Goal: Task Accomplishment & Management: Manage account settings

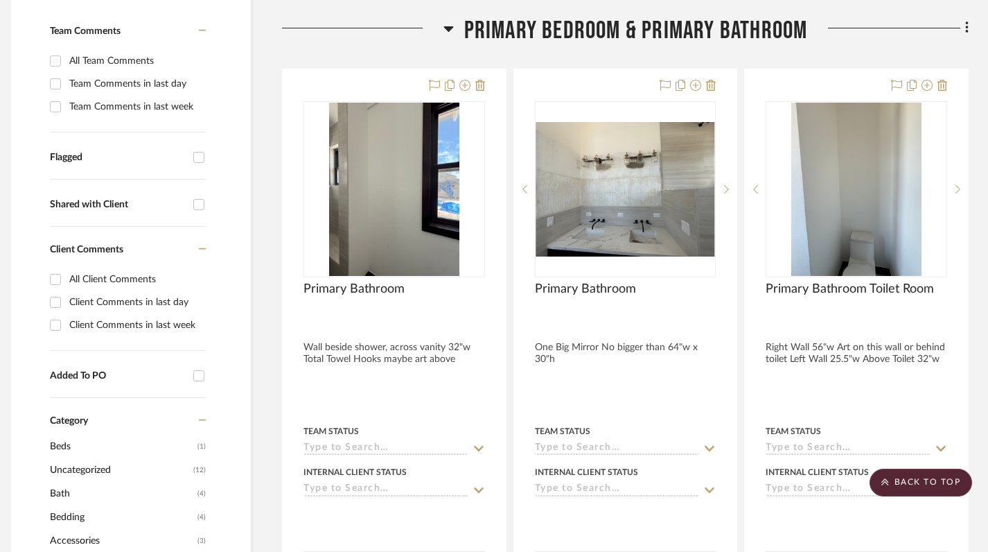
click at [449, 20] on icon at bounding box center [449, 28] width 10 height 17
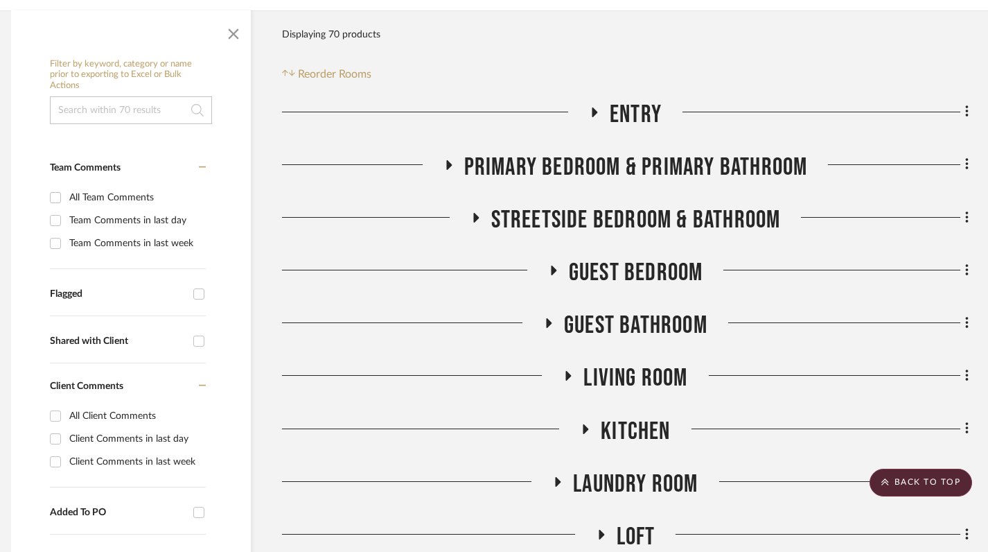
scroll to position [0, 10]
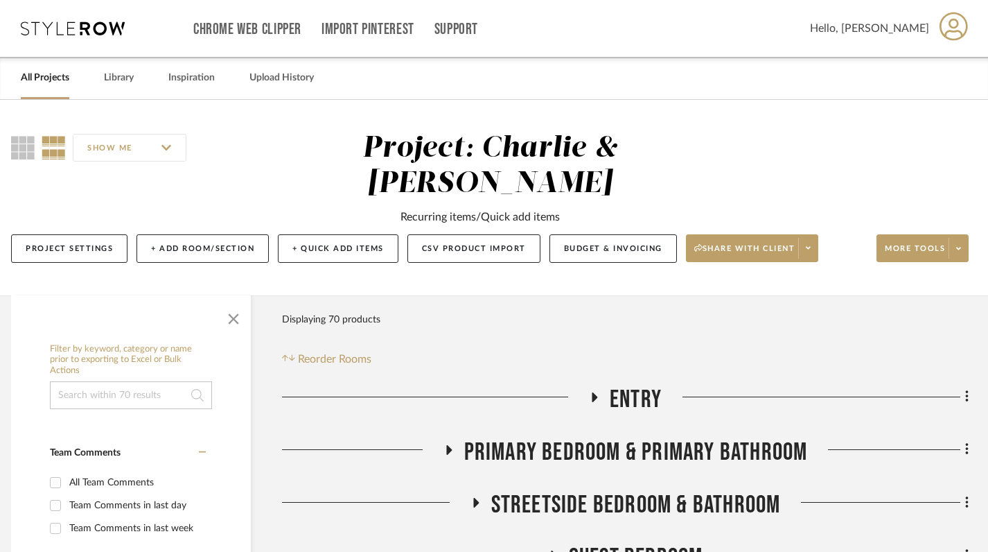
click at [37, 82] on link "All Projects" at bounding box center [45, 78] width 49 height 19
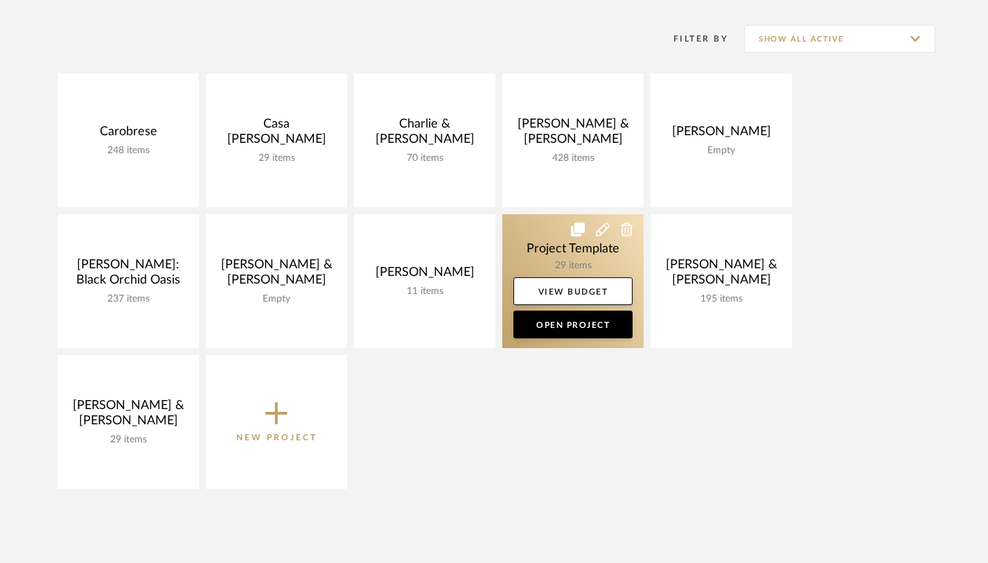
scroll to position [272, 0]
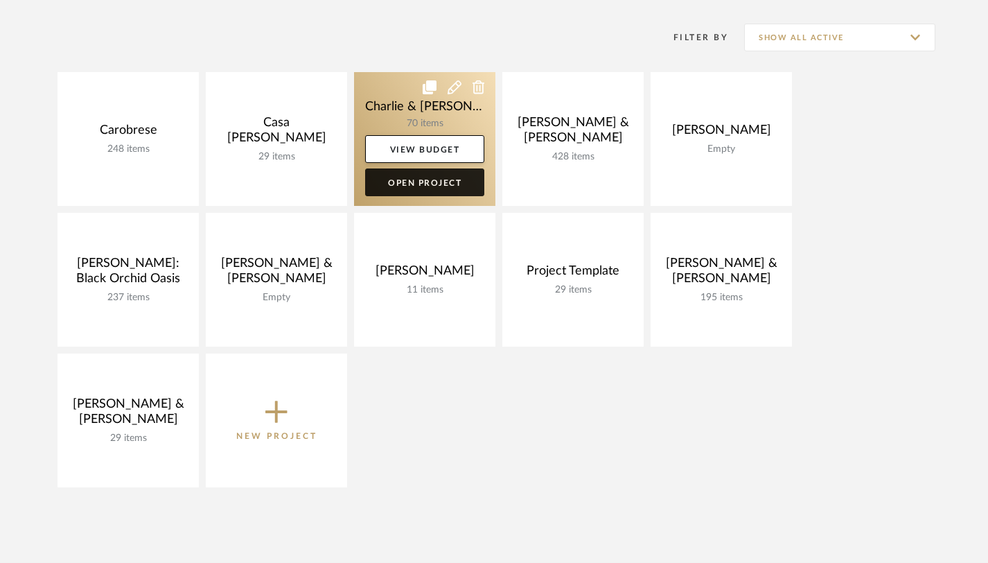
click at [430, 184] on link "Open Project" at bounding box center [424, 182] width 119 height 28
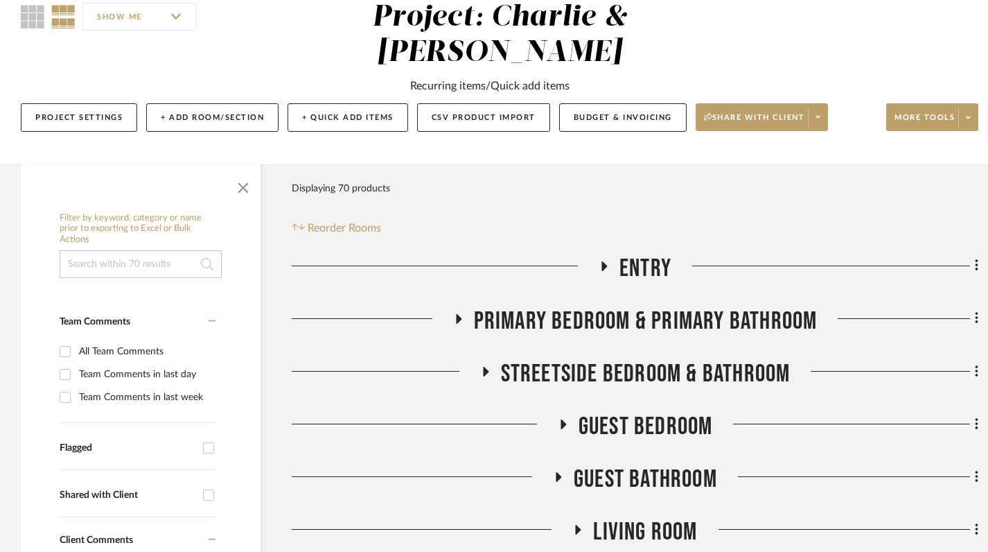
scroll to position [218, 0]
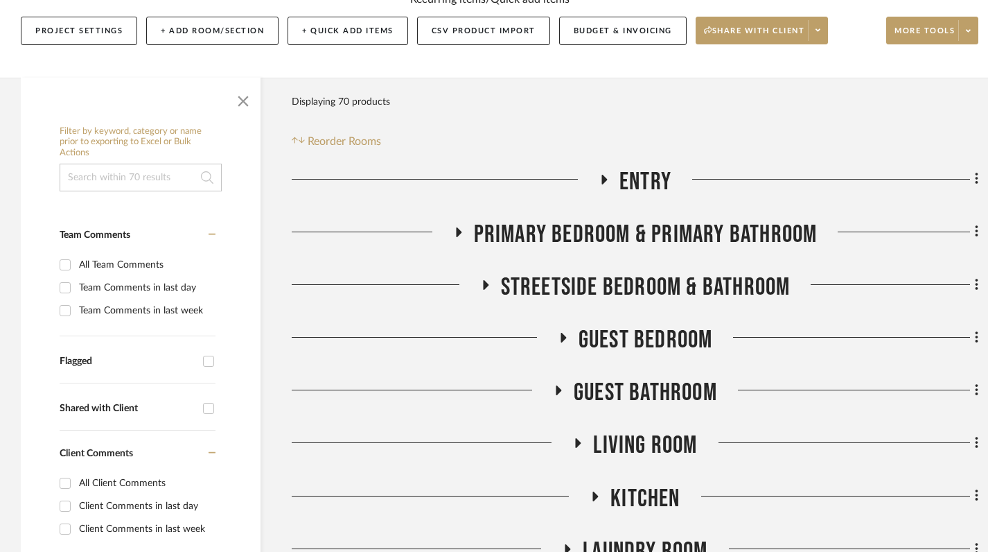
click at [483, 280] on icon at bounding box center [486, 285] width 6 height 10
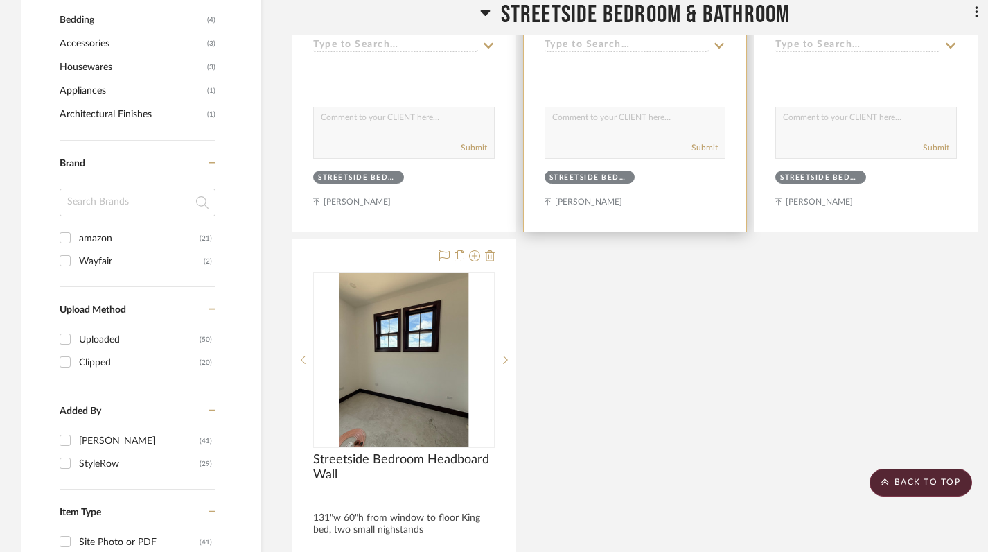
scroll to position [925, 0]
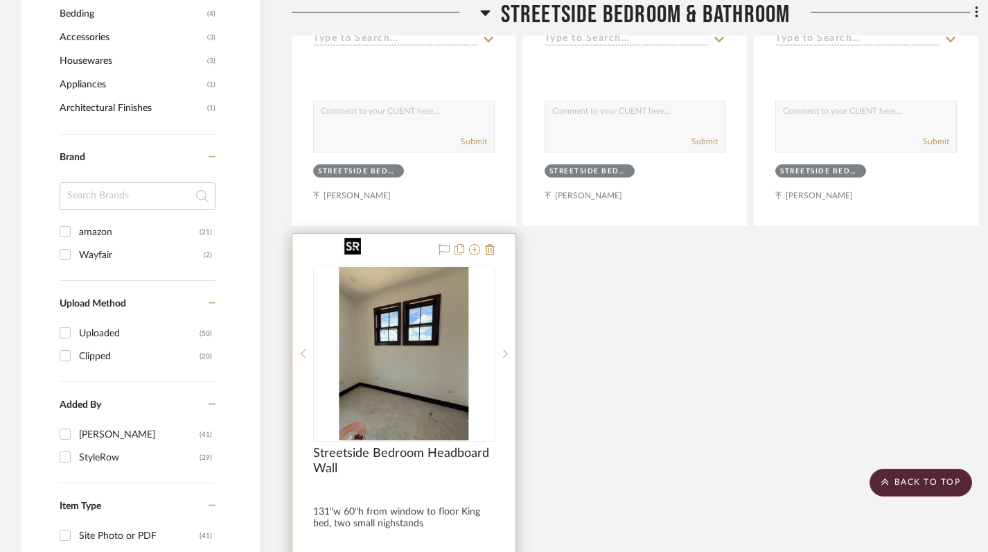
click at [424, 353] on img "0" at bounding box center [404, 353] width 130 height 173
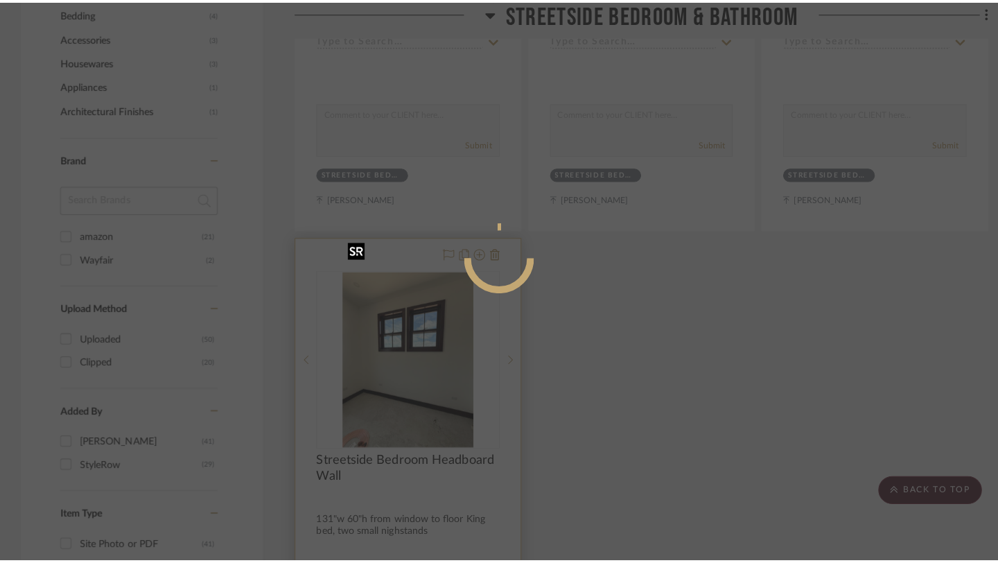
scroll to position [0, 0]
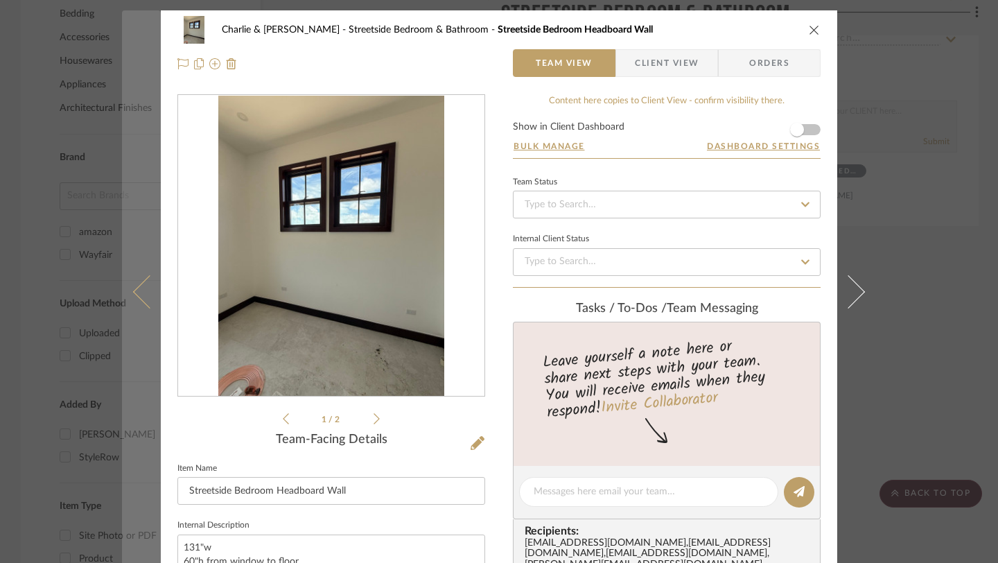
click at [139, 302] on icon at bounding box center [149, 291] width 33 height 33
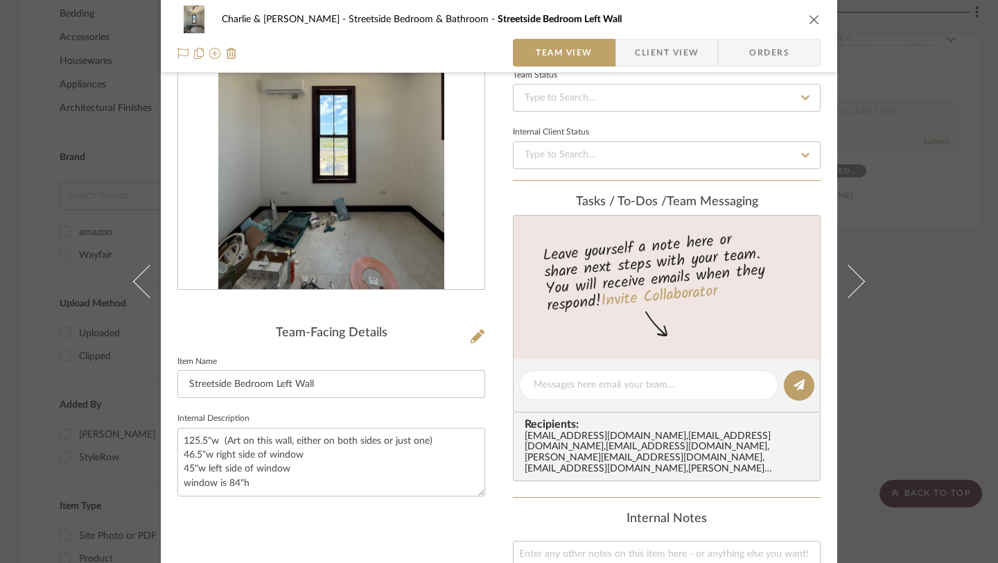
scroll to position [130, 0]
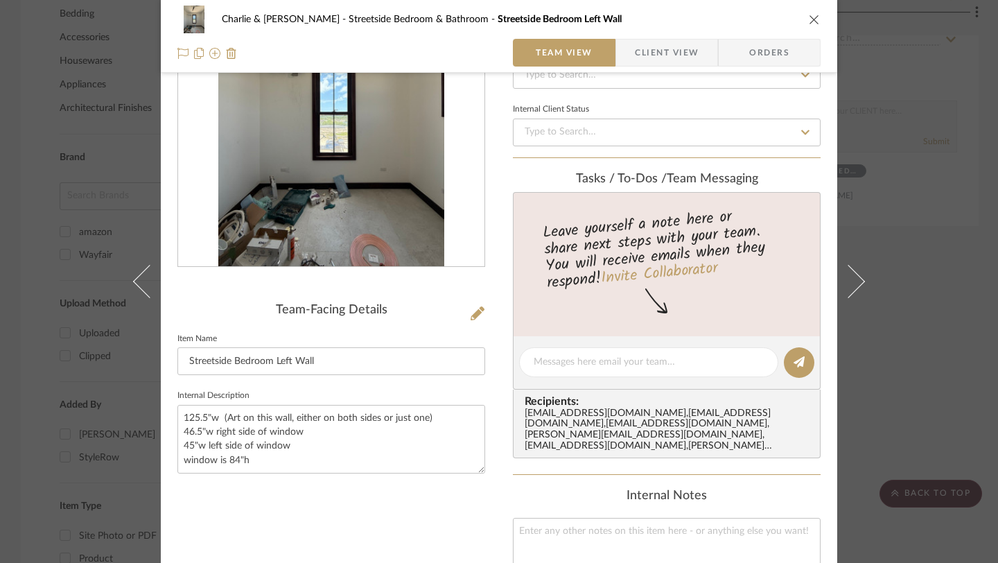
click at [809, 20] on icon "close" at bounding box center [814, 19] width 11 height 11
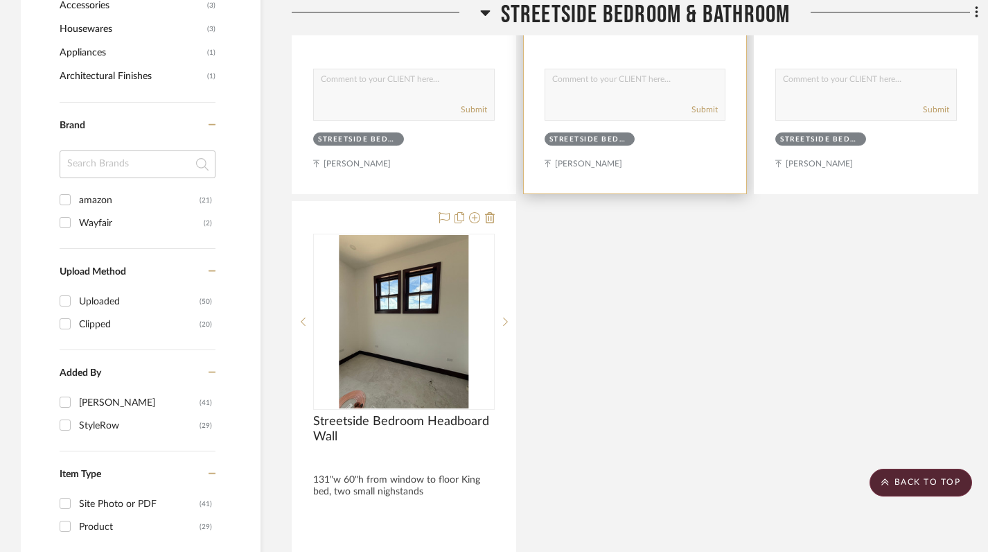
scroll to position [967, 0]
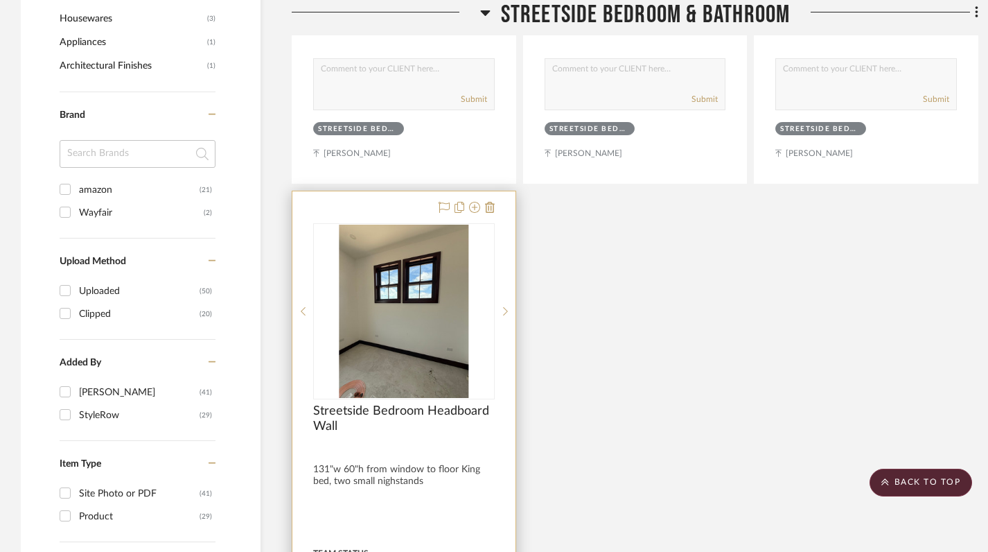
click at [381, 442] on div at bounding box center [404, 494] width 223 height 606
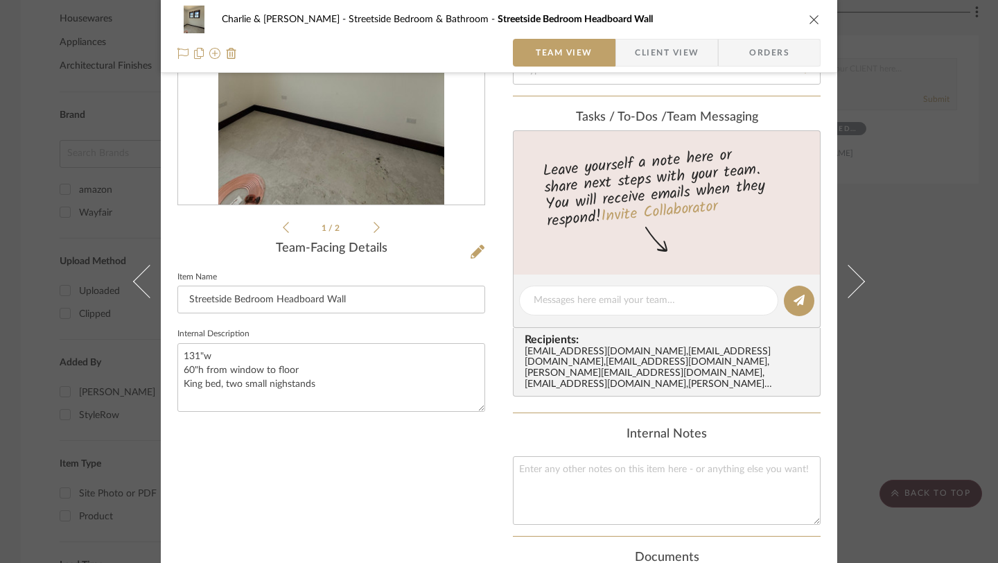
scroll to position [198, 0]
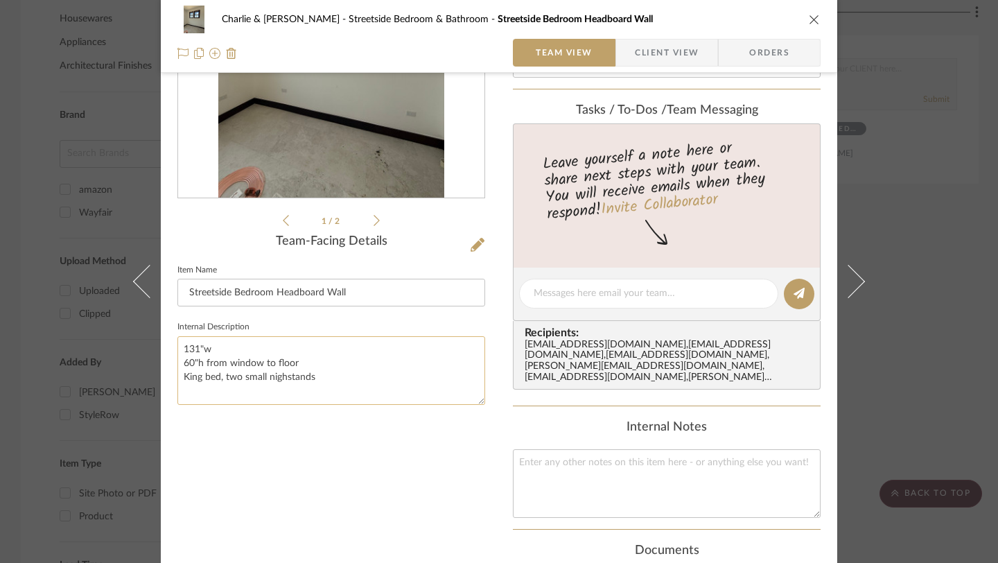
drag, startPoint x: 180, startPoint y: 346, endPoint x: 324, endPoint y: 383, distance: 149.0
click at [324, 383] on textarea "131"w 60"h from window to floor King bed, two small nighstands" at bounding box center [331, 370] width 308 height 69
click at [314, 360] on textarea "131"w 60"h from window to floor King bed, two small nighstands" at bounding box center [331, 370] width 308 height 69
drag, startPoint x: 296, startPoint y: 360, endPoint x: 175, endPoint y: 338, distance: 123.4
click at [177, 338] on textarea "131"w 60"h from window to floor King bed, two small nighstands" at bounding box center [331, 370] width 308 height 69
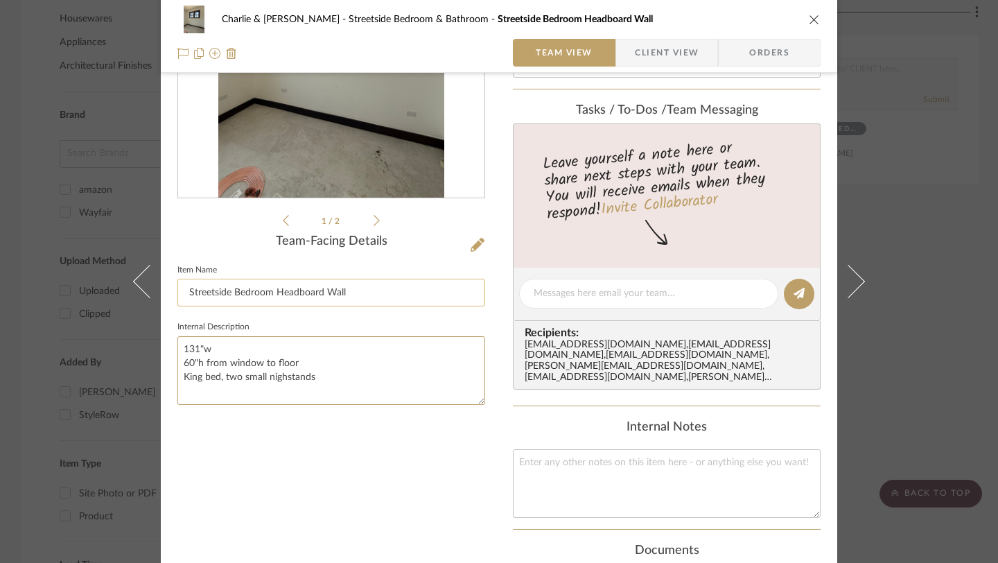
scroll to position [0, 0]
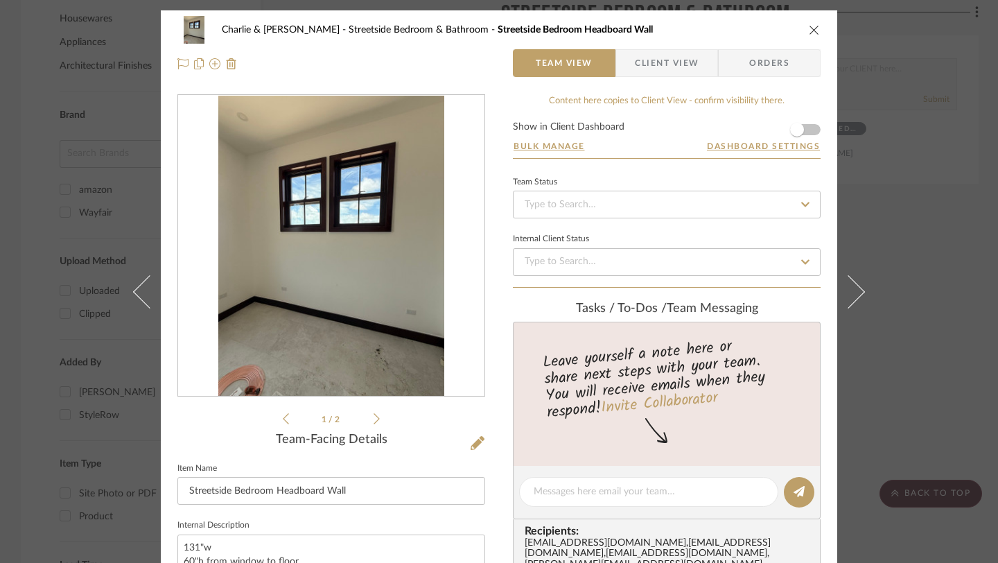
click at [812, 26] on icon "close" at bounding box center [814, 29] width 11 height 11
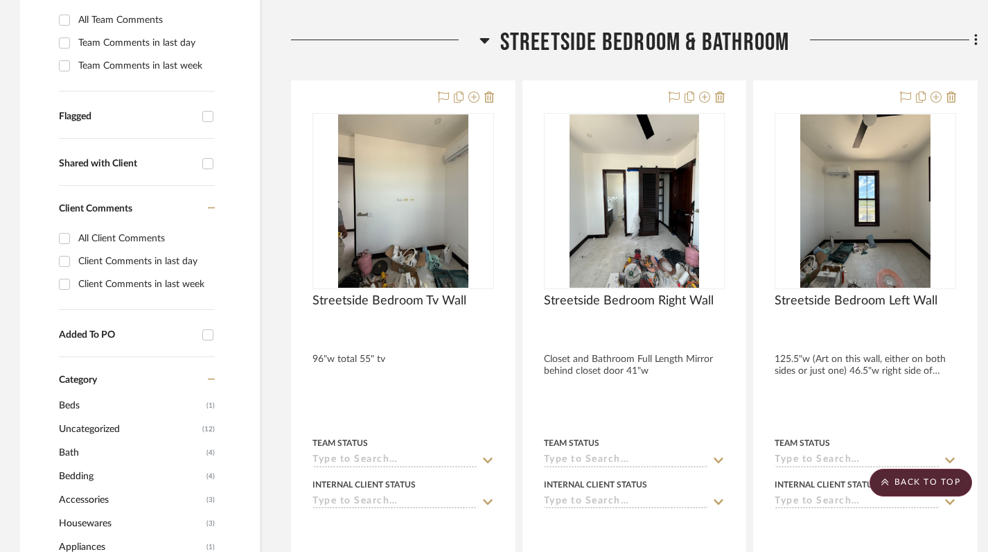
scroll to position [457, 1]
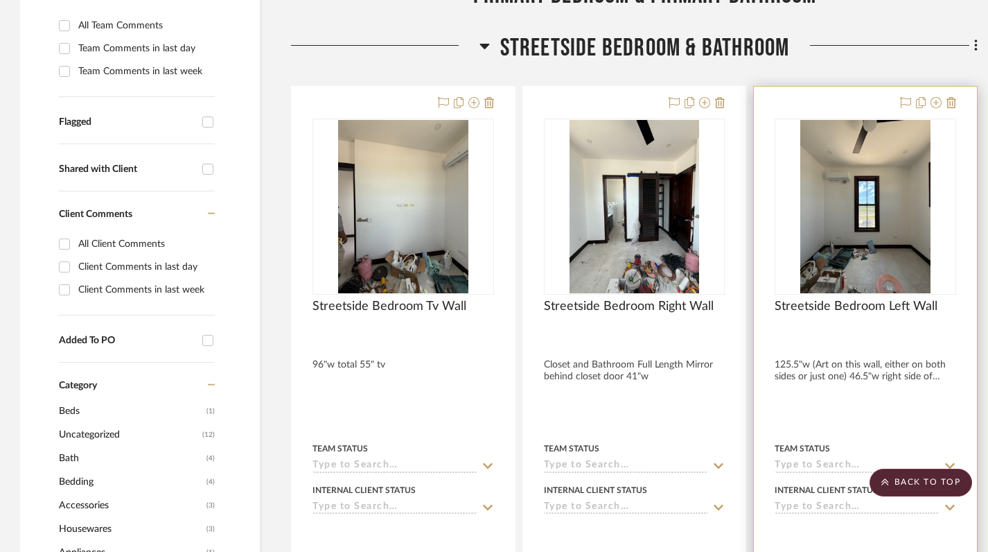
click at [814, 329] on div at bounding box center [865, 390] width 223 height 606
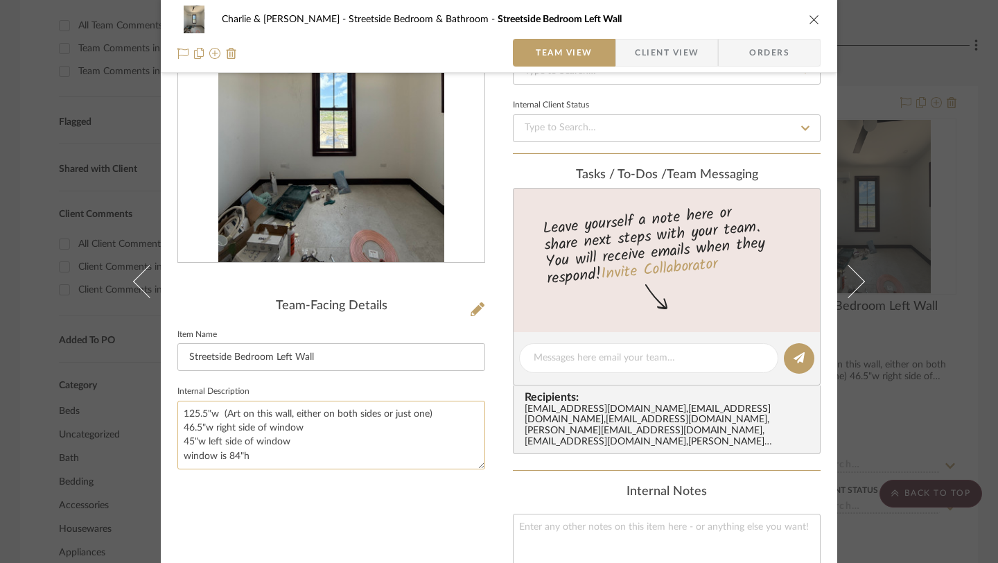
scroll to position [142, 0]
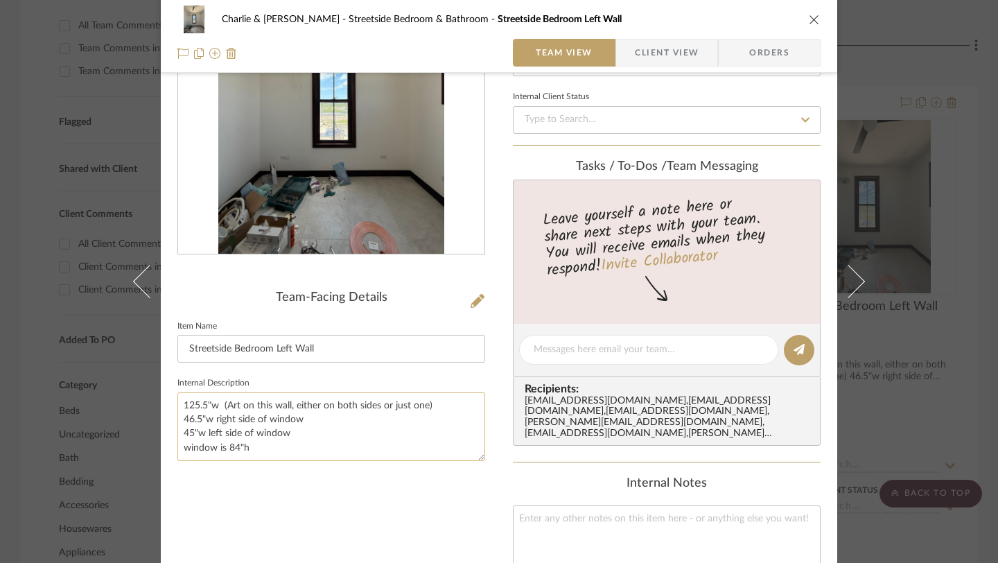
drag, startPoint x: 245, startPoint y: 448, endPoint x: 184, endPoint y: 399, distance: 78.9
click at [184, 399] on textarea "125.5"w (Art on this wall, either on both sides or just one) 46.5"w right side …" at bounding box center [331, 426] width 308 height 69
click at [207, 418] on textarea "125.5"w (Art on this wall, either on both sides or just one) 46.5"w right side …" at bounding box center [331, 426] width 308 height 69
drag, startPoint x: 177, startPoint y: 401, endPoint x: 257, endPoint y: 457, distance: 97.5
click at [257, 458] on textarea "125.5"w (Art on this wall, either on both sides or just one) 46.5"w right side …" at bounding box center [331, 426] width 308 height 69
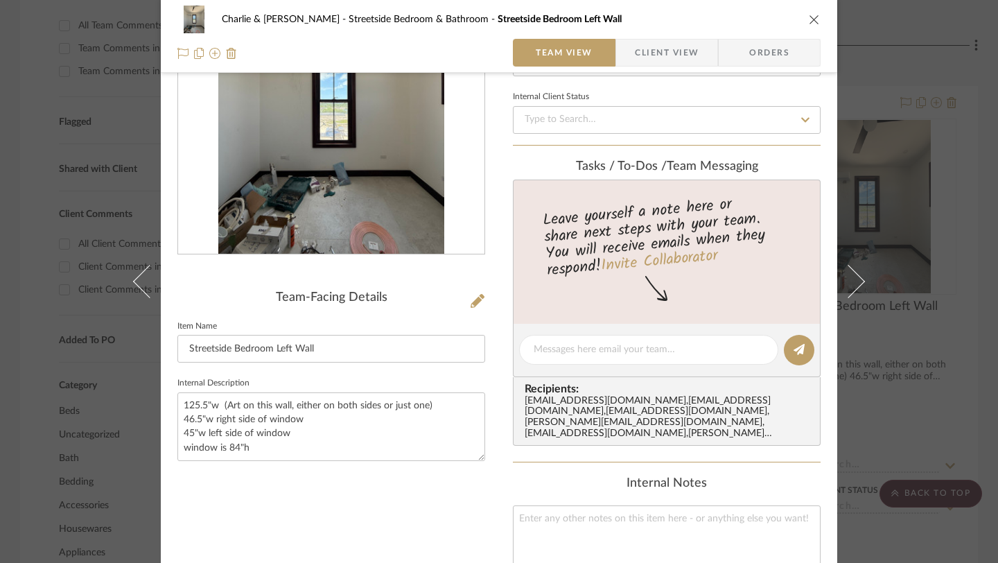
click at [377, 493] on div "Team-Facing Details Item Name Streetside Bedroom Left Wall Internal Description…" at bounding box center [331, 382] width 308 height 860
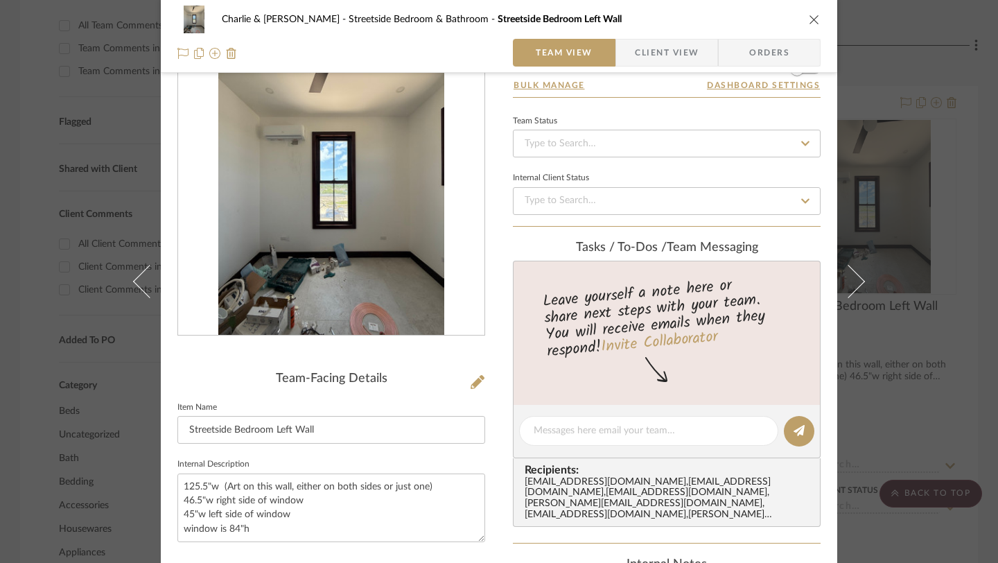
scroll to position [0, 0]
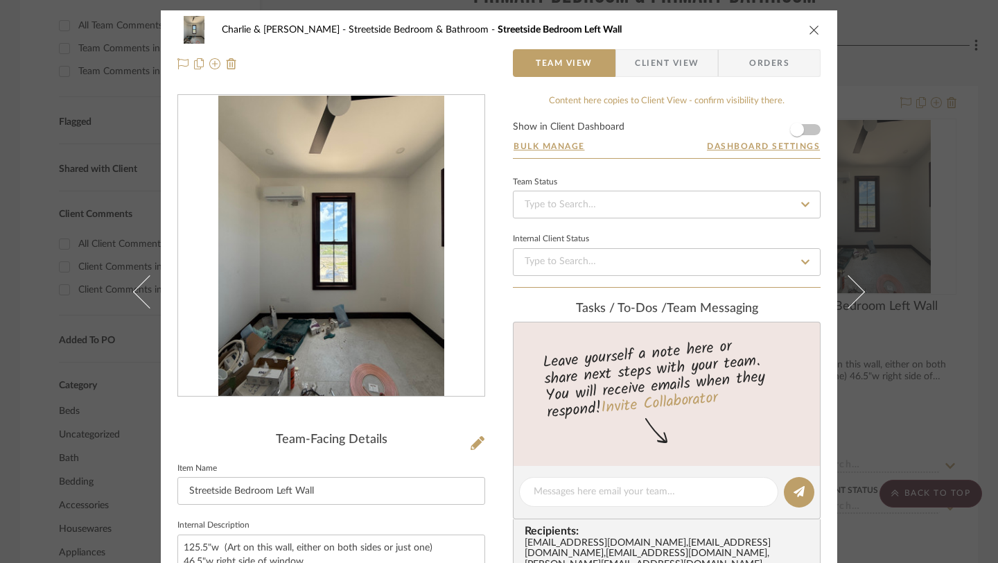
click at [809, 27] on icon "close" at bounding box center [814, 29] width 11 height 11
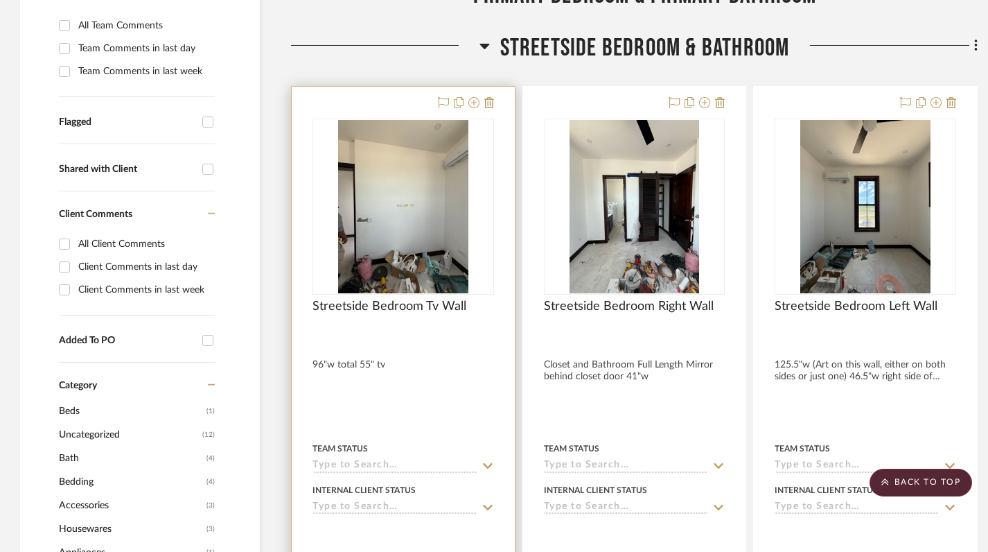
scroll to position [0, 1]
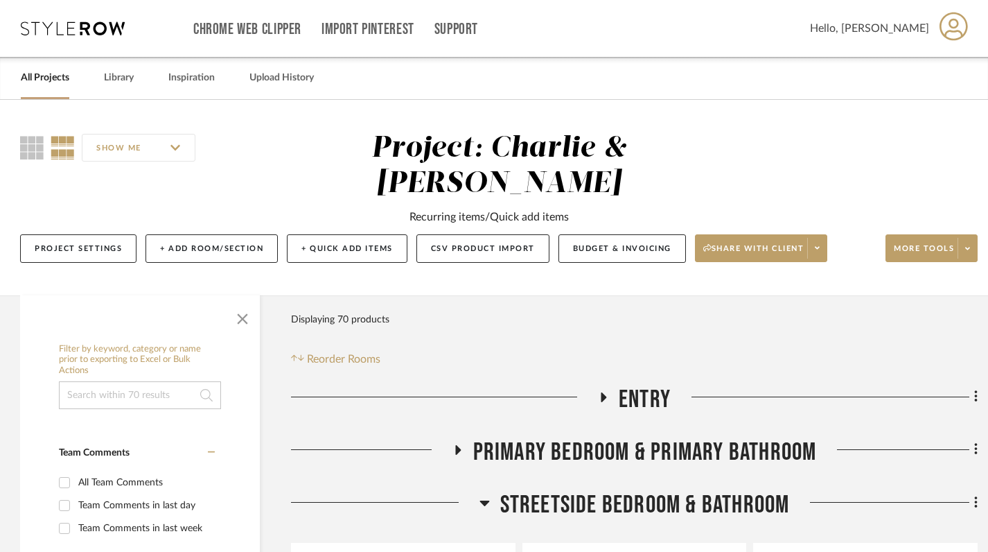
click at [483, 500] on icon at bounding box center [485, 503] width 10 height 6
click at [50, 74] on link "All Projects" at bounding box center [45, 78] width 49 height 19
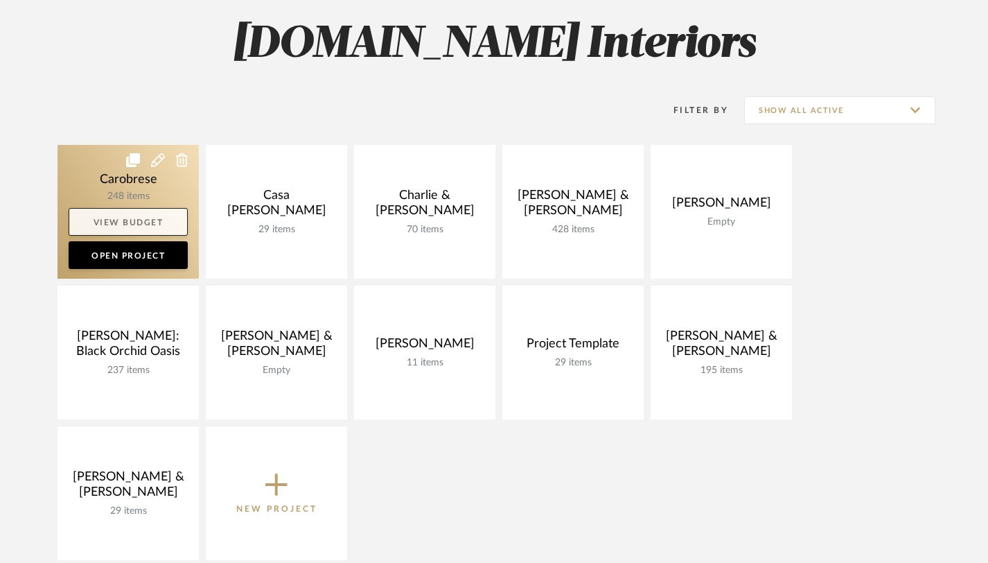
scroll to position [200, 0]
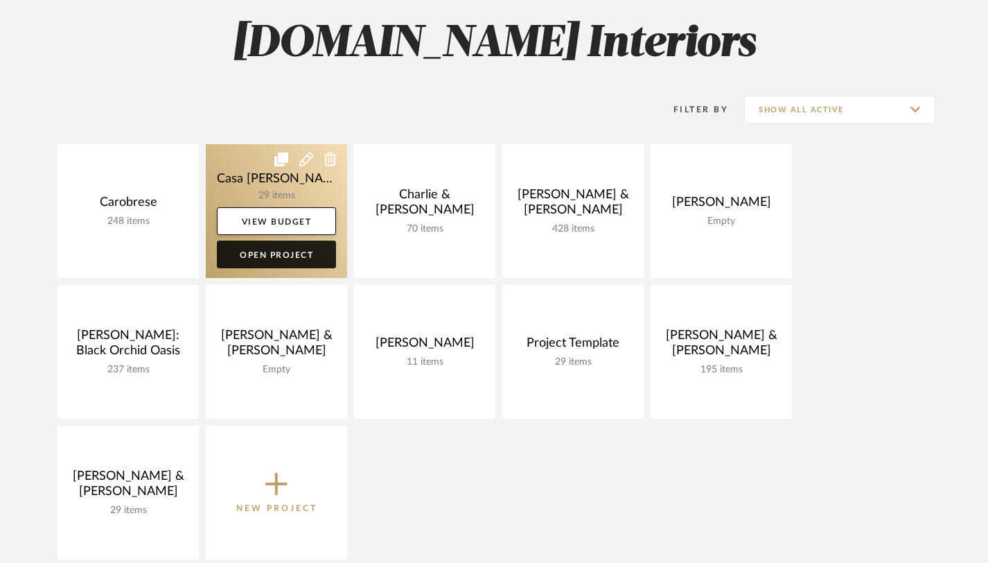
click at [284, 256] on link "Open Project" at bounding box center [276, 255] width 119 height 28
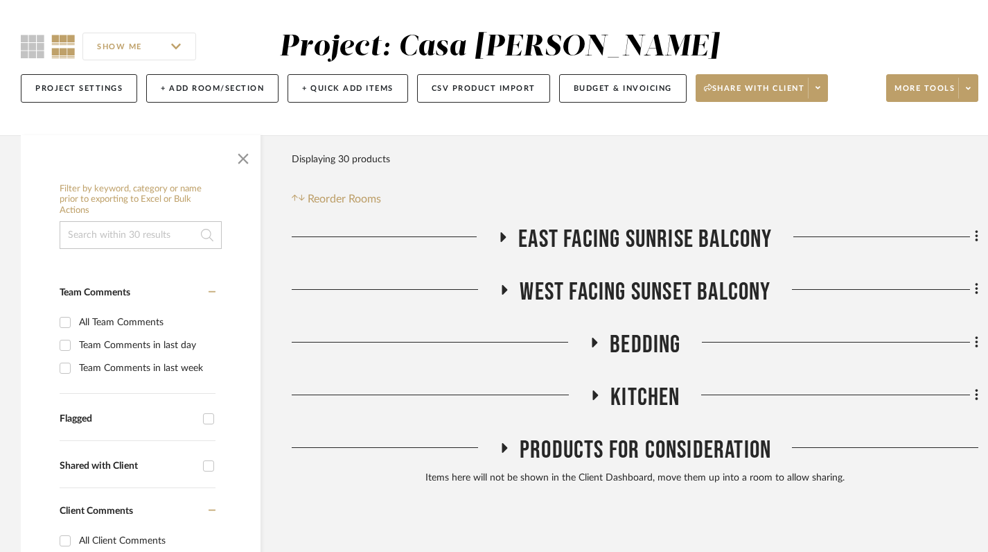
scroll to position [102, 0]
click at [213, 83] on button "+ Add Room/Section" at bounding box center [212, 87] width 132 height 28
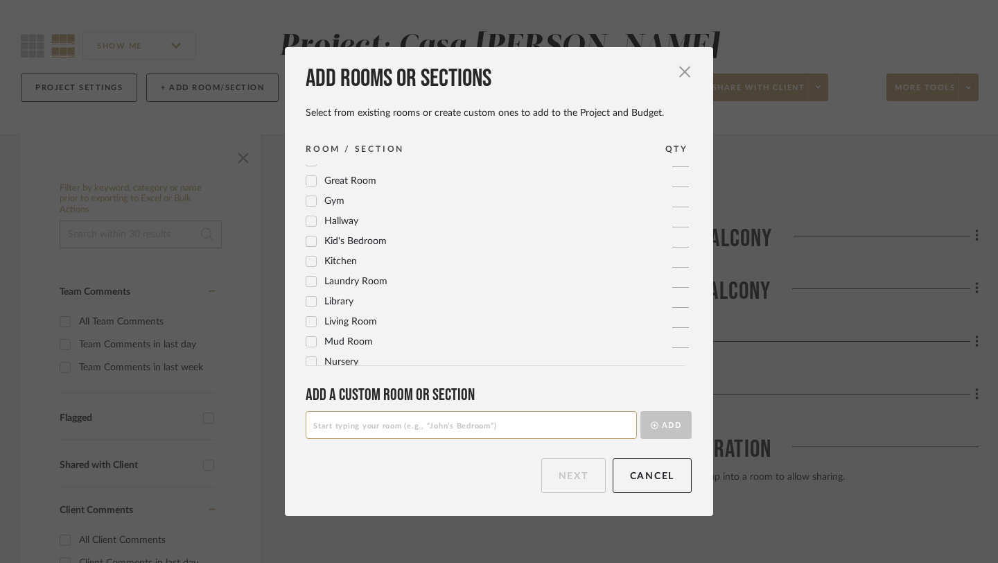
scroll to position [0, 0]
click at [399, 426] on input at bounding box center [471, 425] width 331 height 28
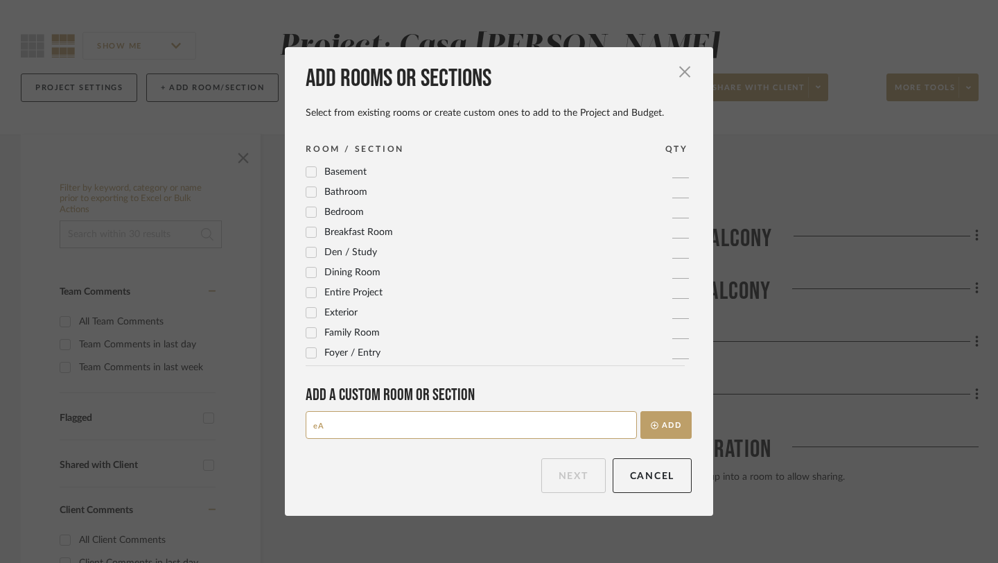
type input "e"
type input "East Facing Balcony Option B"
click at [657, 427] on button "Add" at bounding box center [665, 425] width 51 height 28
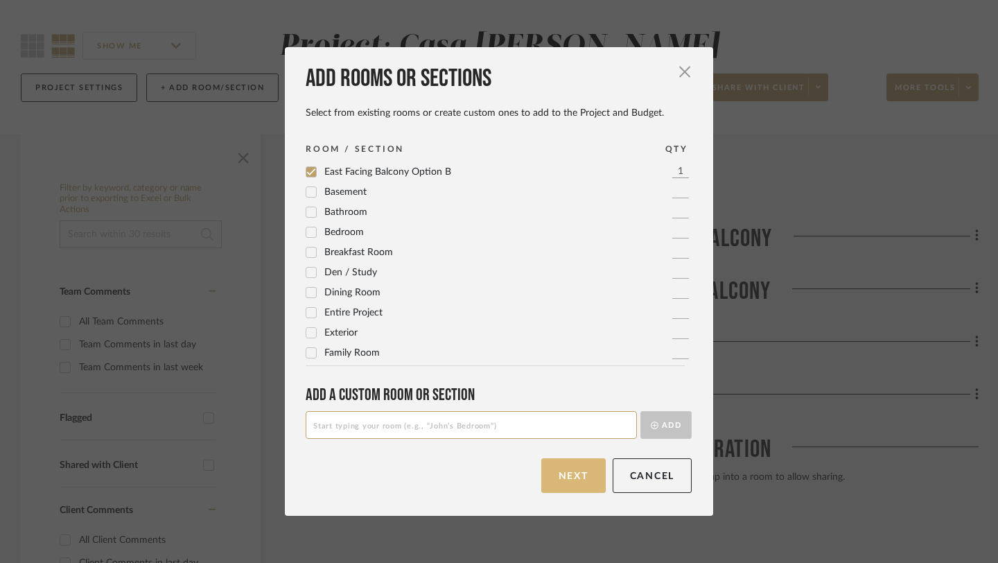
click at [573, 473] on button "Next" at bounding box center [573, 475] width 64 height 35
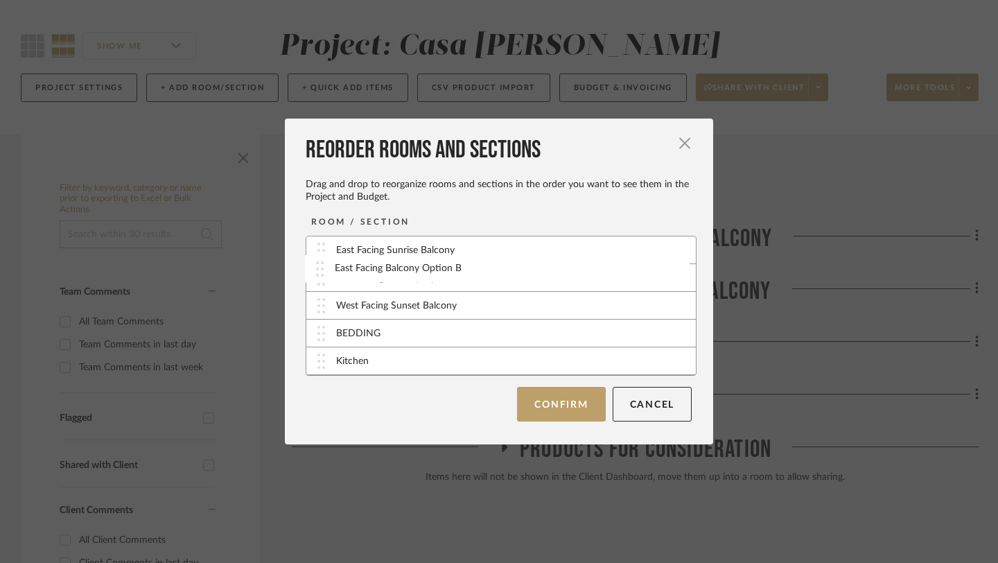
drag, startPoint x: 419, startPoint y: 367, endPoint x: 422, endPoint y: 274, distance: 92.9
click at [538, 410] on button "Confirm" at bounding box center [561, 404] width 88 height 35
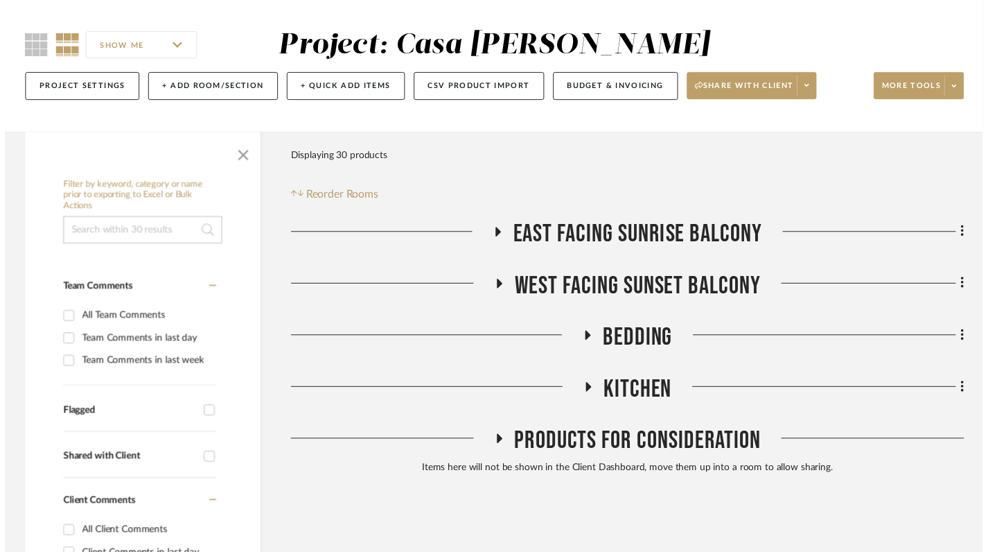
scroll to position [102, 0]
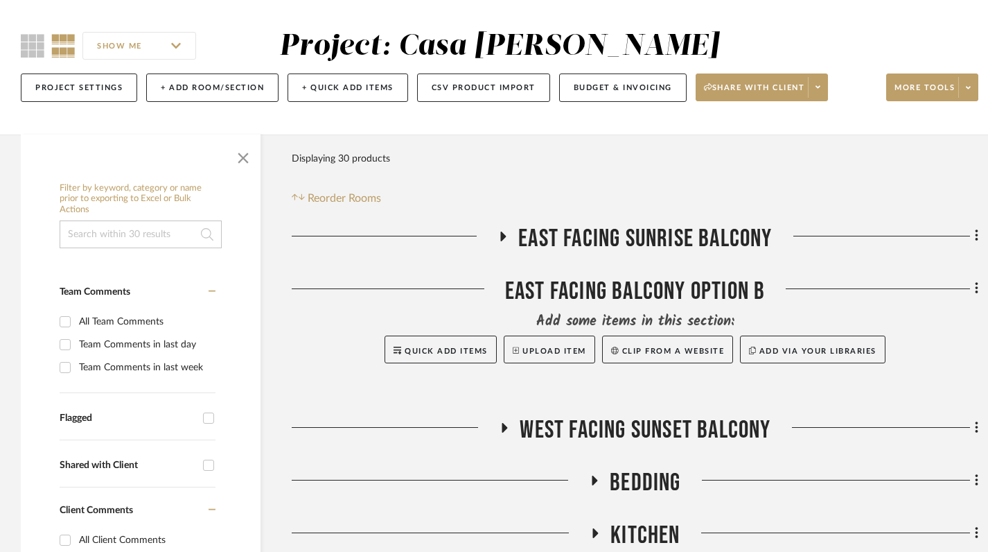
click at [503, 235] on icon at bounding box center [504, 237] width 6 height 10
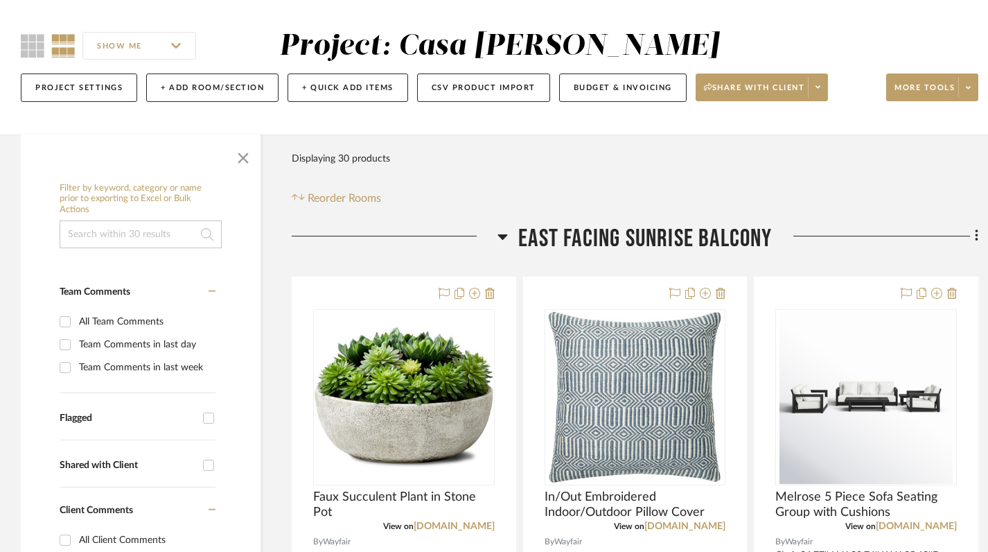
click at [522, 232] on span "East Facing Sunrise Balcony" at bounding box center [645, 239] width 254 height 30
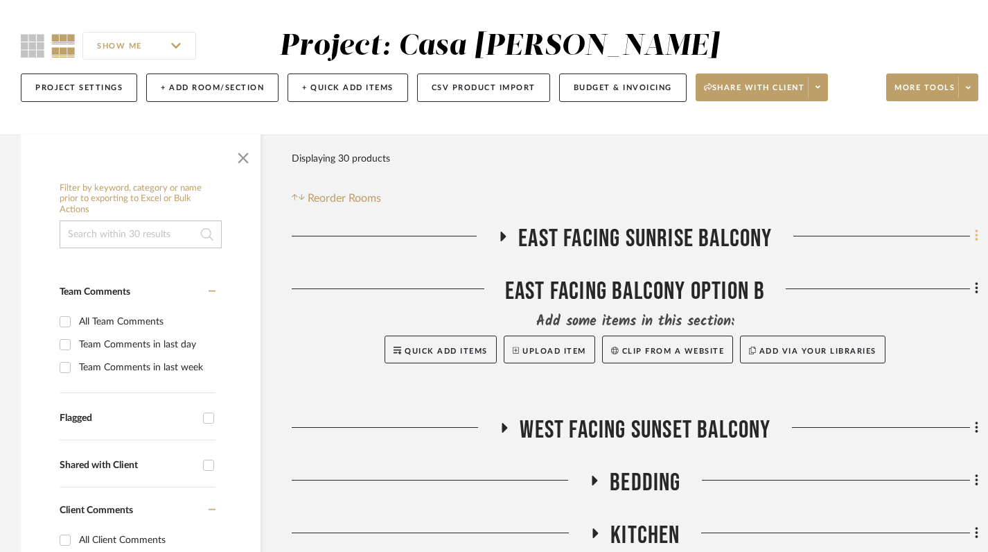
click at [977, 236] on icon at bounding box center [976, 236] width 3 height 12
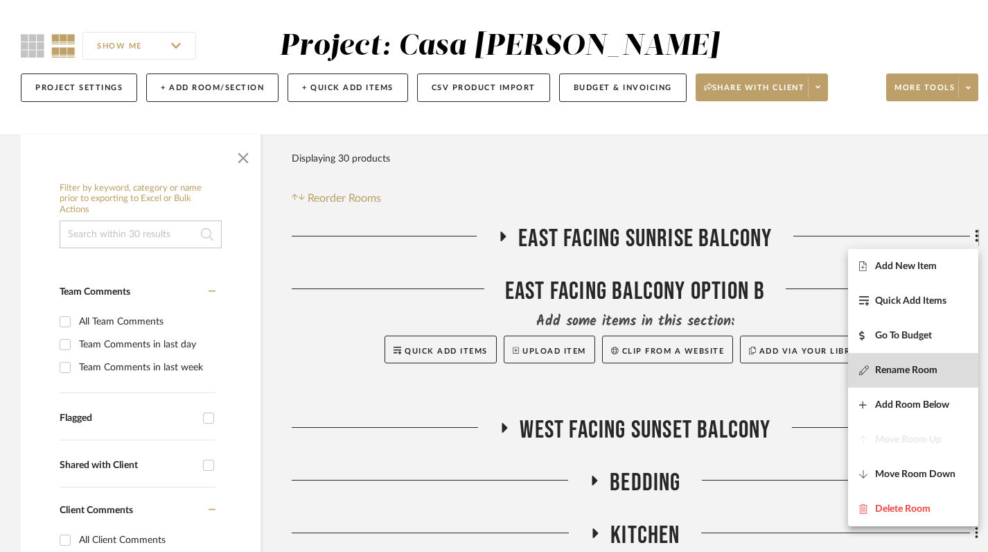
click at [918, 372] on span "Rename Room" at bounding box center [906, 370] width 62 height 12
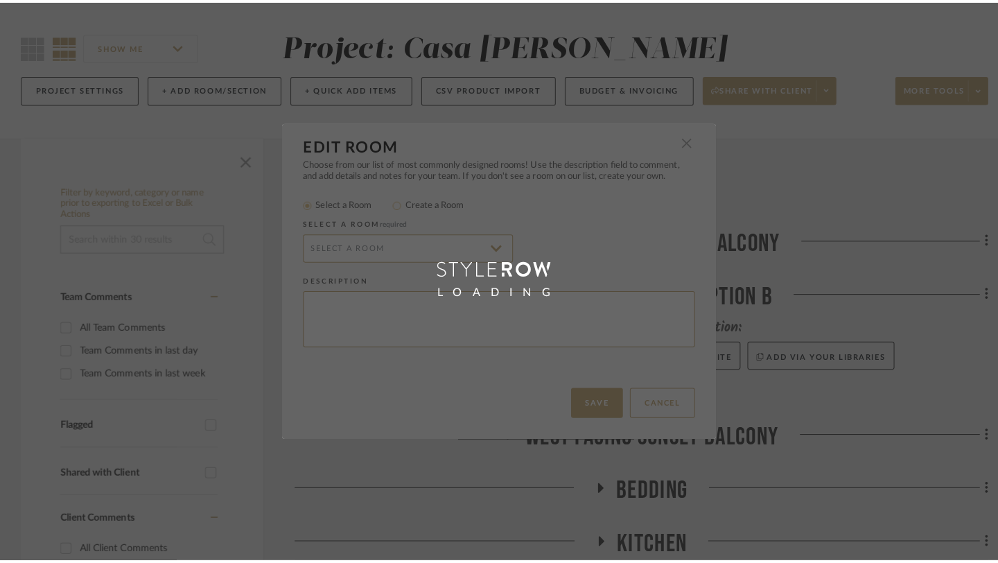
scroll to position [0, 0]
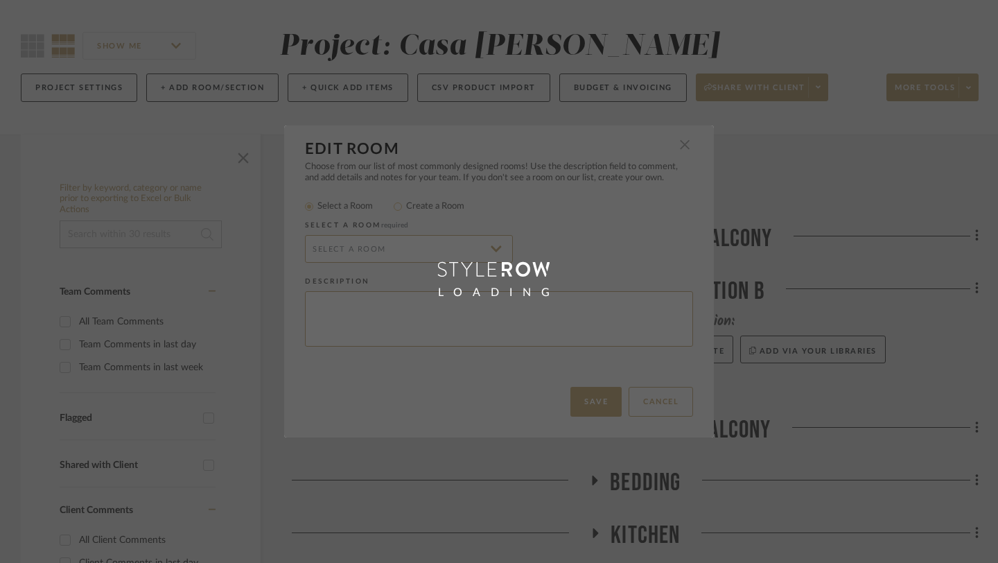
radio input "false"
radio input "true"
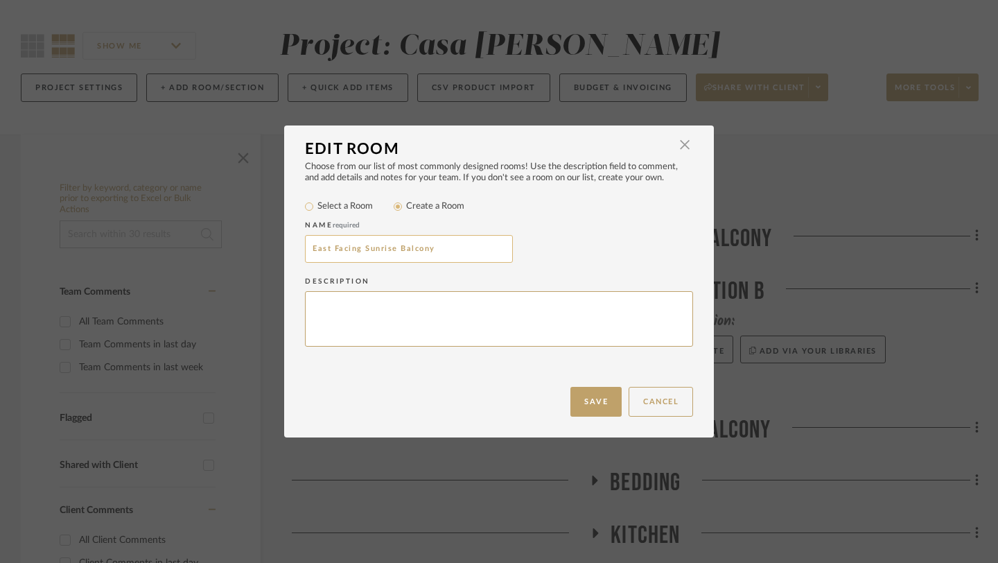
click at [437, 250] on input "East Facing Sunrise Balcony" at bounding box center [409, 249] width 208 height 28
type input "East Facing Sunrise Balcony Option A"
click at [595, 401] on button "Save" at bounding box center [595, 402] width 51 height 30
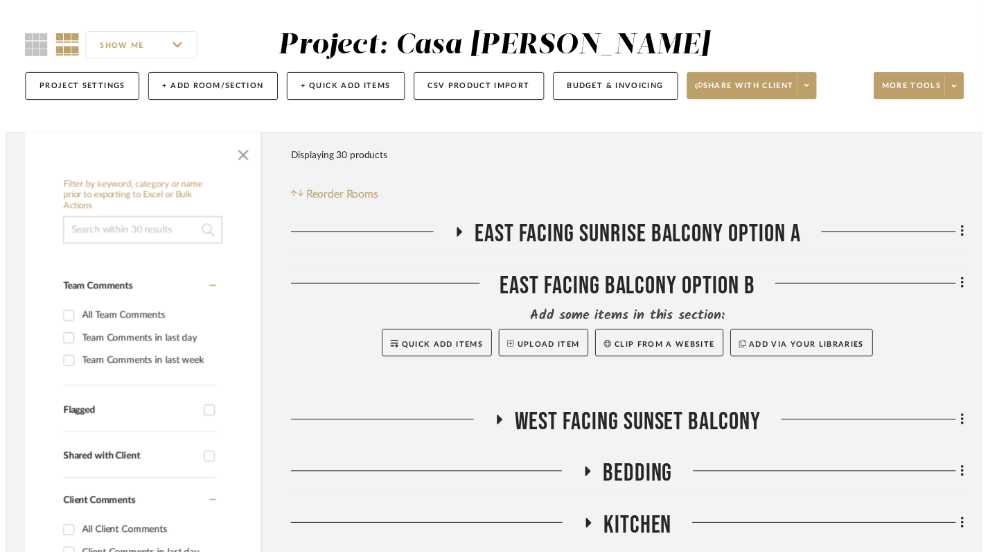
scroll to position [102, 0]
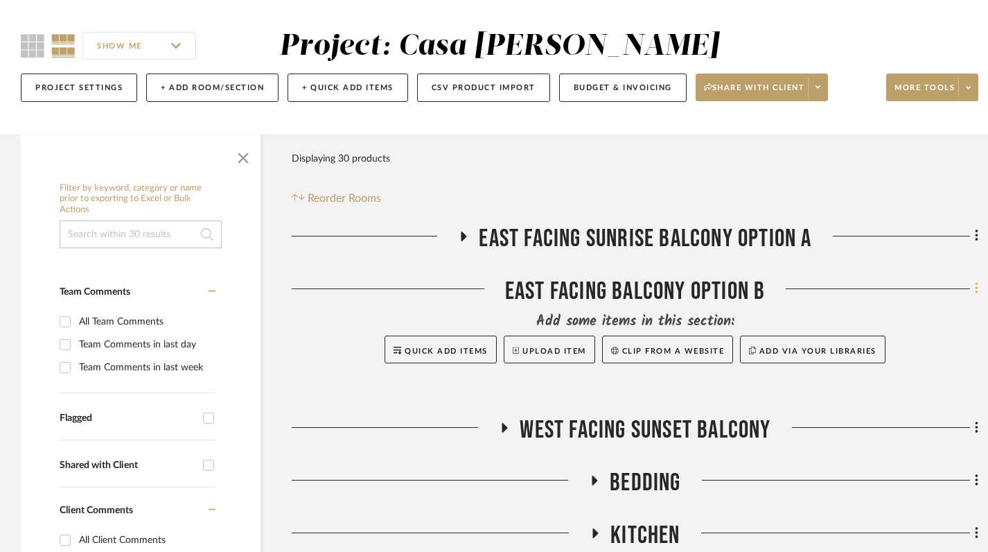
click at [977, 293] on icon at bounding box center [977, 288] width 4 height 15
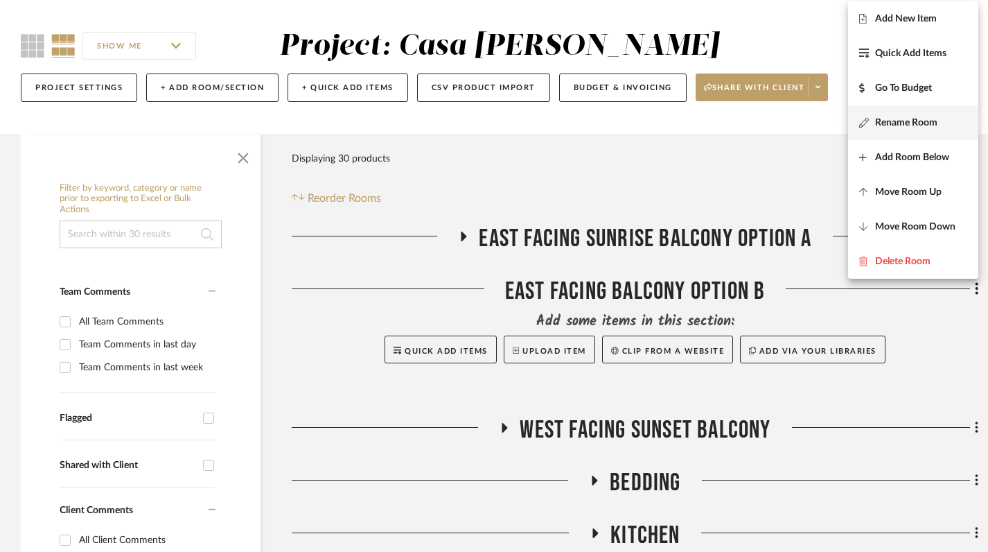
click at [911, 123] on span "Rename Room" at bounding box center [906, 122] width 62 height 12
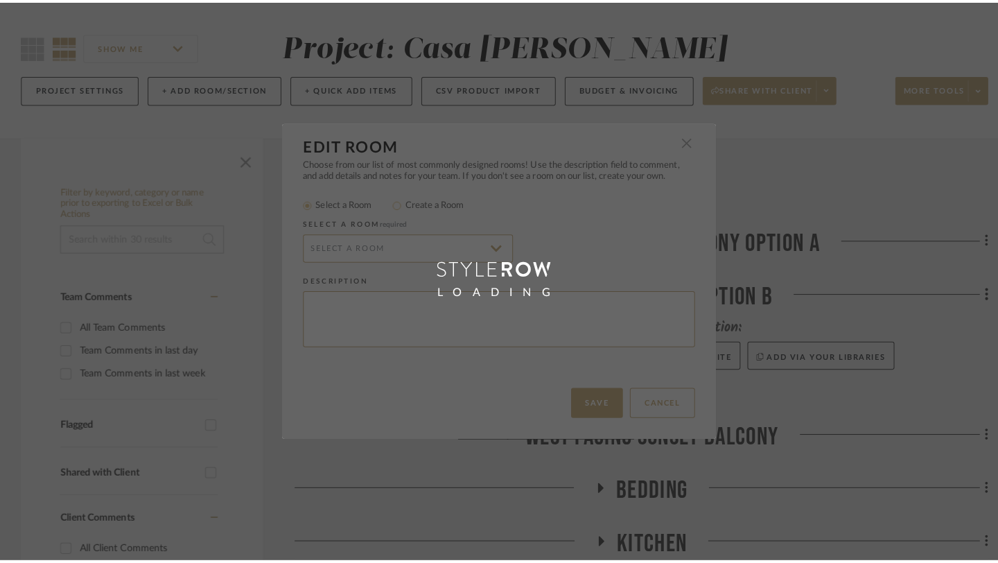
scroll to position [0, 0]
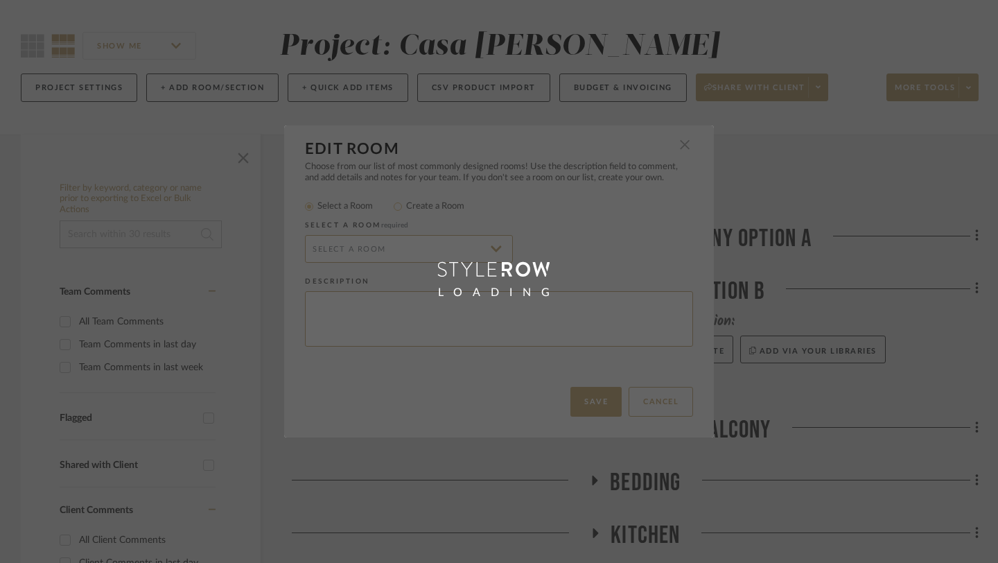
radio input "false"
radio input "true"
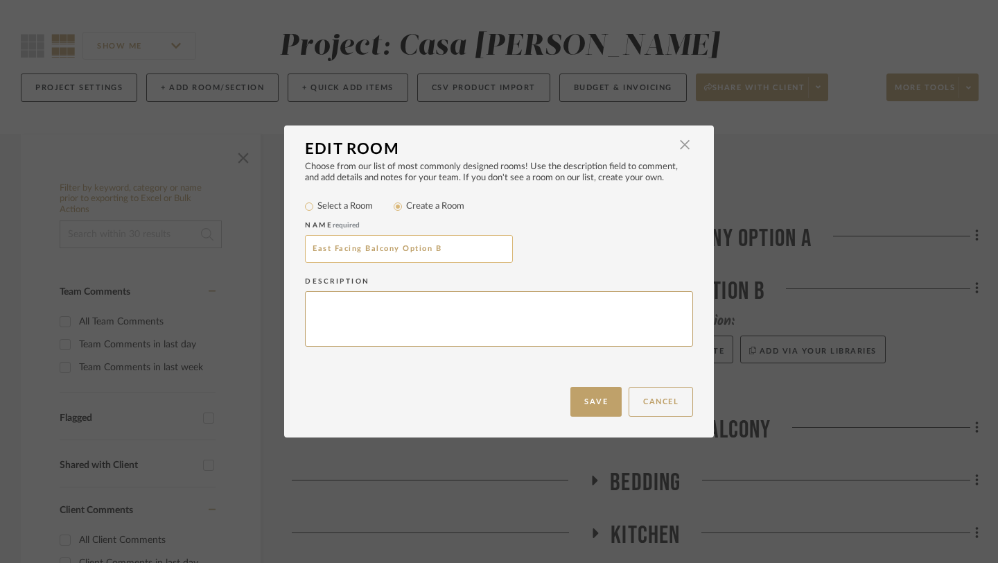
click at [358, 252] on input "East Facing Balcony Option B" at bounding box center [409, 249] width 208 height 28
type input "East Facing Sunrise Balcony Option B"
click at [587, 397] on button "Save" at bounding box center [595, 402] width 51 height 30
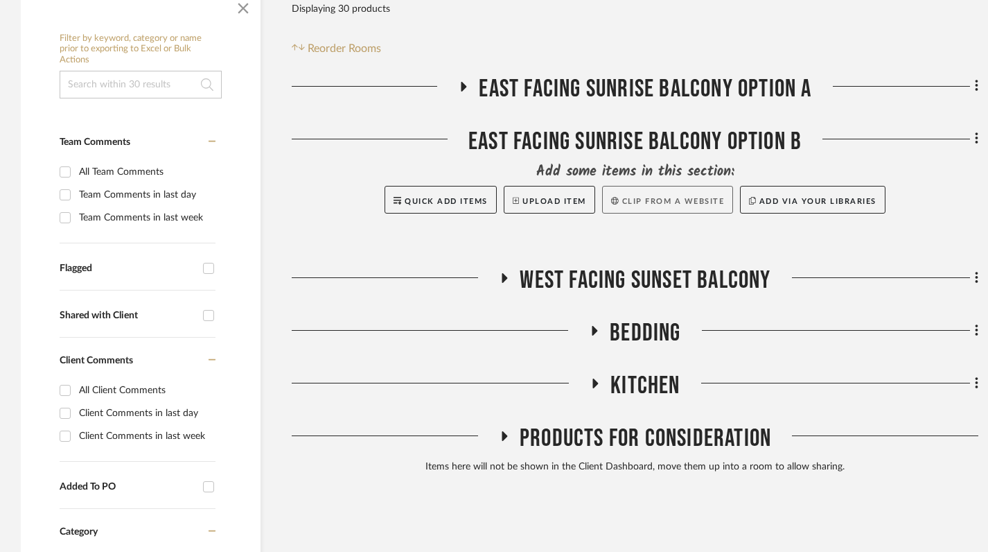
scroll to position [264, 0]
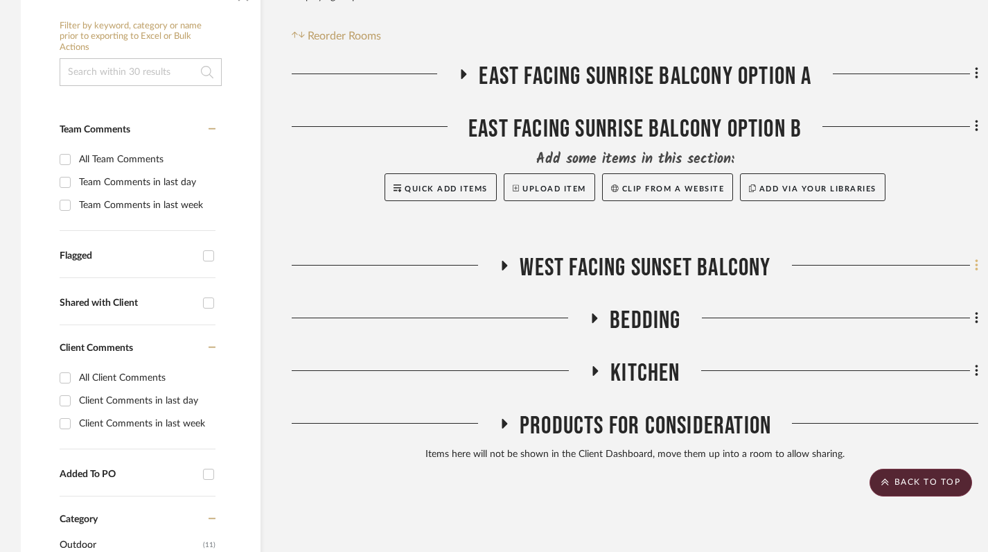
click at [976, 262] on icon at bounding box center [976, 265] width 3 height 12
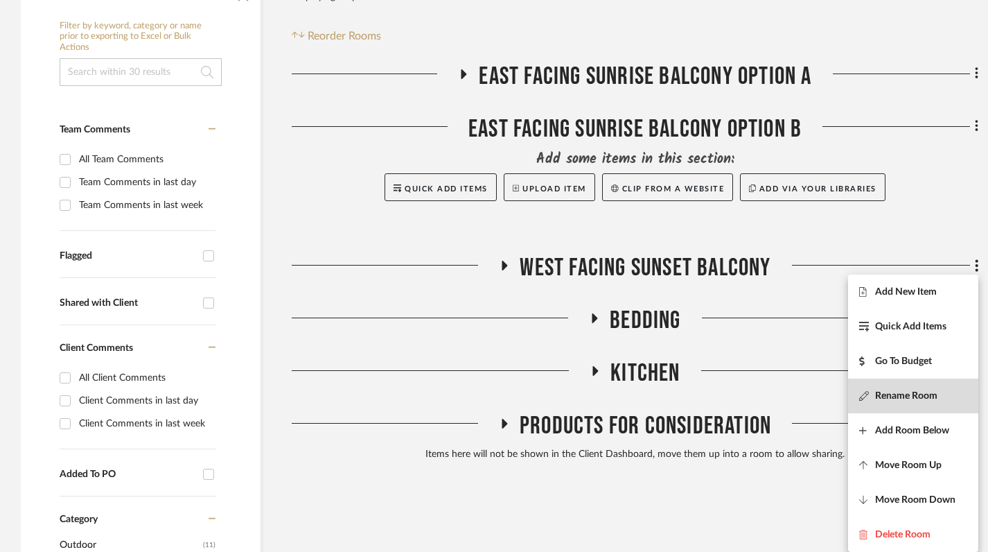
click at [909, 392] on span "Rename Room" at bounding box center [906, 396] width 62 height 12
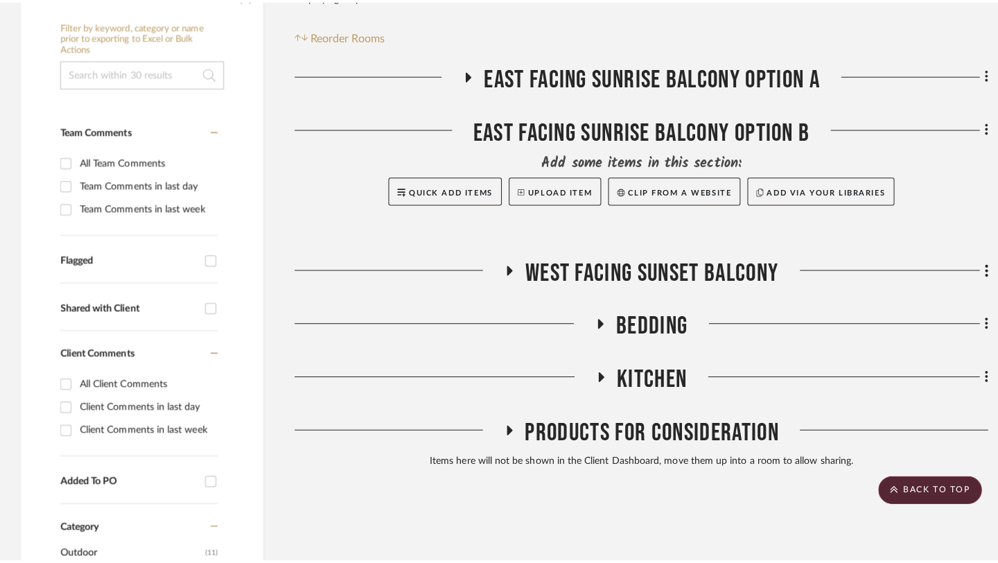
scroll to position [0, 0]
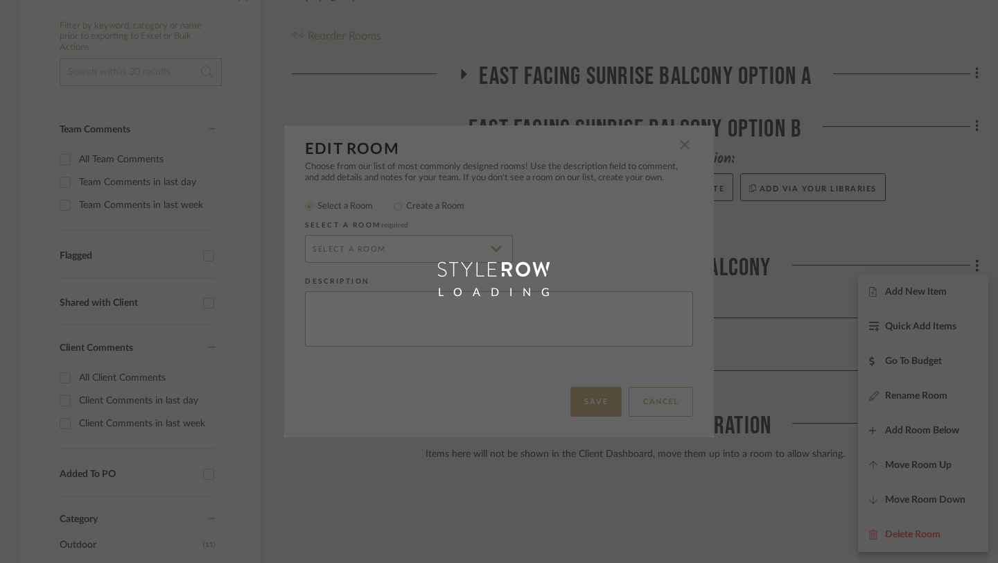
radio input "false"
radio input "true"
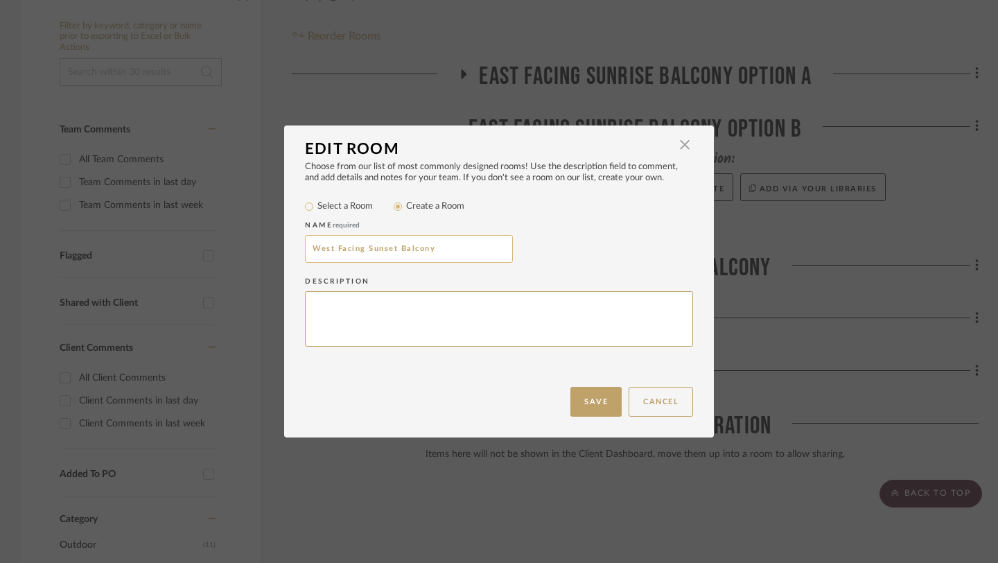
click at [433, 252] on input "West Facing Sunset Balcony" at bounding box center [409, 249] width 208 height 28
type input "West Facing Sunset Balcony- Option A"
click at [583, 394] on button "Save" at bounding box center [595, 402] width 51 height 30
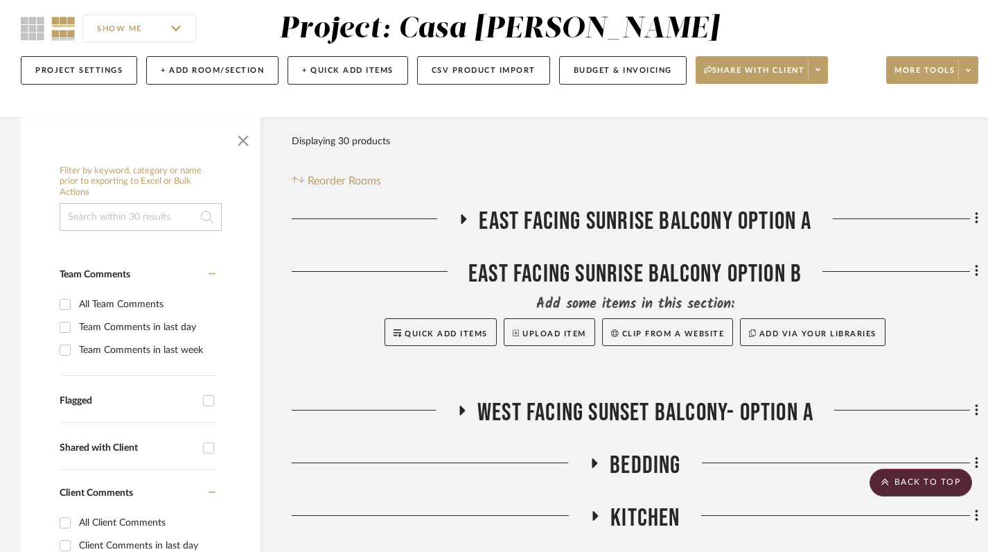
scroll to position [118, 0]
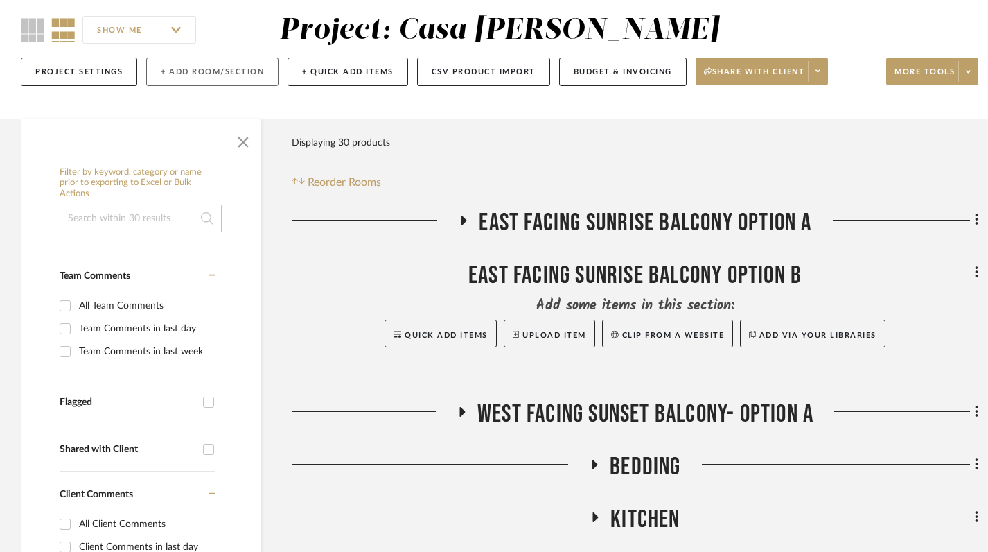
click at [227, 74] on button "+ Add Room/Section" at bounding box center [212, 72] width 132 height 28
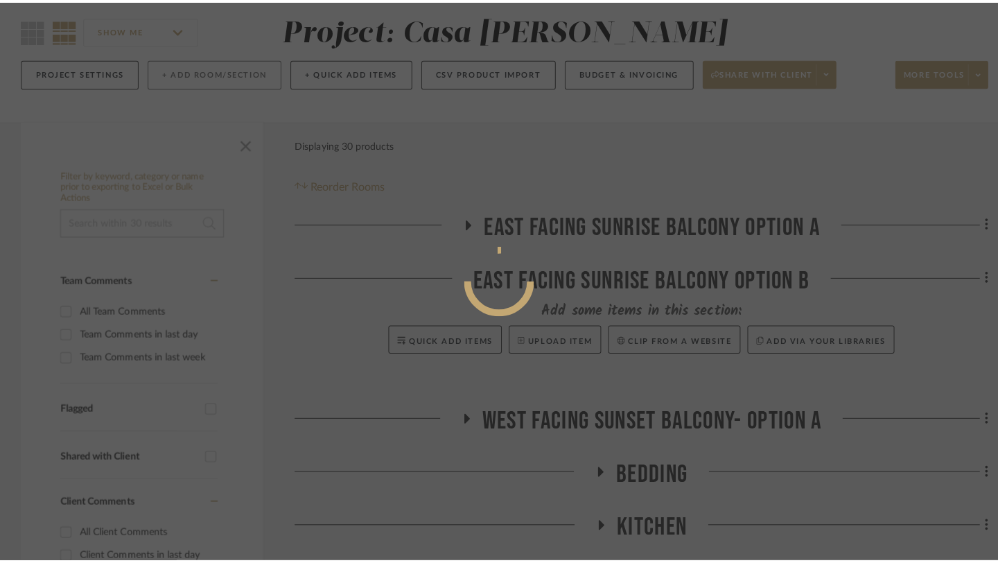
scroll to position [0, 0]
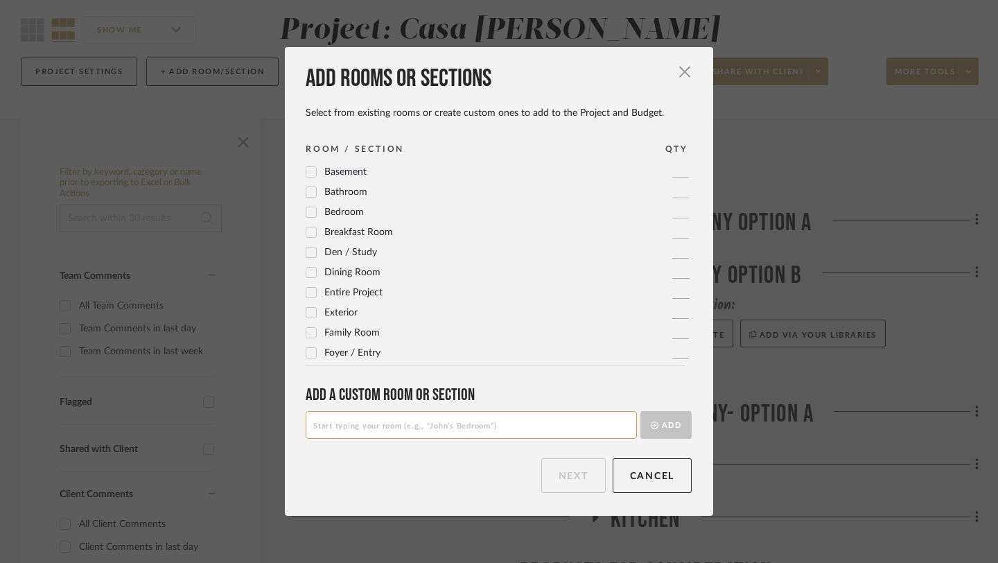
click at [391, 426] on input at bounding box center [471, 425] width 331 height 28
drag, startPoint x: 579, startPoint y: 80, endPoint x: 571, endPoint y: 82, distance: 8.6
click at [571, 82] on div "Add rooms or sections" at bounding box center [499, 79] width 386 height 30
click at [360, 421] on input at bounding box center [471, 425] width 331 height 28
type input "West Facing Sunset Balcony- Option B"
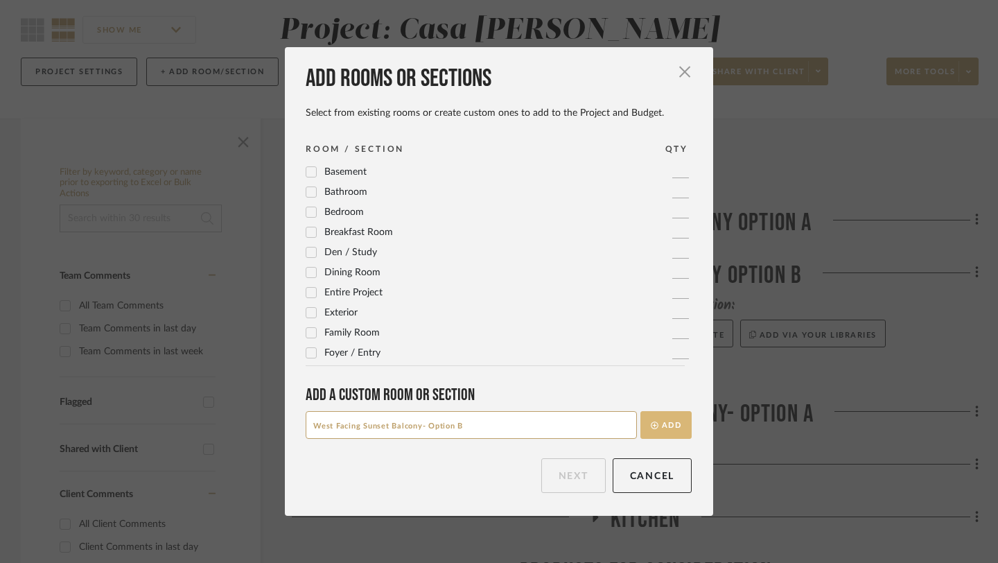
click at [670, 436] on button "Add" at bounding box center [665, 425] width 51 height 28
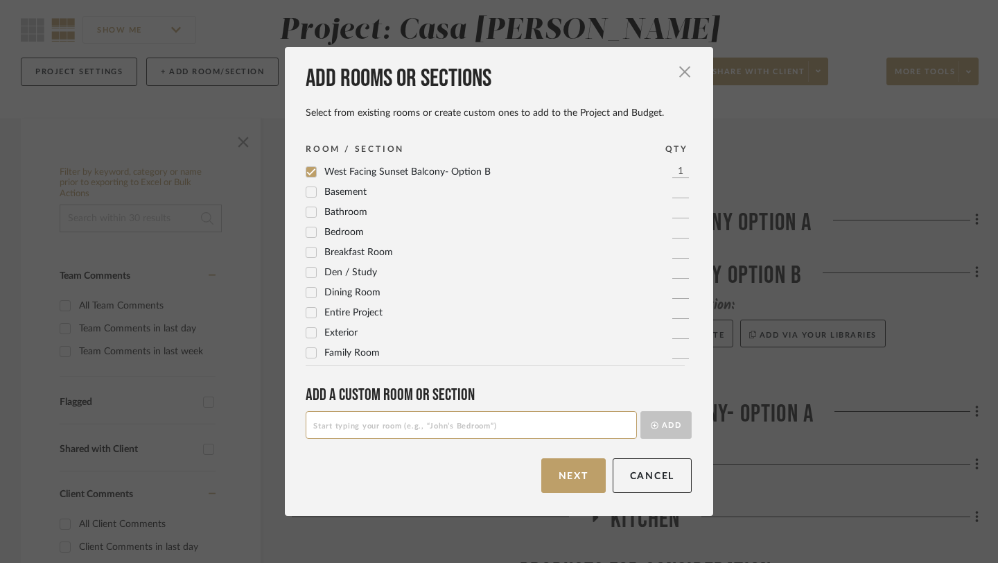
click at [385, 172] on span "West Facing Sunset Balcony- Option B" at bounding box center [407, 172] width 166 height 10
click at [435, 175] on span "West Facing Sunset Balcony- Option B" at bounding box center [407, 172] width 166 height 10
click at [573, 478] on button "Next" at bounding box center [573, 475] width 64 height 35
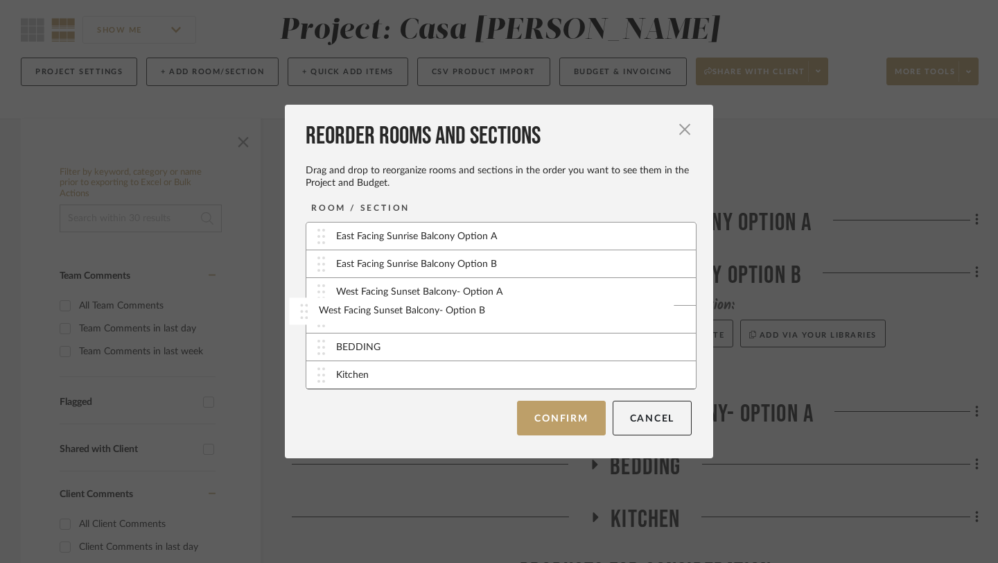
drag, startPoint x: 391, startPoint y: 376, endPoint x: 379, endPoint y: 313, distance: 64.8
click at [555, 418] on button "Confirm" at bounding box center [561, 418] width 88 height 35
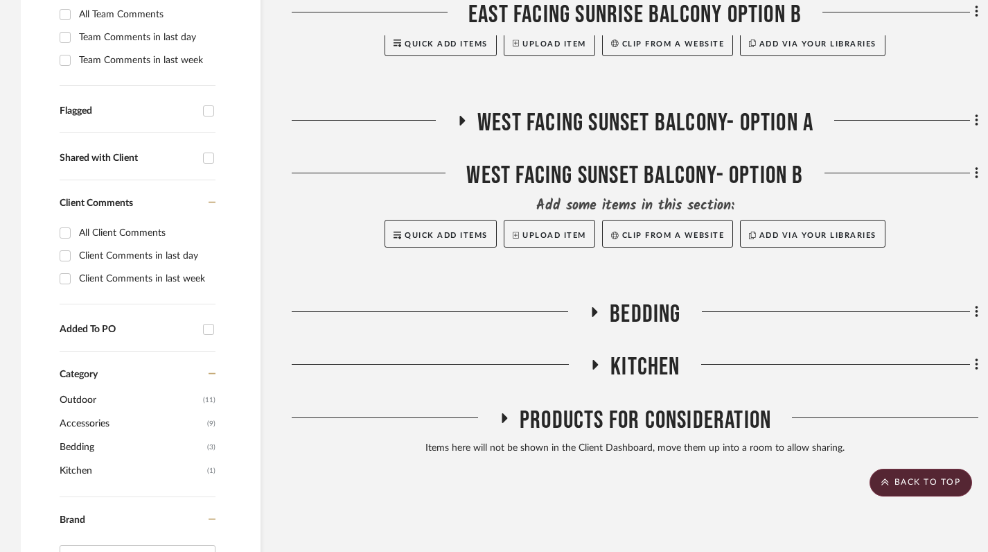
scroll to position [410, 0]
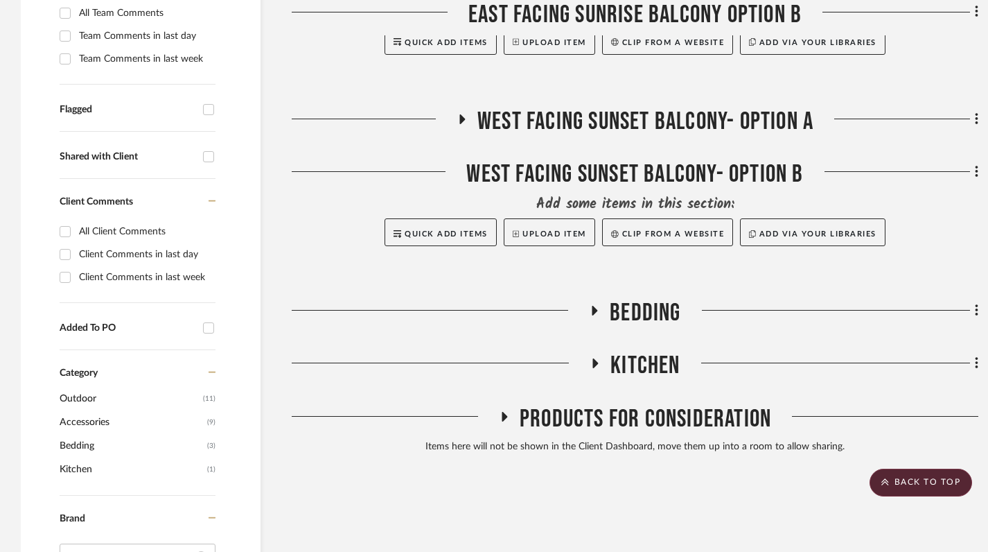
click at [596, 360] on icon at bounding box center [596, 363] width 6 height 10
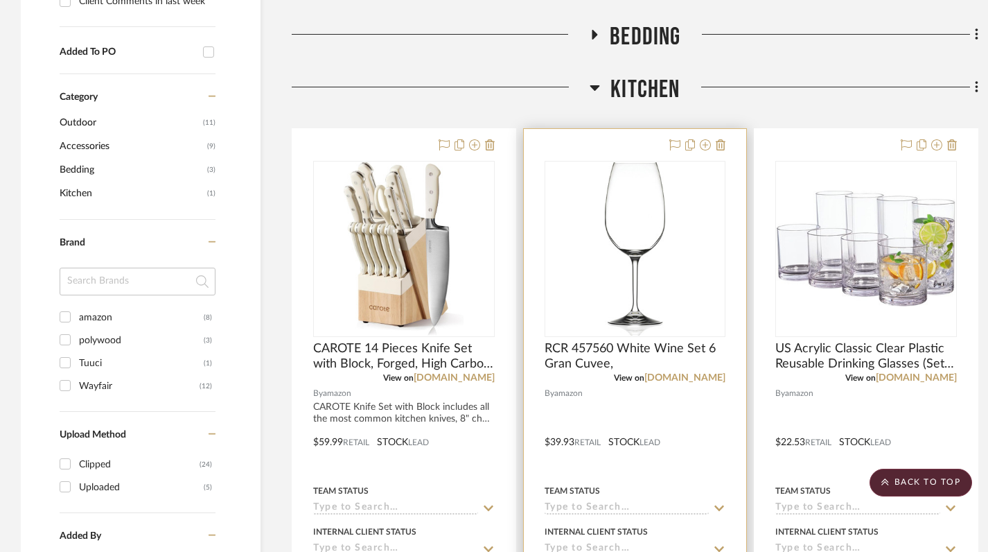
scroll to position [687, 0]
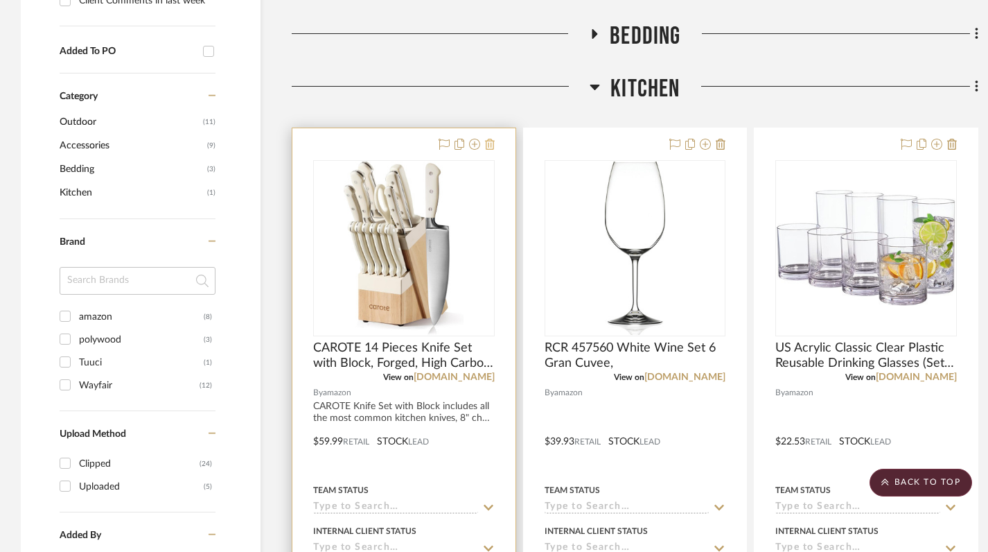
click at [489, 143] on icon at bounding box center [490, 144] width 10 height 11
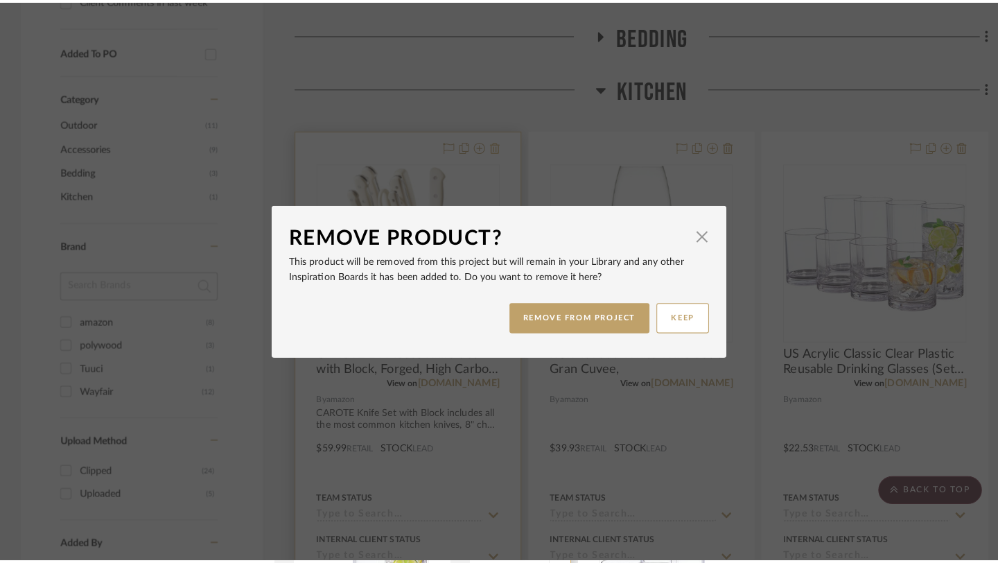
scroll to position [0, 0]
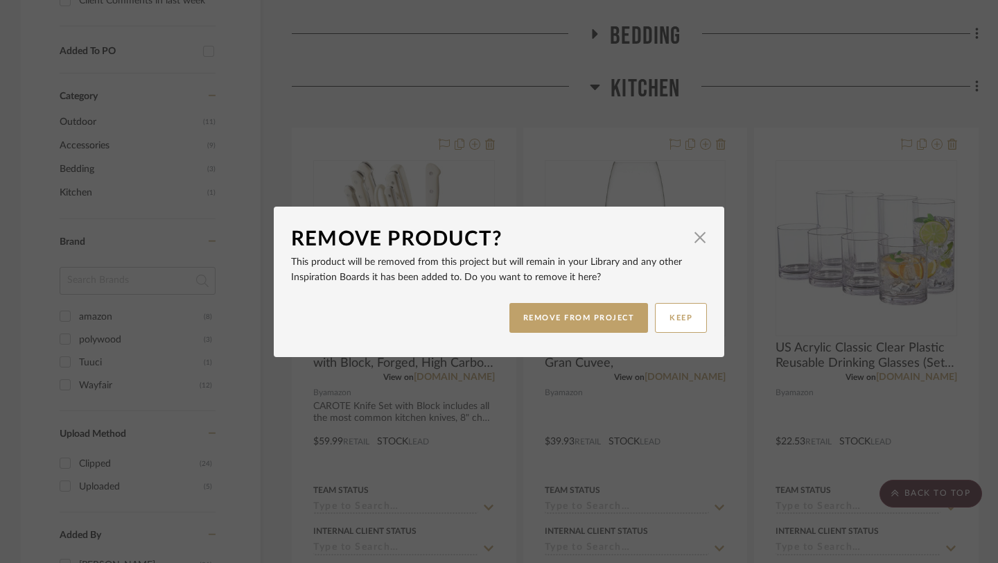
click at [536, 105] on div "Remove Product? × This product will be removed from this project but will remai…" at bounding box center [499, 281] width 998 height 563
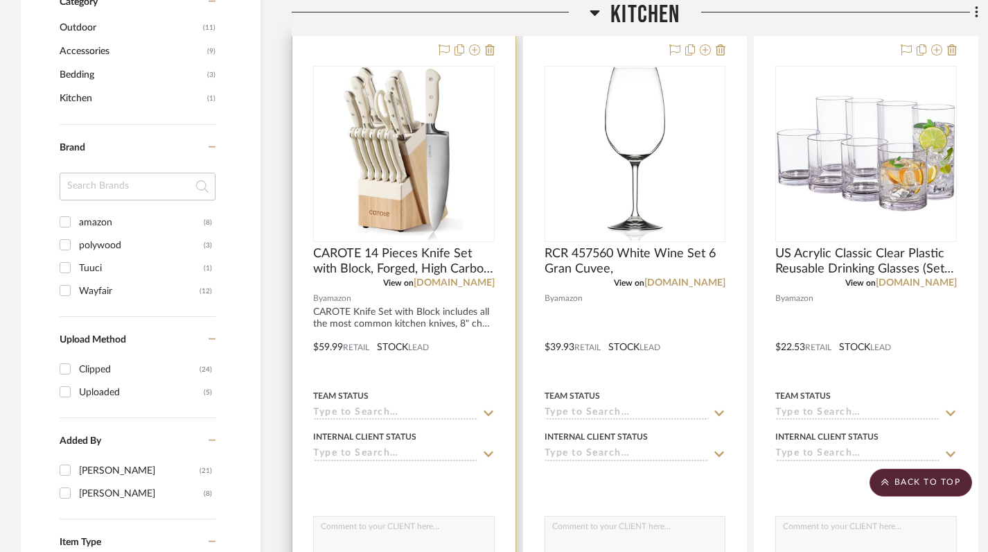
scroll to position [936, 0]
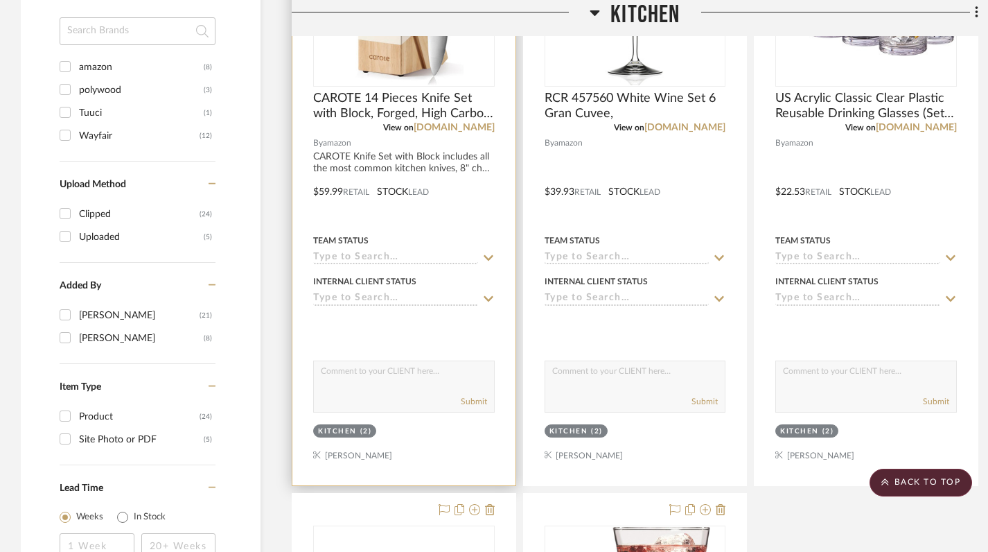
click at [361, 433] on div "(2)" at bounding box center [366, 431] width 12 height 10
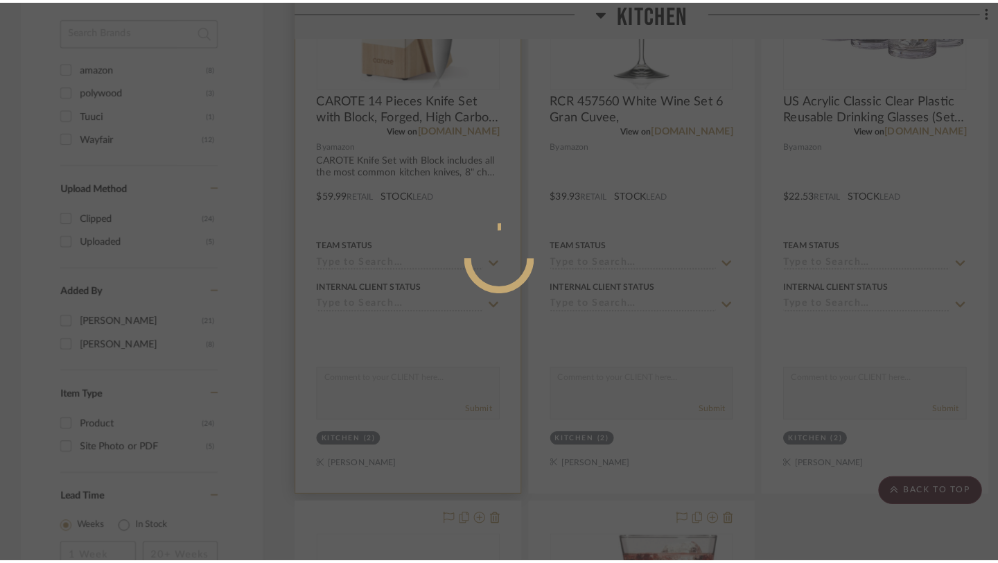
scroll to position [0, 0]
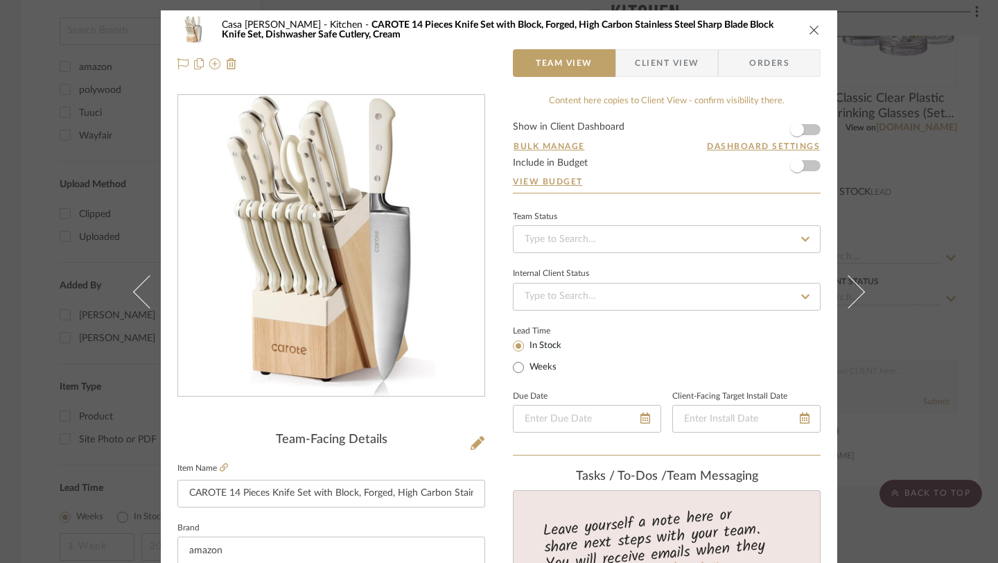
click at [809, 29] on icon "close" at bounding box center [814, 29] width 11 height 11
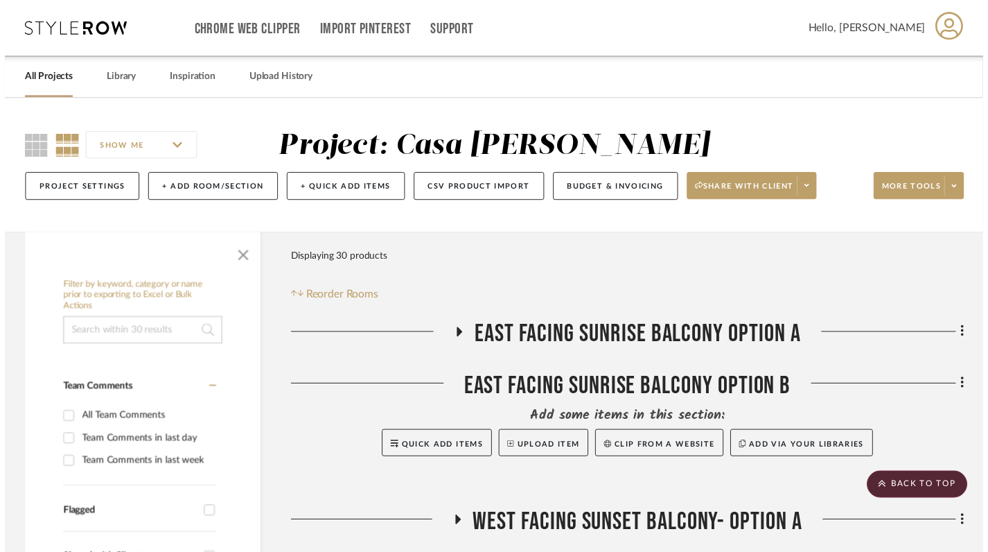
scroll to position [936, 0]
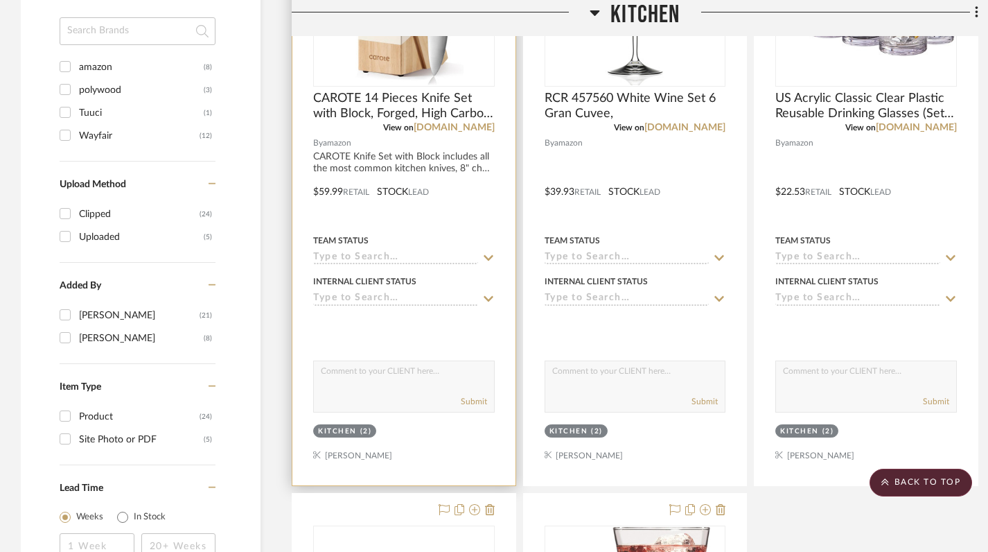
click at [360, 427] on div "(2)" at bounding box center [366, 431] width 12 height 10
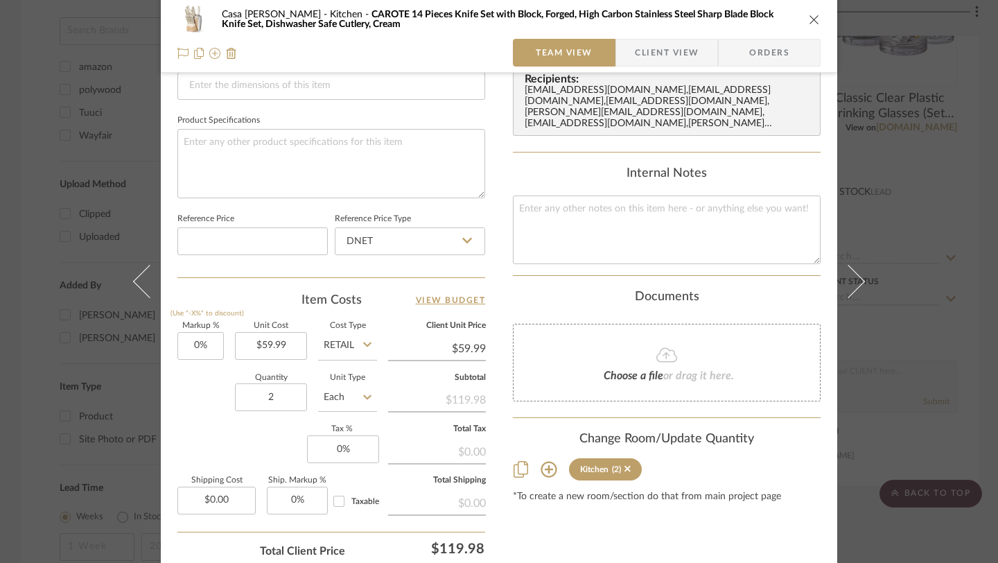
scroll to position [659, 0]
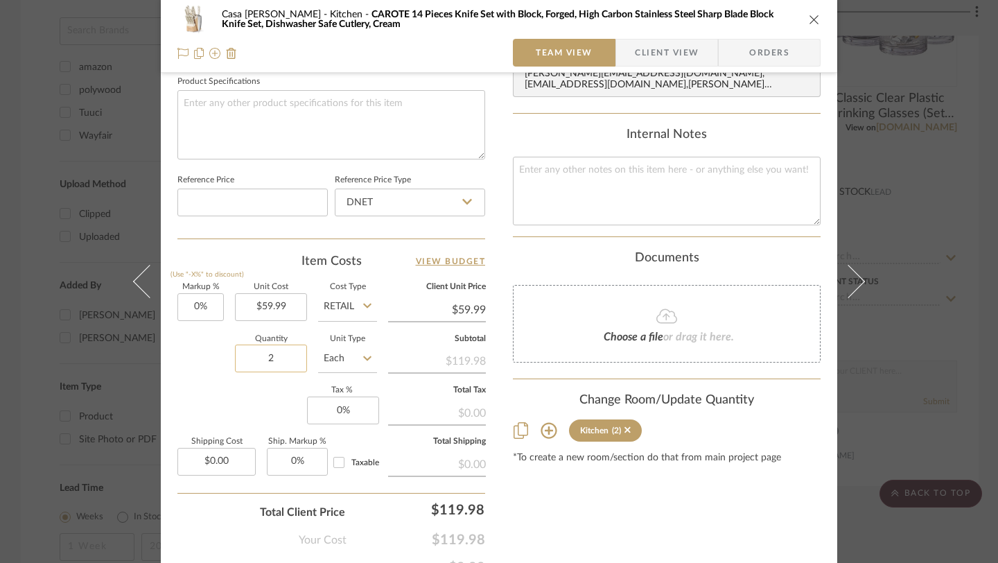
click at [286, 361] on input "2" at bounding box center [271, 358] width 72 height 28
type input "1"
click at [634, 527] on div "Content here copies to Client View - confirm visibility there. Show in Client D…" at bounding box center [667, 5] width 308 height 1141
click at [811, 17] on icon "close" at bounding box center [814, 19] width 11 height 11
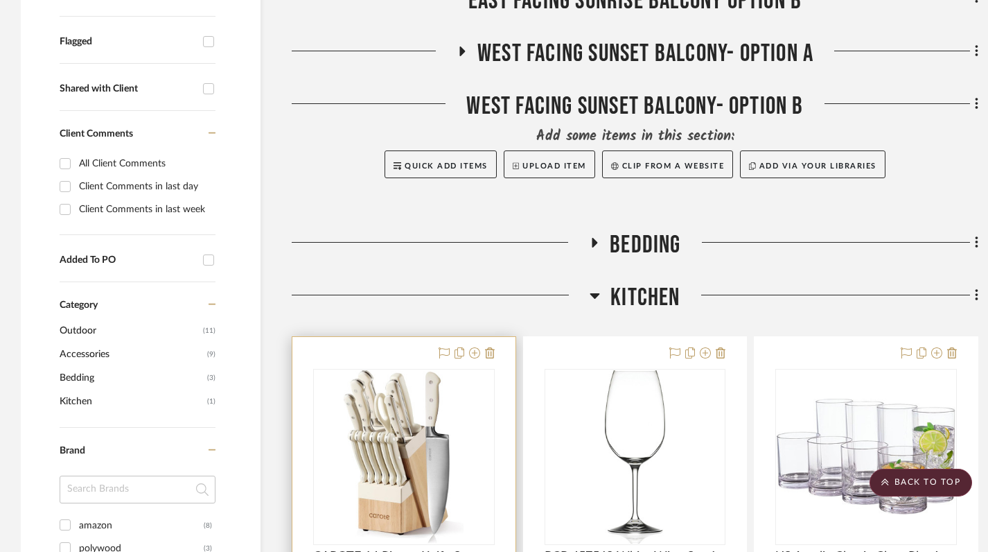
scroll to position [478, 0]
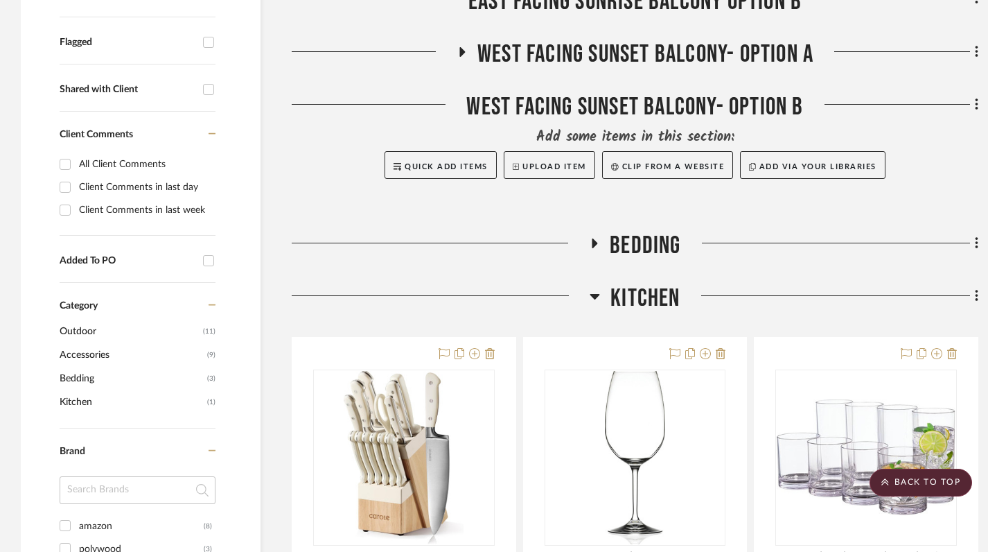
click at [595, 294] on icon at bounding box center [595, 296] width 10 height 17
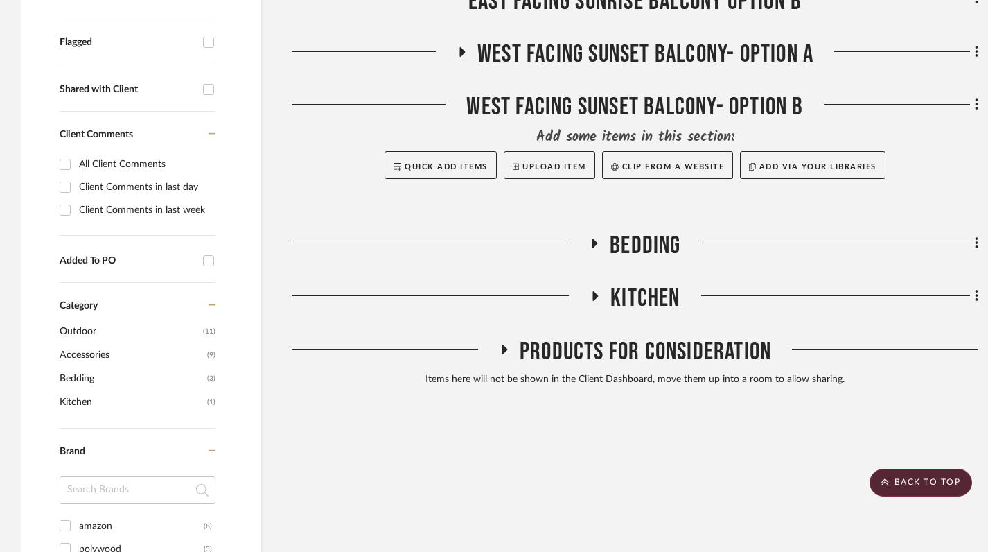
click at [587, 243] on icon at bounding box center [594, 243] width 17 height 10
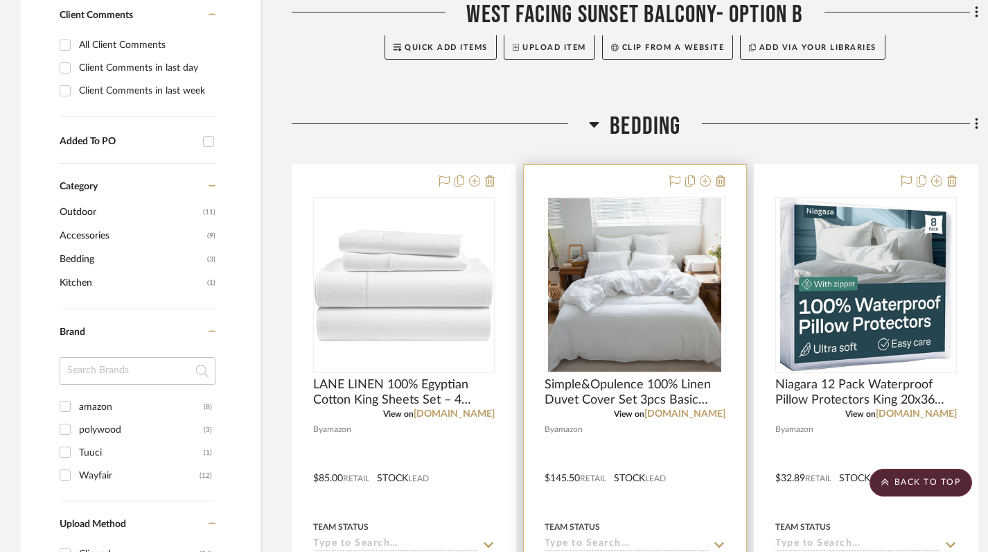
scroll to position [578, 0]
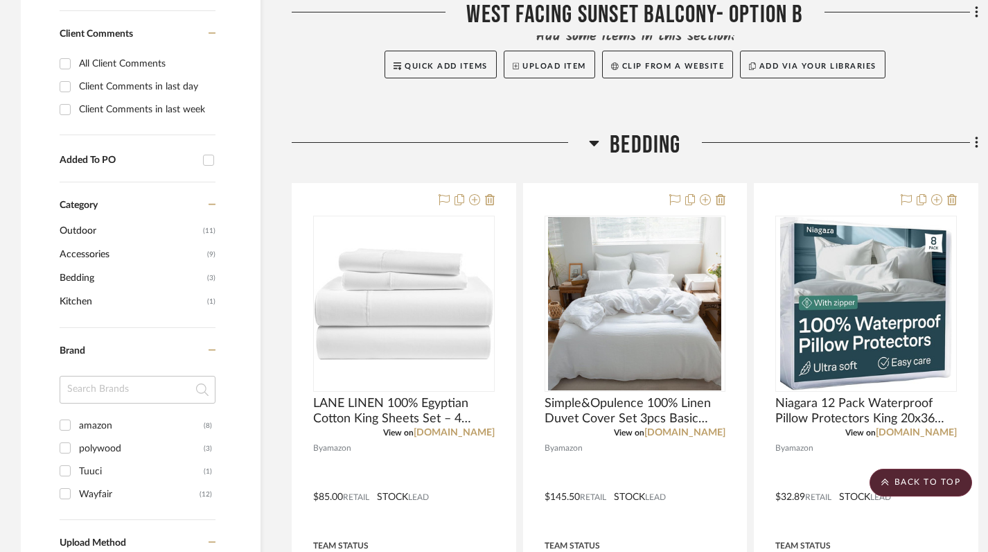
click at [591, 142] on icon at bounding box center [594, 142] width 10 height 17
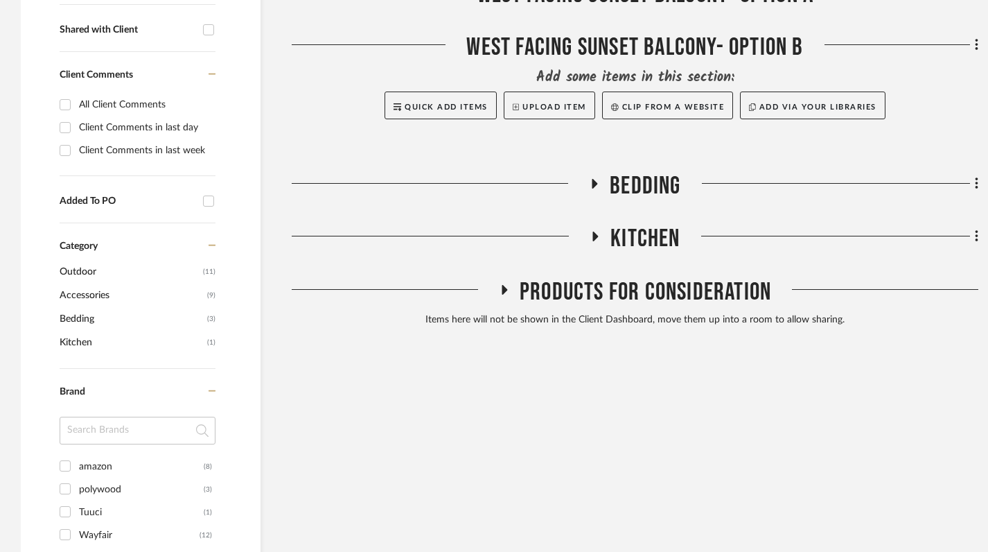
scroll to position [574, 0]
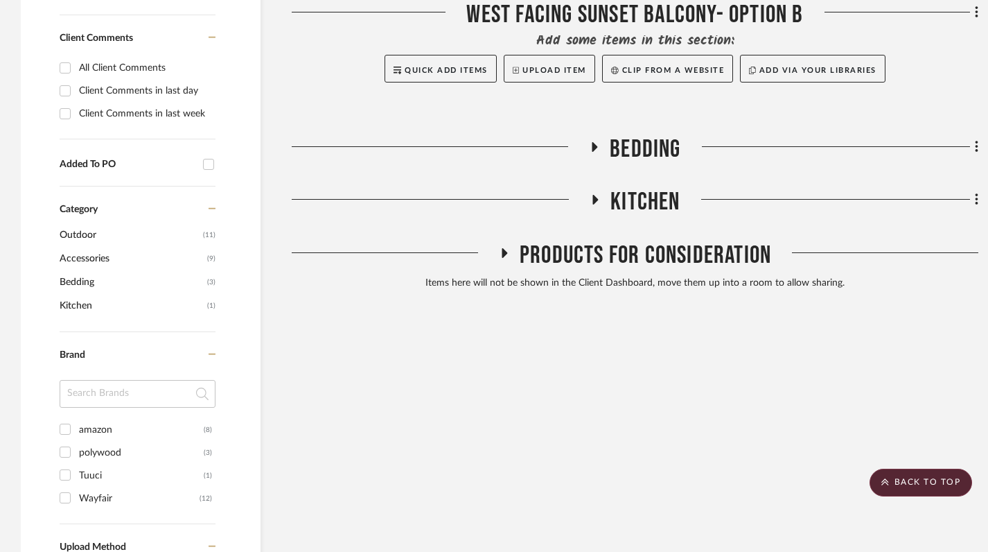
click at [597, 197] on icon at bounding box center [595, 200] width 17 height 10
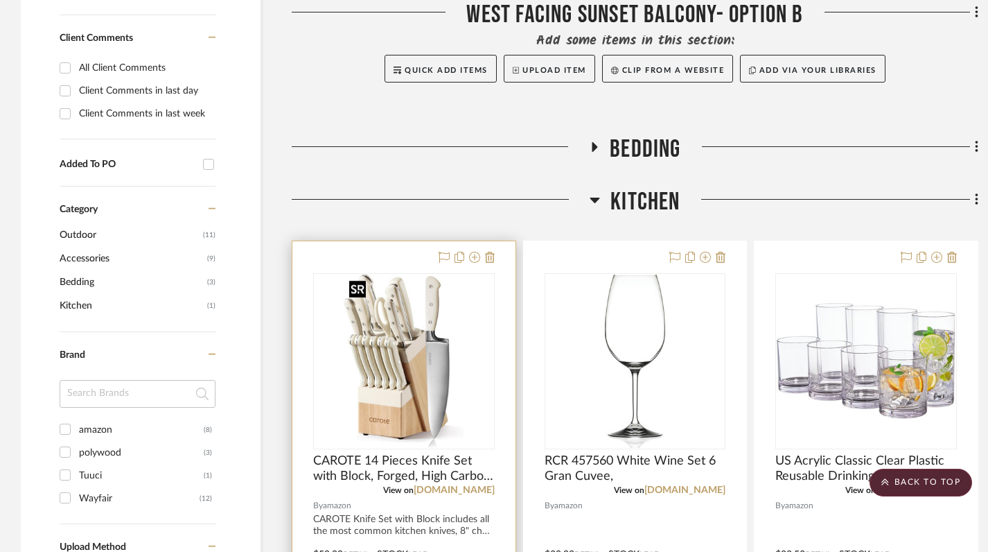
scroll to position [749, 0]
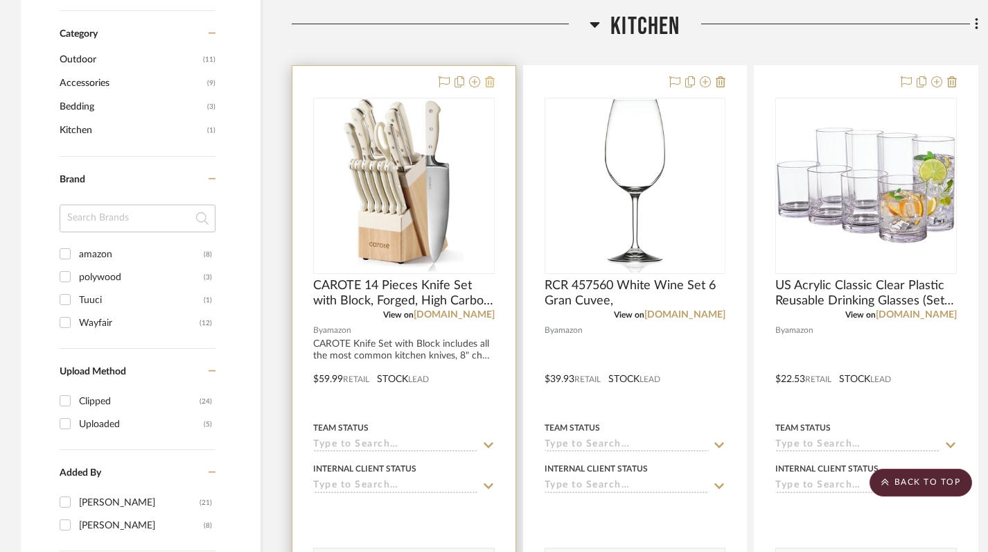
click at [491, 78] on icon at bounding box center [490, 81] width 10 height 11
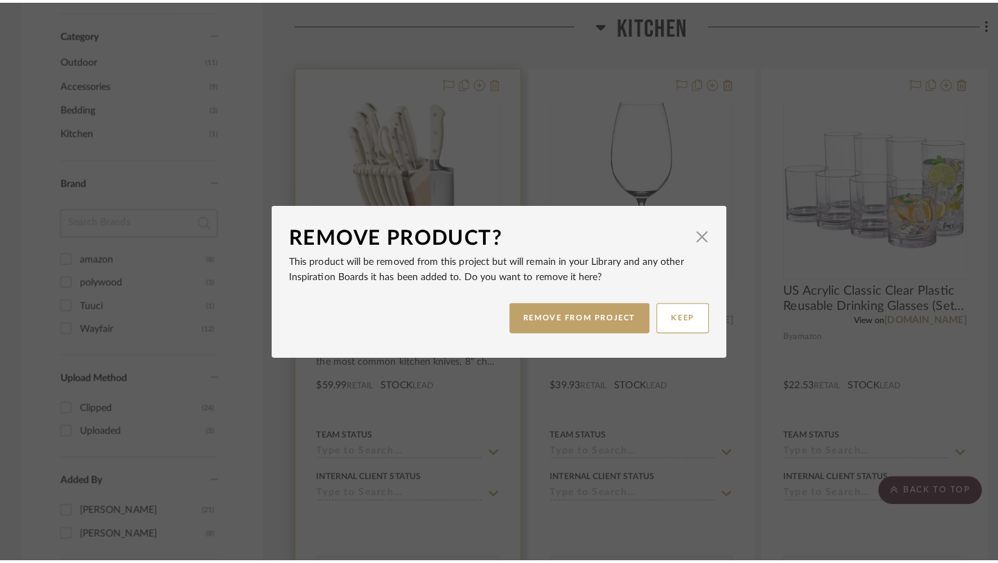
scroll to position [0, 0]
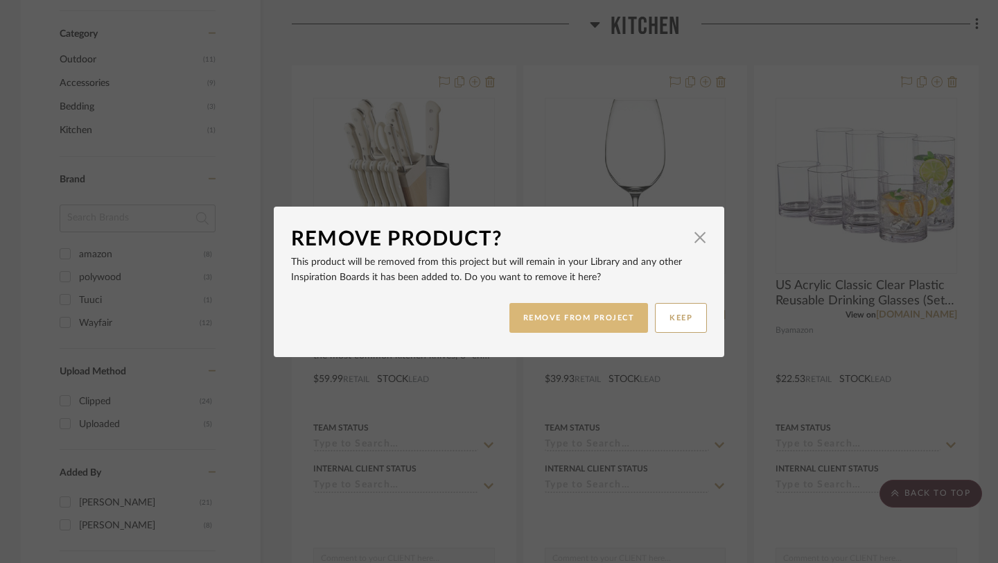
click at [575, 313] on button "REMOVE FROM PROJECT" at bounding box center [578, 318] width 139 height 30
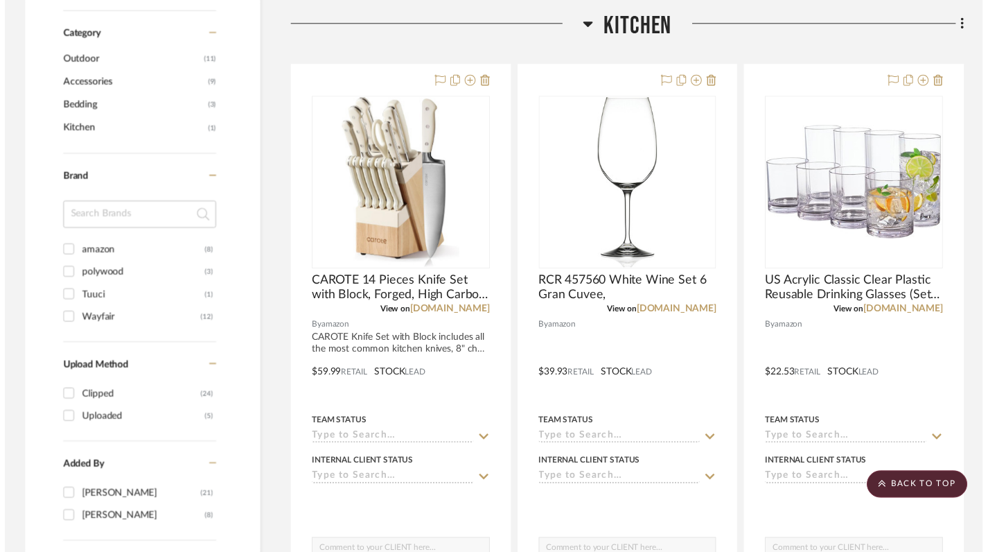
scroll to position [749, 0]
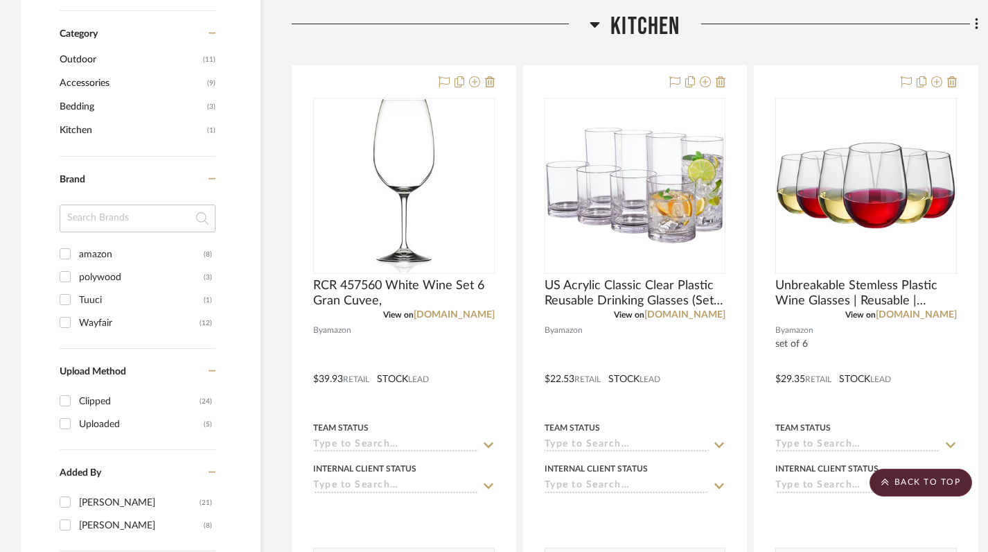
click at [595, 22] on icon at bounding box center [595, 24] width 10 height 17
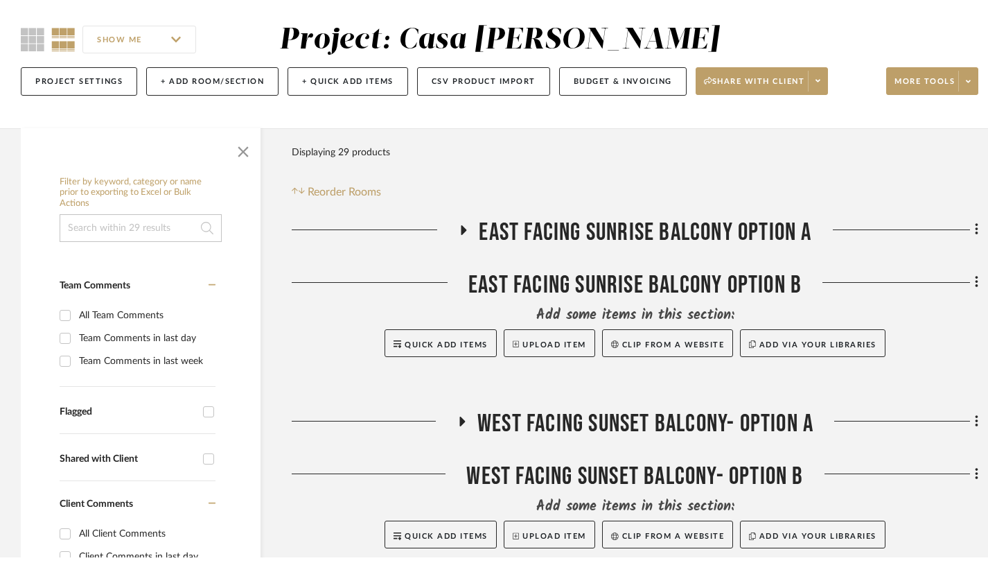
scroll to position [0, 0]
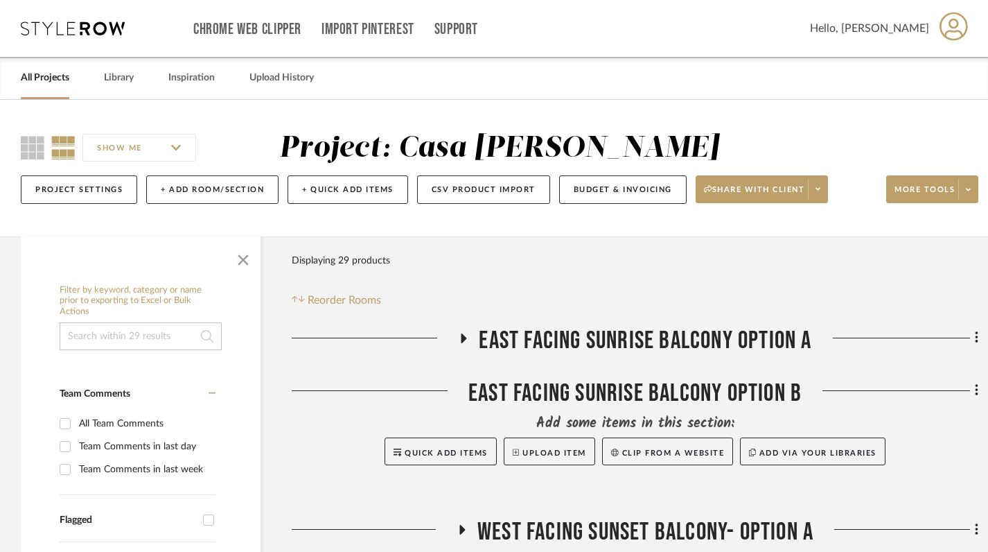
click at [38, 80] on link "All Projects" at bounding box center [45, 78] width 49 height 19
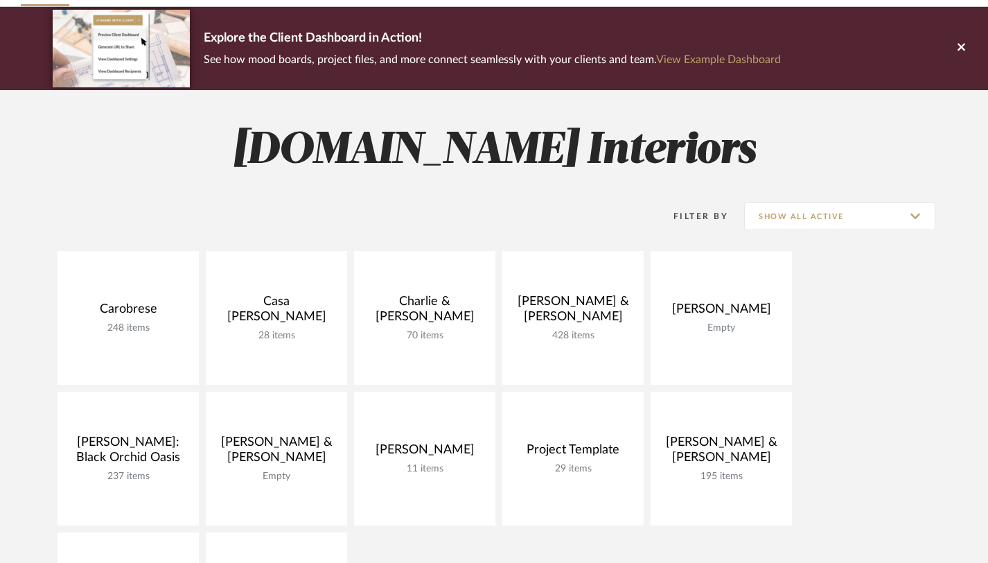
scroll to position [113, 0]
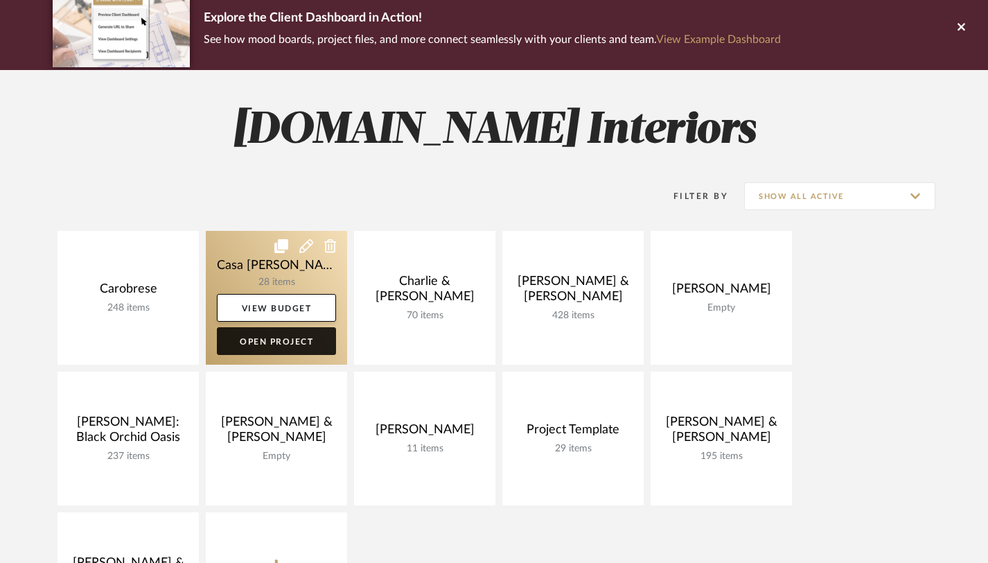
click at [274, 344] on link "Open Project" at bounding box center [276, 341] width 119 height 28
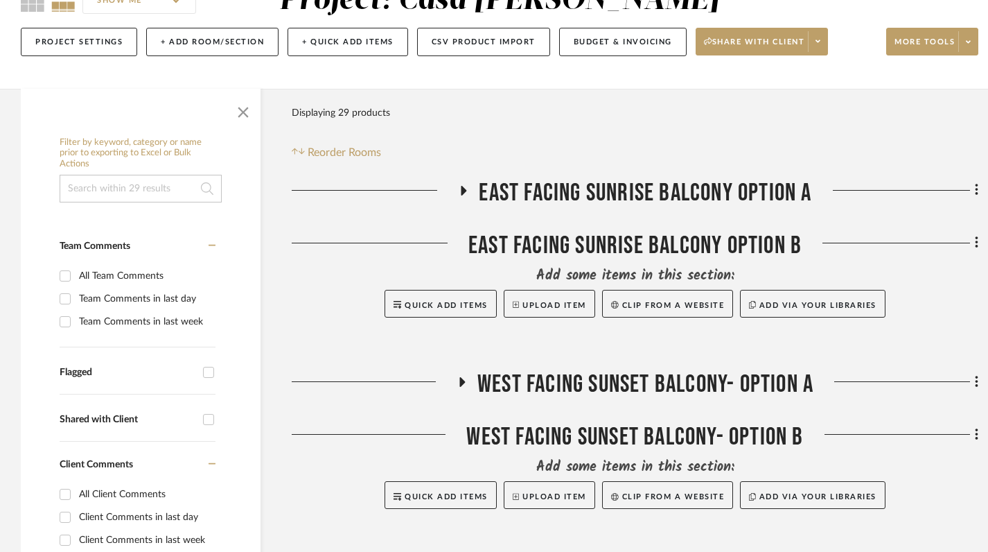
scroll to position [180, 0]
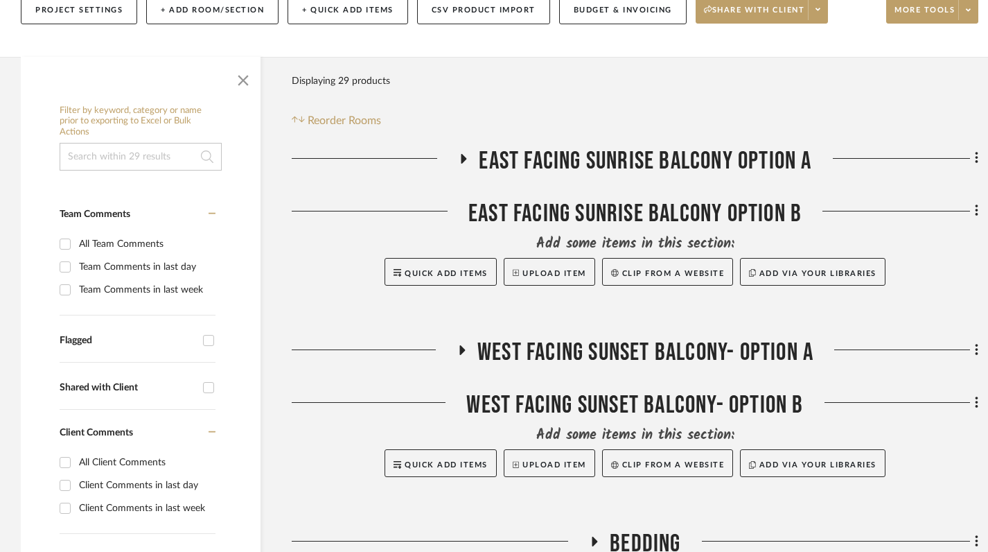
click at [462, 156] on icon at bounding box center [465, 159] width 6 height 10
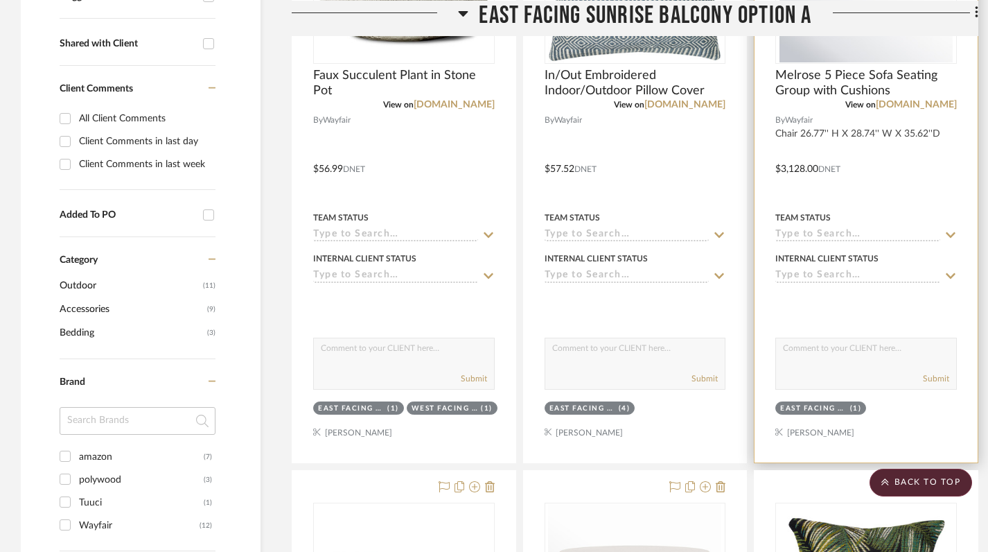
scroll to position [535, 0]
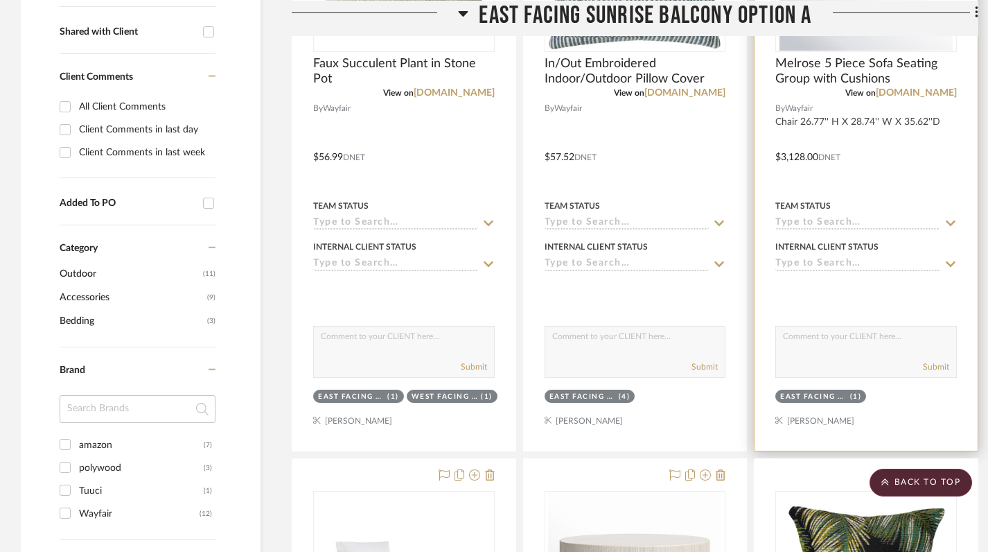
click at [879, 401] on div "East Facing Sunrise Balcony Option A (1)" at bounding box center [866, 397] width 184 height 19
click at [862, 396] on div "(1)" at bounding box center [856, 397] width 12 height 10
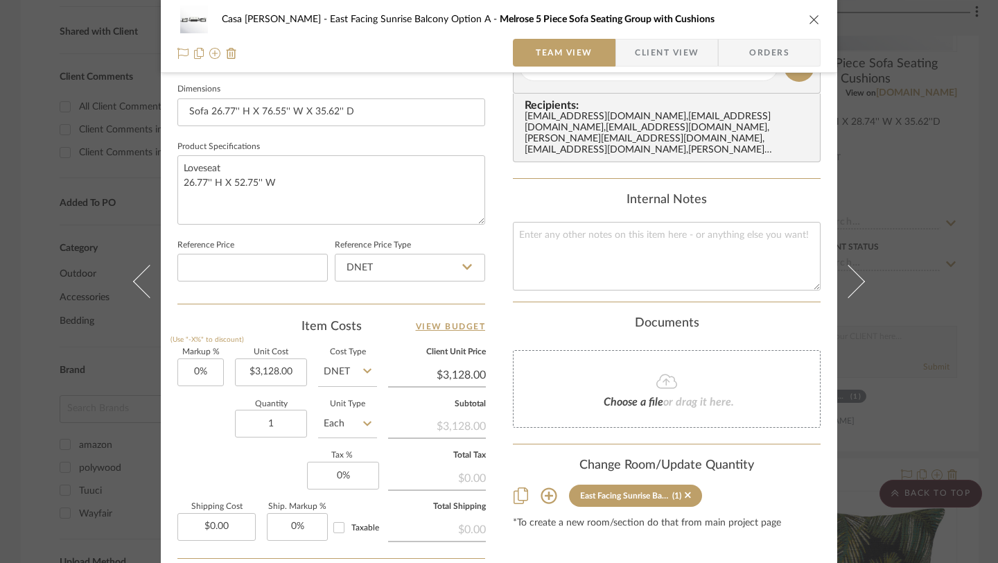
scroll to position [728, 0]
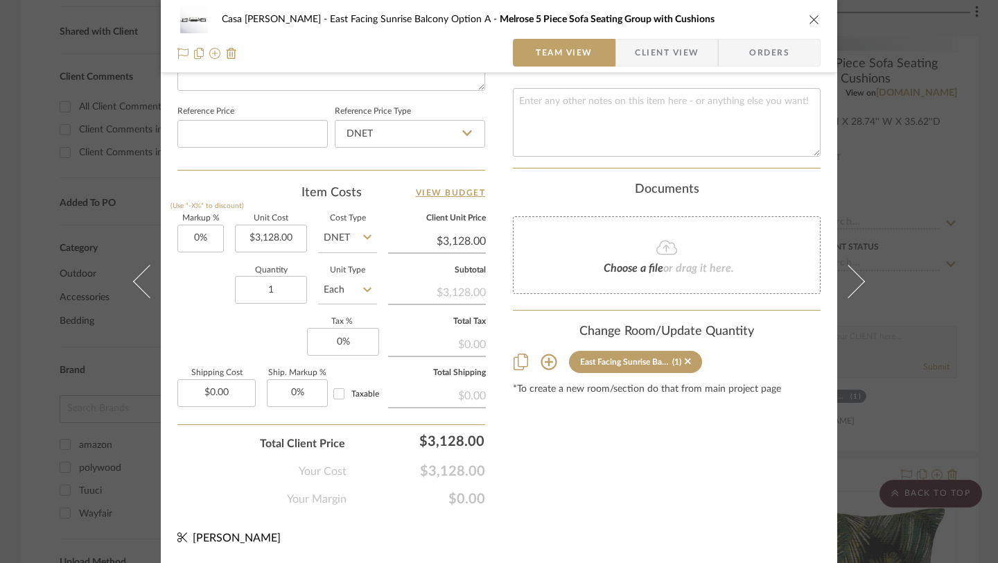
click at [542, 356] on icon at bounding box center [549, 361] width 17 height 17
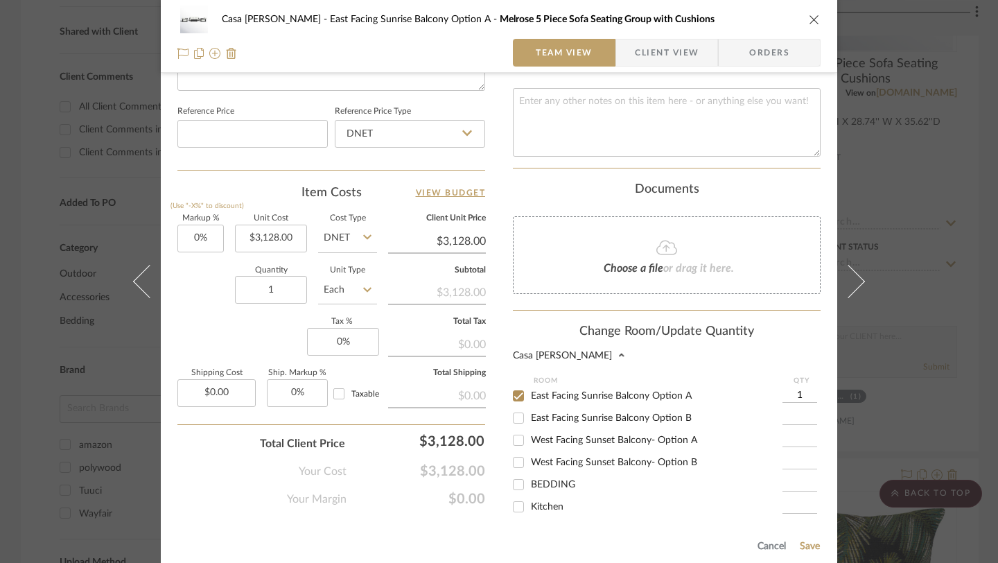
click at [518, 410] on input "East Facing Sunrise Balcony Option B" at bounding box center [518, 418] width 22 height 22
checkbox input "true"
type input "1"
click at [516, 385] on input "East Facing Sunrise Balcony Option A" at bounding box center [518, 396] width 22 height 22
checkbox input "false"
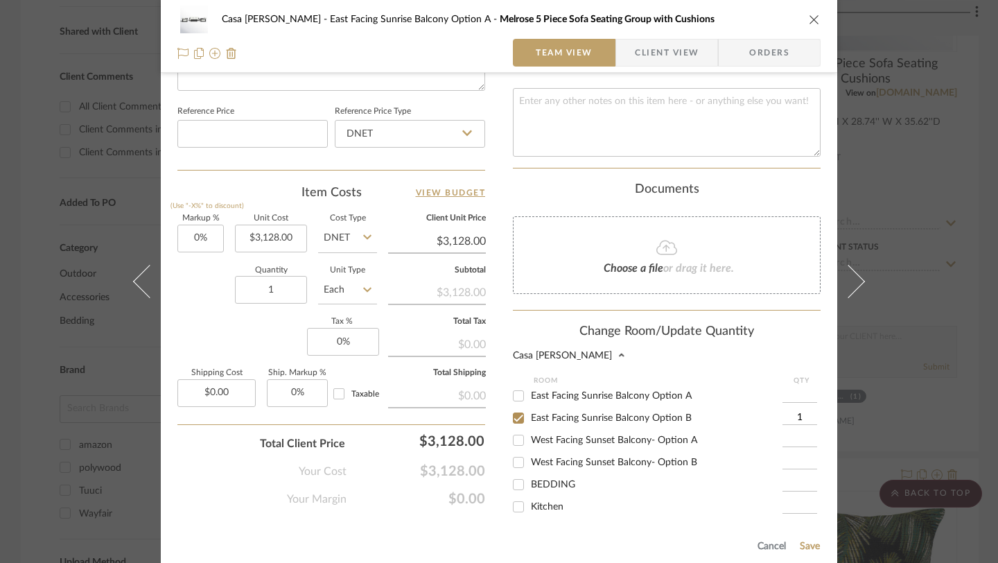
scroll to position [839, 0]
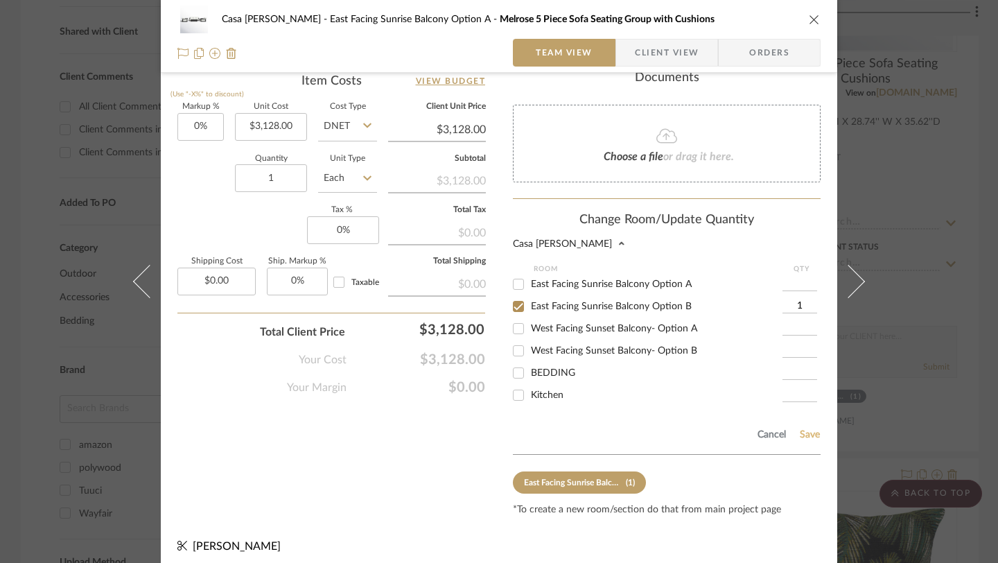
click at [805, 429] on button "Save" at bounding box center [809, 434] width 21 height 11
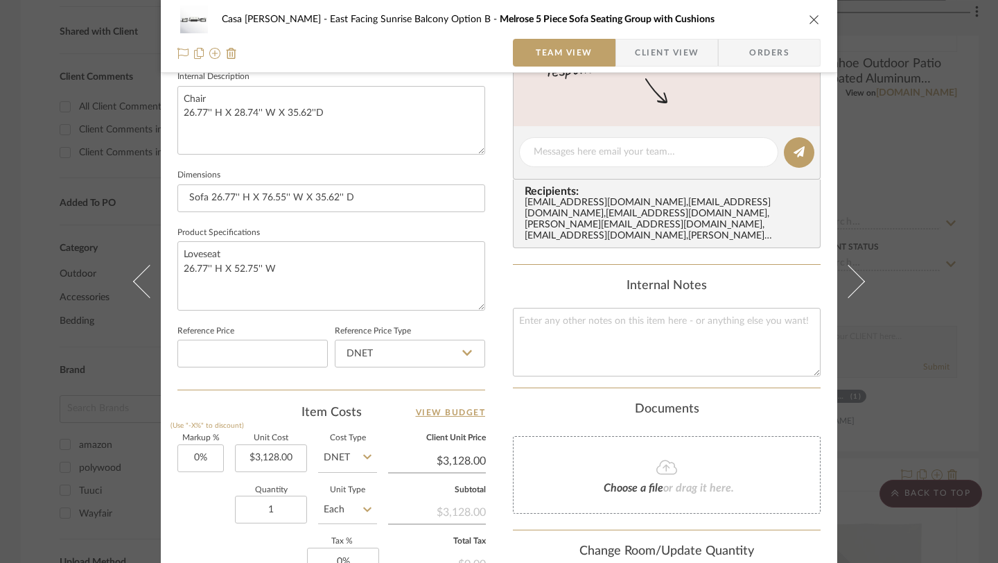
scroll to position [0, 0]
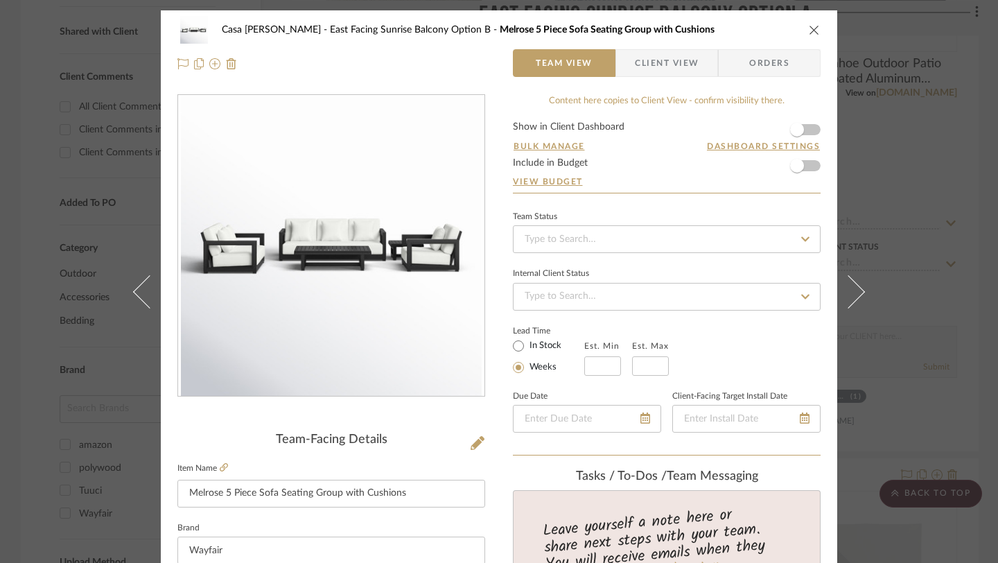
click at [810, 28] on icon "close" at bounding box center [814, 29] width 11 height 11
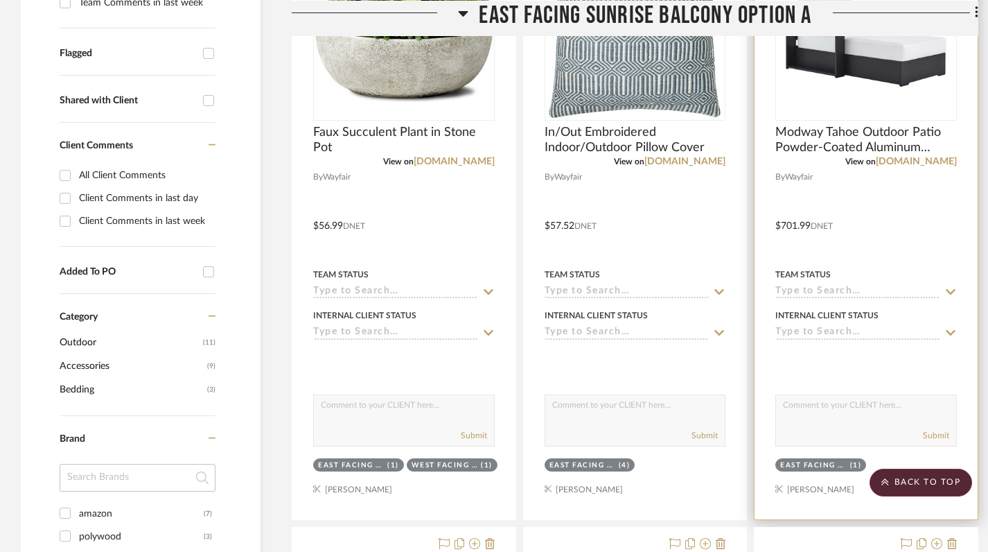
scroll to position [486, 0]
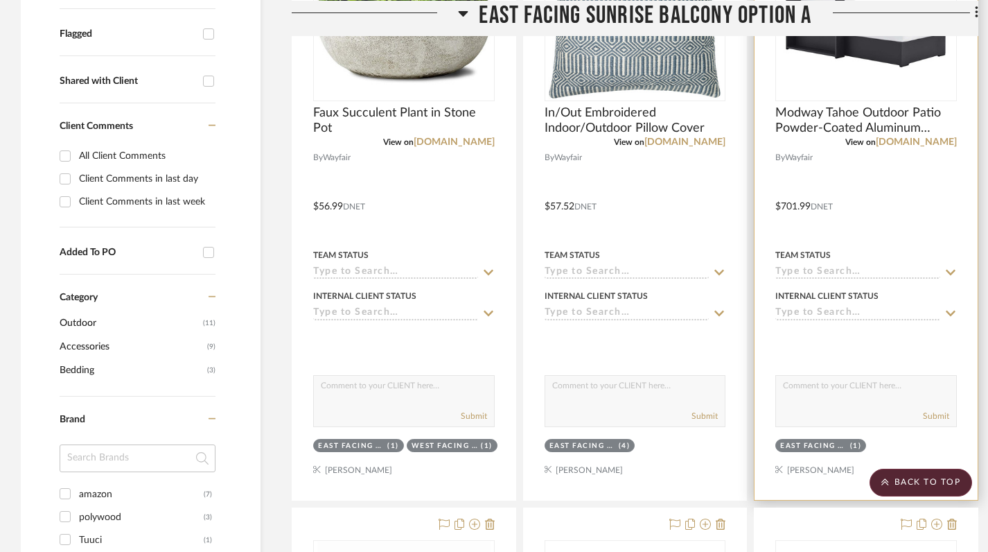
click at [889, 448] on div "East Facing Sunrise Balcony Option A (1)" at bounding box center [866, 446] width 184 height 19
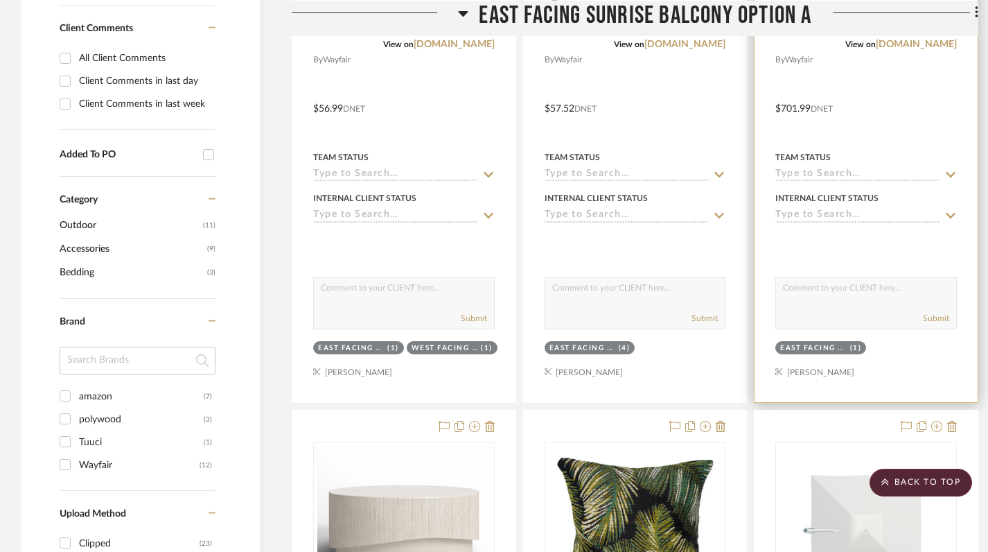
scroll to position [621, 0]
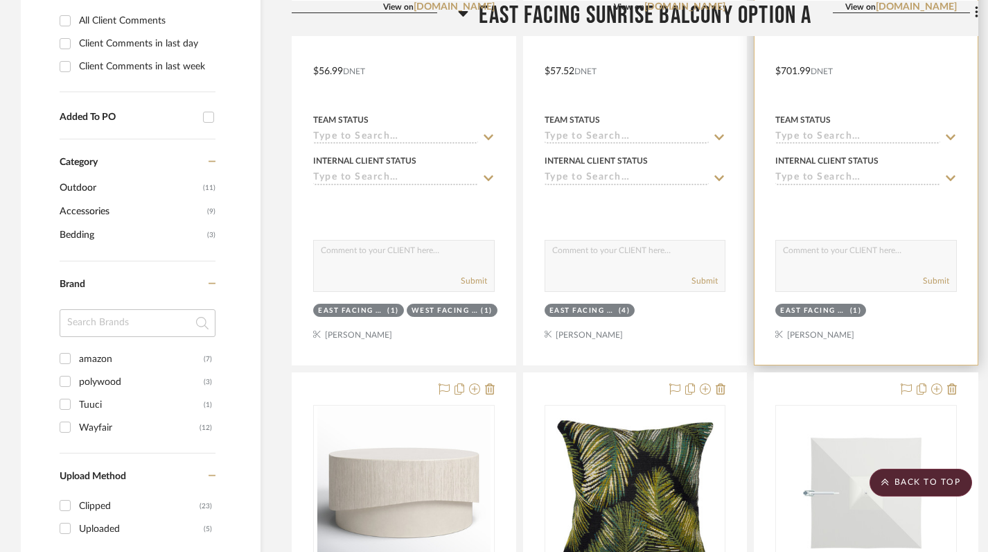
click at [910, 313] on div "East Facing Sunrise Balcony Option A (1)" at bounding box center [866, 311] width 184 height 19
click at [858, 326] on div at bounding box center [866, 61] width 223 height 606
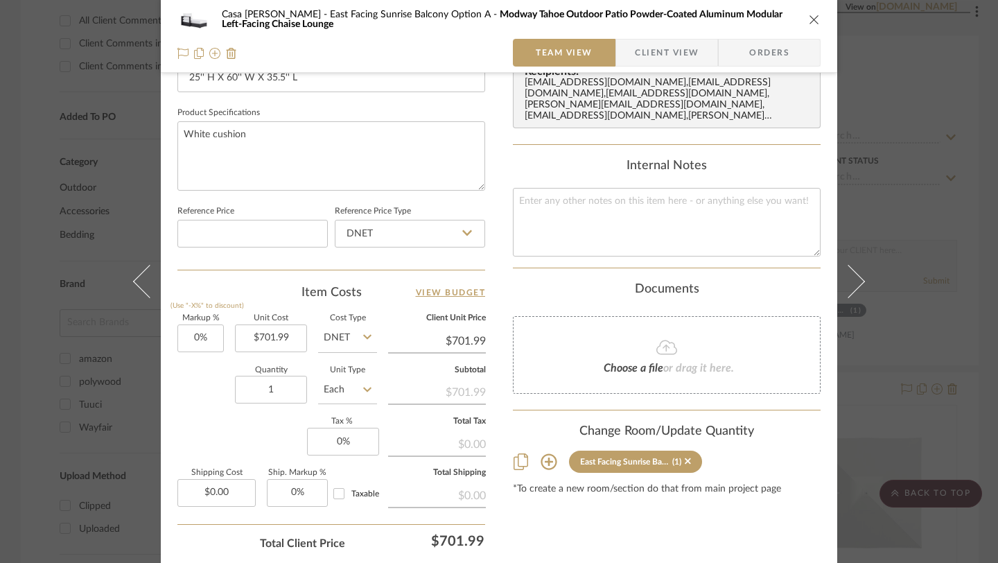
scroll to position [728, 0]
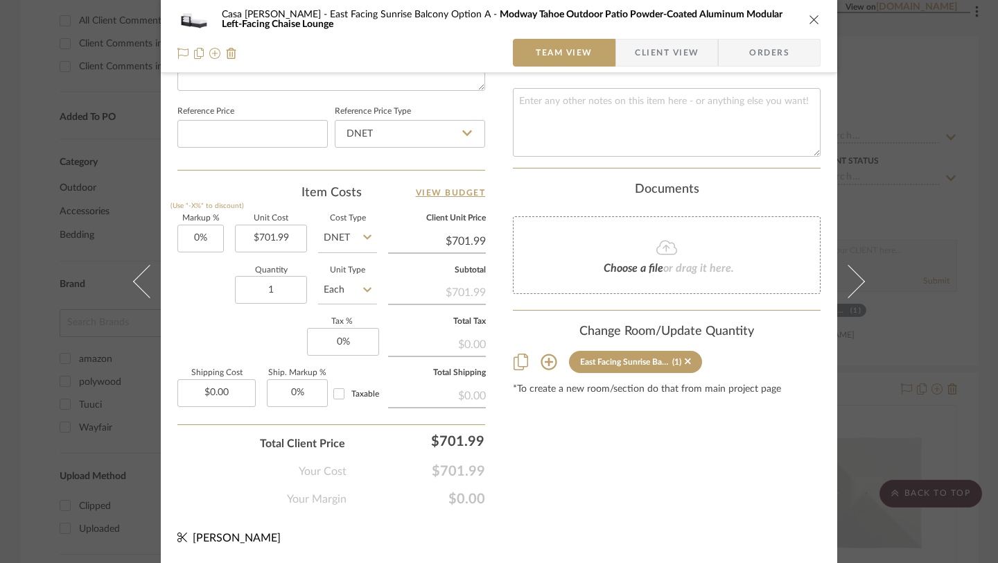
click at [542, 358] on icon at bounding box center [549, 361] width 17 height 17
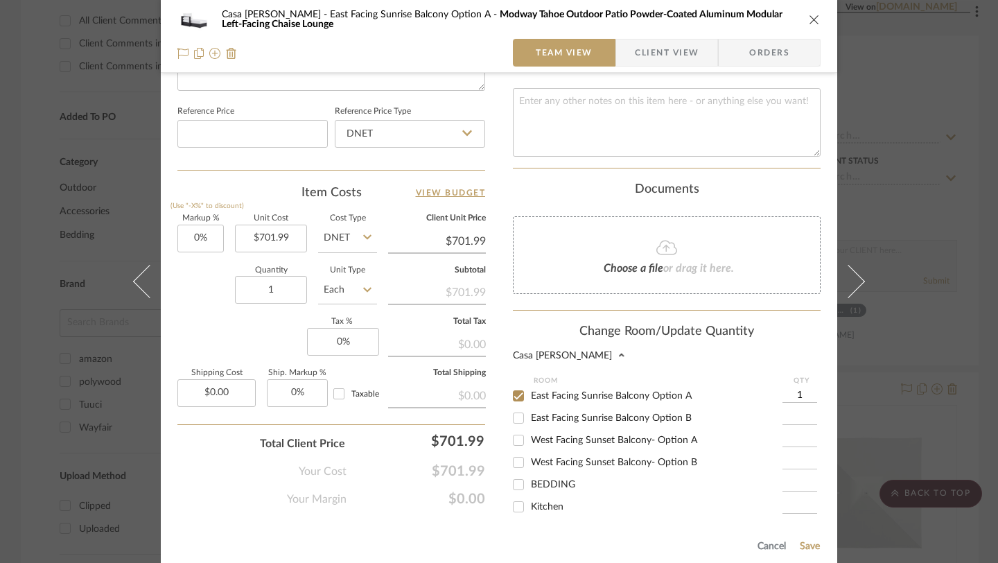
click at [520, 407] on input "East Facing Sunrise Balcony Option B" at bounding box center [518, 418] width 22 height 22
checkbox input "true"
type input "1"
click at [516, 385] on input "East Facing Sunrise Balcony Option A" at bounding box center [518, 396] width 22 height 22
checkbox input "false"
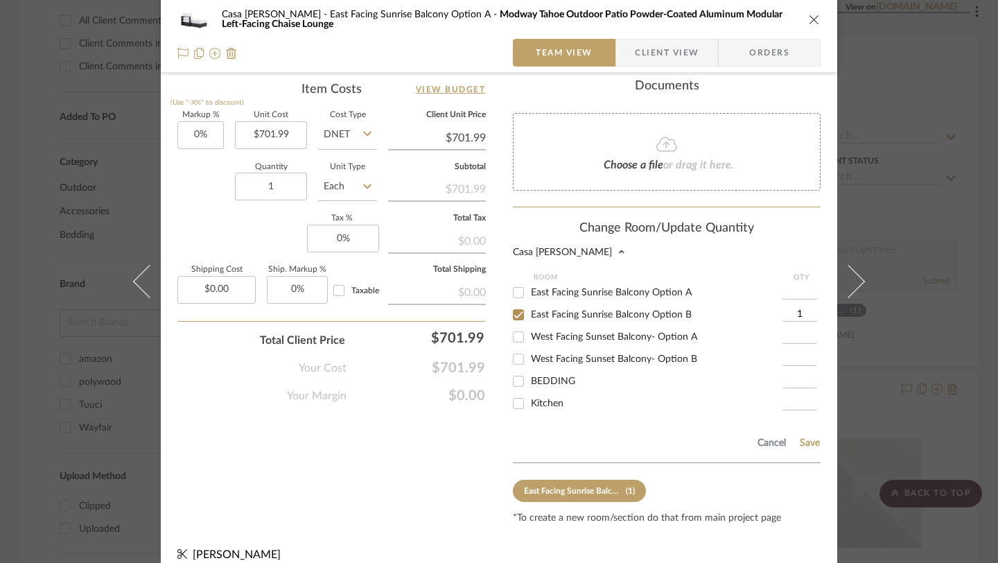
scroll to position [839, 0]
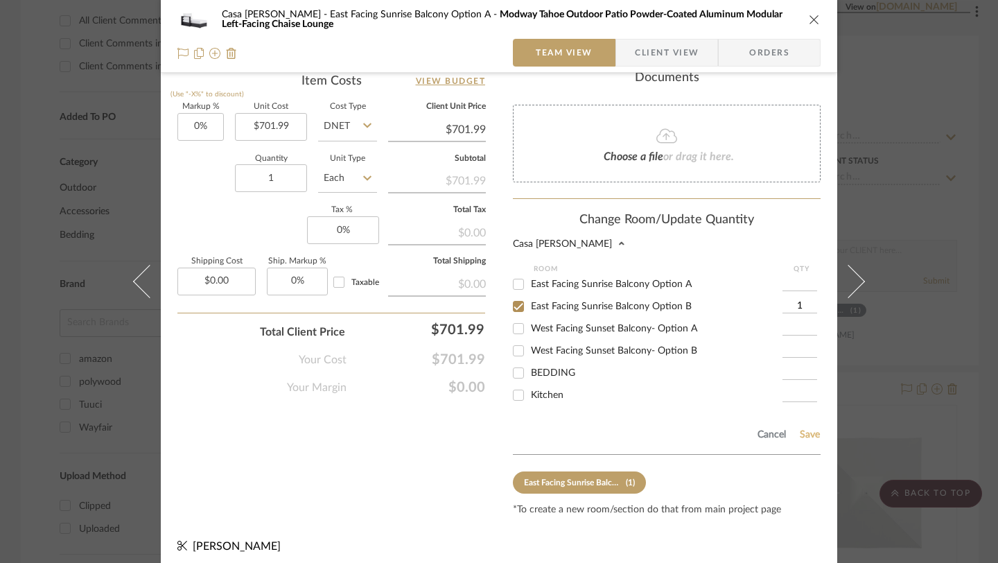
click at [808, 429] on button "Save" at bounding box center [809, 434] width 21 height 11
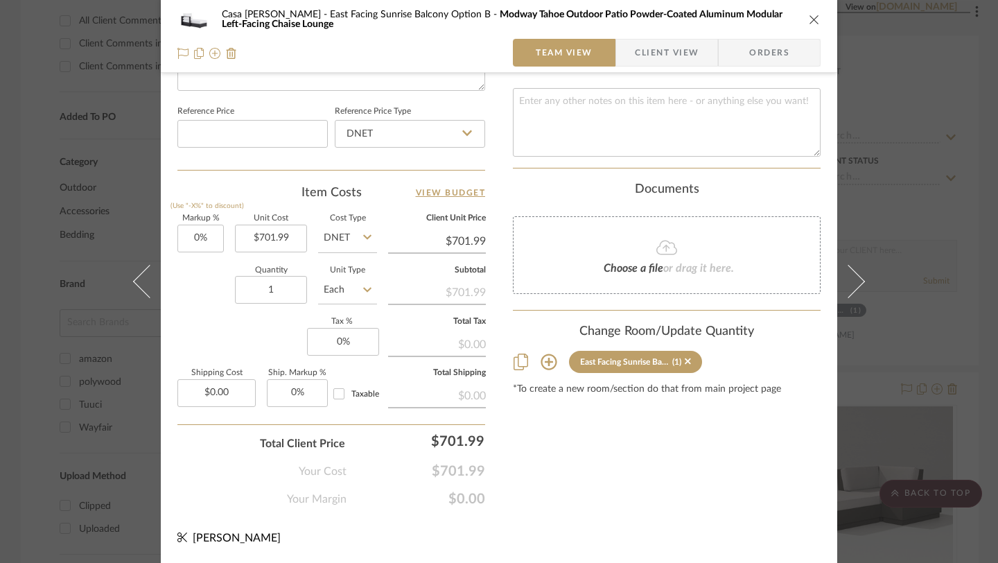
scroll to position [728, 0]
click at [810, 21] on icon "close" at bounding box center [814, 19] width 11 height 11
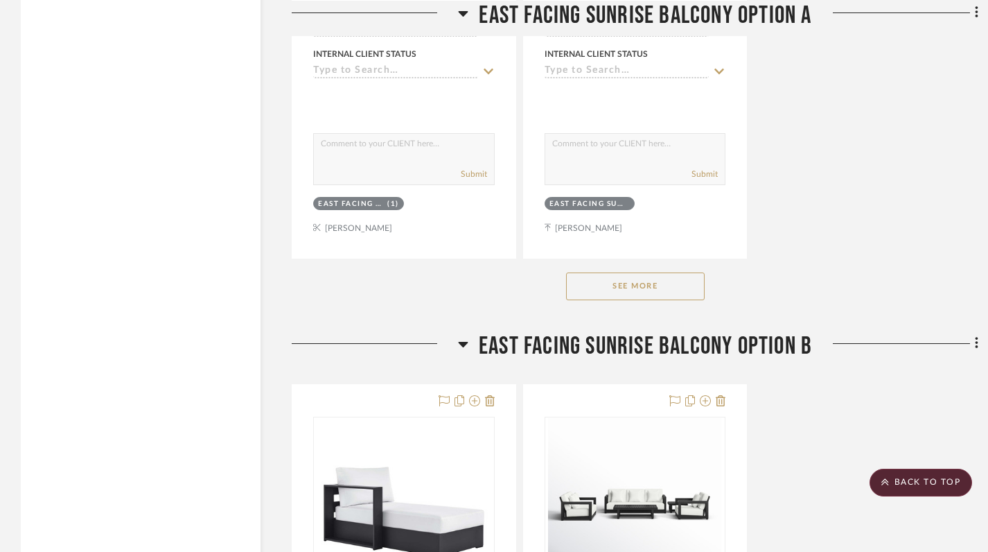
scroll to position [2081, 0]
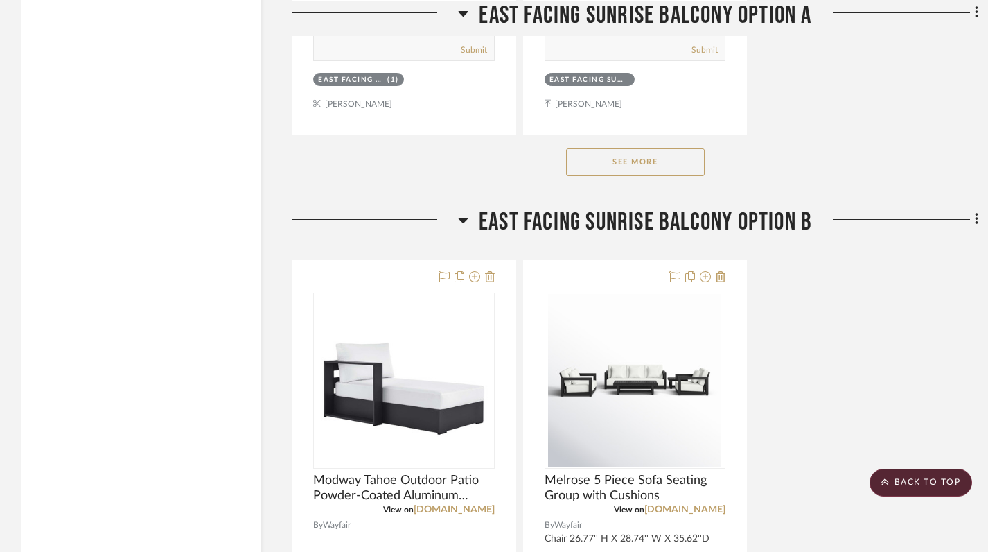
click at [639, 164] on button "See More" at bounding box center [635, 162] width 139 height 28
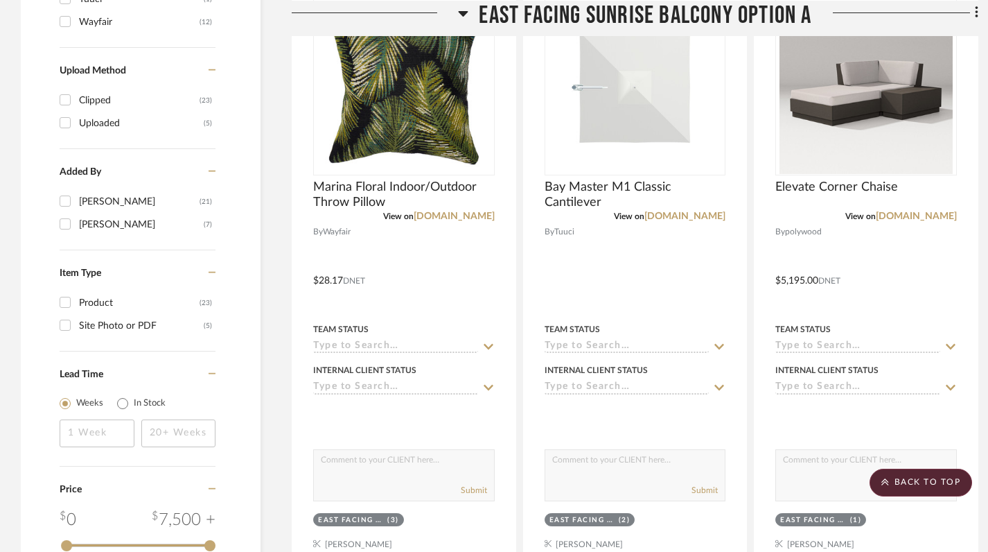
scroll to position [1024, 0]
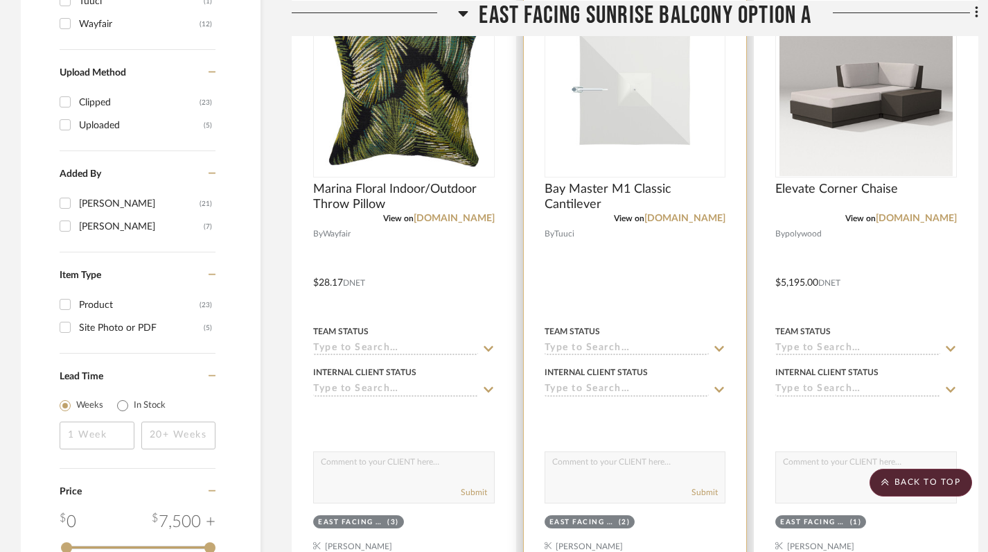
click at [665, 304] on div at bounding box center [635, 273] width 223 height 606
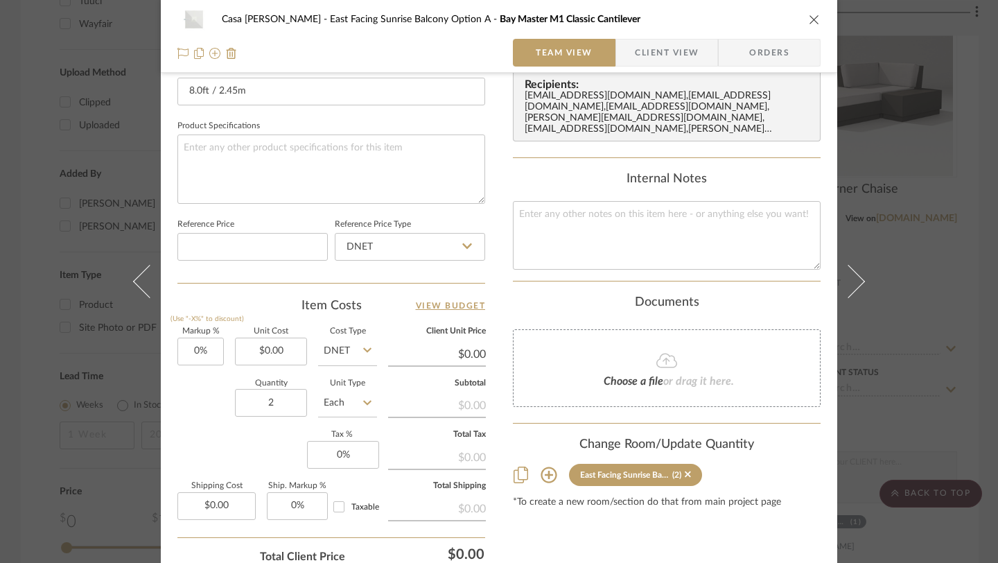
scroll to position [617, 0]
click at [280, 343] on input "0.00" at bounding box center [271, 349] width 72 height 28
type input "$1,745.00"
click at [208, 395] on div "Quantity 2 Unit Type Each" at bounding box center [277, 402] width 200 height 49
type input "$1,745.00"
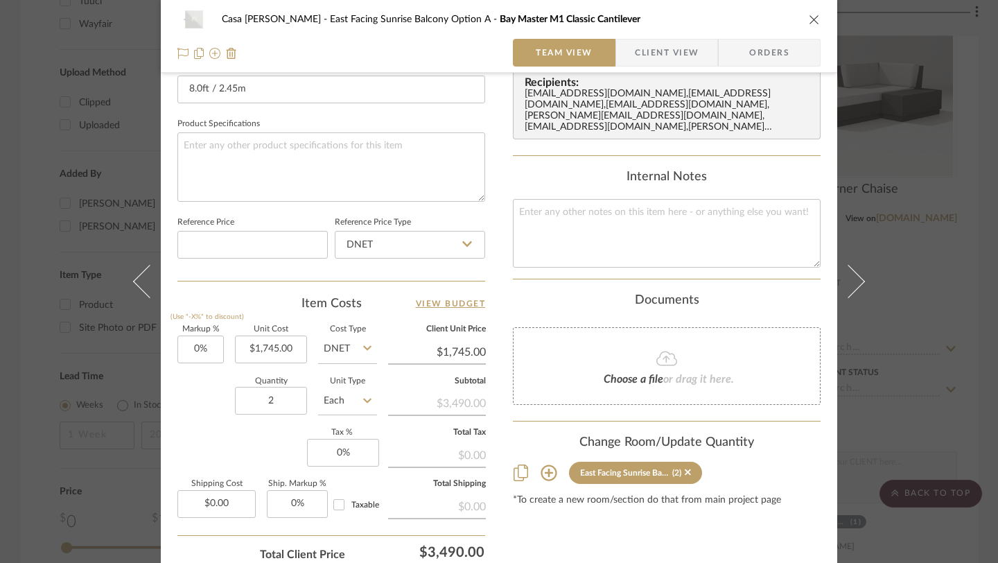
click at [530, 551] on div "Content here copies to Client View - confirm visibility there. Show in Client D…" at bounding box center [667, 47] width 308 height 1141
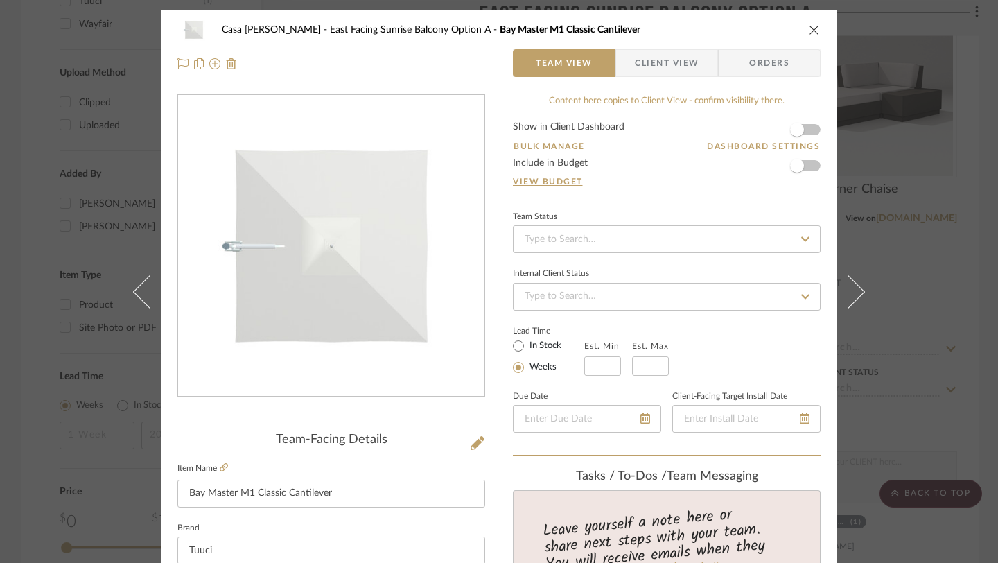
scroll to position [1, 0]
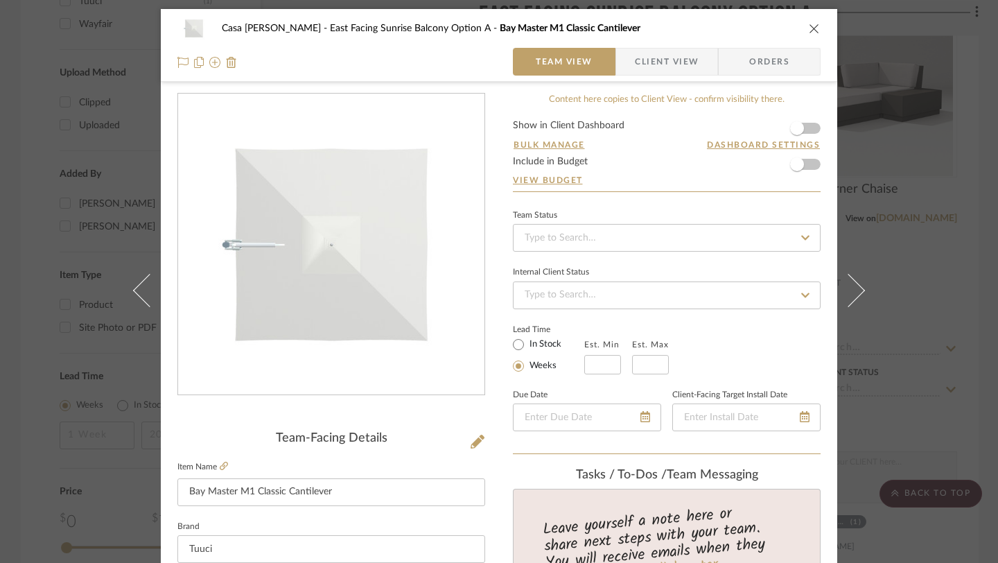
click at [810, 30] on icon "close" at bounding box center [814, 28] width 11 height 11
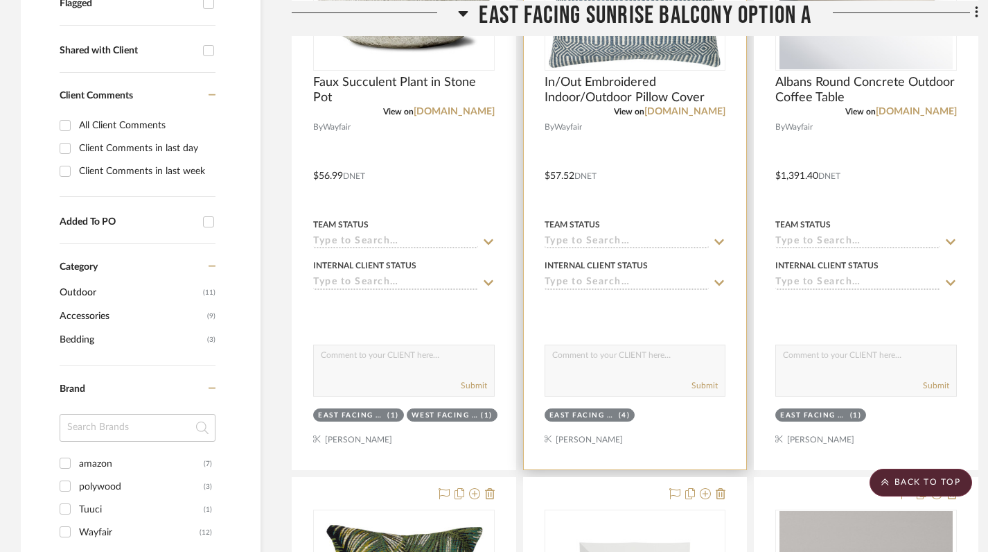
scroll to position [521, 0]
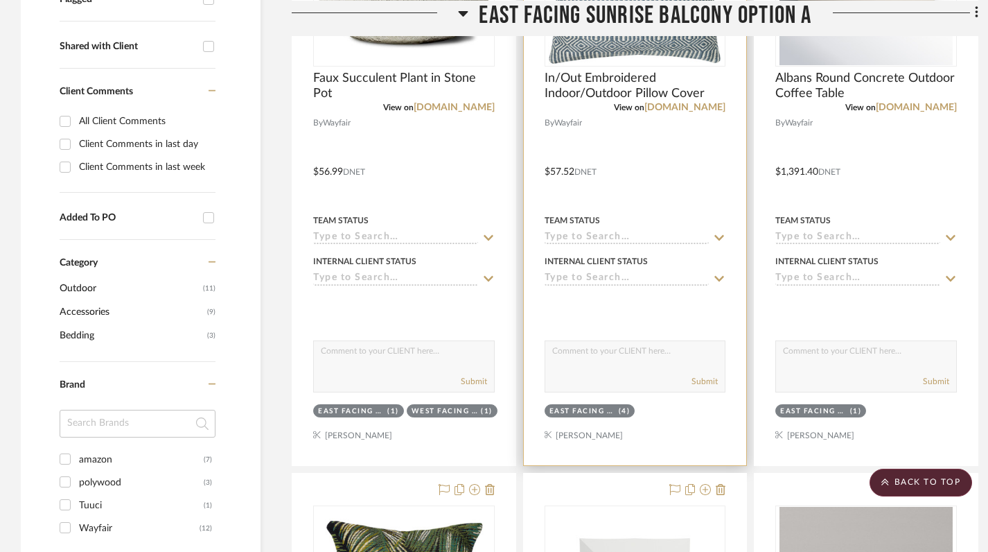
click at [658, 429] on div at bounding box center [635, 162] width 223 height 606
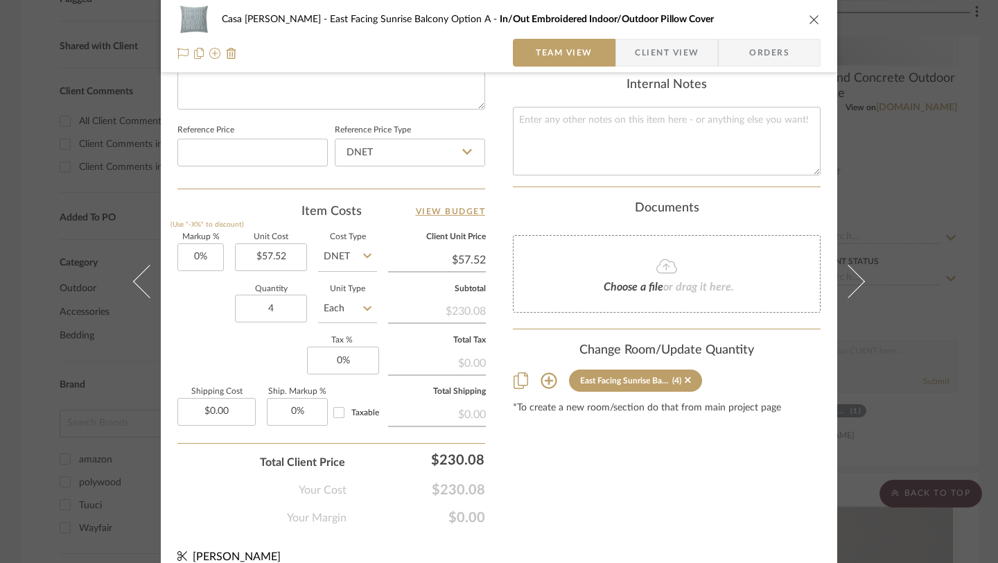
scroll to position [720, 0]
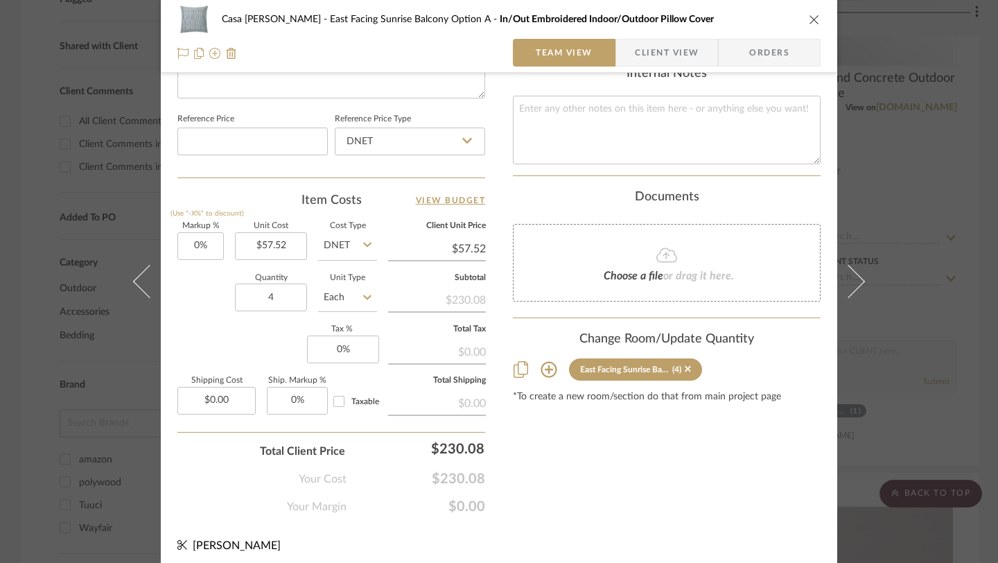
click at [545, 362] on icon at bounding box center [549, 369] width 17 height 17
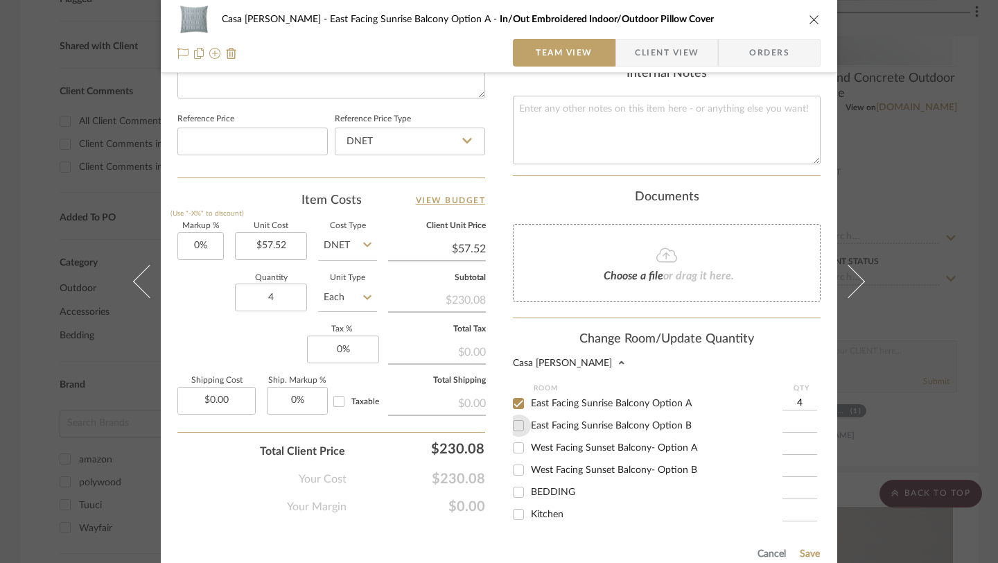
click at [514, 414] on input "East Facing Sunrise Balcony Option B" at bounding box center [518, 425] width 22 height 22
checkbox input "true"
type input "1"
click at [518, 393] on input "East Facing Sunrise Balcony Option A" at bounding box center [518, 403] width 22 height 22
checkbox input "false"
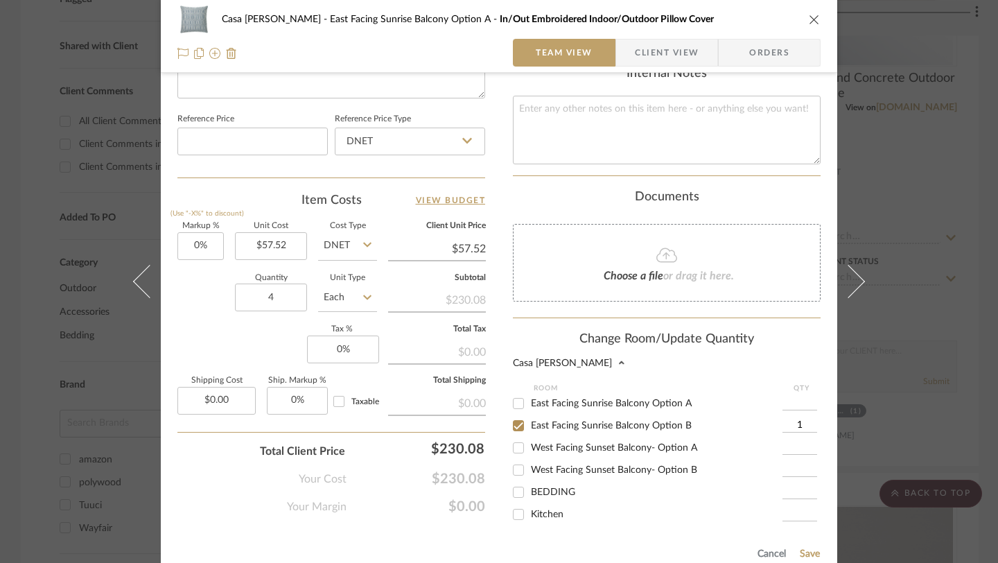
scroll to position [839, 0]
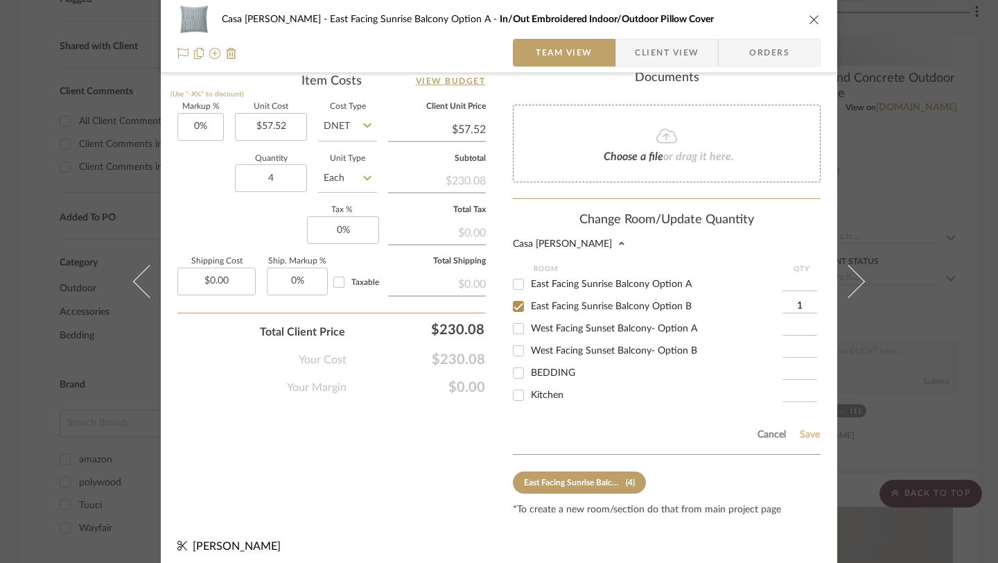
click at [802, 429] on button "Save" at bounding box center [809, 434] width 21 height 11
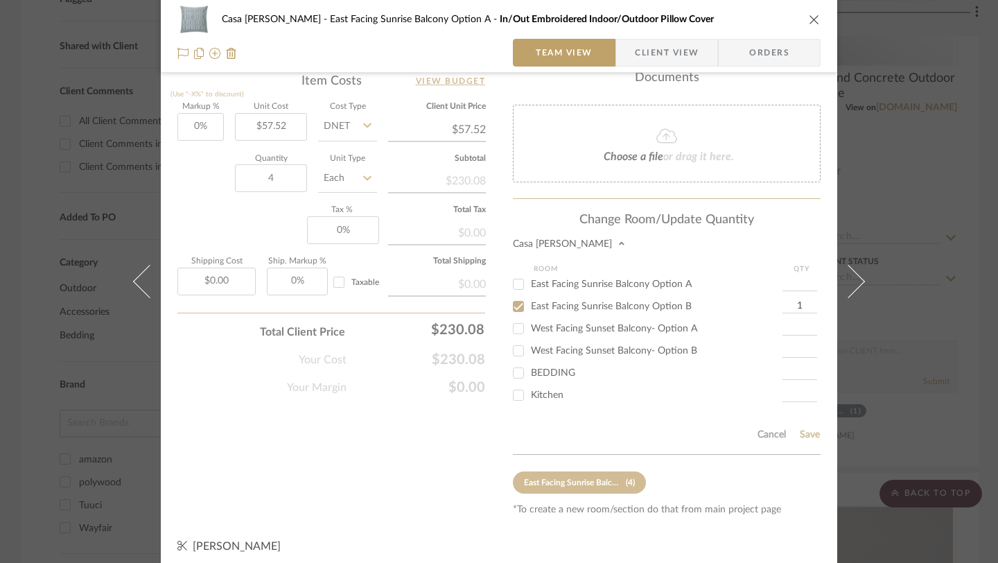
type input "1"
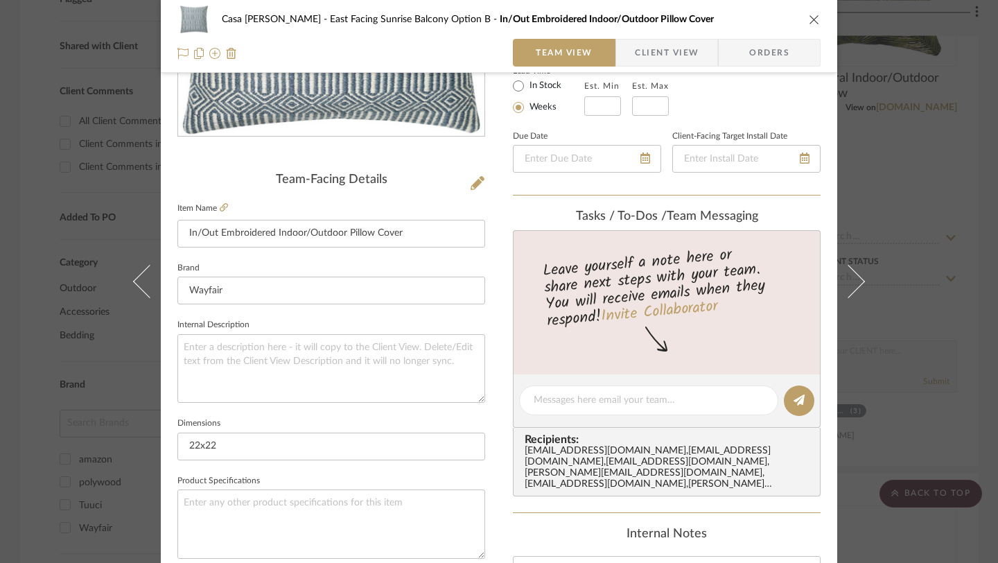
scroll to position [0, 0]
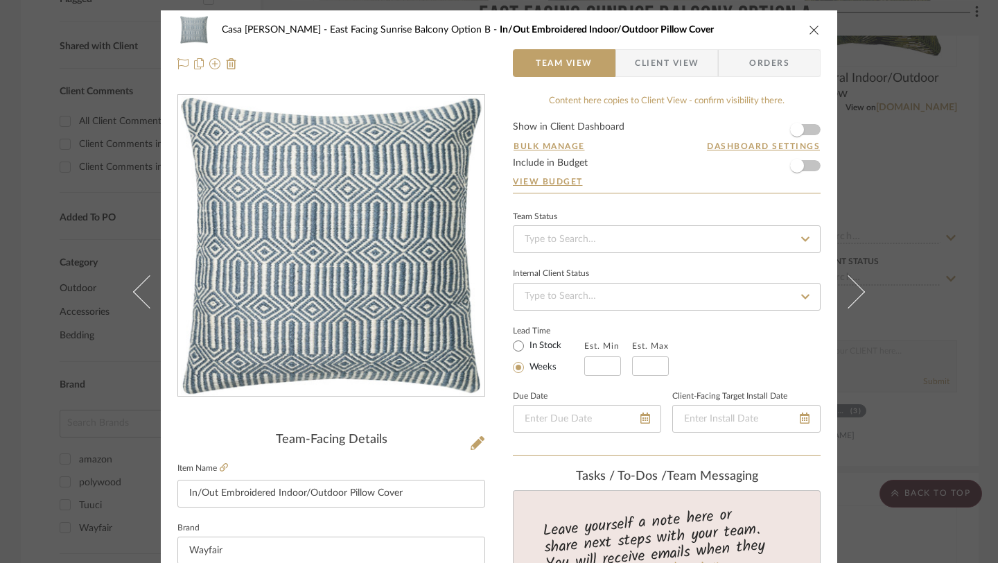
click at [809, 26] on icon "close" at bounding box center [814, 29] width 11 height 11
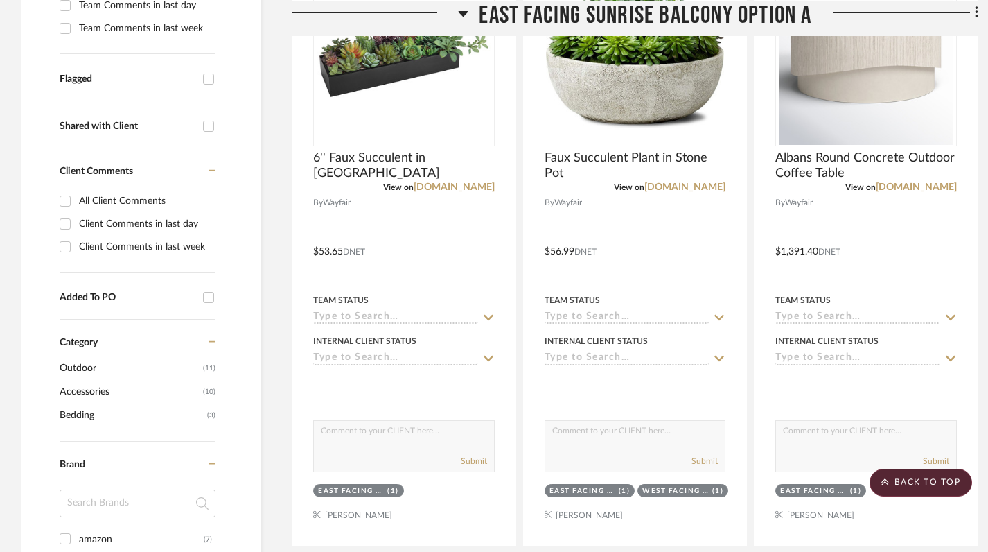
scroll to position [614, 0]
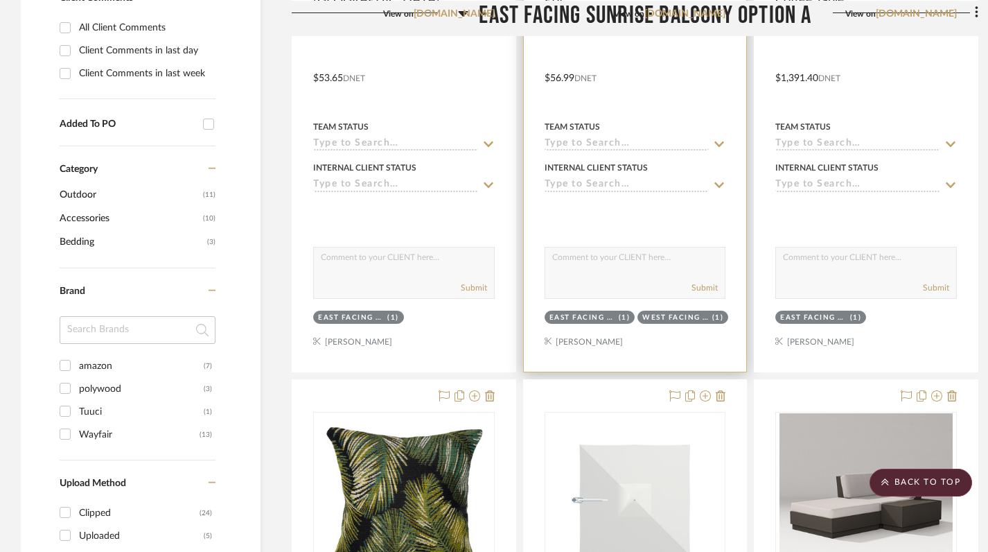
click at [636, 340] on div at bounding box center [635, 68] width 223 height 606
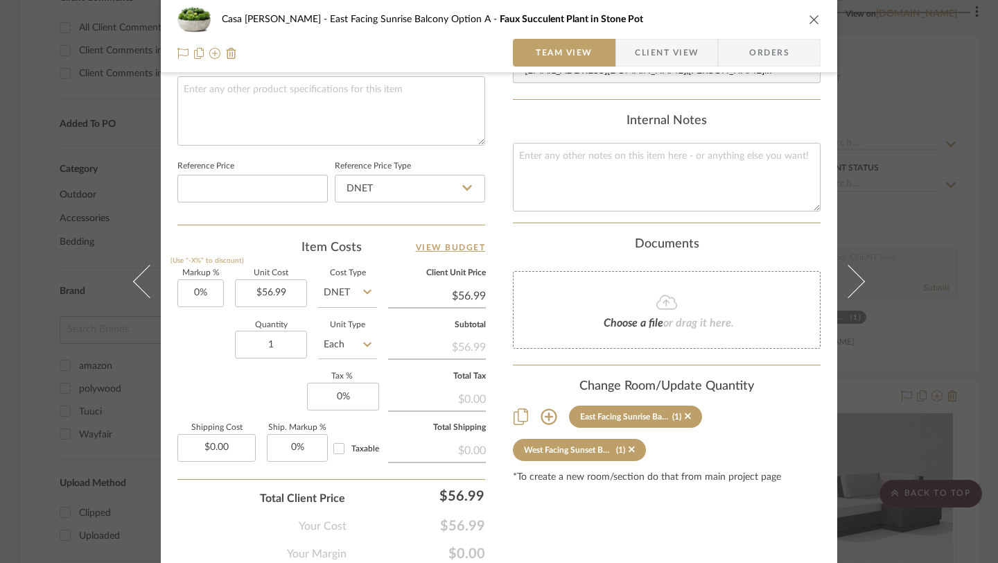
scroll to position [686, 0]
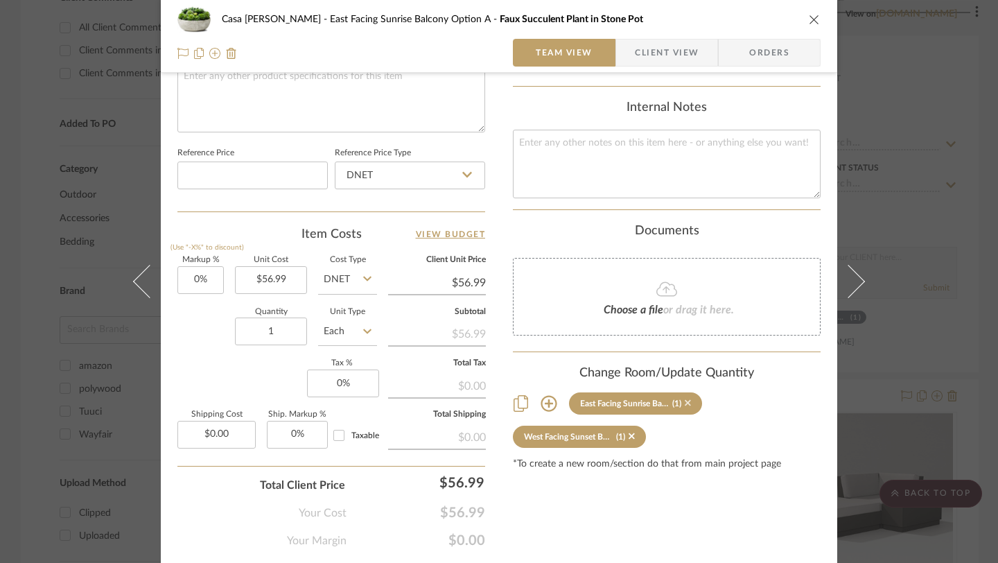
click at [685, 400] on icon at bounding box center [688, 403] width 6 height 6
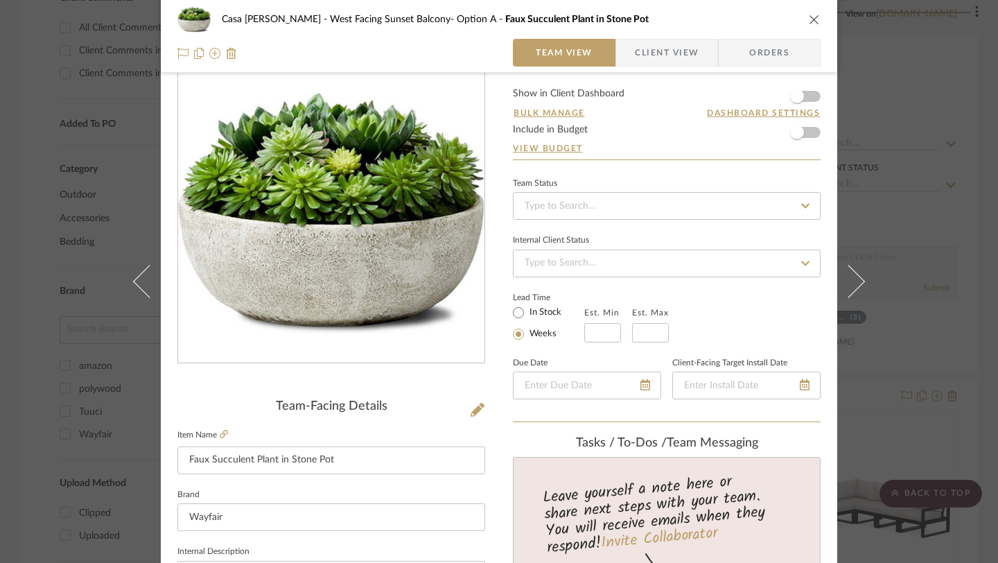
scroll to position [0, 0]
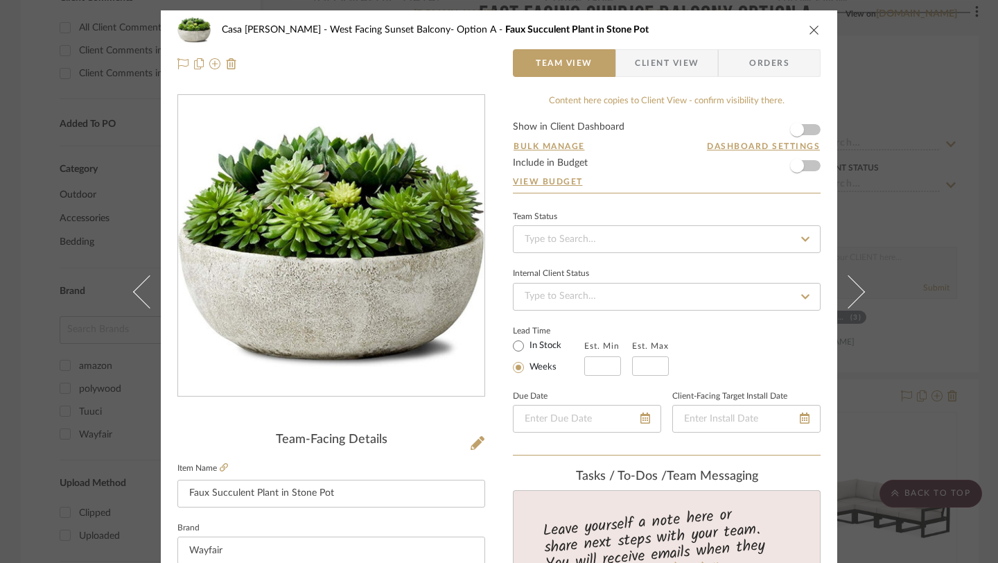
click at [810, 28] on icon "close" at bounding box center [814, 29] width 11 height 11
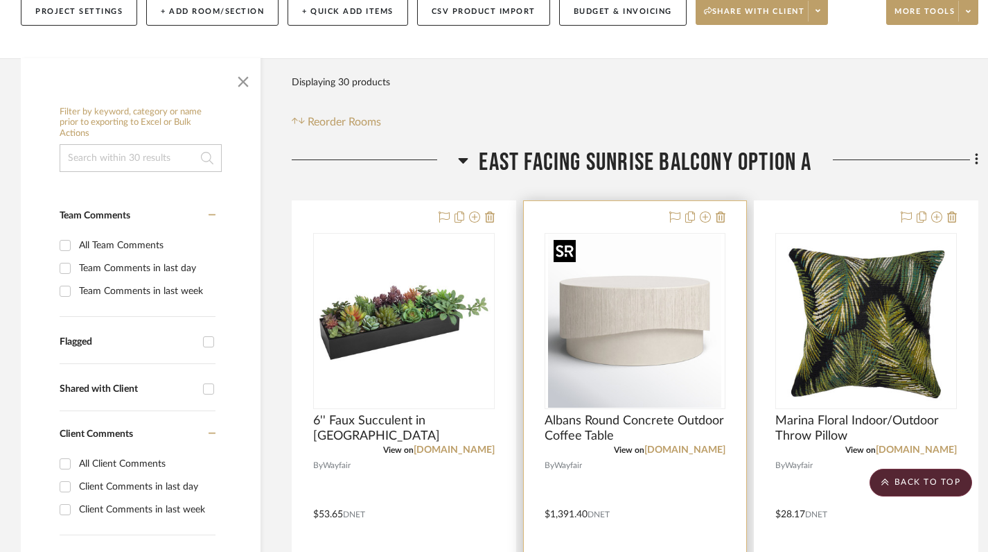
scroll to position [155, 0]
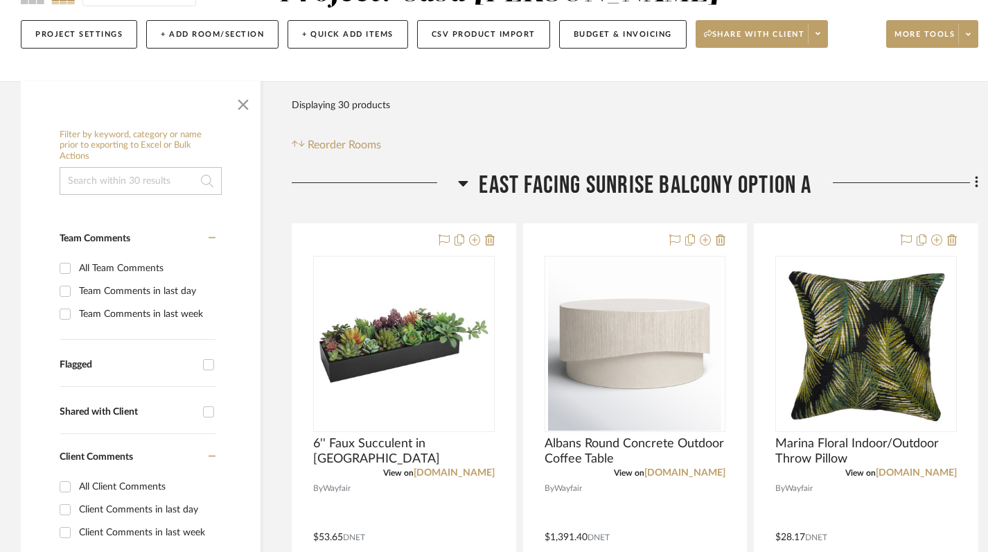
click at [462, 180] on icon at bounding box center [463, 183] width 10 height 17
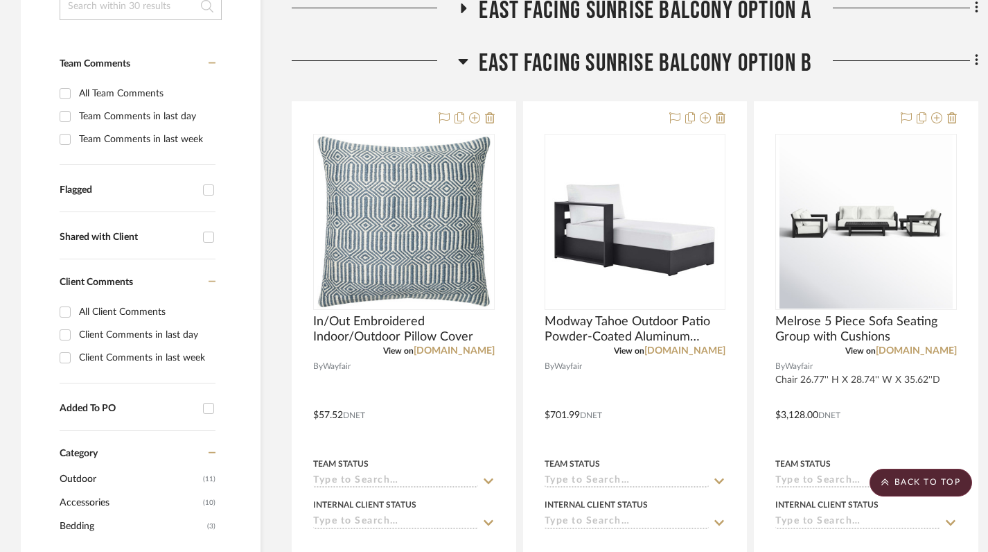
scroll to position [0, 0]
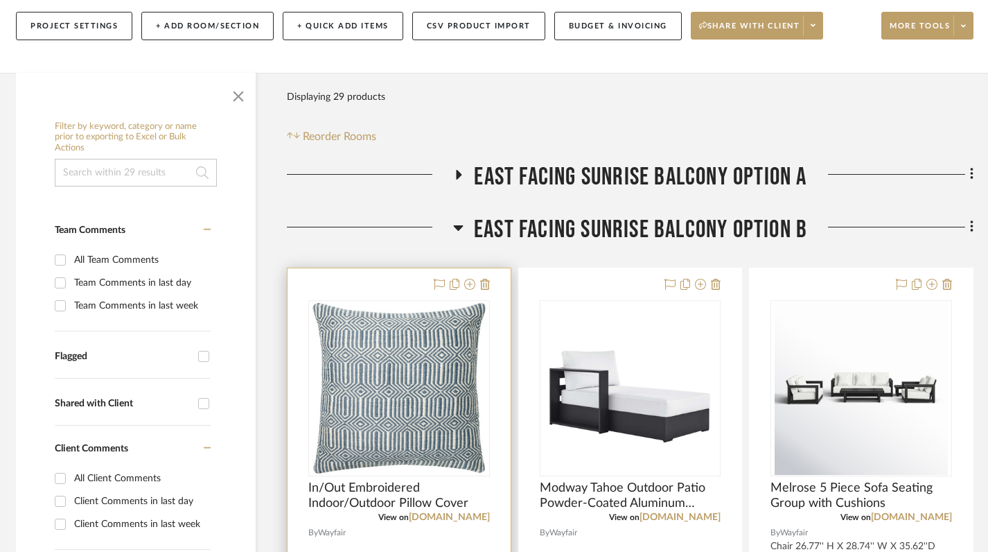
scroll to position [162, 5]
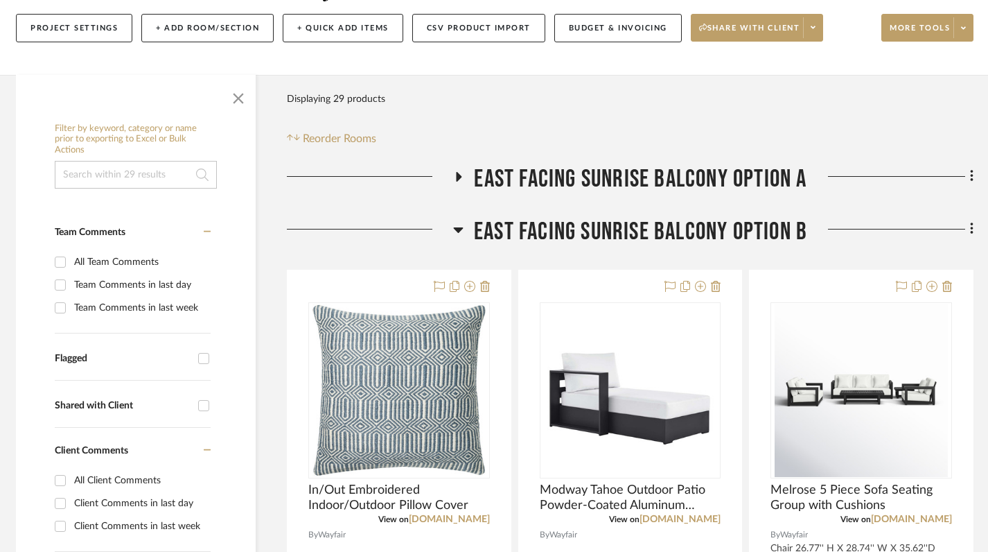
click at [460, 174] on icon at bounding box center [459, 176] width 17 height 10
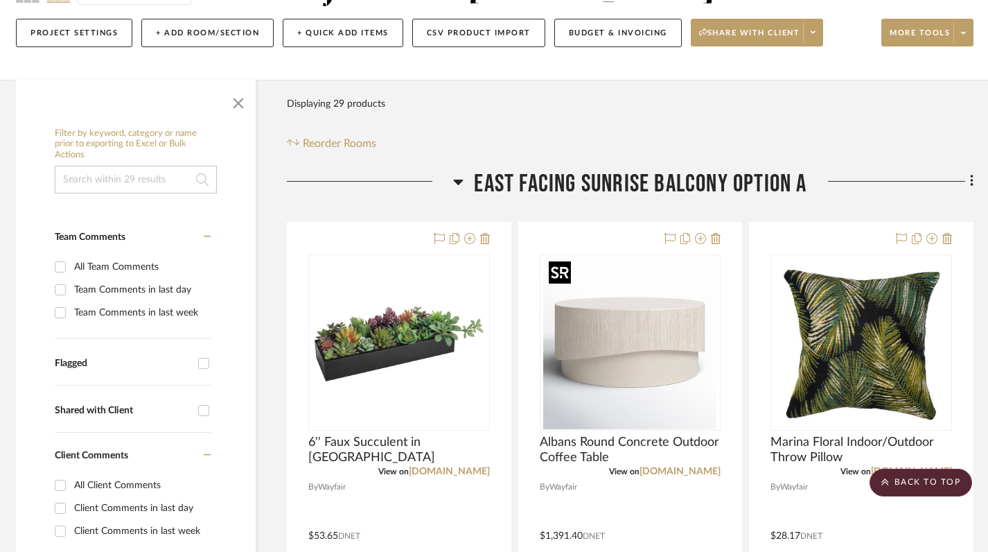
scroll to position [123, 5]
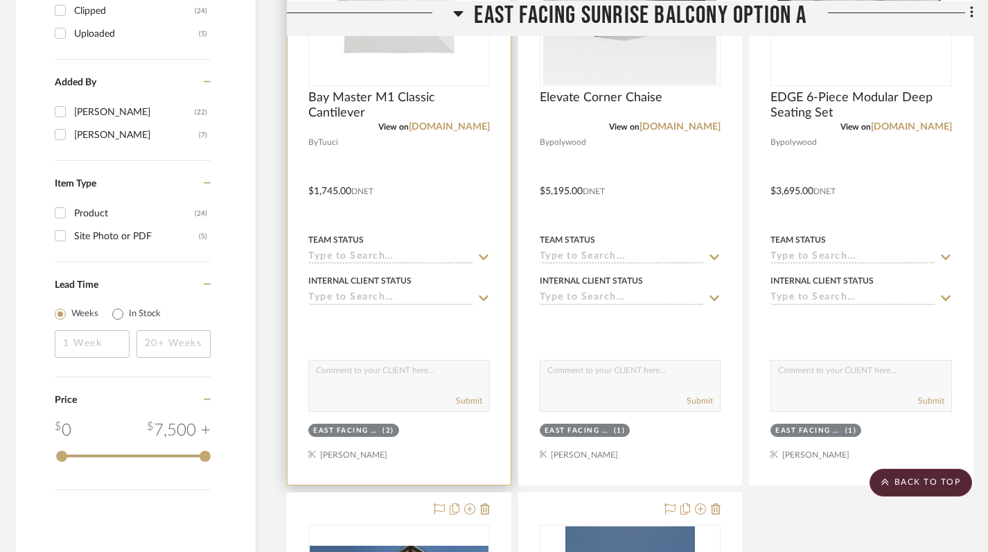
click at [451, 201] on div at bounding box center [399, 181] width 223 height 606
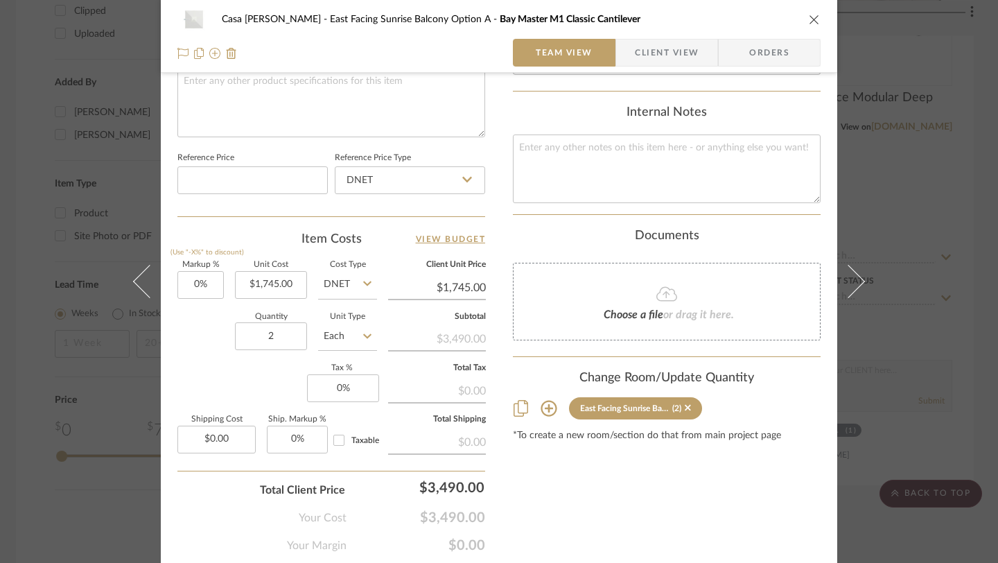
scroll to position [728, 0]
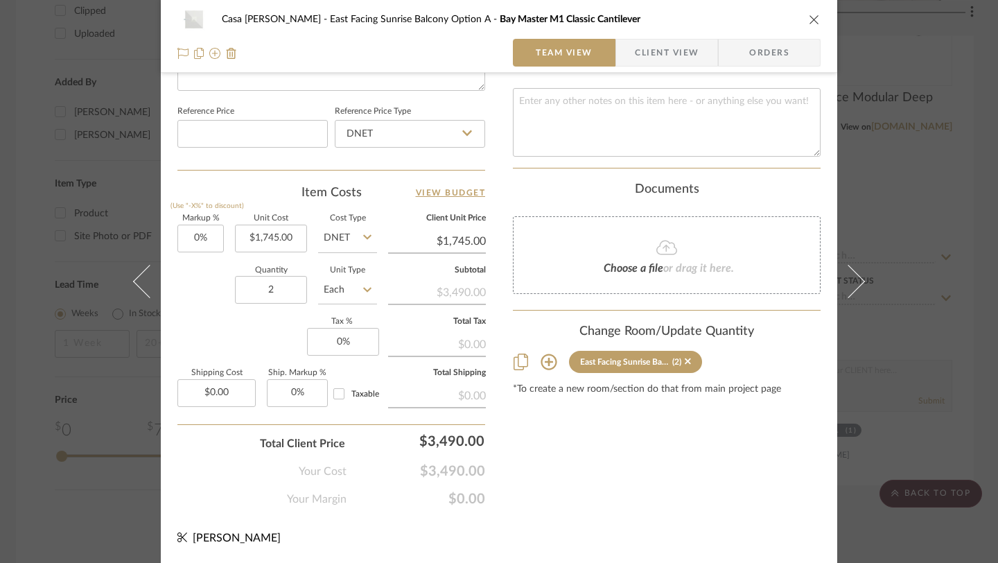
click at [542, 356] on icon at bounding box center [549, 361] width 17 height 17
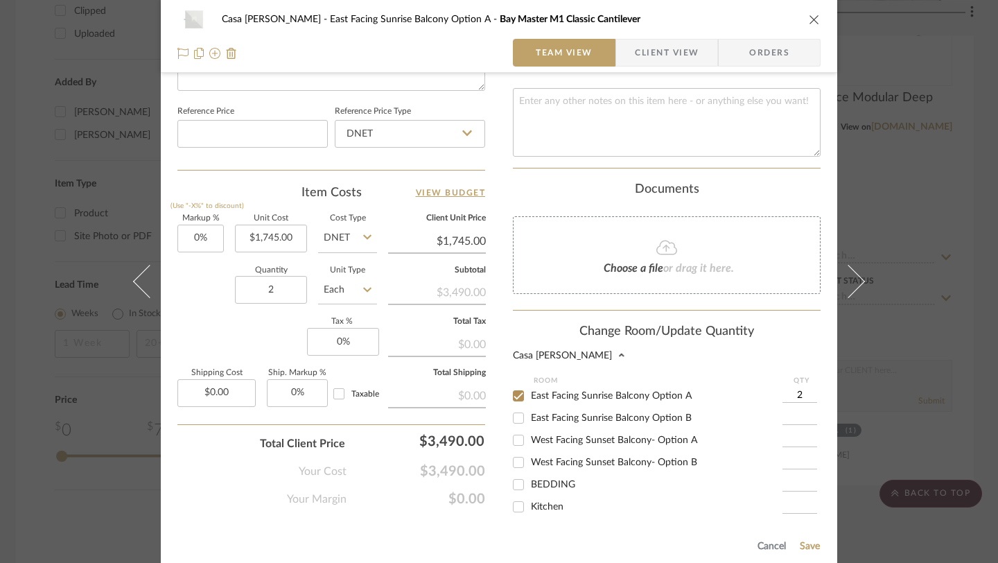
click at [514, 409] on input "East Facing Sunrise Balcony Option B" at bounding box center [518, 418] width 22 height 22
checkbox input "true"
type input "1"
click at [801, 411] on input "1" at bounding box center [800, 418] width 35 height 14
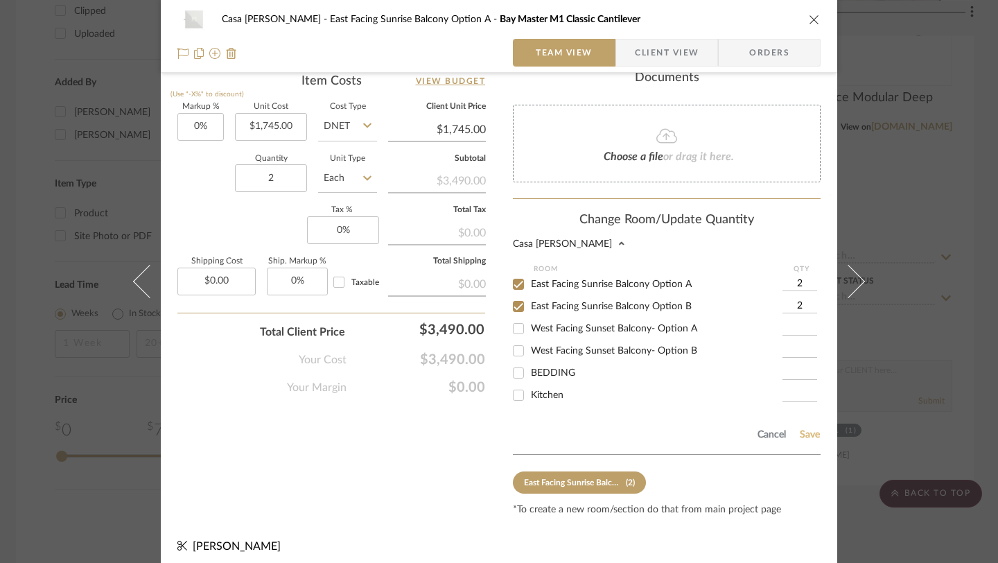
type input "2"
click at [810, 429] on button "Save" at bounding box center [809, 434] width 21 height 11
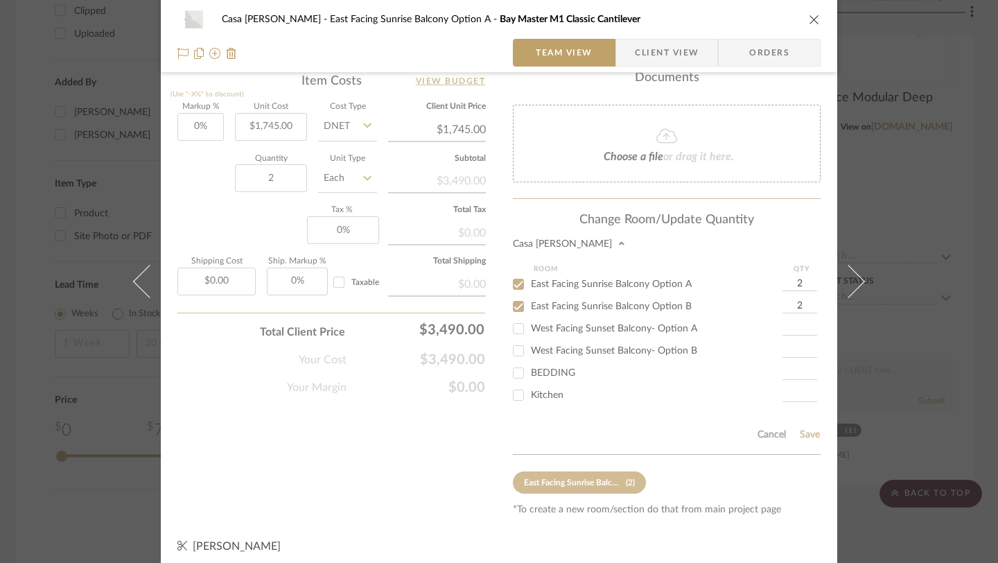
scroll to position [728, 0]
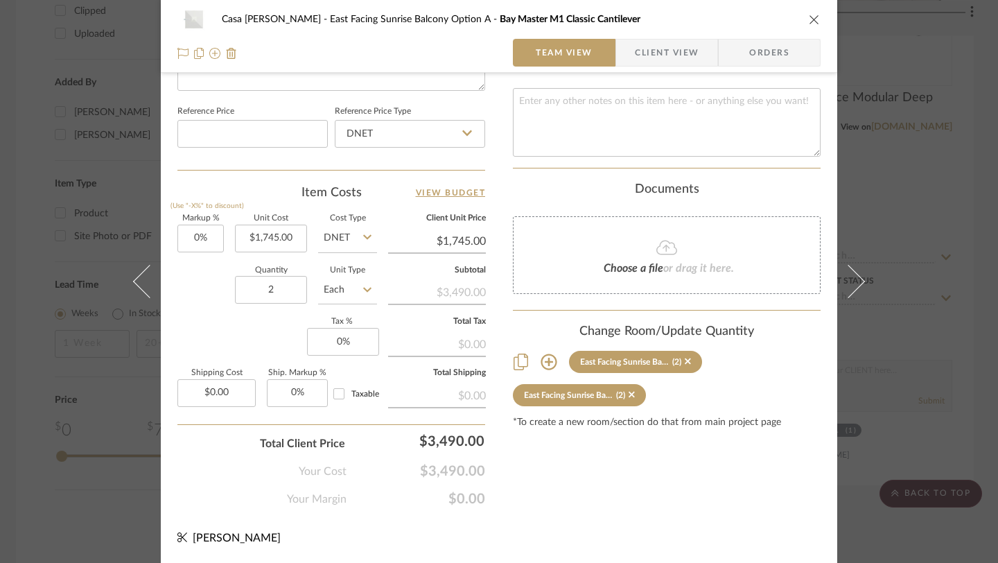
click at [812, 18] on icon "close" at bounding box center [814, 19] width 11 height 11
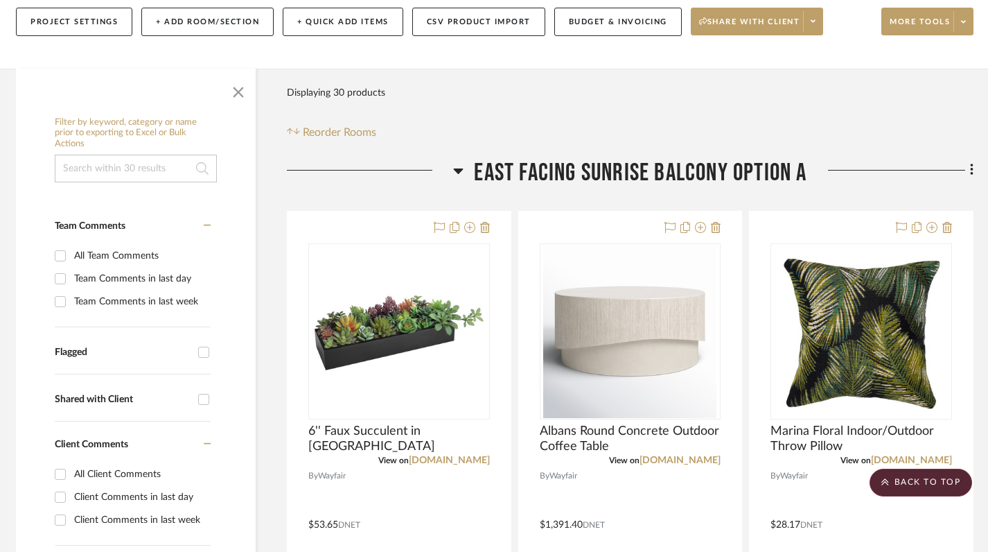
scroll to position [163, 5]
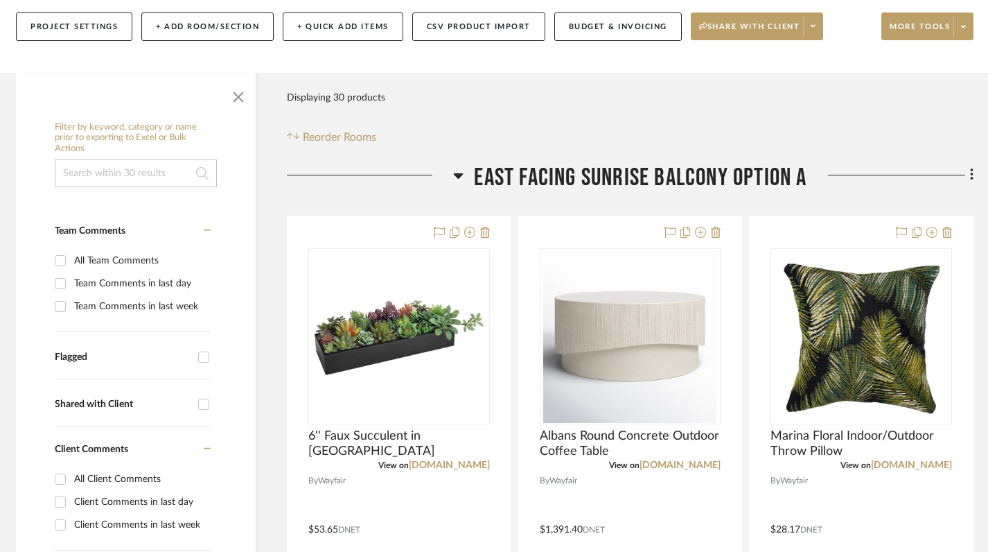
click at [457, 180] on icon at bounding box center [458, 175] width 10 height 17
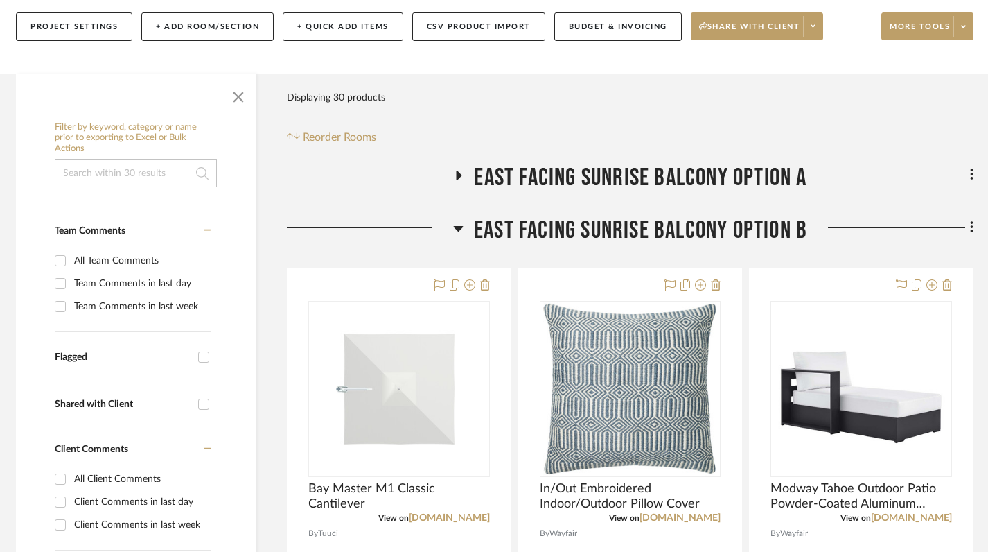
click at [460, 230] on icon at bounding box center [458, 228] width 10 height 17
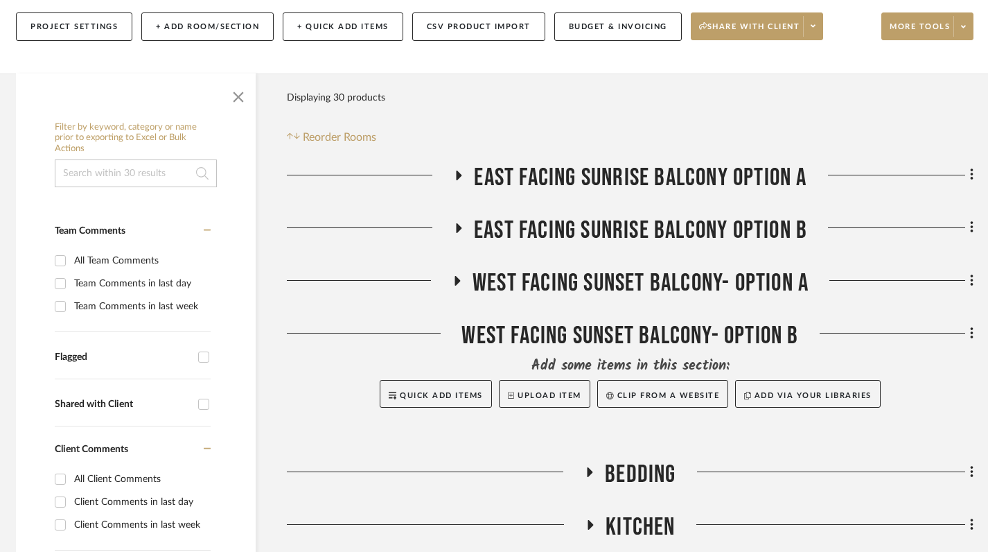
click at [455, 281] on icon at bounding box center [458, 281] width 6 height 10
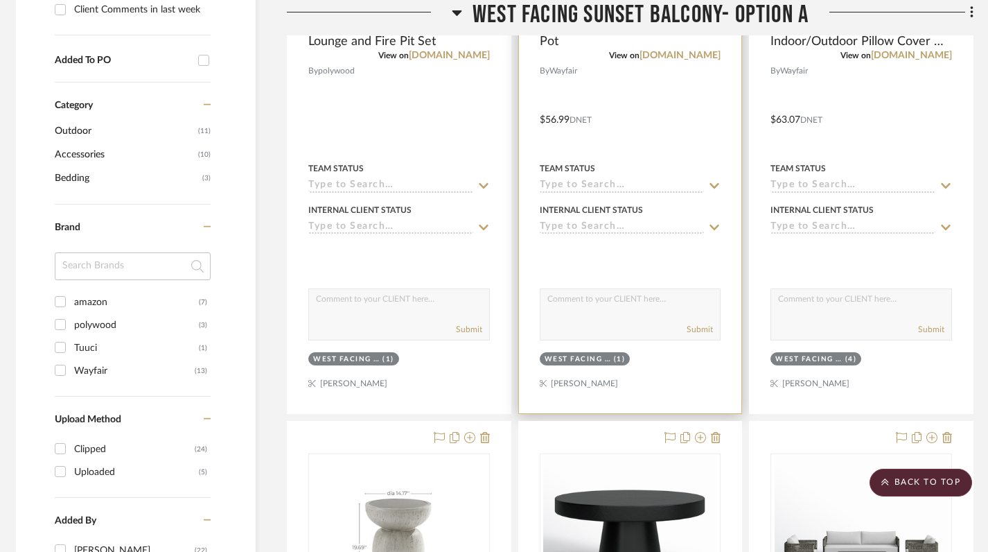
scroll to position [679, 5]
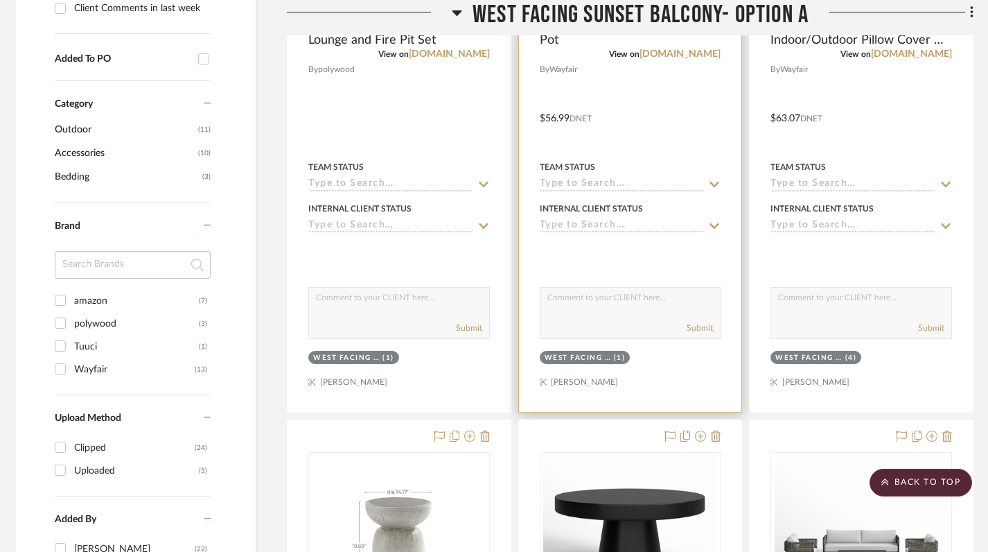
click at [677, 379] on div at bounding box center [630, 108] width 223 height 606
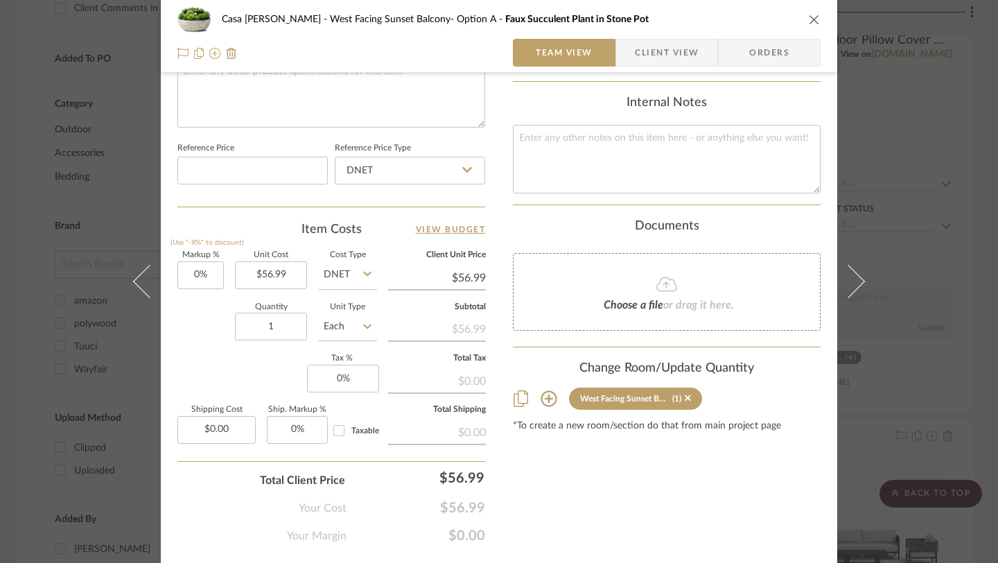
scroll to position [693, 0]
click at [543, 391] on icon at bounding box center [549, 397] width 16 height 16
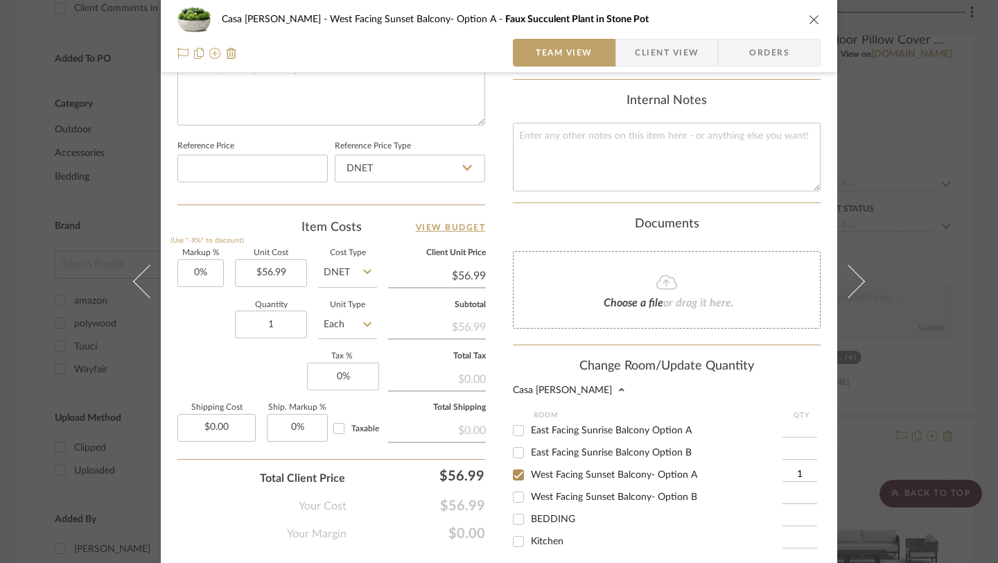
click at [519, 442] on input "East Facing Sunrise Balcony Option B" at bounding box center [518, 453] width 22 height 22
checkbox input "true"
type input "1"
click at [518, 466] on input "West Facing Sunset Balcony- Option A" at bounding box center [518, 475] width 22 height 22
checkbox input "false"
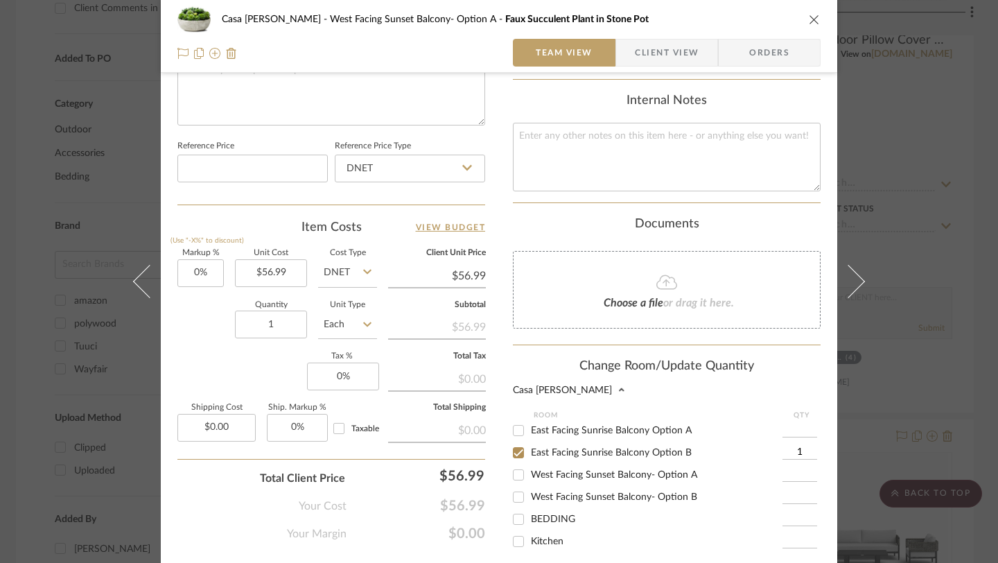
scroll to position [839, 0]
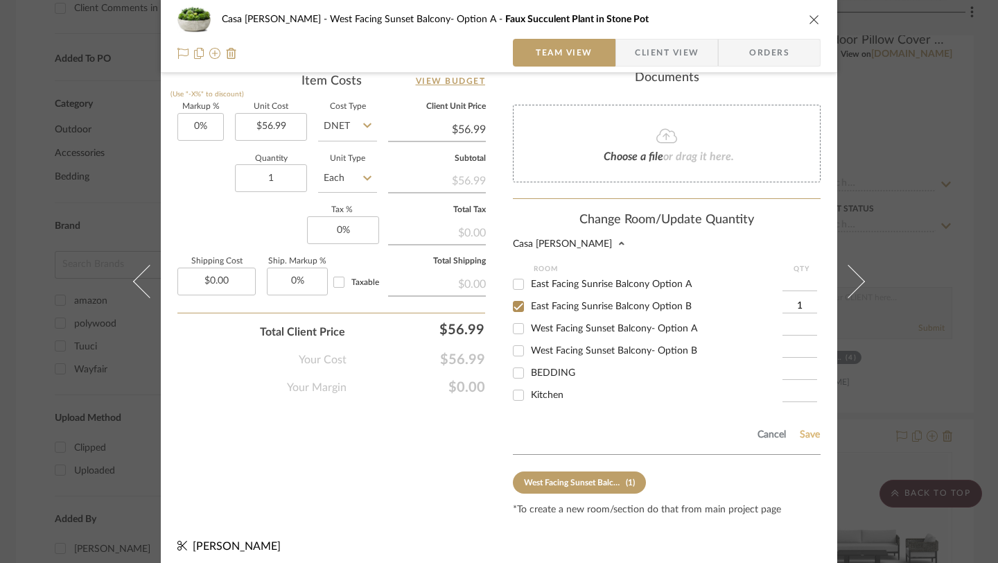
click at [805, 429] on button "Save" at bounding box center [809, 434] width 21 height 11
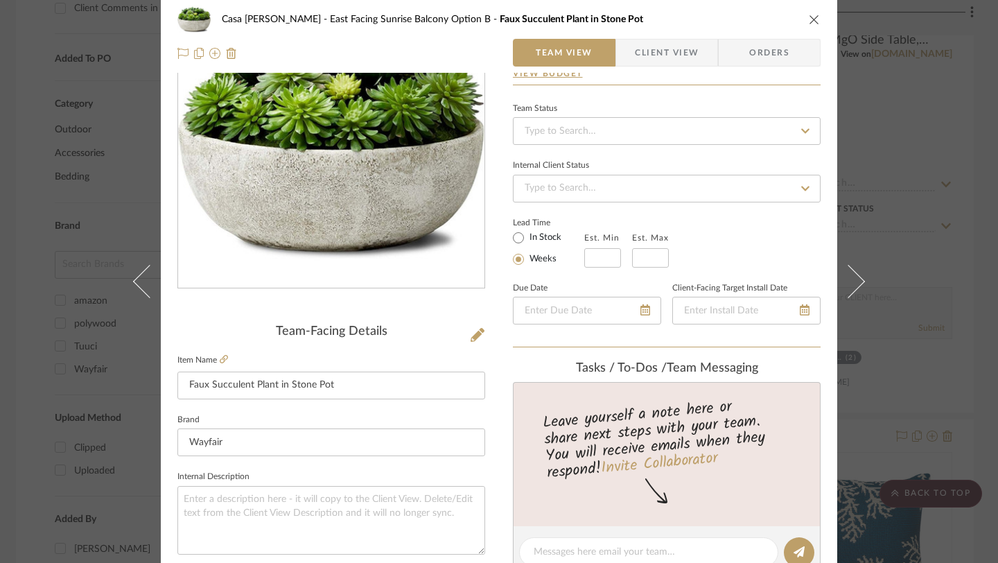
scroll to position [0, 0]
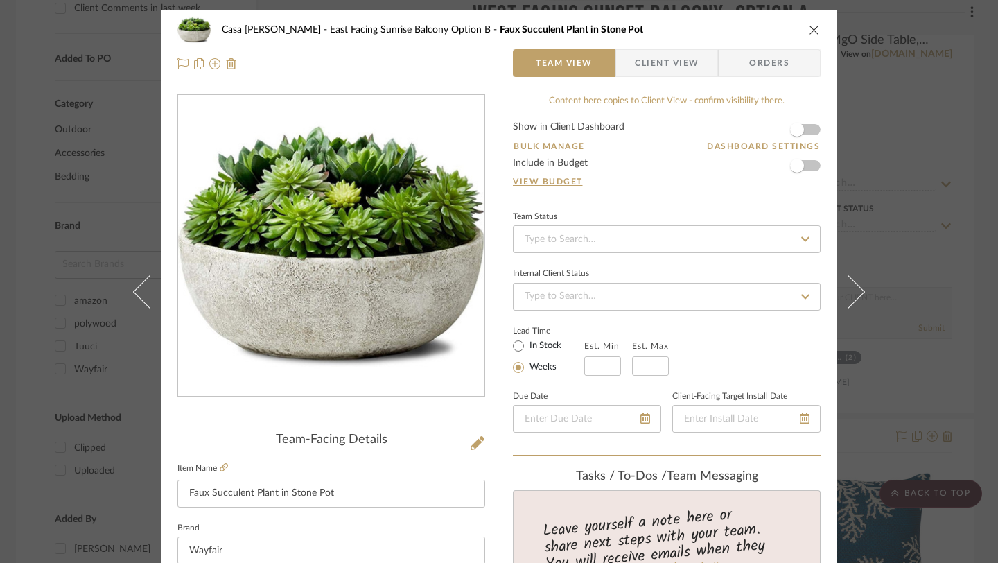
click at [809, 26] on icon "close" at bounding box center [814, 29] width 11 height 11
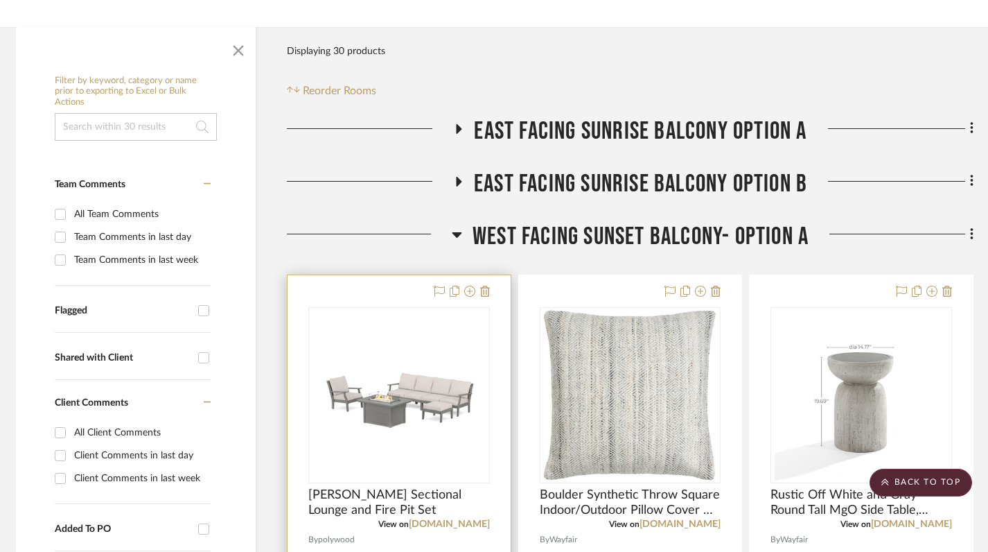
scroll to position [0, 5]
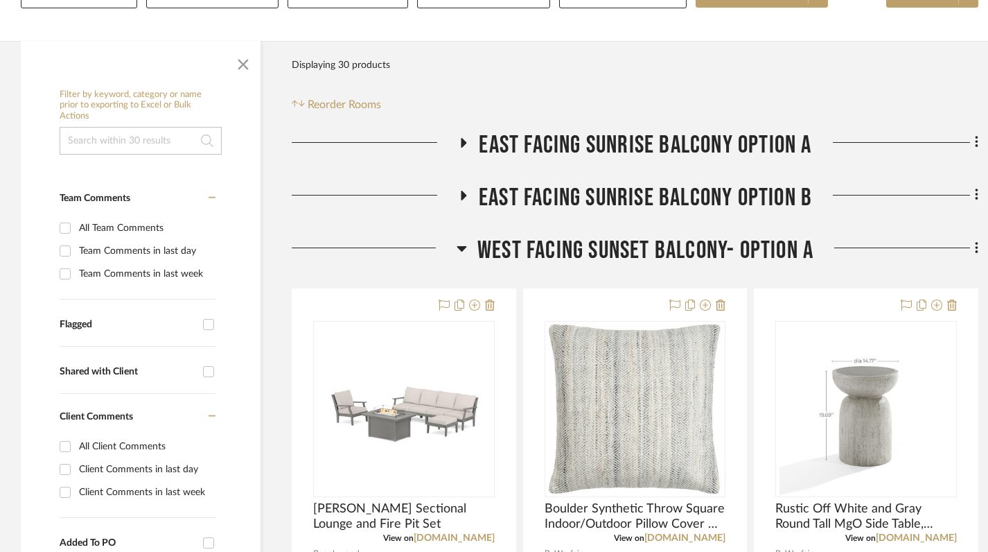
scroll to position [243, 0]
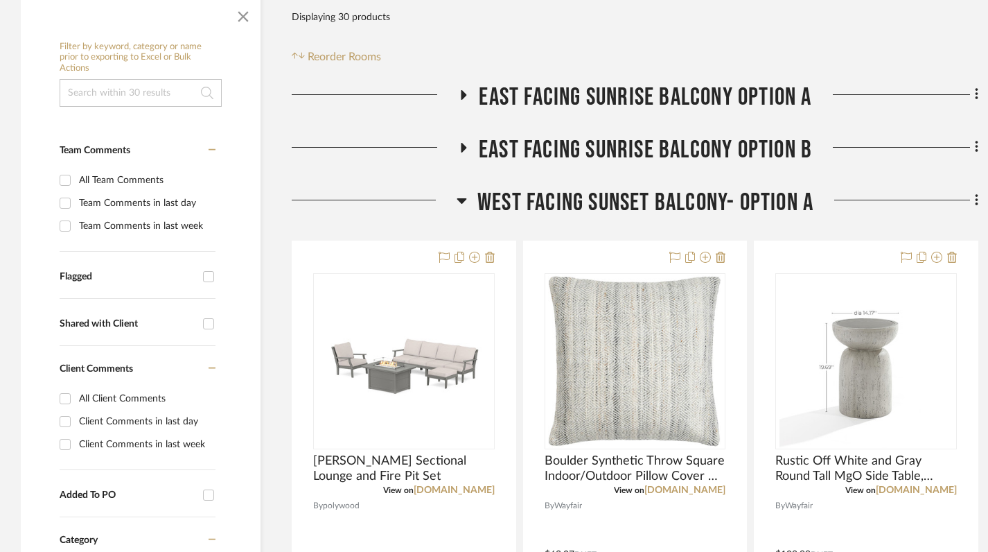
click at [462, 200] on icon at bounding box center [462, 201] width 10 height 6
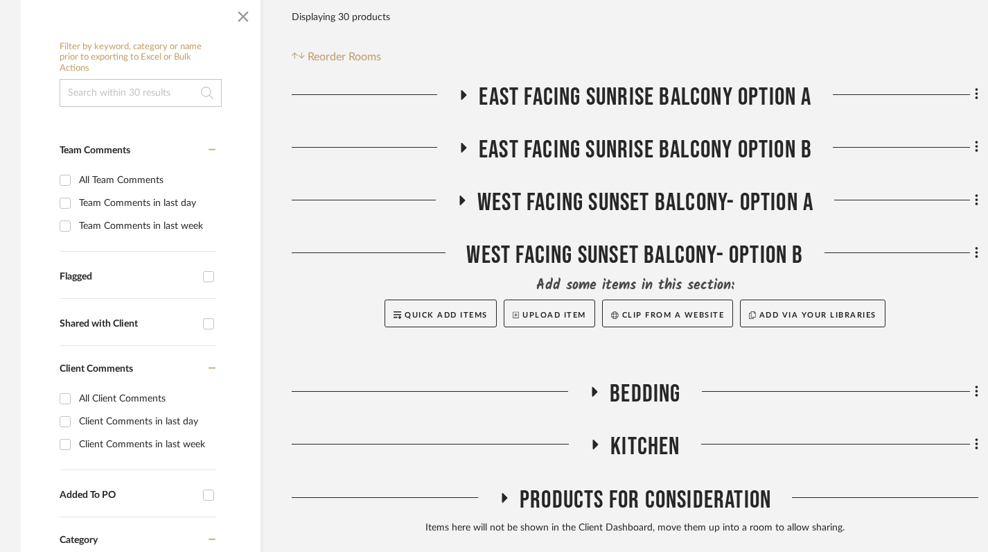
click at [467, 150] on icon at bounding box center [463, 147] width 17 height 10
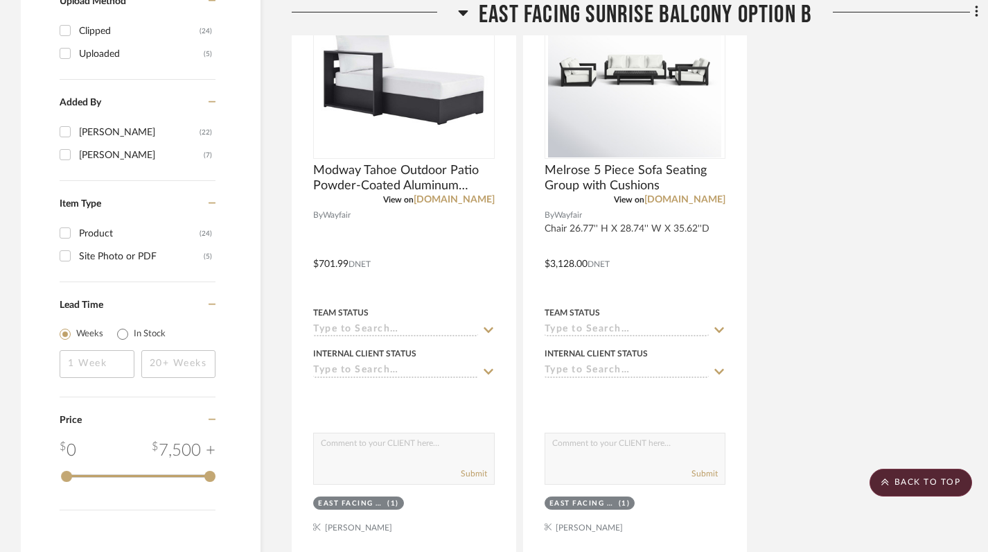
scroll to position [1095, 0]
click at [460, 16] on icon at bounding box center [463, 12] width 10 height 17
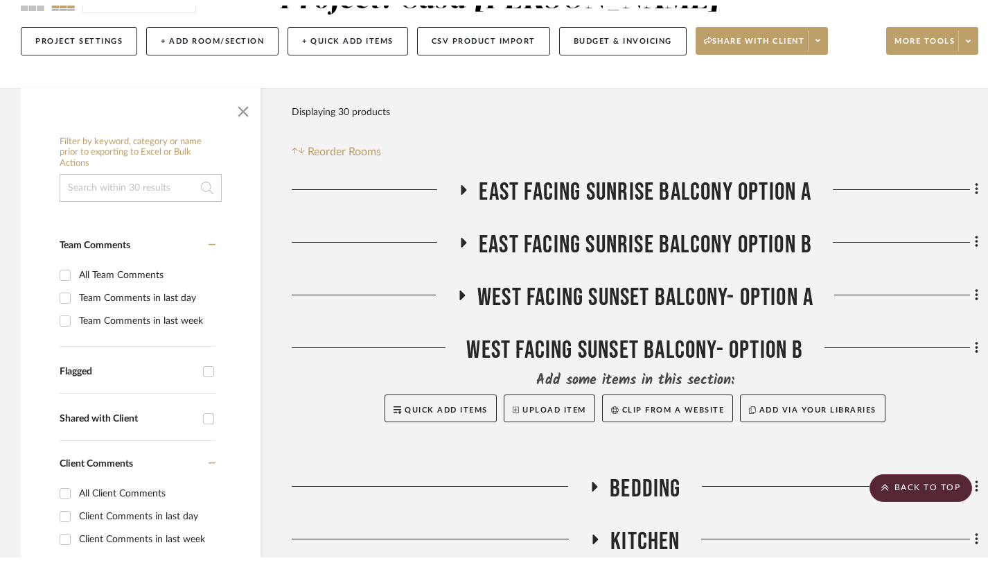
scroll to position [0, 0]
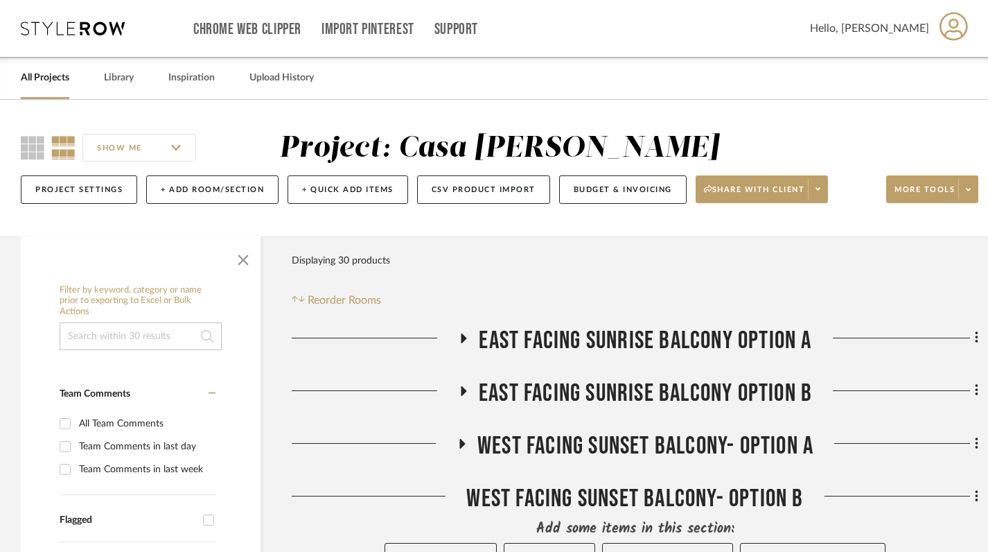
click at [51, 87] on link "All Projects" at bounding box center [45, 78] width 49 height 19
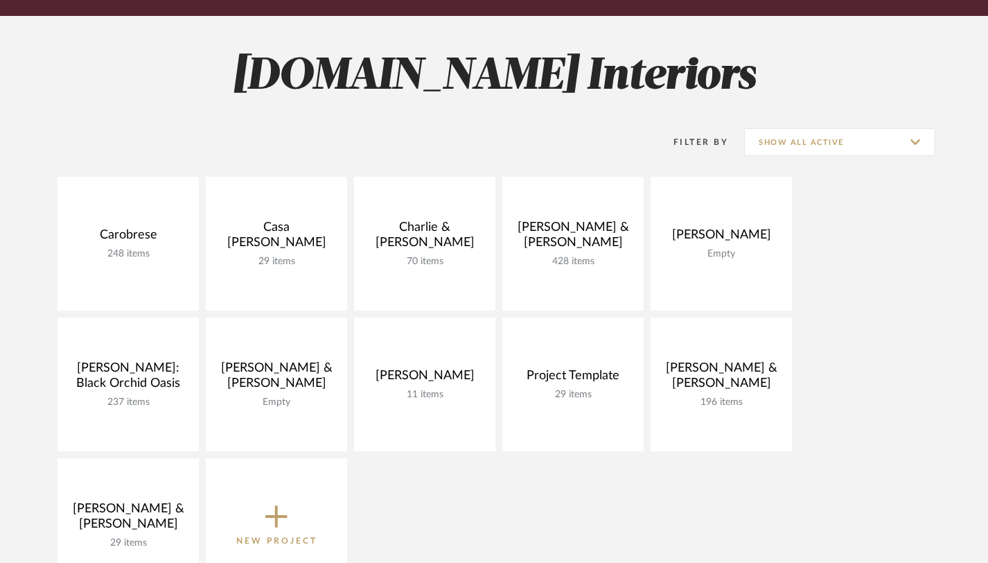
scroll to position [168, 0]
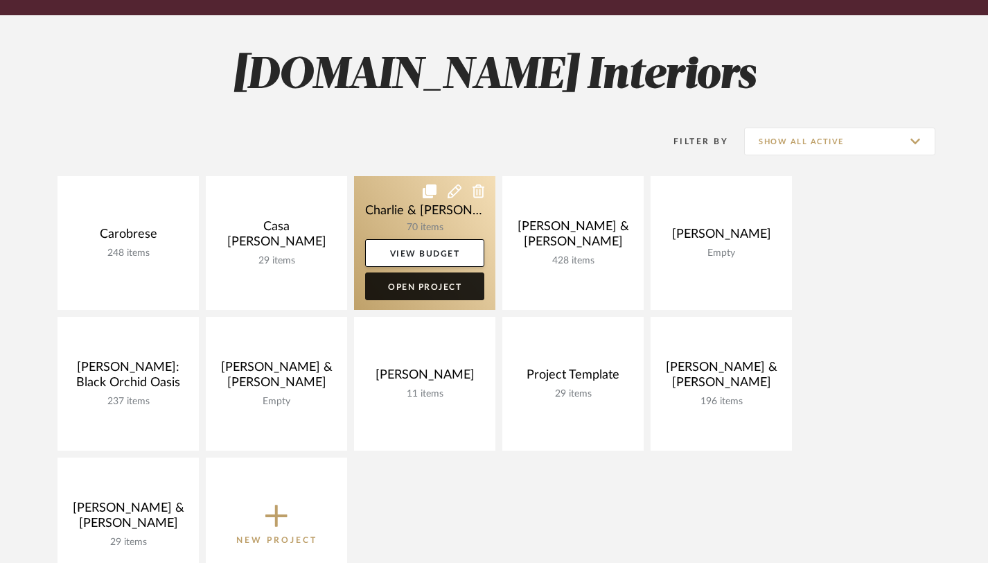
click at [448, 285] on link "Open Project" at bounding box center [424, 286] width 119 height 28
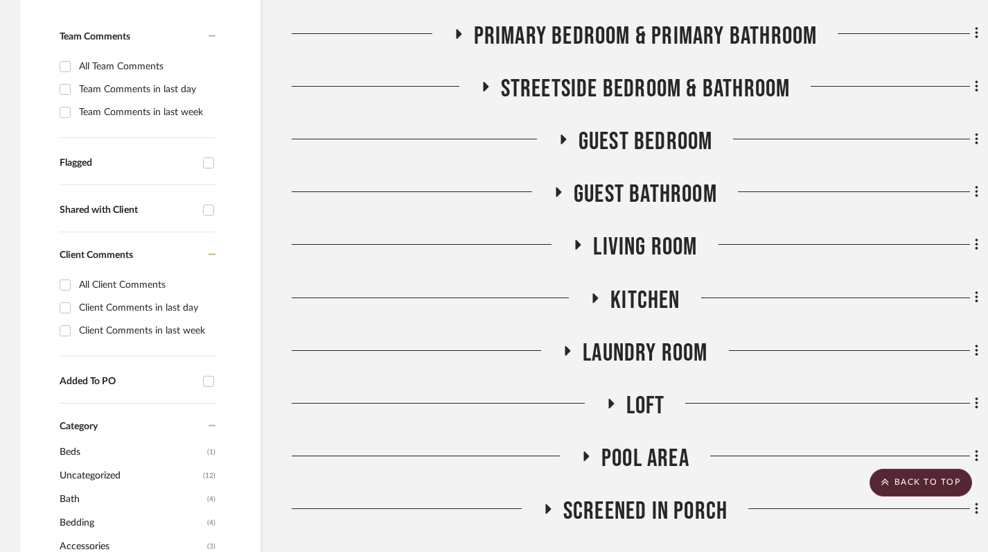
scroll to position [475, 0]
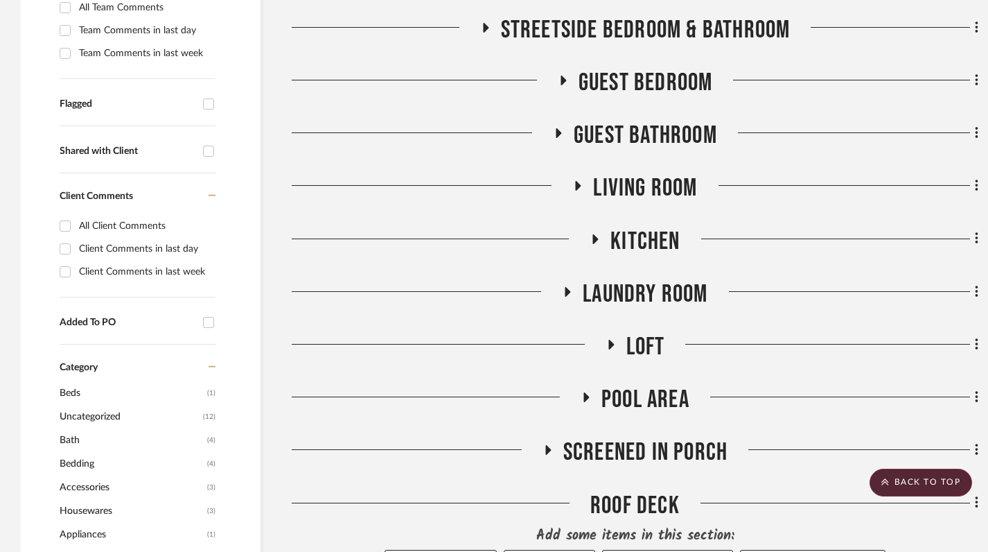
click at [611, 340] on icon at bounding box center [612, 345] width 6 height 10
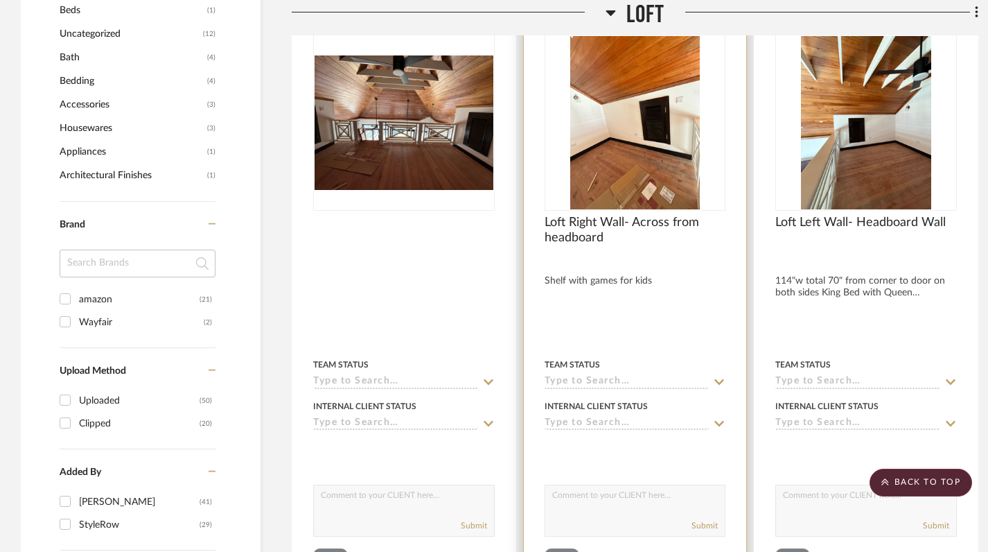
scroll to position [835, 0]
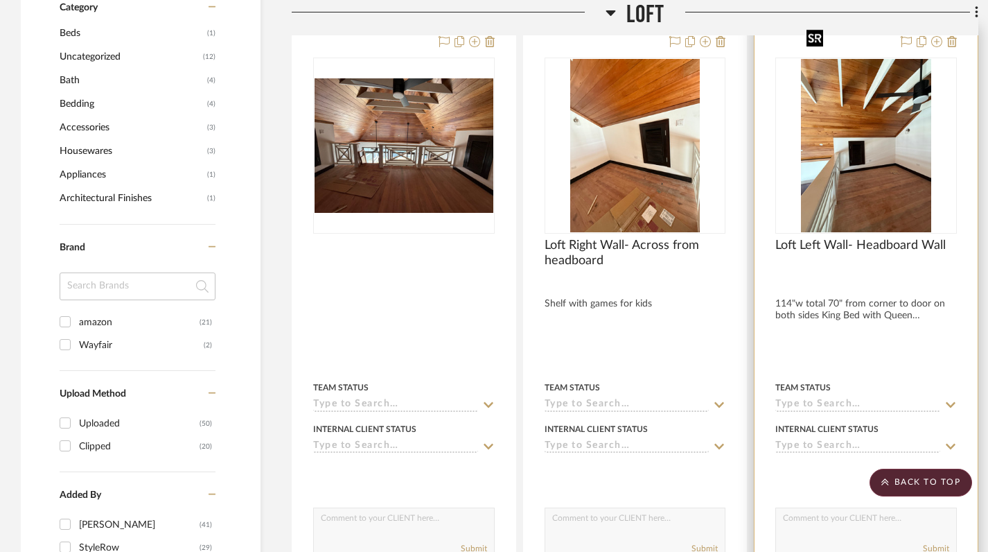
click at [0, 0] on img at bounding box center [0, 0] width 0 height 0
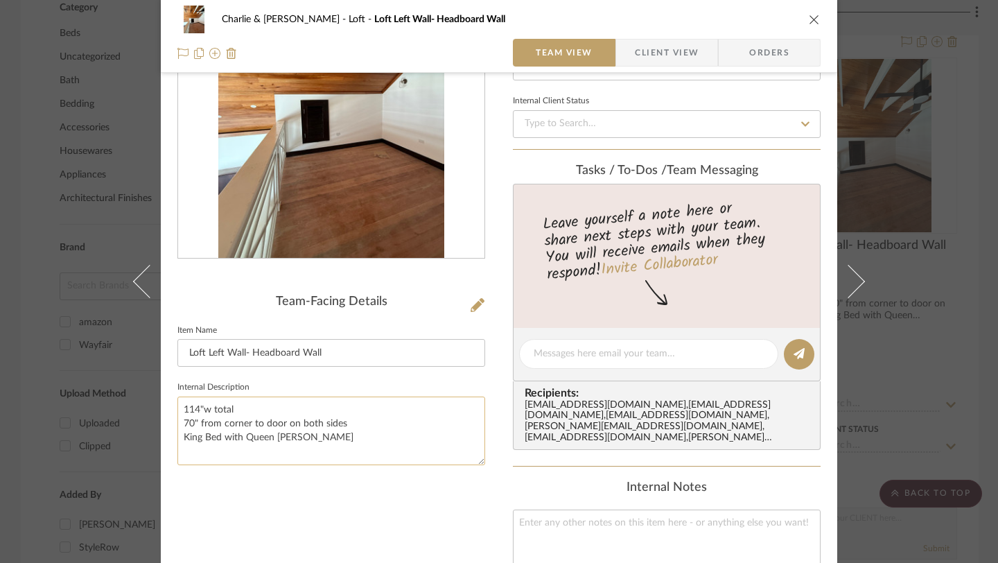
scroll to position [103, 0]
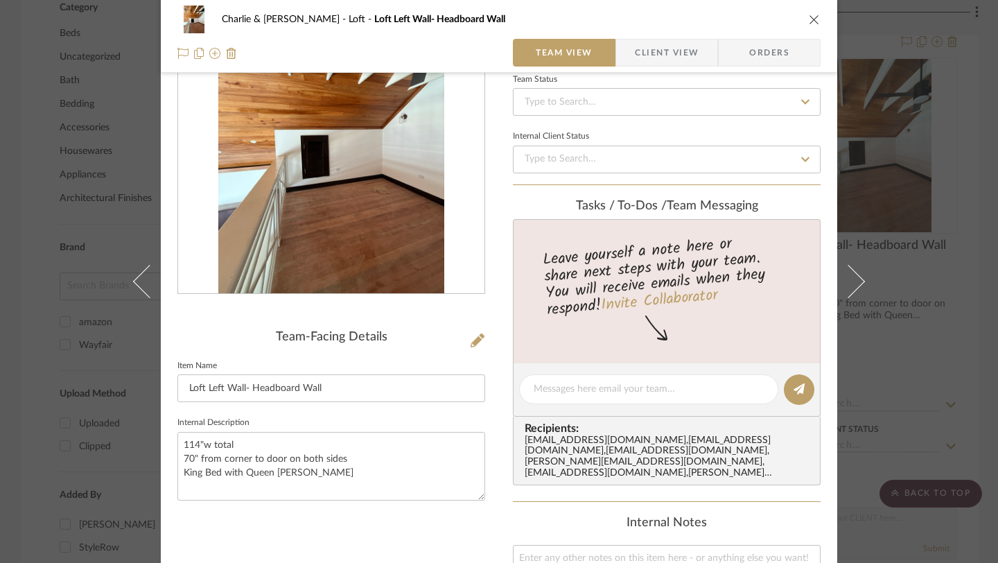
click at [810, 22] on icon "close" at bounding box center [814, 19] width 11 height 11
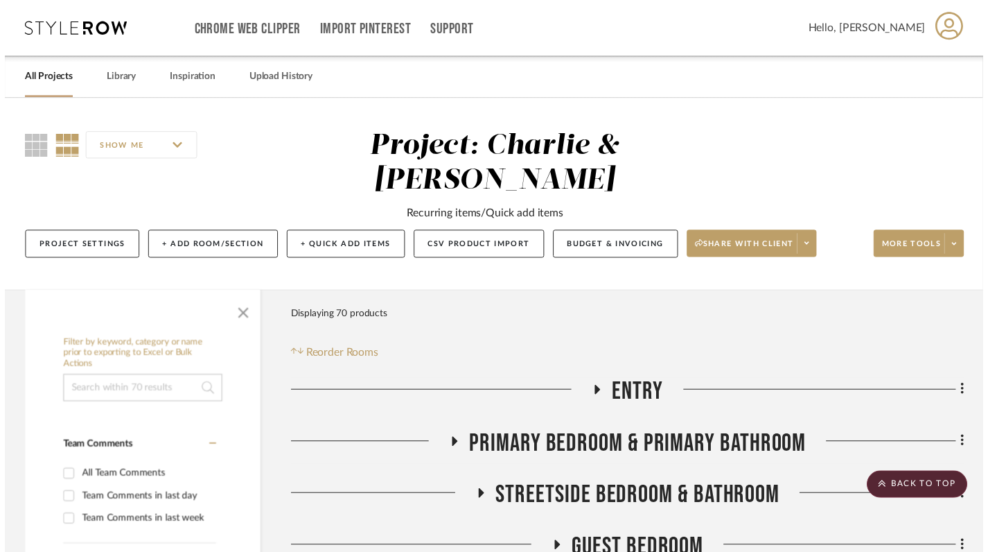
scroll to position [835, 0]
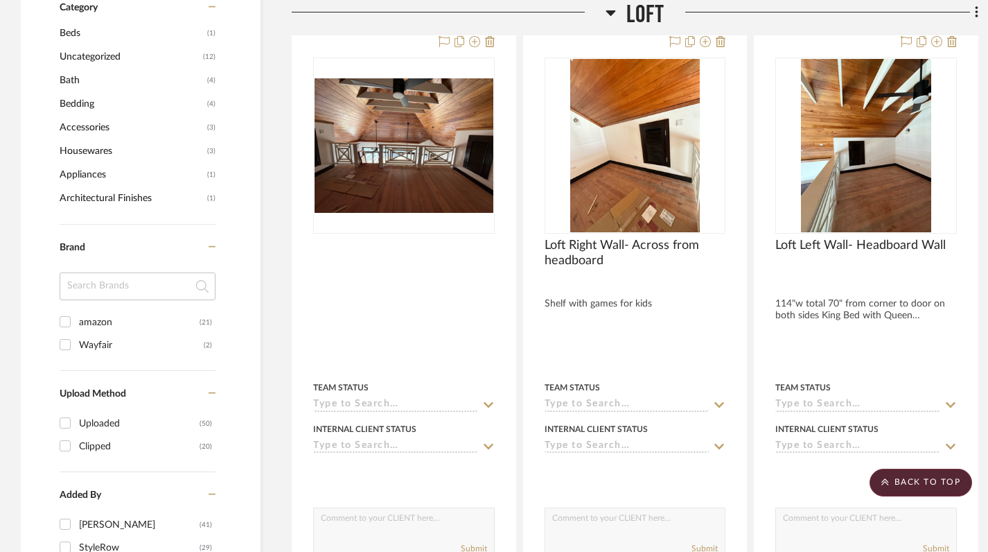
click at [611, 12] on icon at bounding box center [611, 13] width 10 height 6
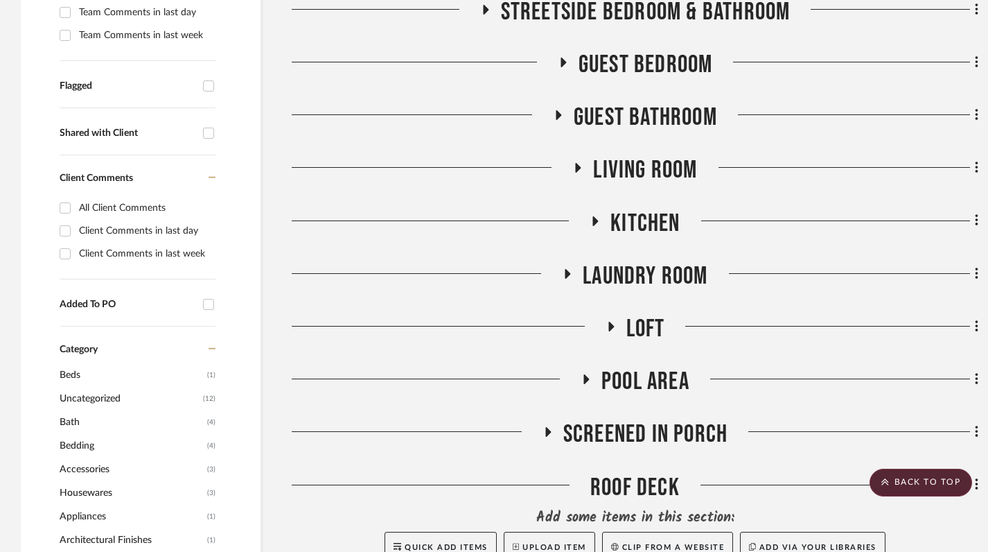
scroll to position [496, 0]
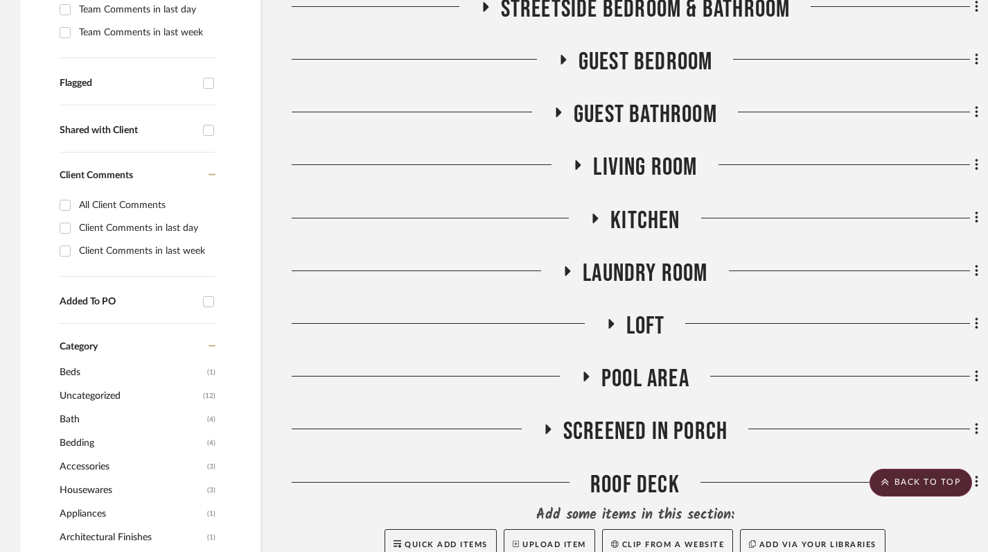
click at [611, 319] on icon at bounding box center [612, 324] width 6 height 10
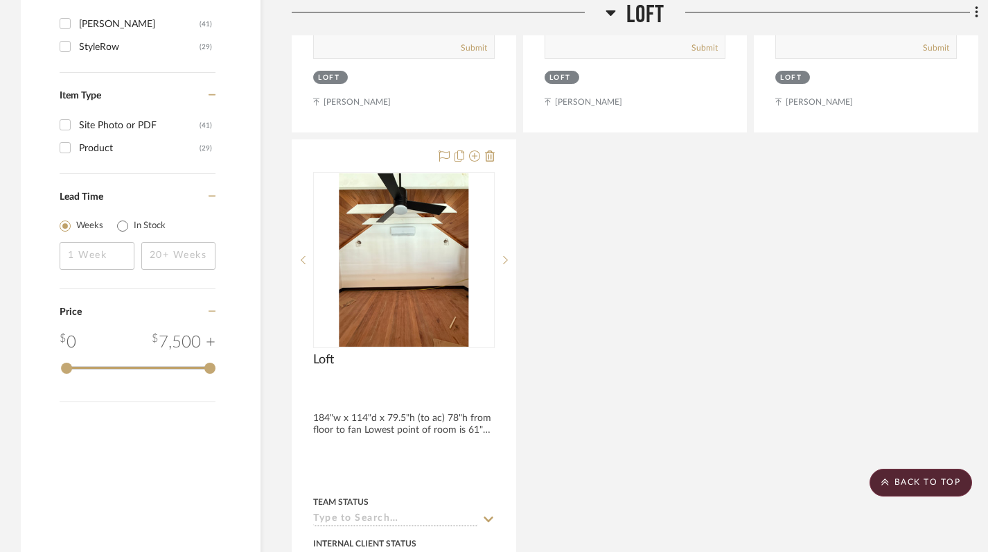
scroll to position [1348, 0]
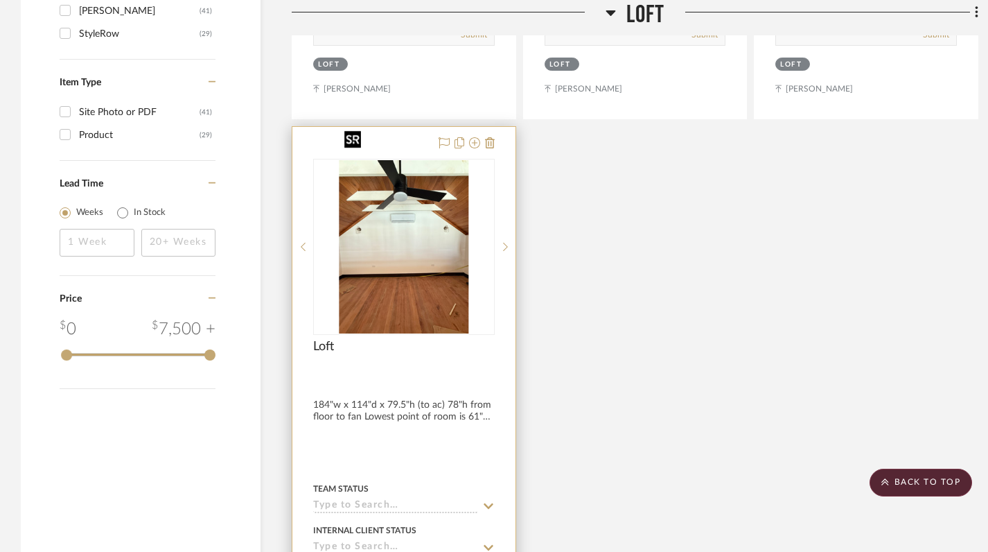
click at [418, 270] on img "0" at bounding box center [404, 246] width 130 height 173
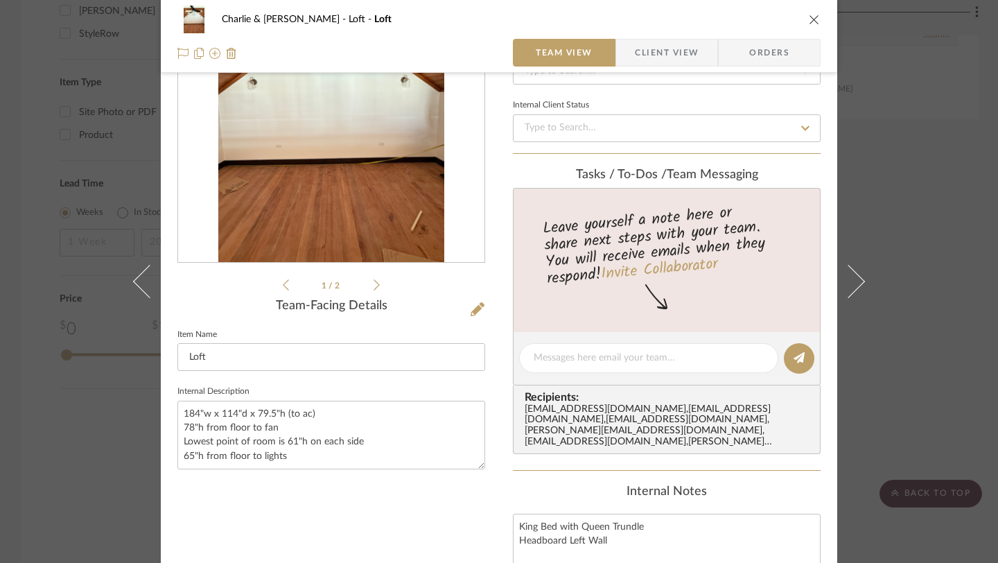
scroll to position [107, 0]
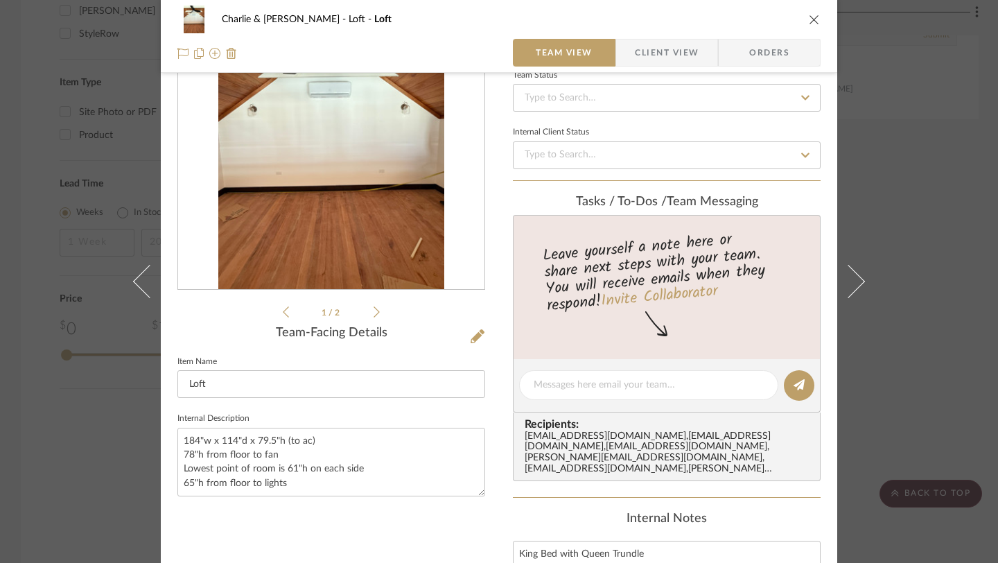
click at [811, 17] on icon "close" at bounding box center [814, 19] width 11 height 11
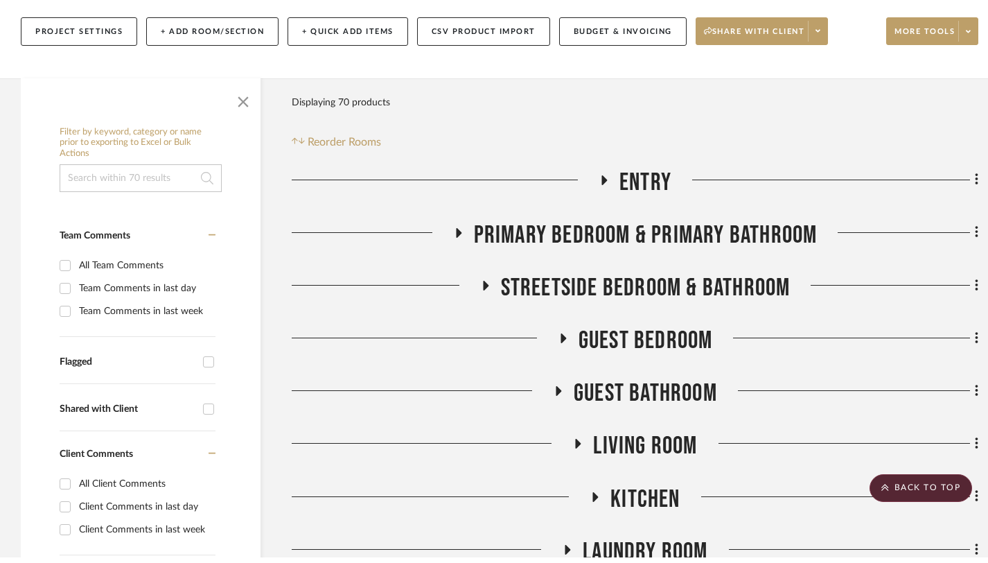
scroll to position [0, 0]
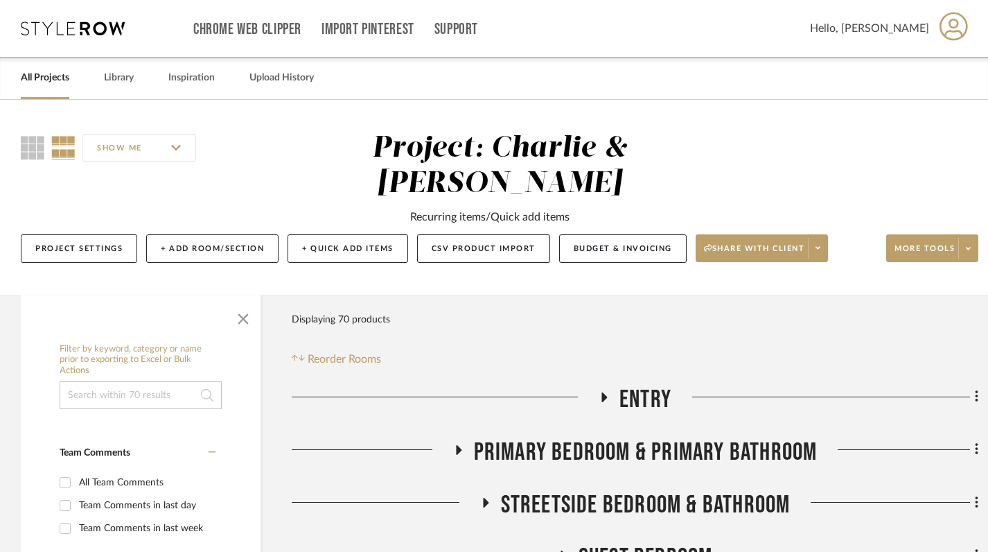
click at [67, 79] on link "All Projects" at bounding box center [45, 78] width 49 height 19
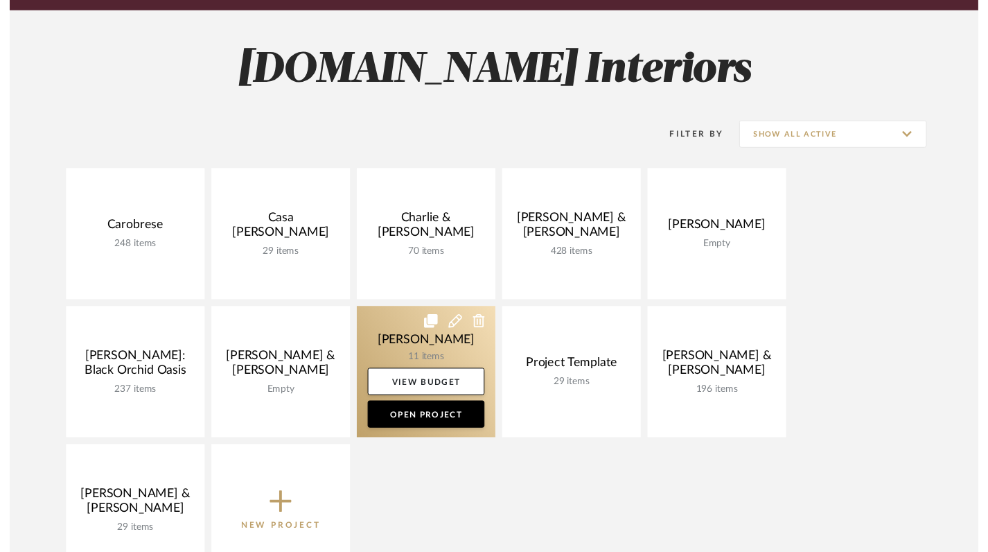
scroll to position [174, 0]
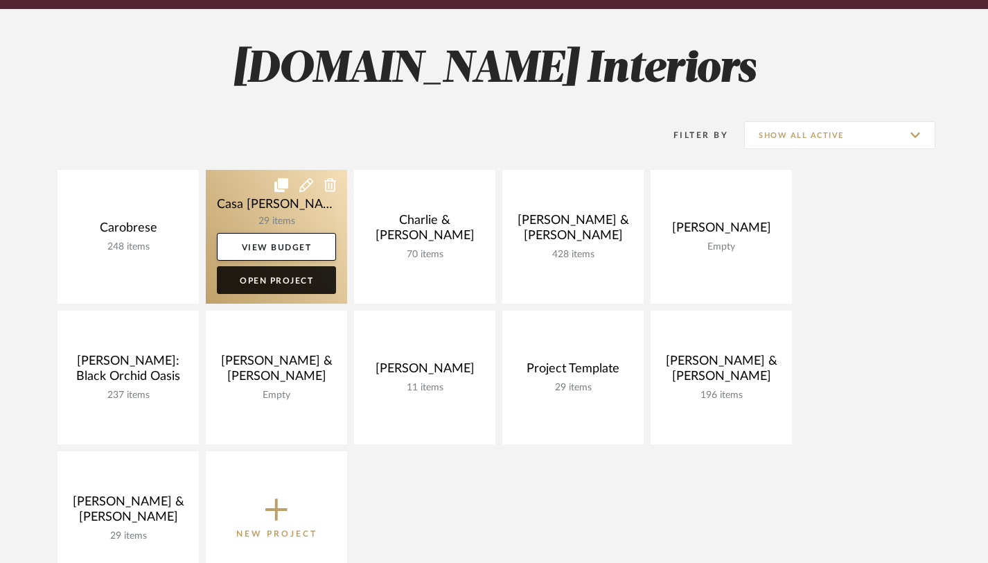
click at [312, 288] on link "Open Project" at bounding box center [276, 280] width 119 height 28
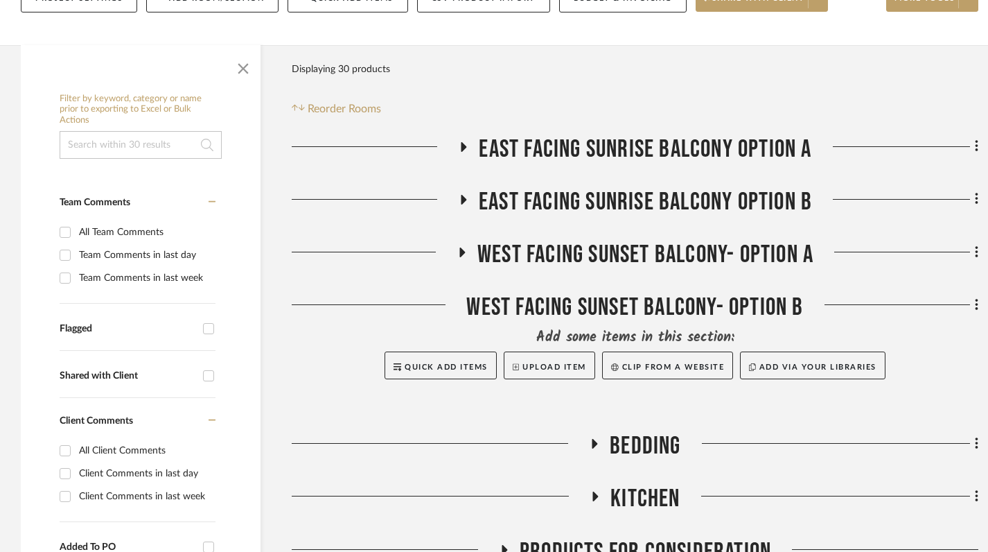
scroll to position [193, 0]
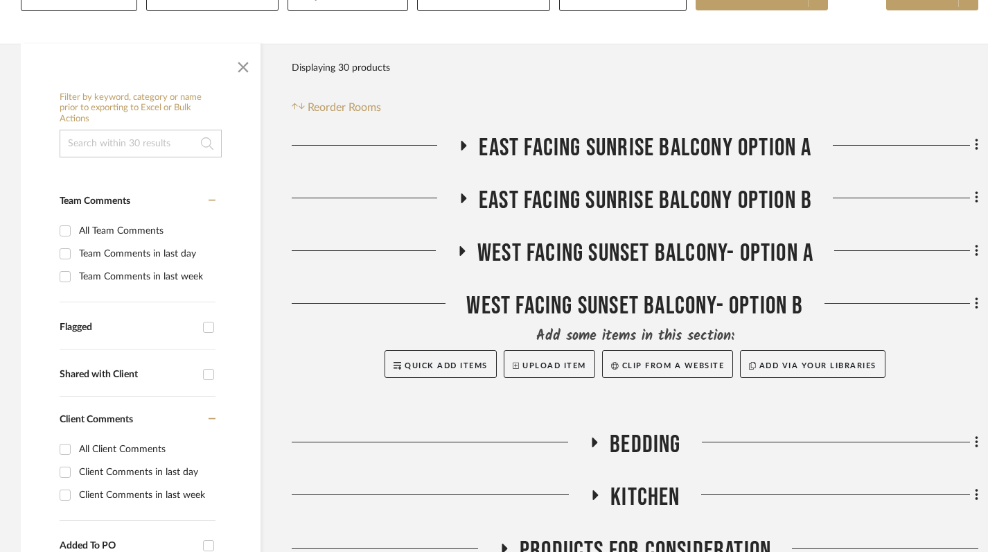
click at [466, 145] on icon at bounding box center [463, 145] width 17 height 10
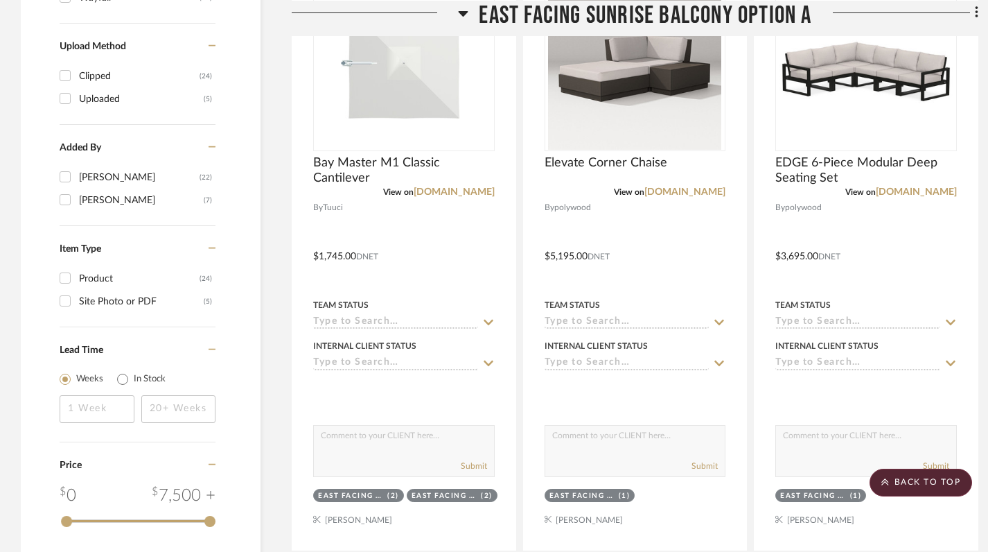
scroll to position [1059, 0]
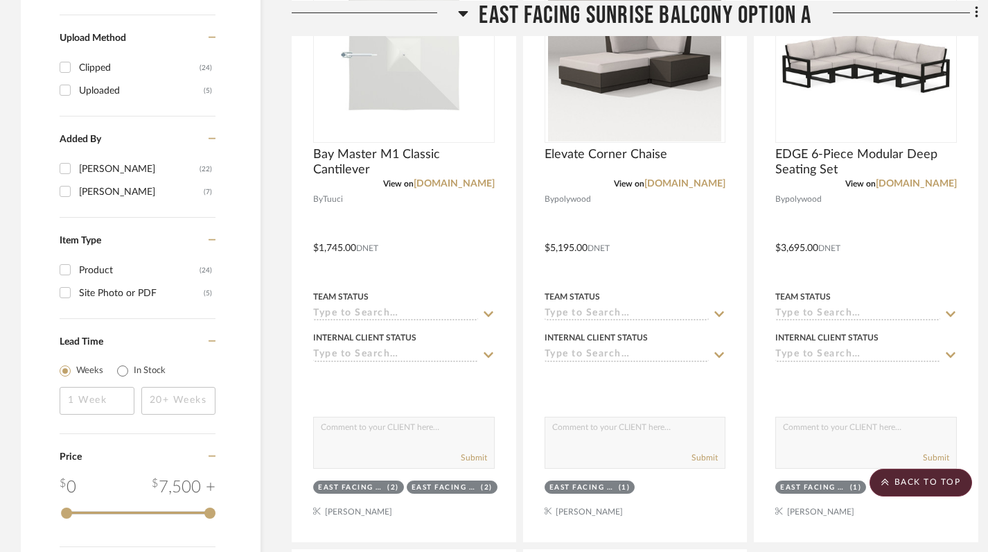
click at [460, 17] on icon at bounding box center [463, 12] width 10 height 17
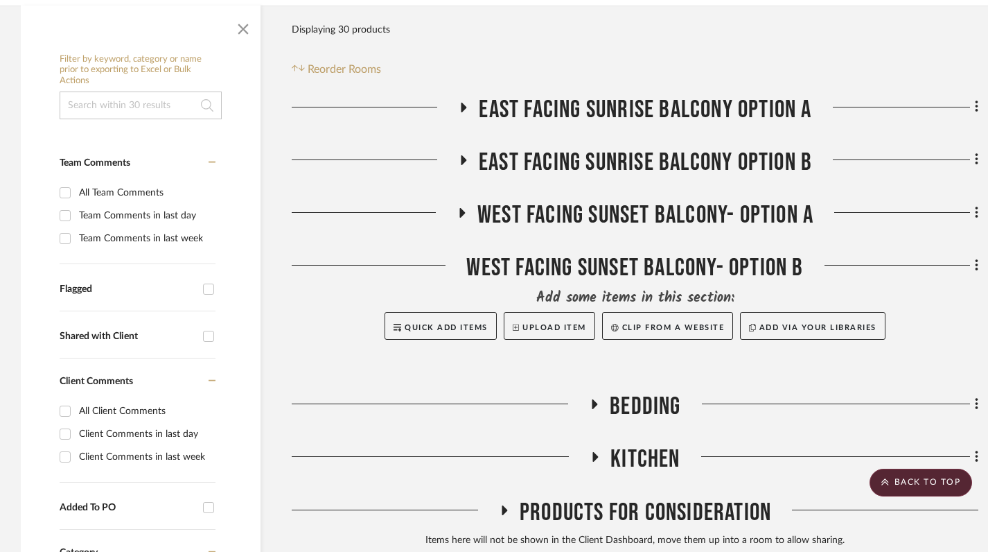
scroll to position [227, 0]
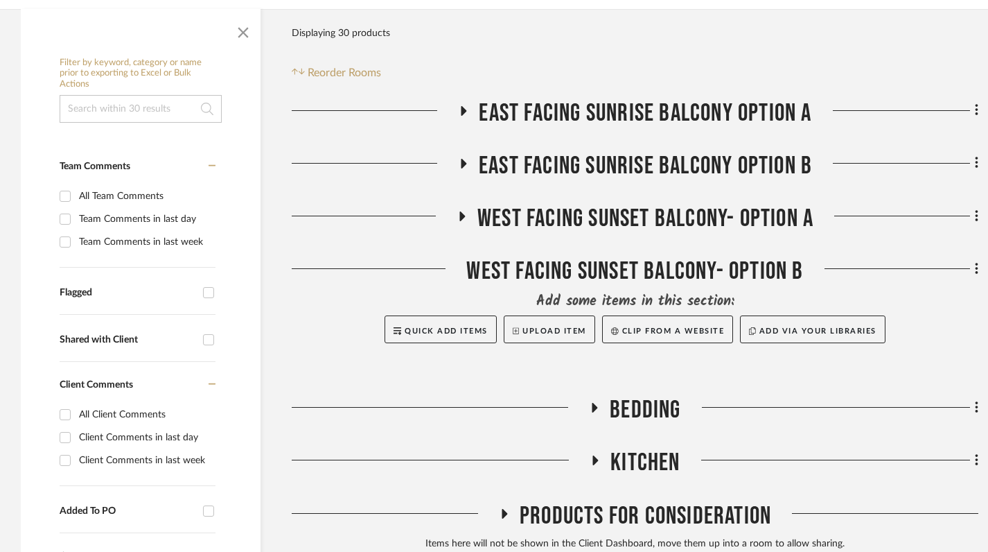
click at [466, 166] on icon at bounding box center [463, 163] width 17 height 10
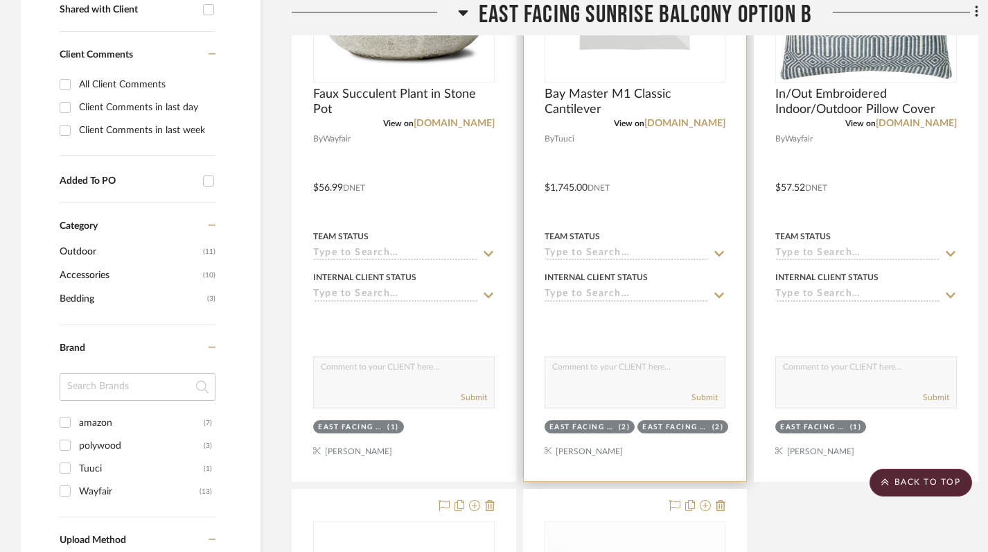
scroll to position [559, 0]
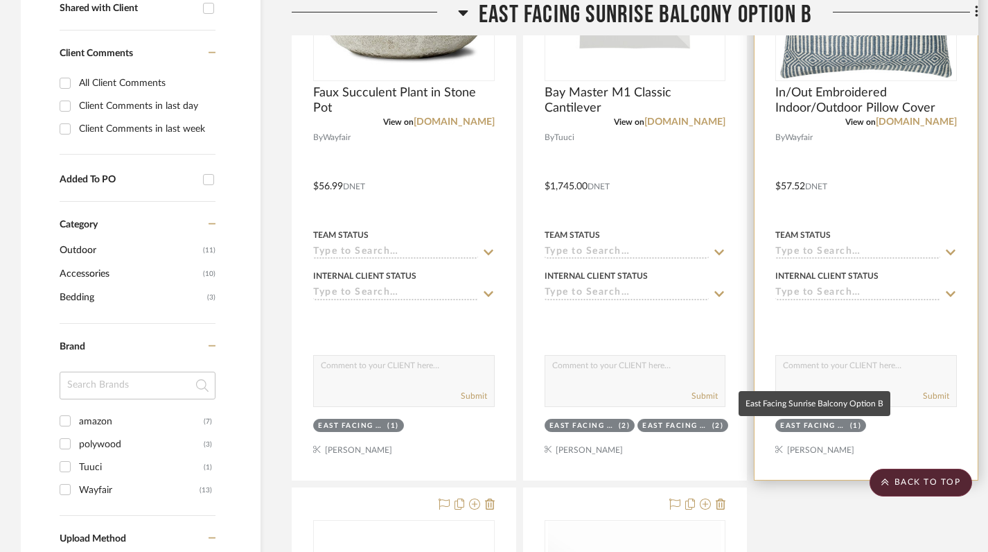
click at [827, 429] on div "East Facing Sunrise Balcony Option B" at bounding box center [813, 426] width 66 height 10
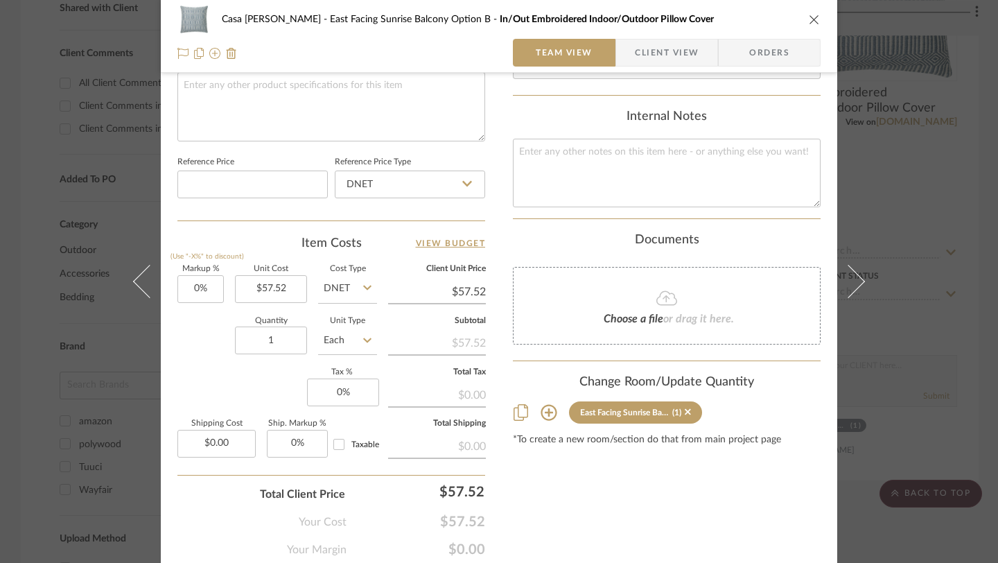
scroll to position [685, 0]
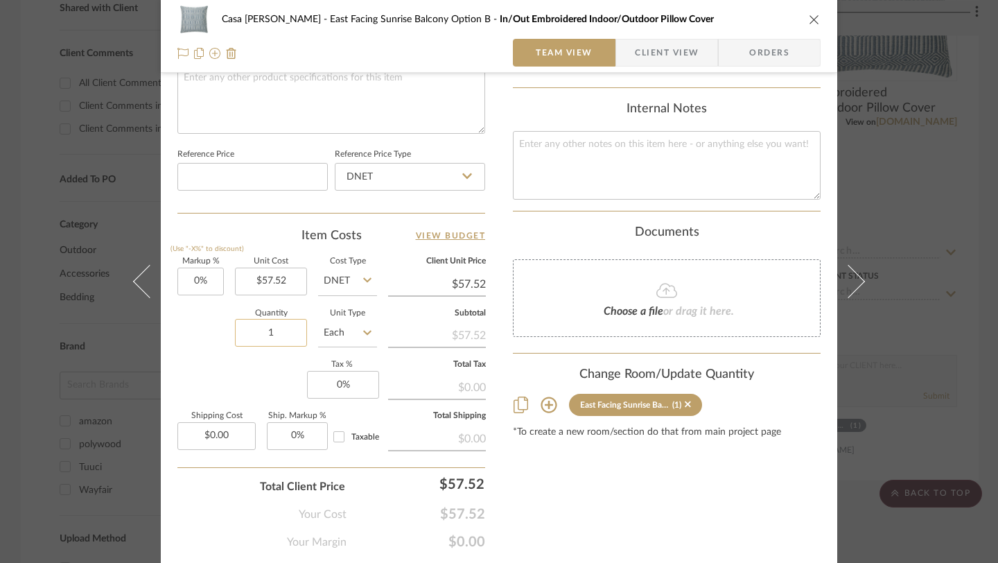
click at [282, 343] on input "1" at bounding box center [271, 333] width 72 height 28
type input "4"
click at [809, 15] on icon "close" at bounding box center [814, 19] width 11 height 11
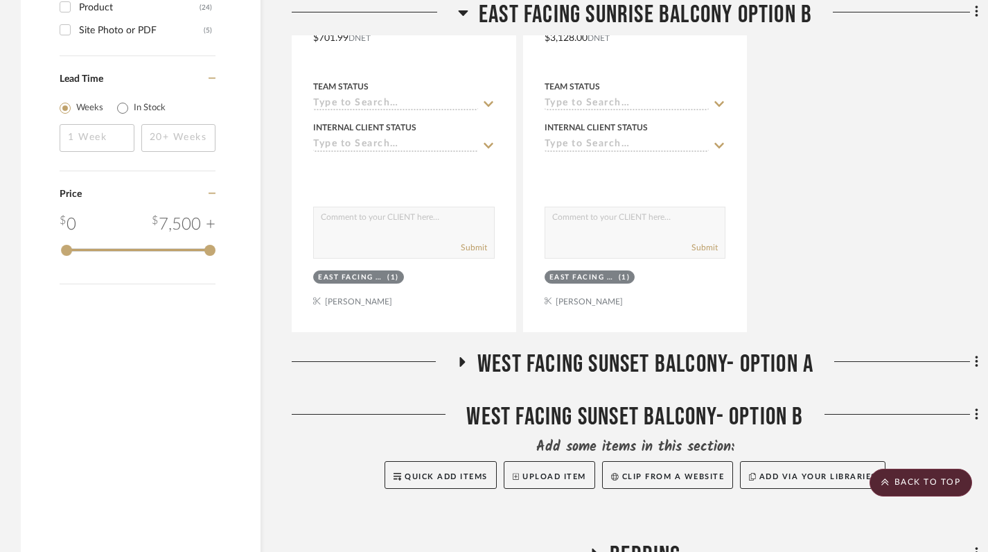
scroll to position [1323, 0]
click at [453, 363] on icon at bounding box center [461, 361] width 17 height 10
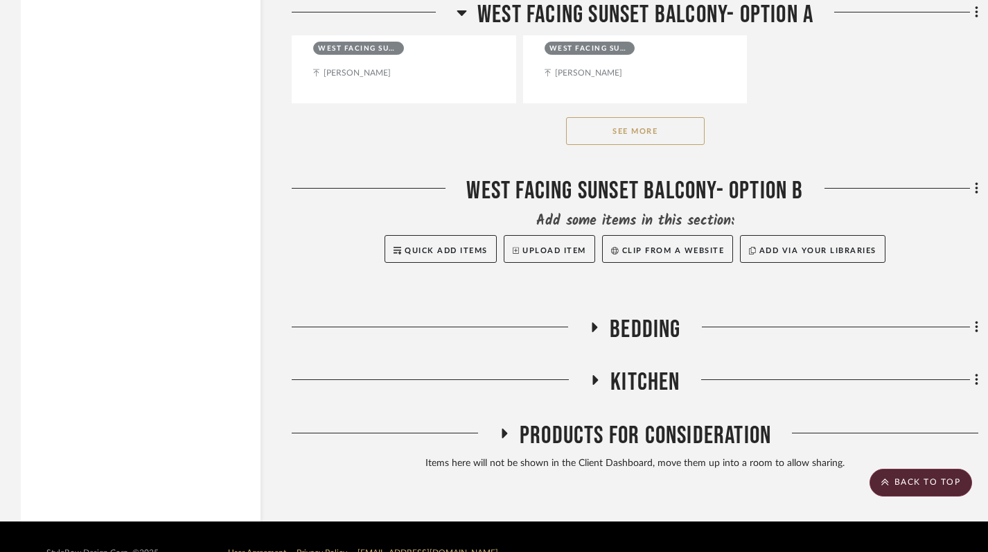
scroll to position [3463, 0]
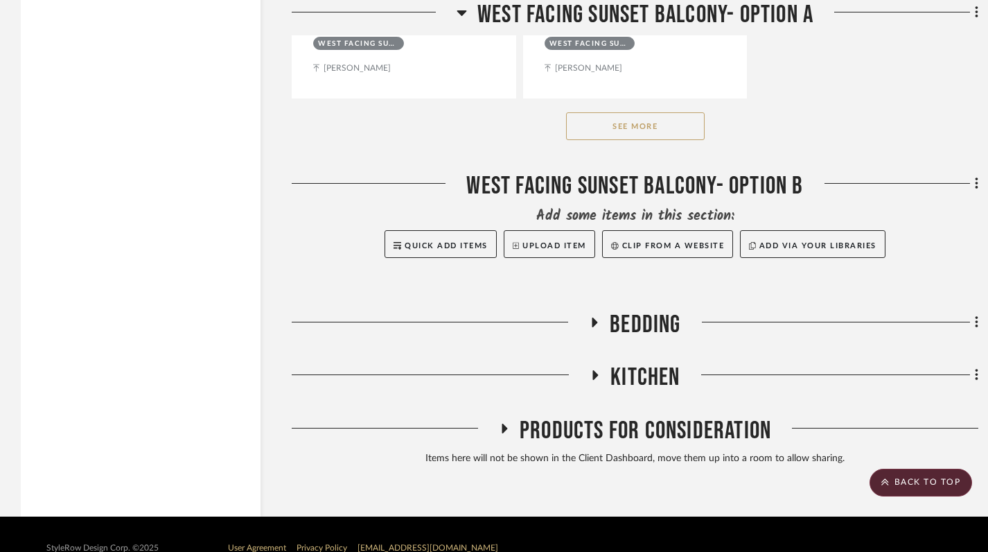
click at [635, 123] on button "See More" at bounding box center [635, 126] width 139 height 28
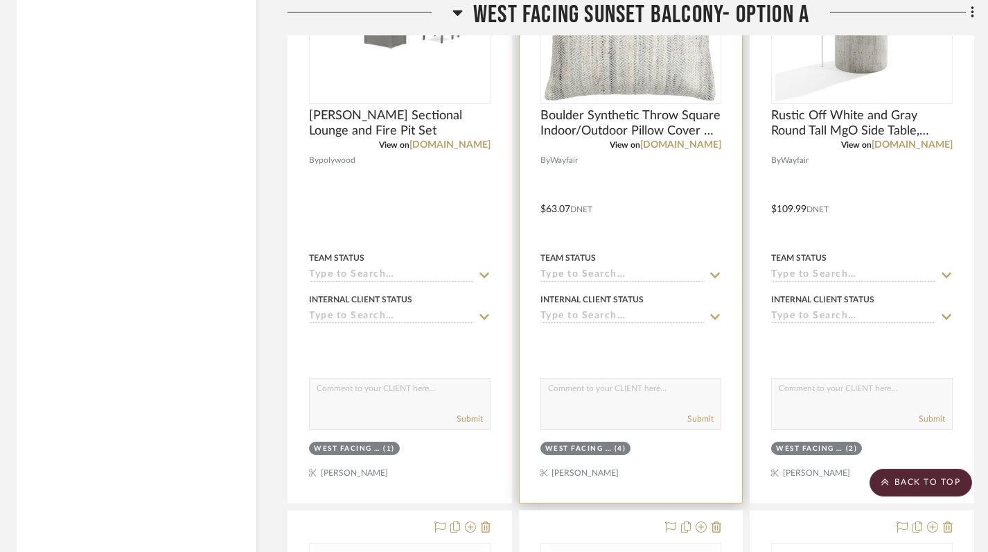
scroll to position [1851, 4]
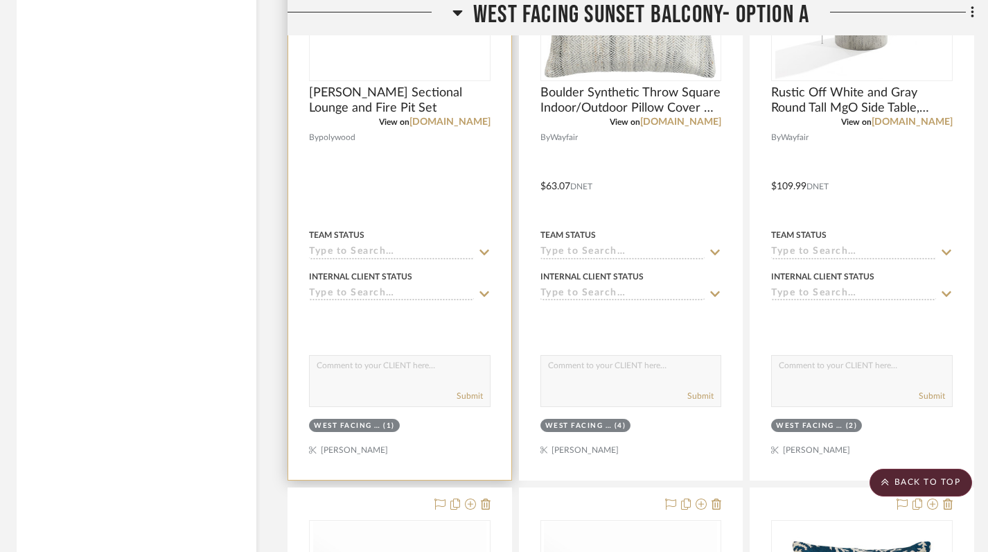
click at [420, 439] on div at bounding box center [399, 176] width 223 height 606
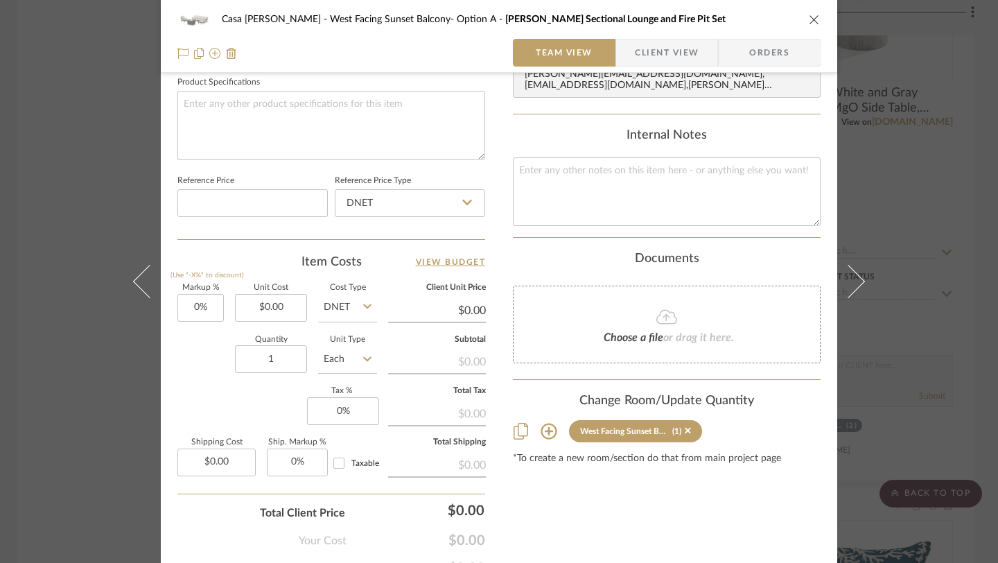
scroll to position [662, 0]
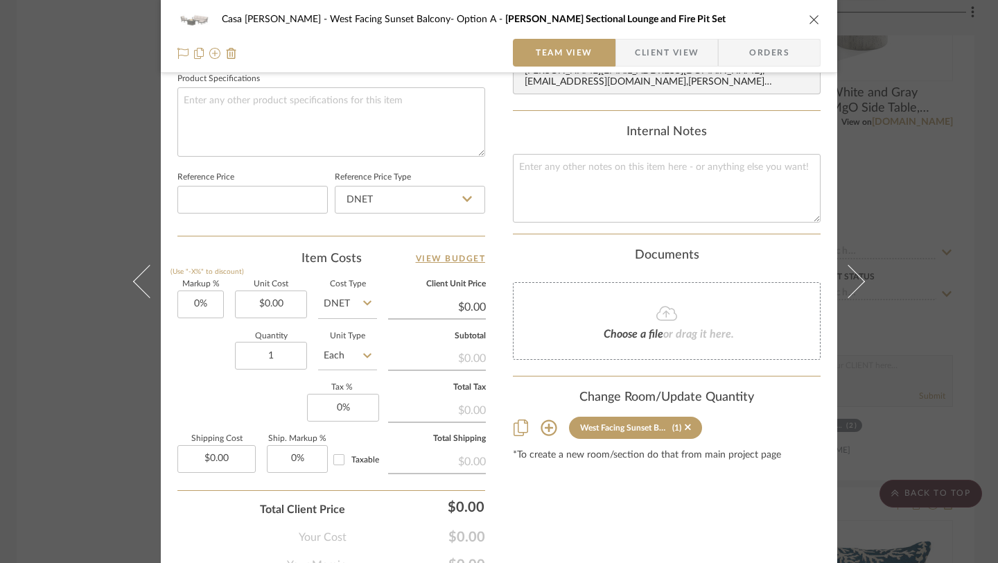
click at [545, 419] on icon at bounding box center [549, 427] width 17 height 17
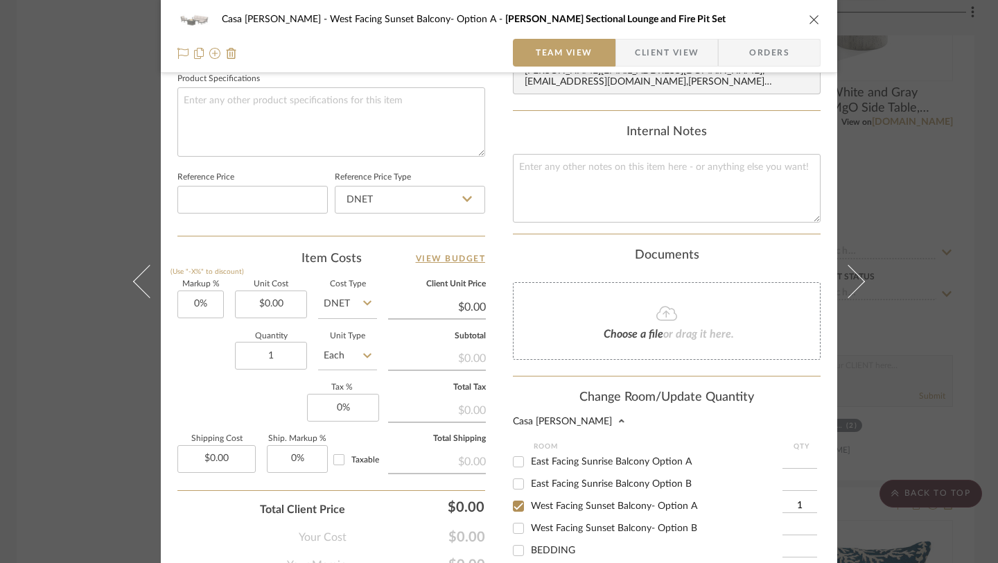
scroll to position [712, 0]
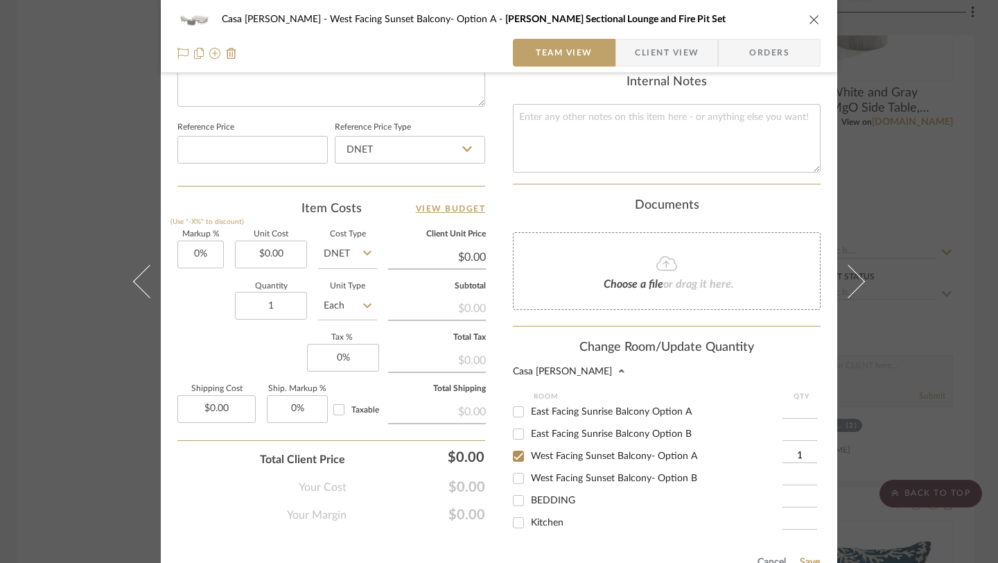
click at [515, 469] on input "West Facing Sunset Balcony- Option B" at bounding box center [518, 478] width 22 height 22
checkbox input "true"
type input "1"
click at [514, 447] on input "West Facing Sunset Balcony- Option A" at bounding box center [518, 456] width 22 height 22
checkbox input "false"
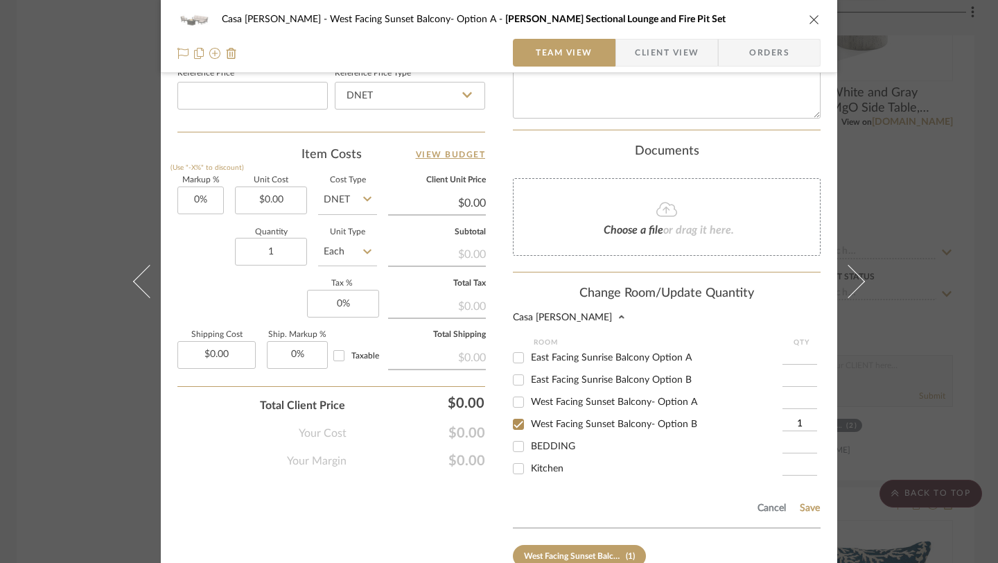
scroll to position [839, 0]
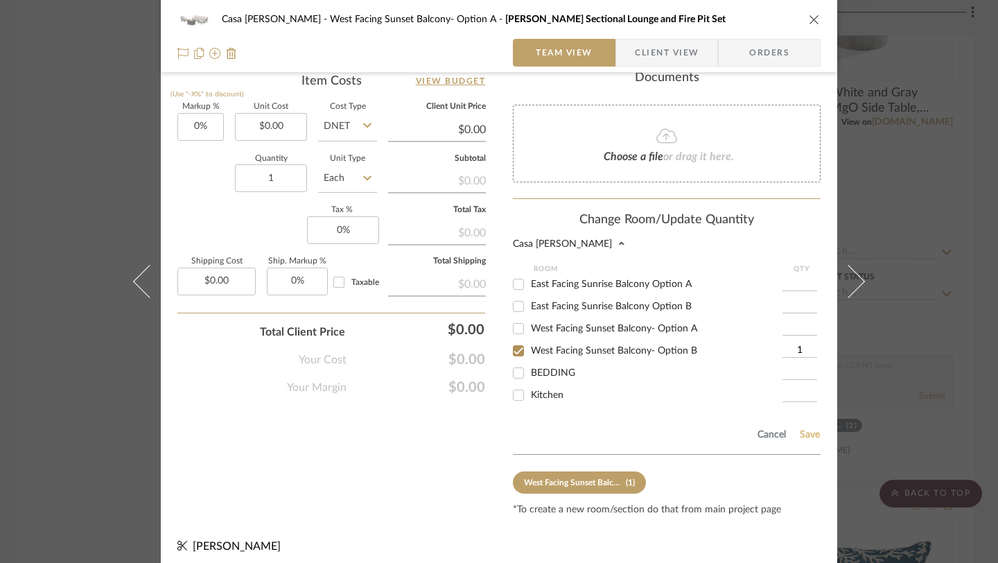
click at [809, 429] on button "Save" at bounding box center [809, 434] width 21 height 11
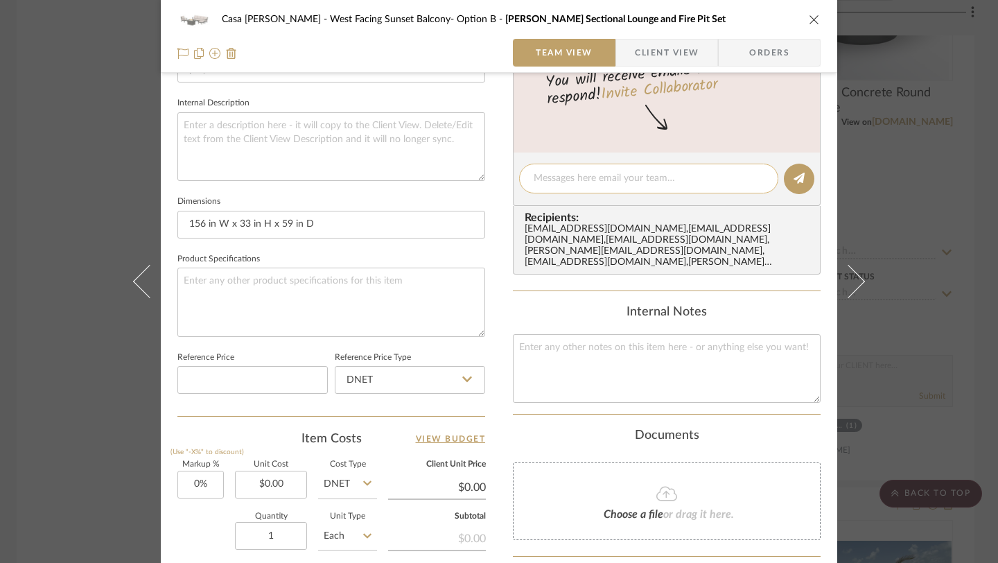
scroll to position [0, 0]
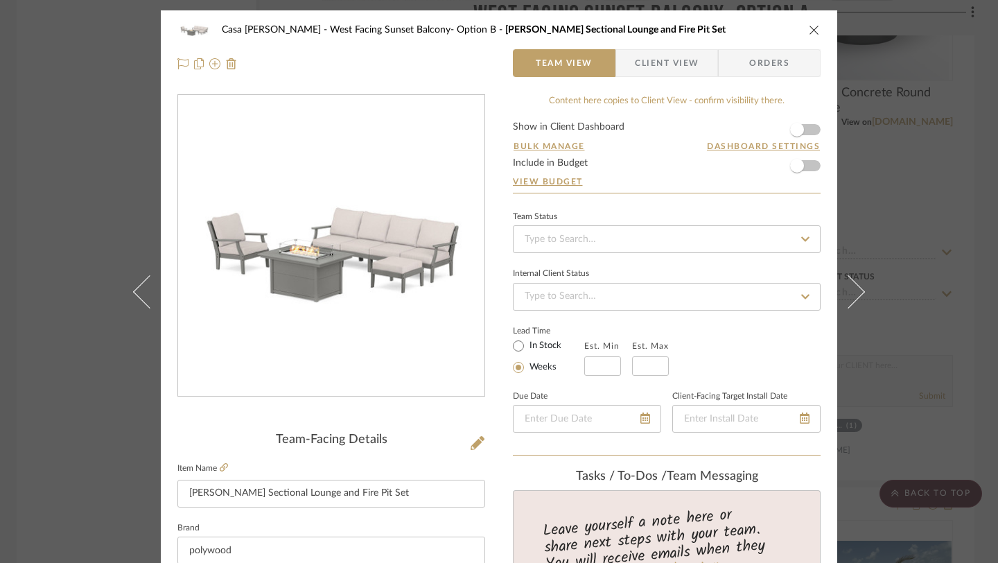
click at [810, 26] on icon "close" at bounding box center [814, 29] width 11 height 11
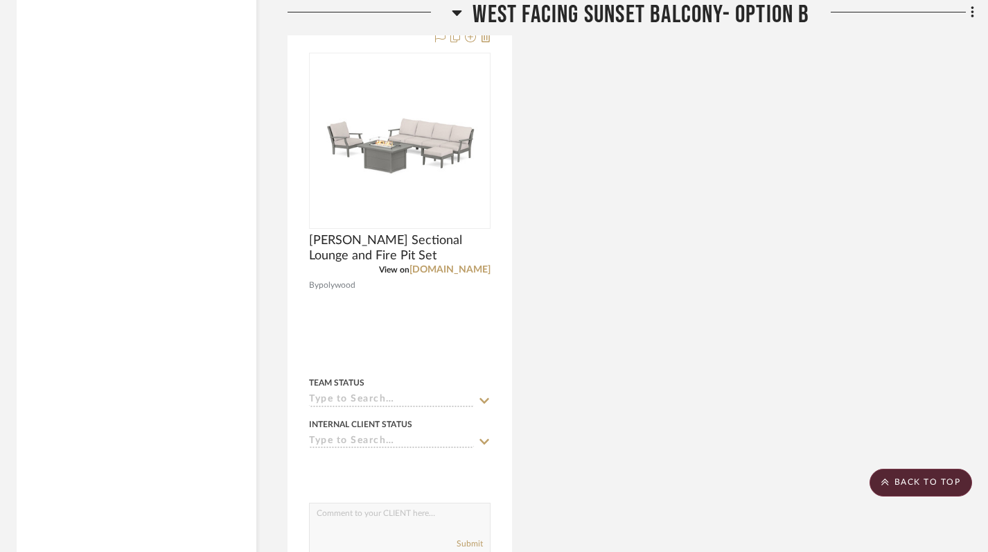
scroll to position [3757, 4]
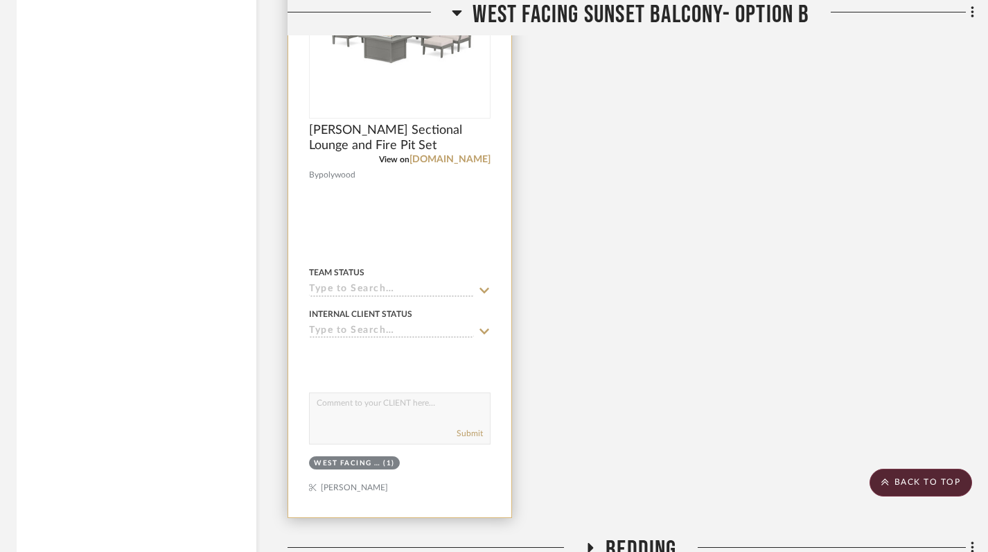
click at [434, 480] on div at bounding box center [399, 214] width 223 height 606
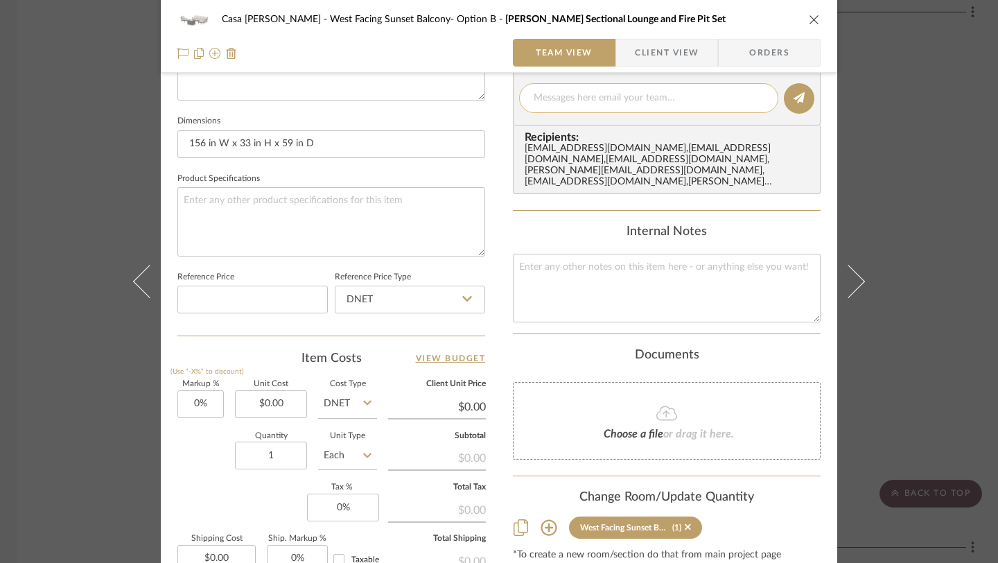
scroll to position [604, 0]
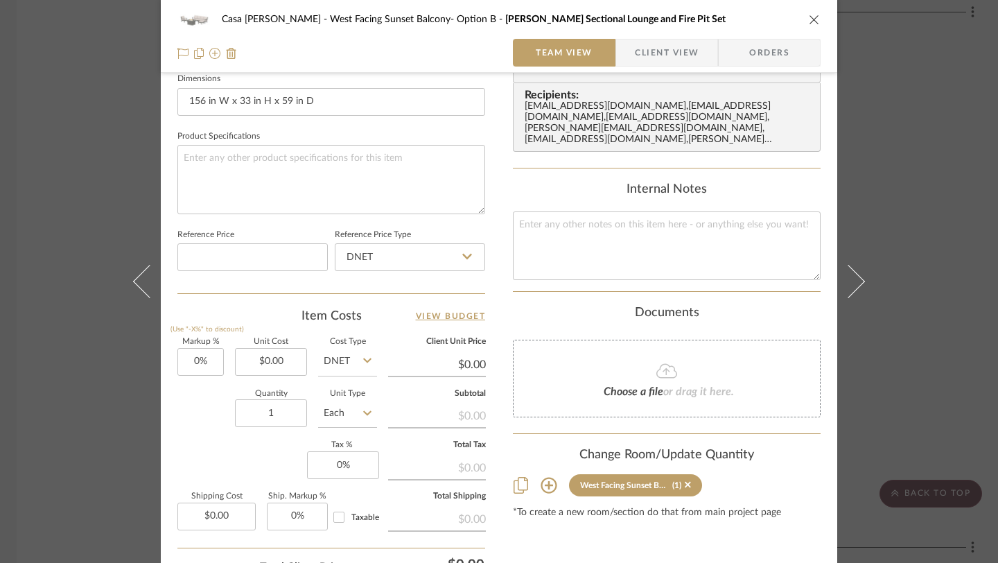
click at [545, 477] on icon at bounding box center [549, 485] width 17 height 17
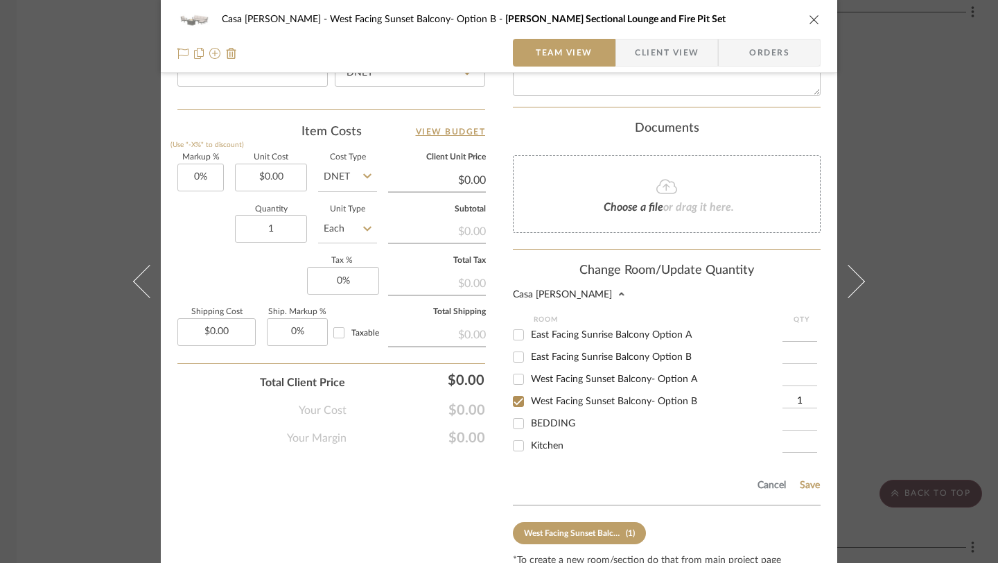
scroll to position [789, 0]
click at [518, 367] on input "West Facing Sunset Balcony- Option A" at bounding box center [518, 378] width 22 height 22
checkbox input "true"
type input "1"
click at [513, 393] on input "West Facing Sunset Balcony- Option B" at bounding box center [518, 401] width 22 height 22
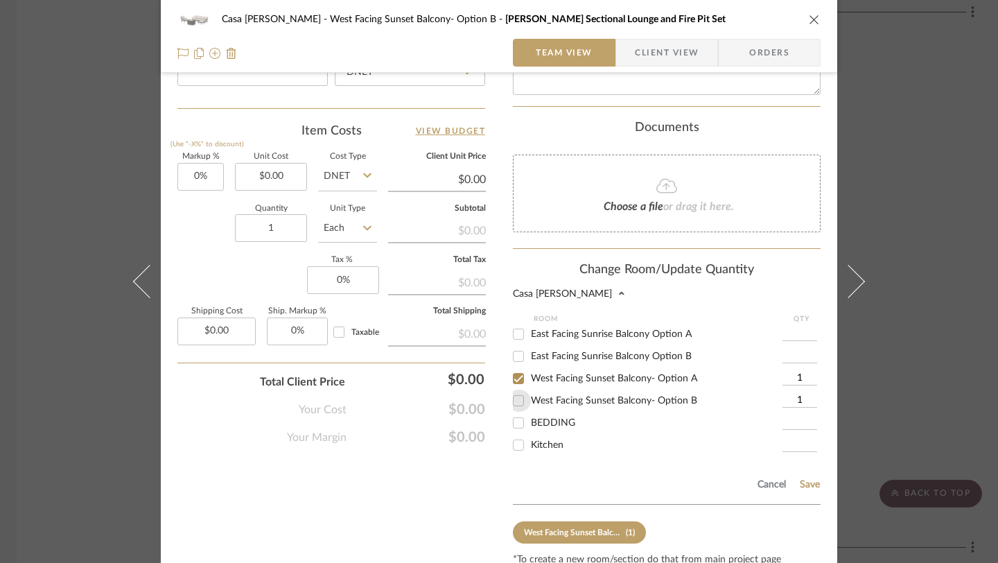
checkbox input "false"
click at [808, 479] on button "Save" at bounding box center [809, 484] width 21 height 11
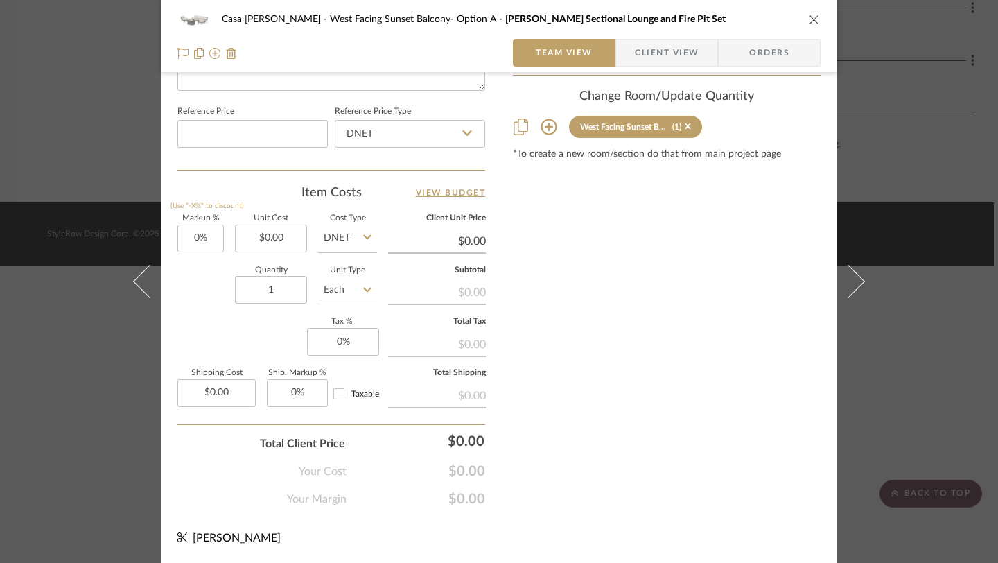
scroll to position [728, 0]
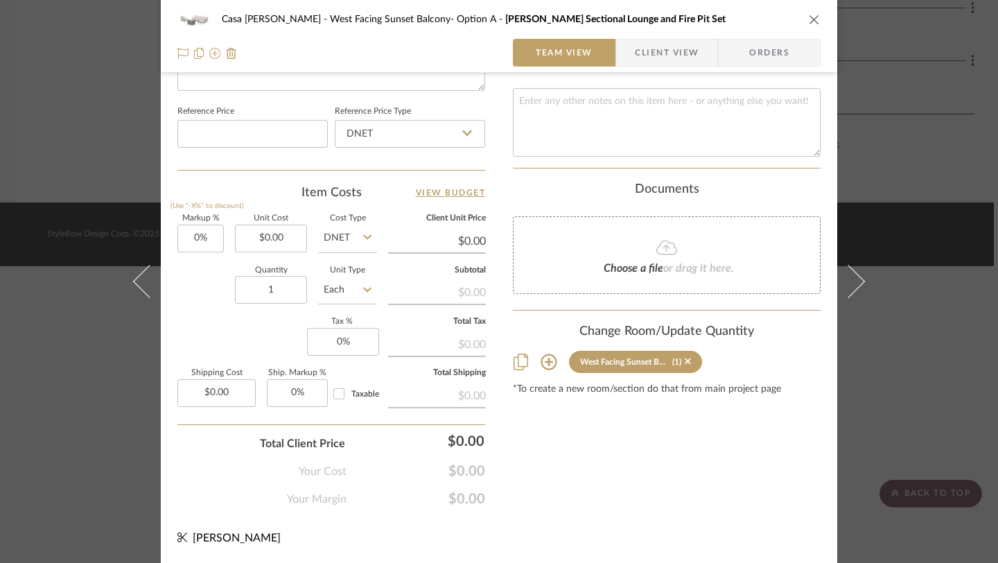
click at [805, 12] on div "Casa Brisa Refresh West Facing Sunset Balcony- Option A Braxton Sectional Loung…" at bounding box center [498, 20] width 643 height 28
click at [809, 19] on icon "close" at bounding box center [814, 19] width 11 height 11
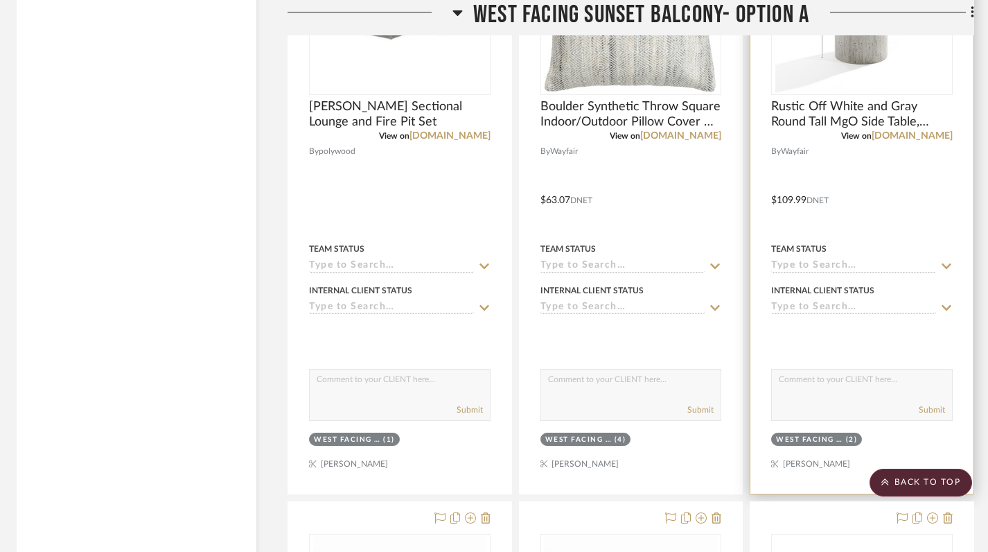
scroll to position [1839, 4]
click at [922, 193] on div at bounding box center [862, 189] width 223 height 606
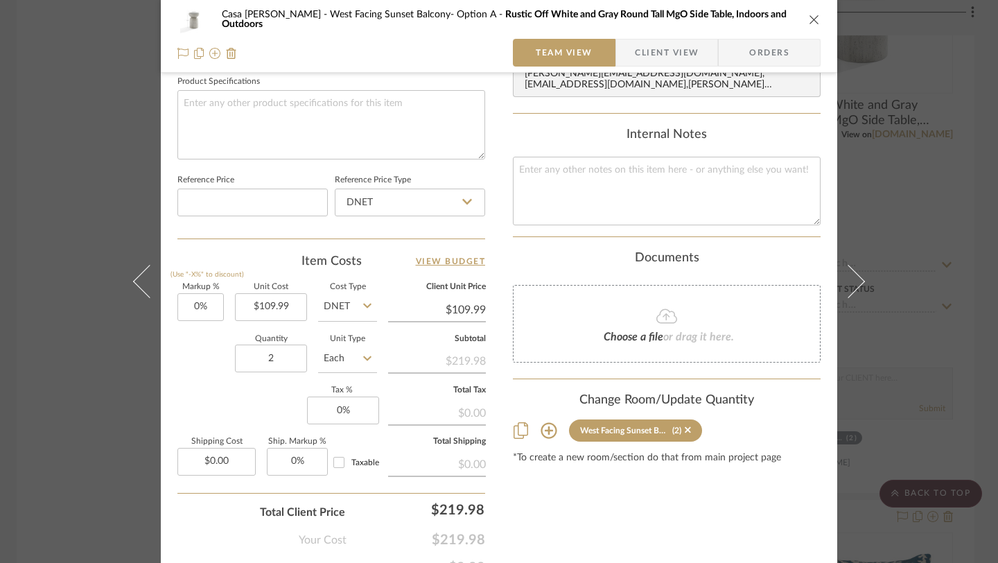
scroll to position [728, 0]
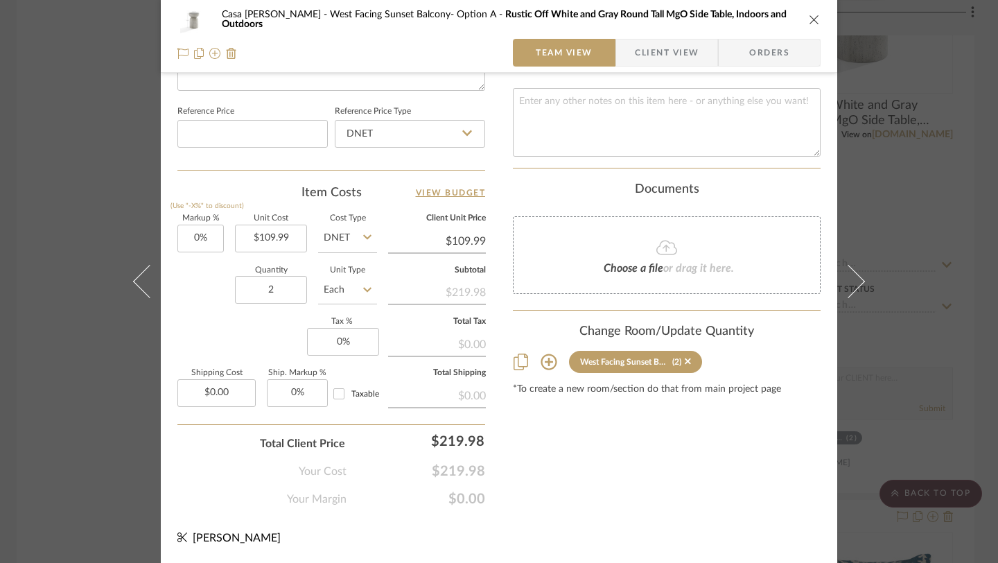
click at [546, 354] on icon at bounding box center [549, 361] width 17 height 17
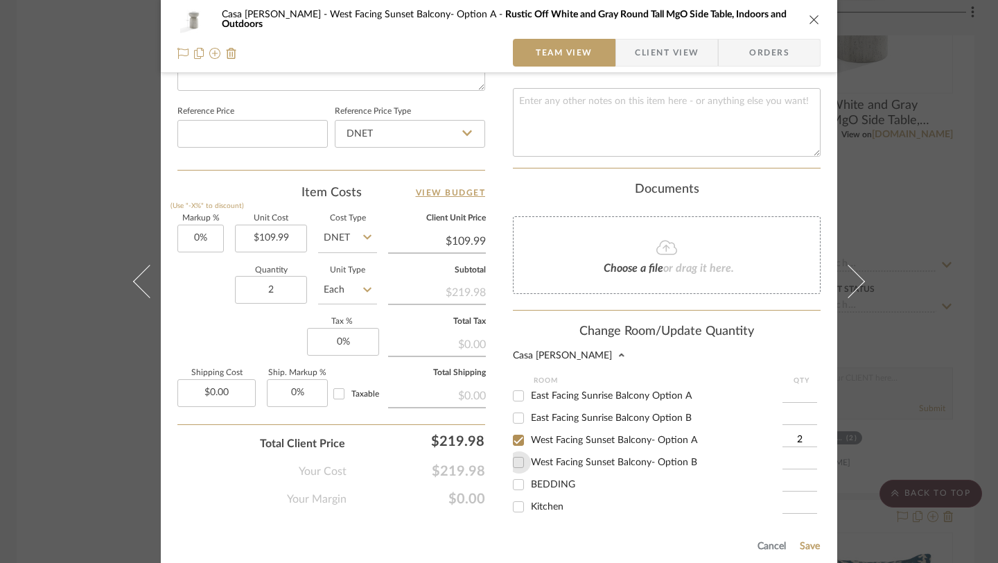
click at [516, 453] on input "West Facing Sunset Balcony- Option B" at bounding box center [518, 462] width 22 height 22
checkbox input "true"
type input "1"
click at [517, 429] on input "West Facing Sunset Balcony- Option A" at bounding box center [518, 440] width 22 height 22
checkbox input "false"
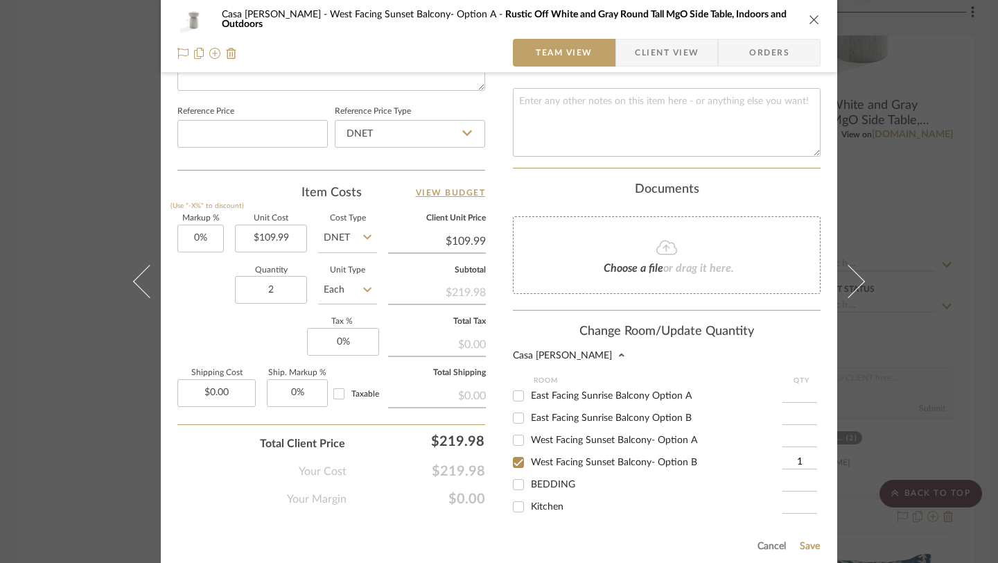
click at [805, 457] on input "1" at bounding box center [800, 462] width 35 height 14
type input "2"
click at [811, 543] on div "Cancel Save" at bounding box center [667, 543] width 308 height 45
click at [805, 541] on button "Save" at bounding box center [809, 546] width 21 height 11
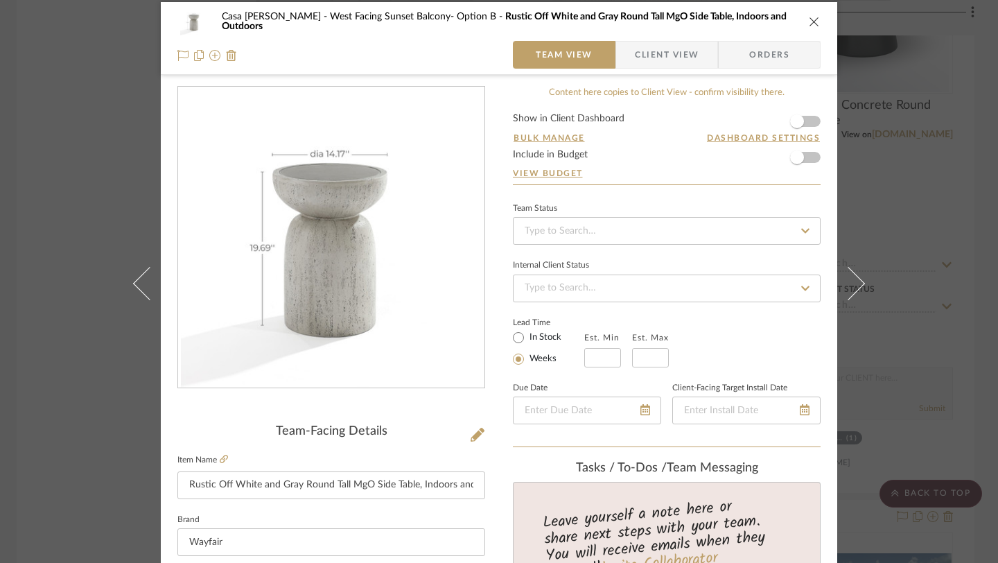
scroll to position [0, 0]
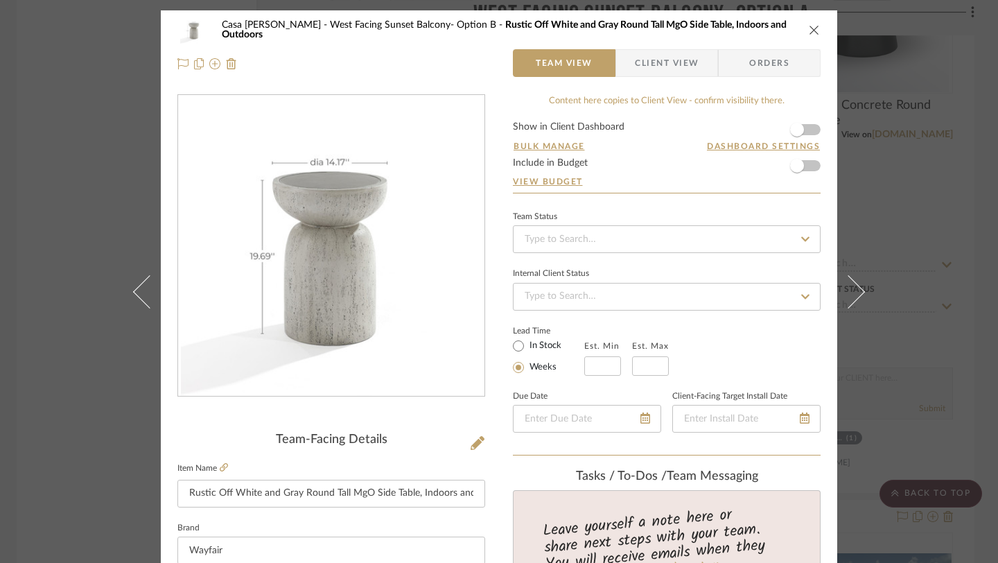
click at [809, 28] on icon "close" at bounding box center [814, 29] width 11 height 11
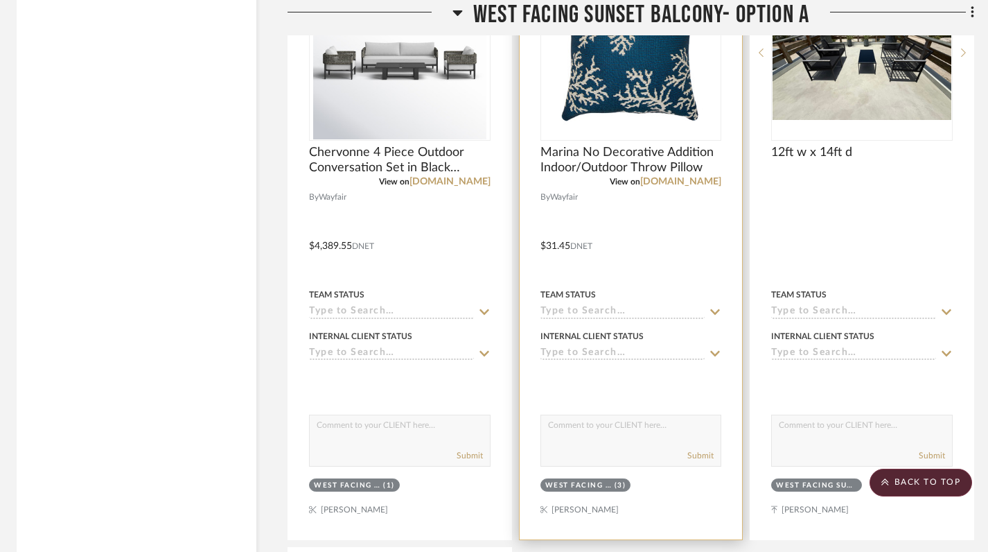
scroll to position [2420, 4]
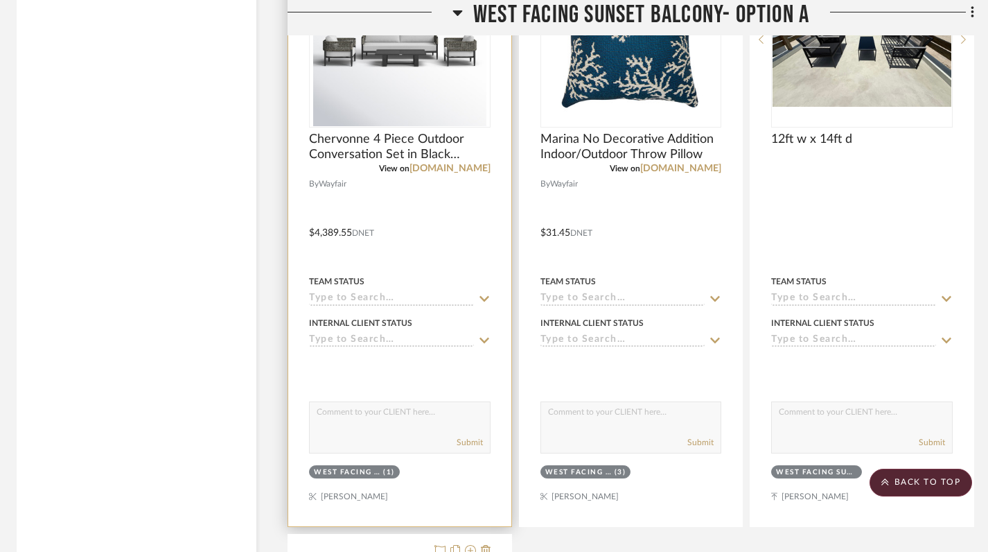
click at [418, 482] on div "West Facing Sunset Balcony- Option A (1)" at bounding box center [400, 473] width 184 height 19
click at [386, 483] on div at bounding box center [399, 223] width 223 height 606
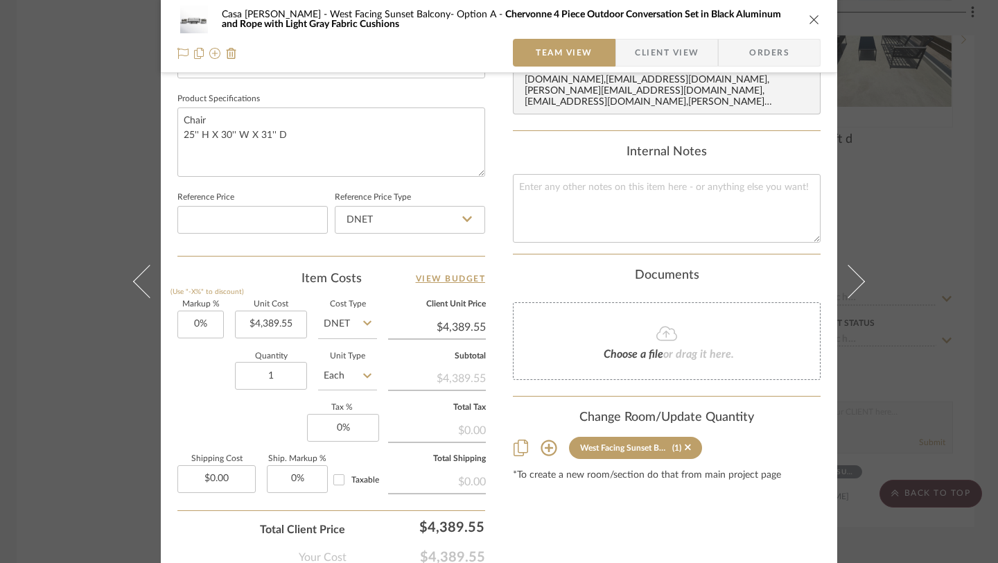
scroll to position [661, 0]
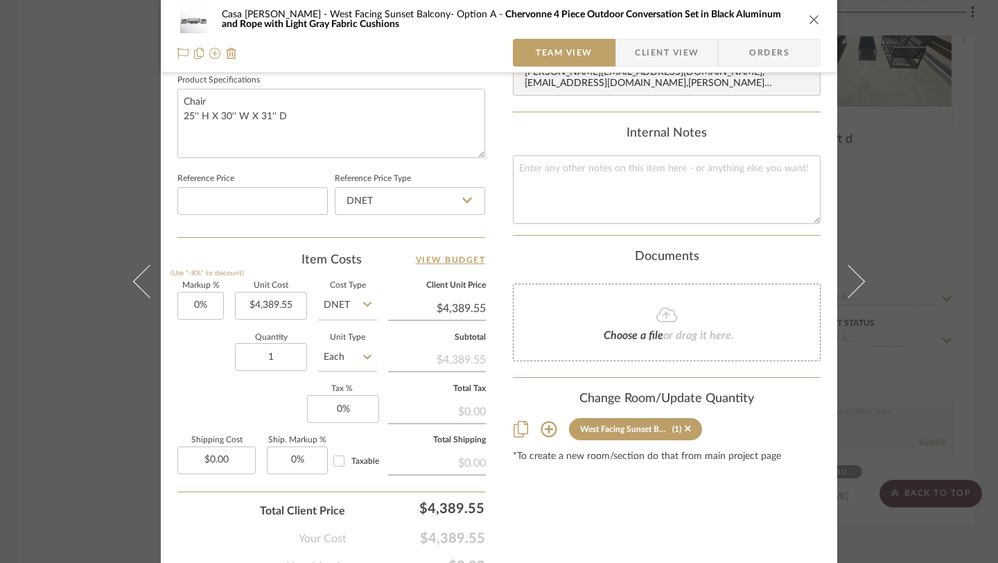
click at [541, 421] on icon at bounding box center [549, 429] width 16 height 16
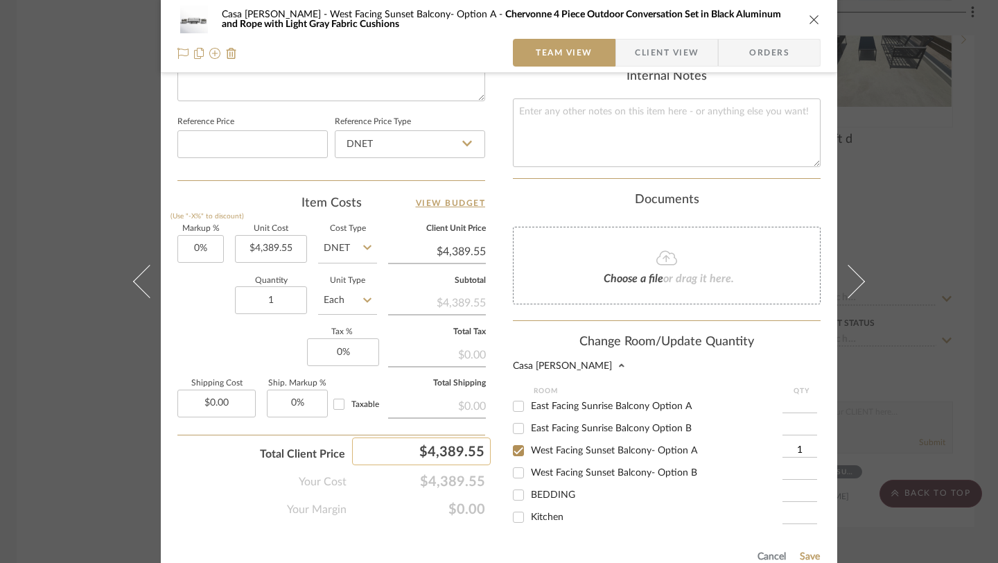
scroll to position [728, 0]
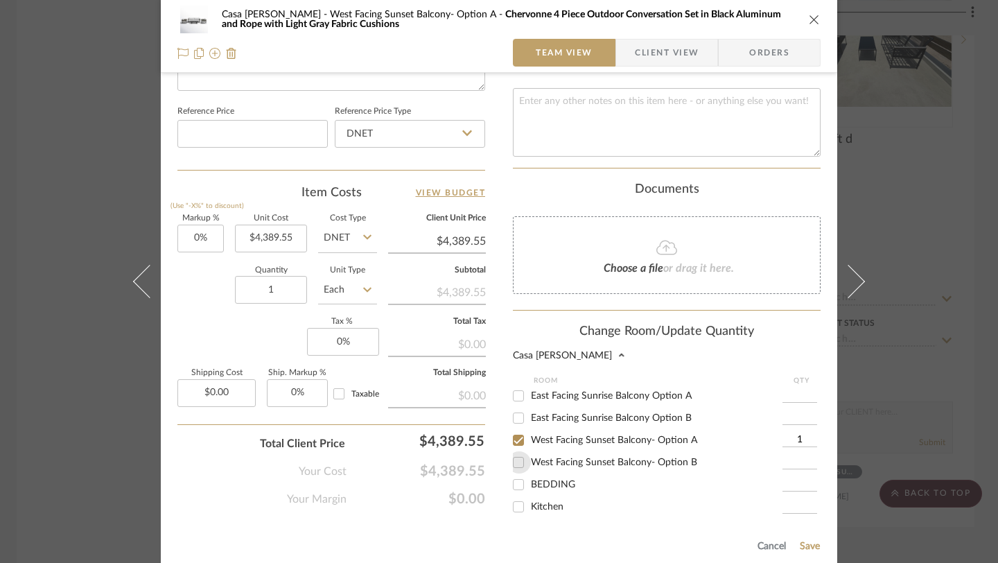
click at [516, 451] on input "West Facing Sunset Balcony- Option B" at bounding box center [518, 462] width 22 height 22
checkbox input "true"
type input "1"
click at [513, 435] on input "West Facing Sunset Balcony- Option A" at bounding box center [518, 440] width 22 height 22
checkbox input "false"
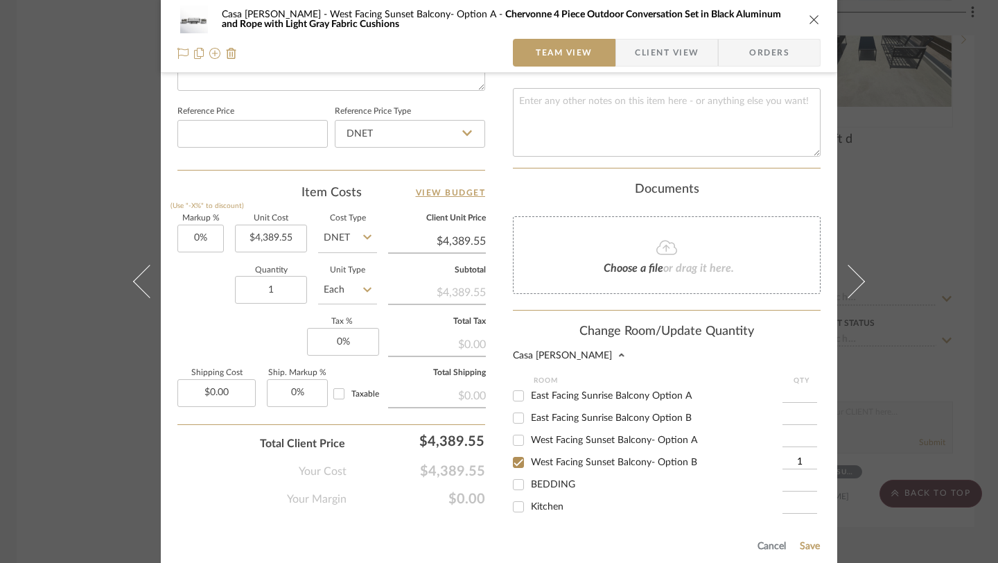
scroll to position [839, 0]
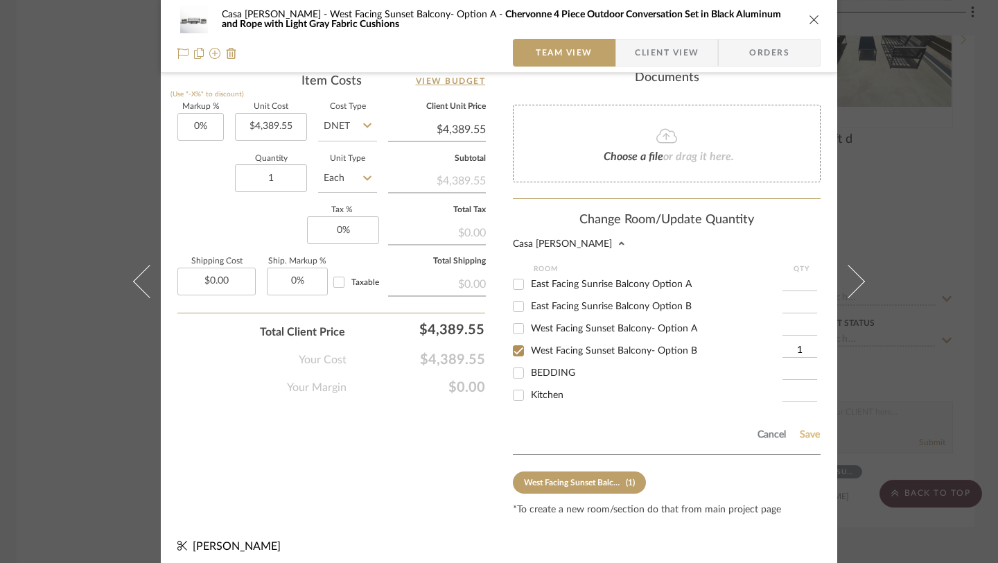
click at [804, 429] on button "Save" at bounding box center [809, 434] width 21 height 11
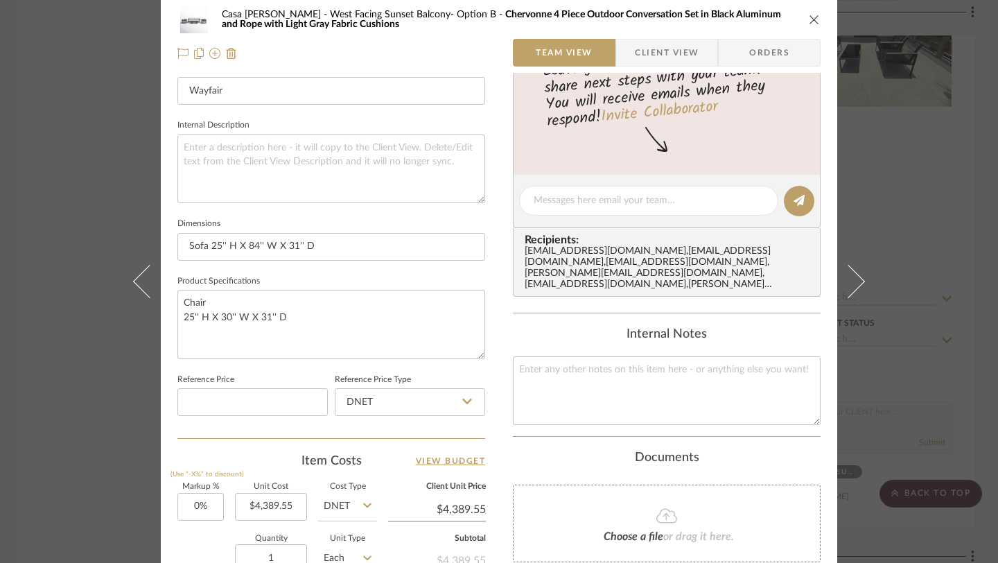
scroll to position [0, 0]
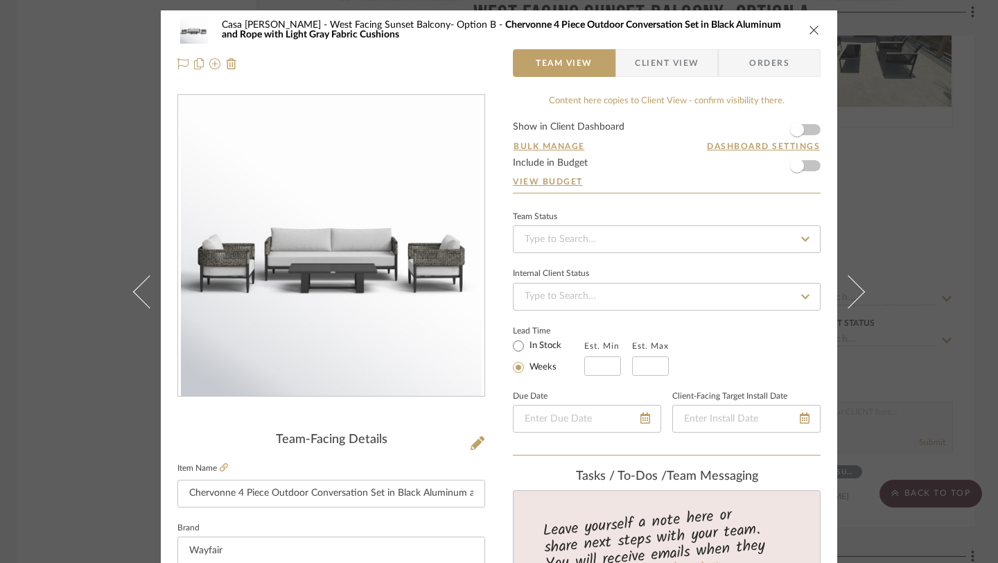
click at [809, 28] on icon "close" at bounding box center [814, 29] width 11 height 11
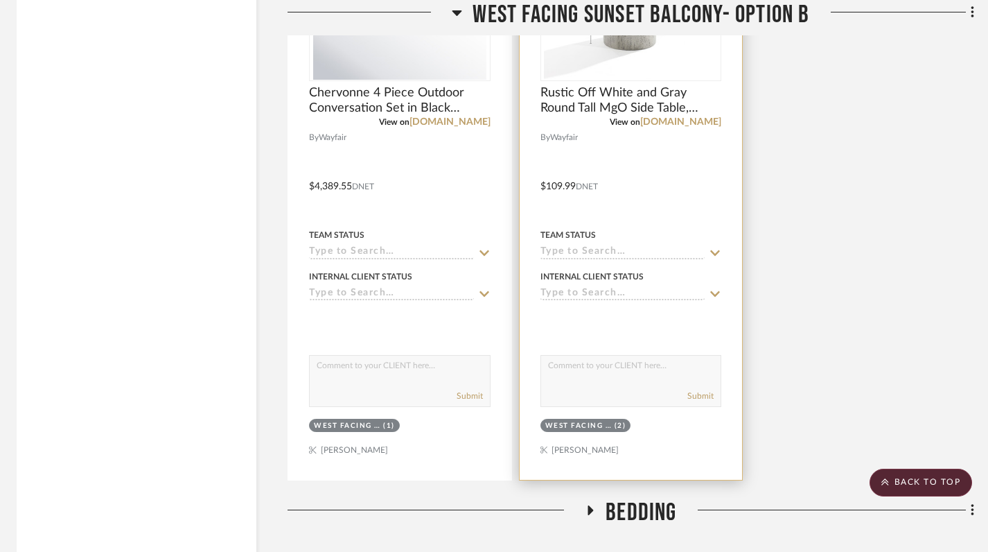
scroll to position [3145, 4]
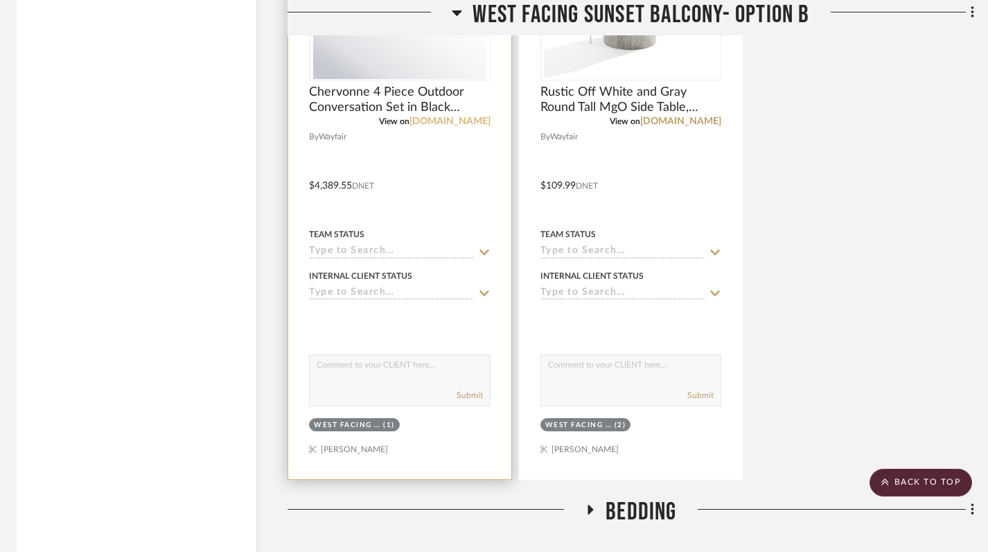
click at [464, 123] on link "[DOMAIN_NAME]" at bounding box center [450, 121] width 81 height 10
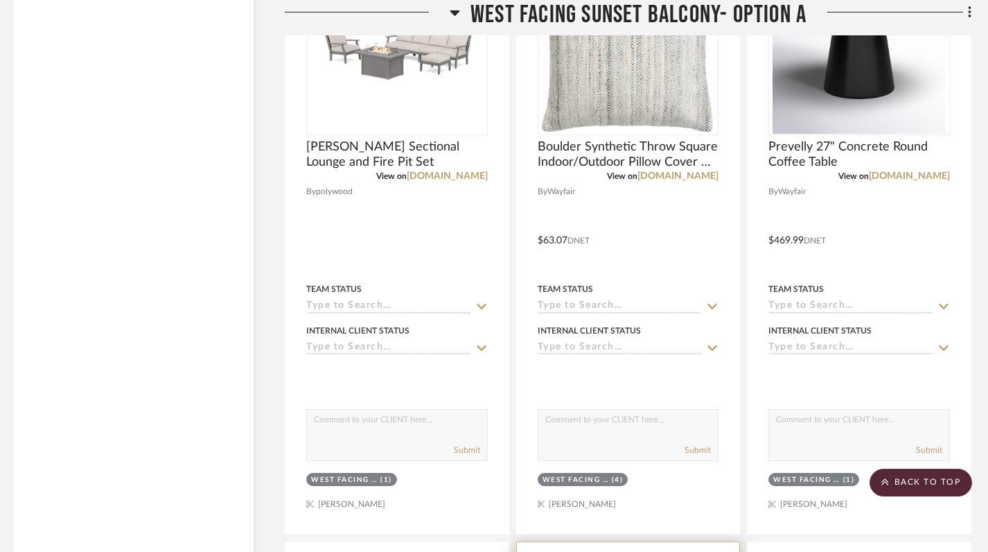
scroll to position [1802, 7]
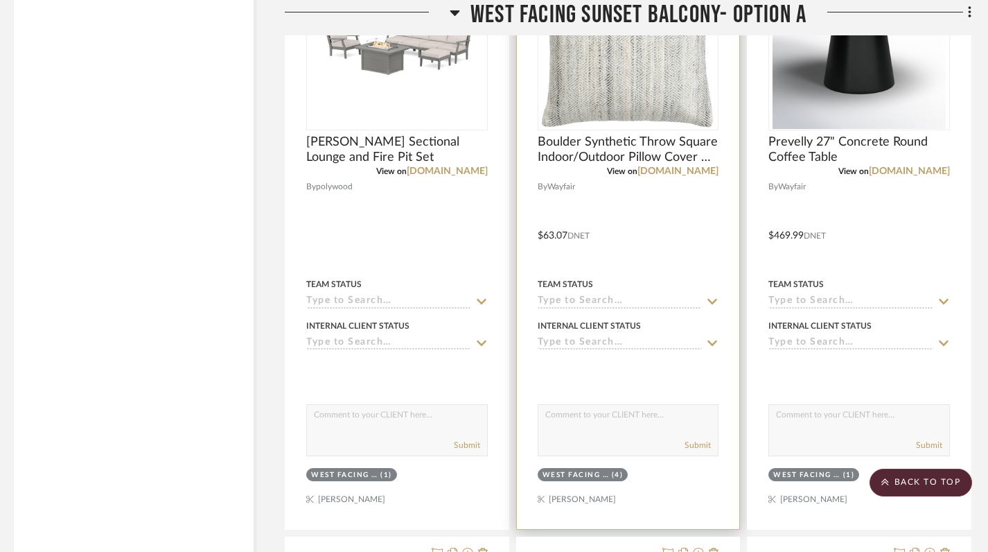
click at [681, 246] on div at bounding box center [628, 225] width 223 height 606
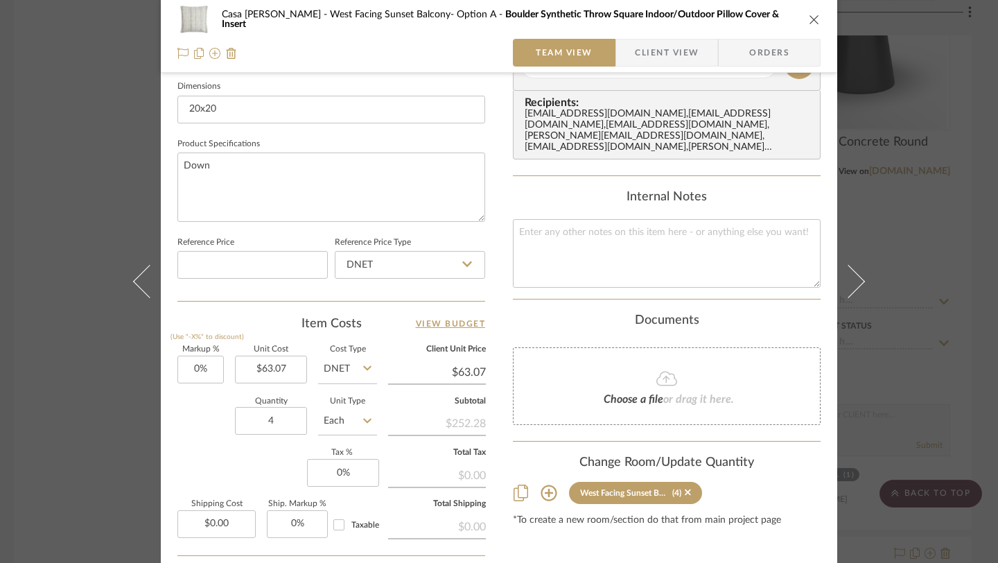
scroll to position [636, 0]
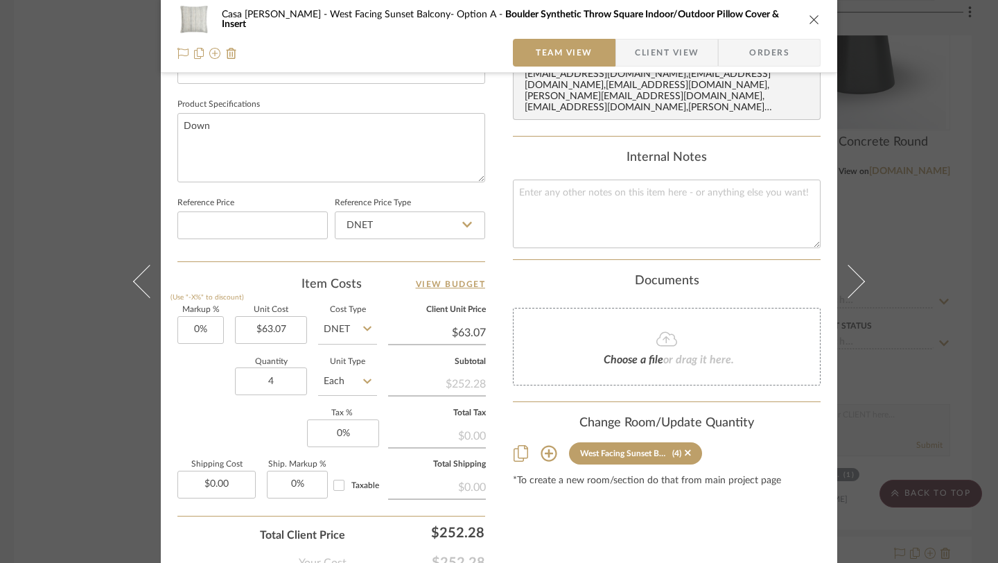
click at [545, 446] on icon at bounding box center [549, 453] width 17 height 17
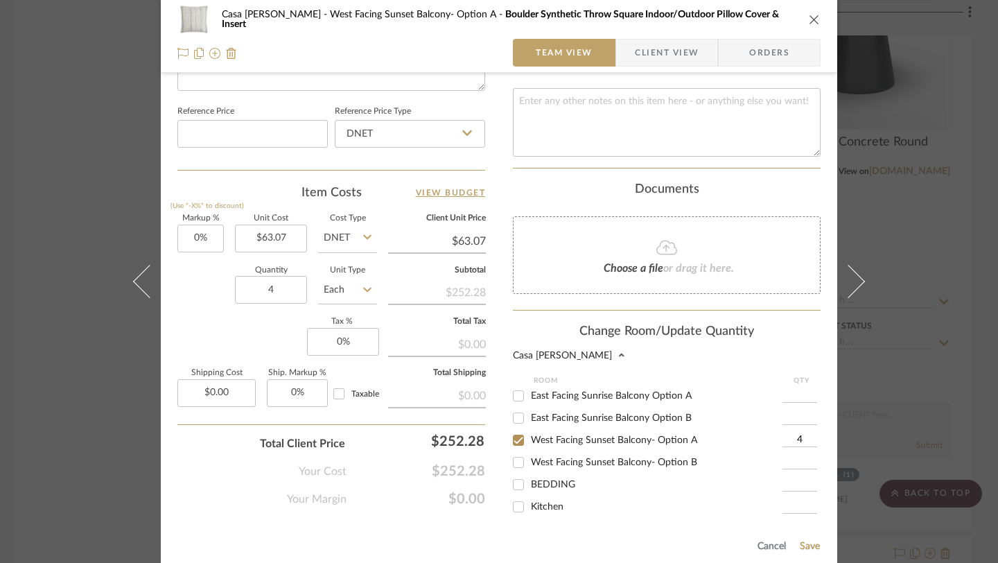
scroll to position [747, 0]
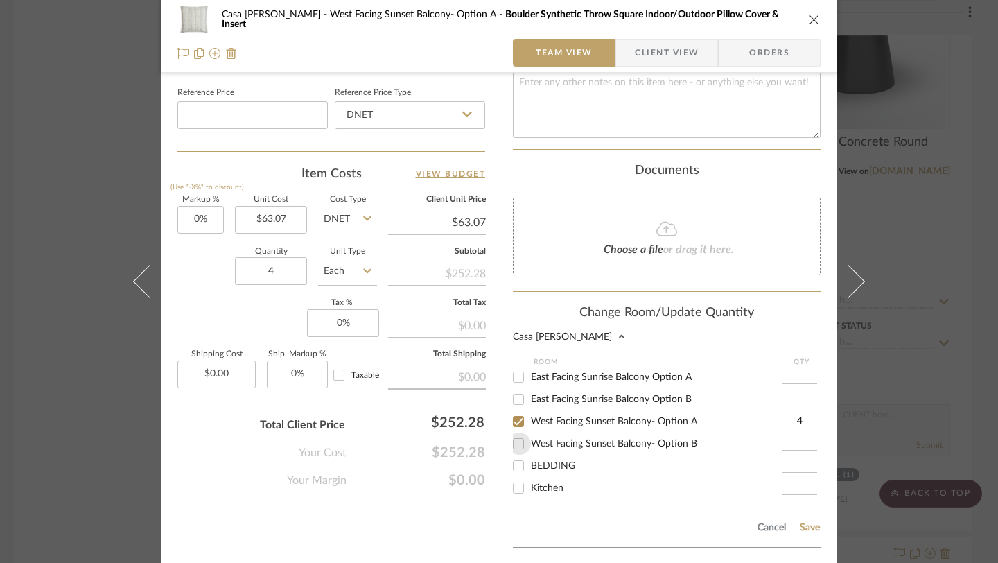
click at [516, 435] on input "West Facing Sunset Balcony- Option B" at bounding box center [518, 444] width 22 height 22
checkbox input "true"
click at [799, 437] on input "1" at bounding box center [800, 444] width 35 height 14
type input "4"
click at [807, 415] on input "4" at bounding box center [800, 421] width 35 height 14
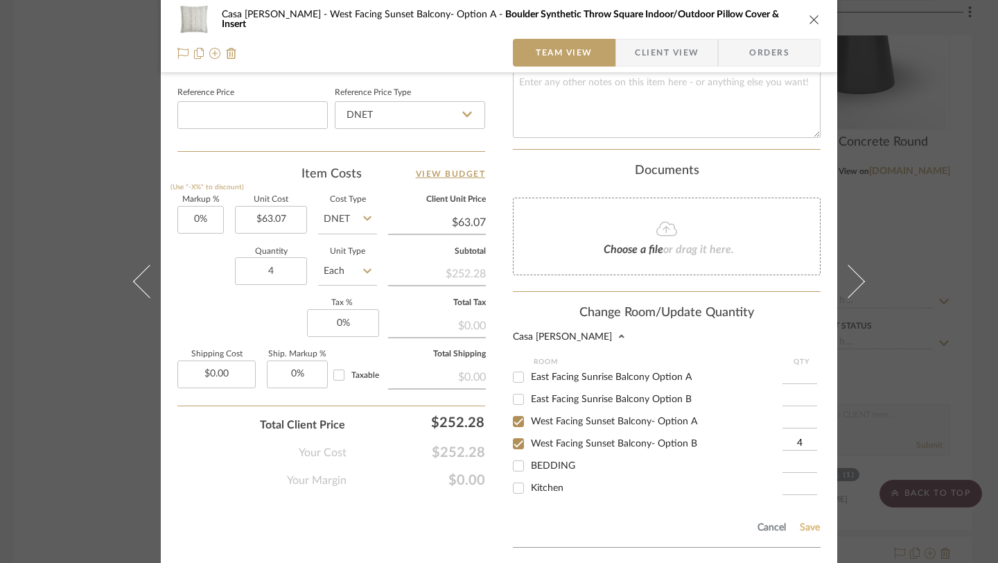
click at [806, 522] on button "Save" at bounding box center [809, 527] width 21 height 11
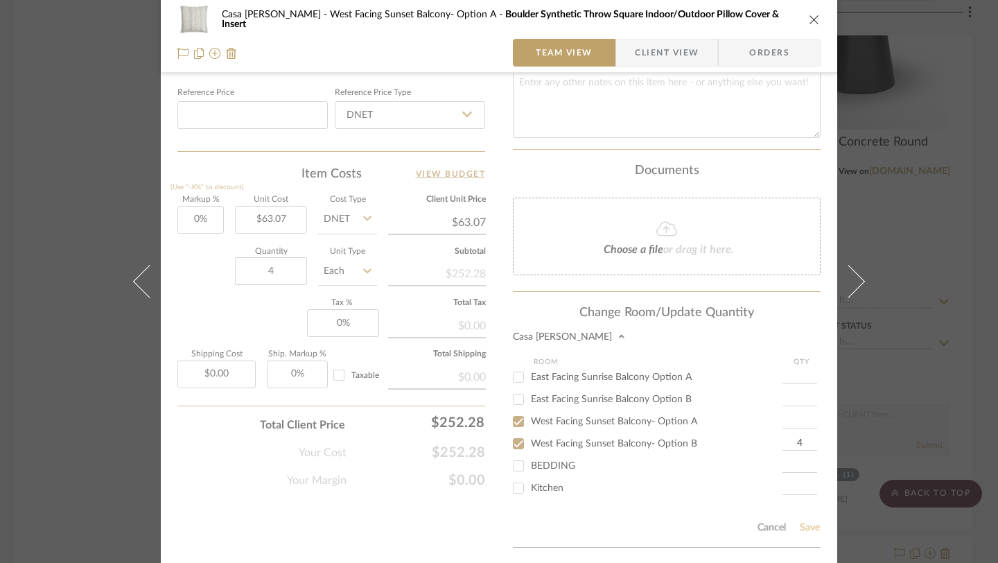
type input "1"
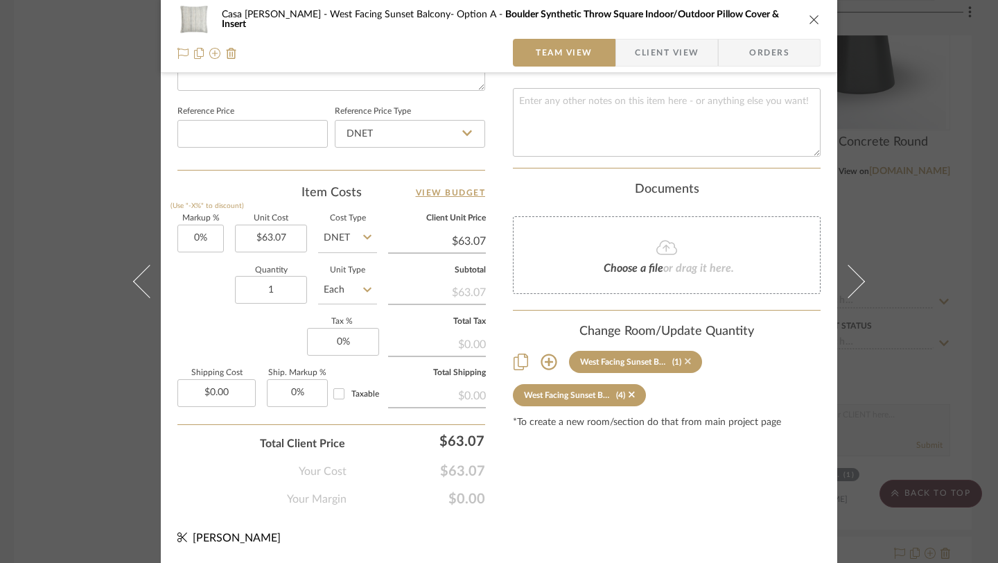
click at [685, 356] on icon at bounding box center [688, 361] width 6 height 10
type input "4"
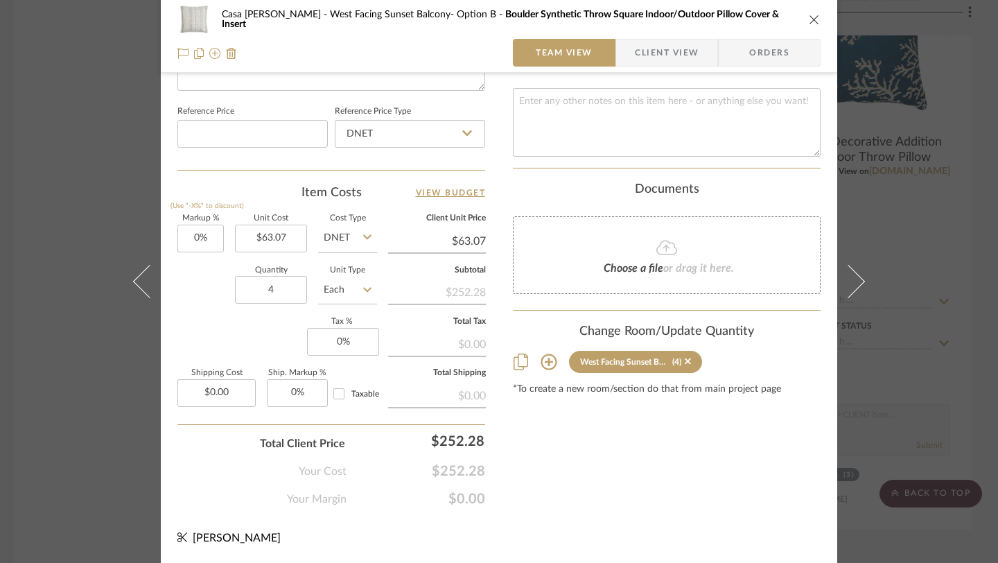
click at [810, 19] on icon "close" at bounding box center [814, 19] width 11 height 11
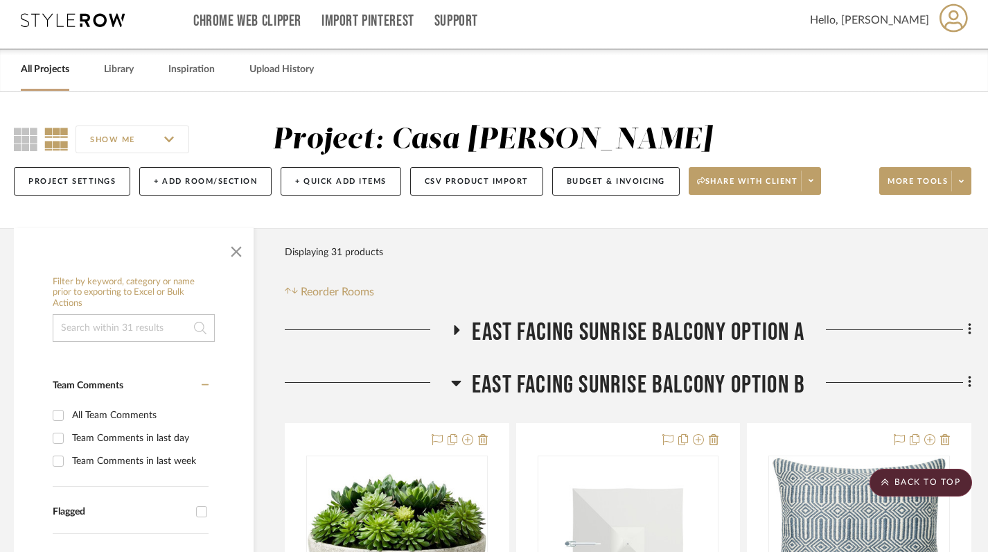
scroll to position [0, 7]
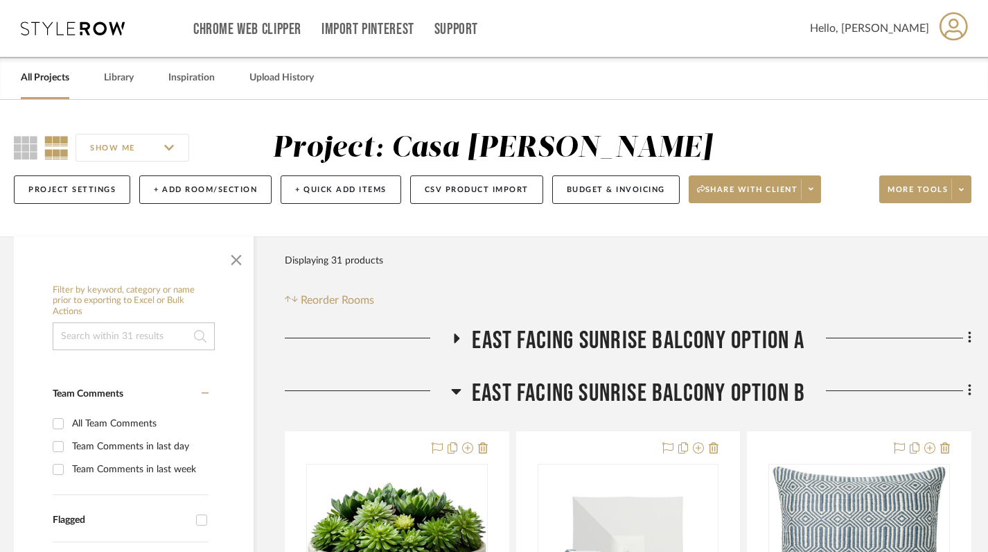
click at [449, 341] on icon at bounding box center [456, 338] width 17 height 10
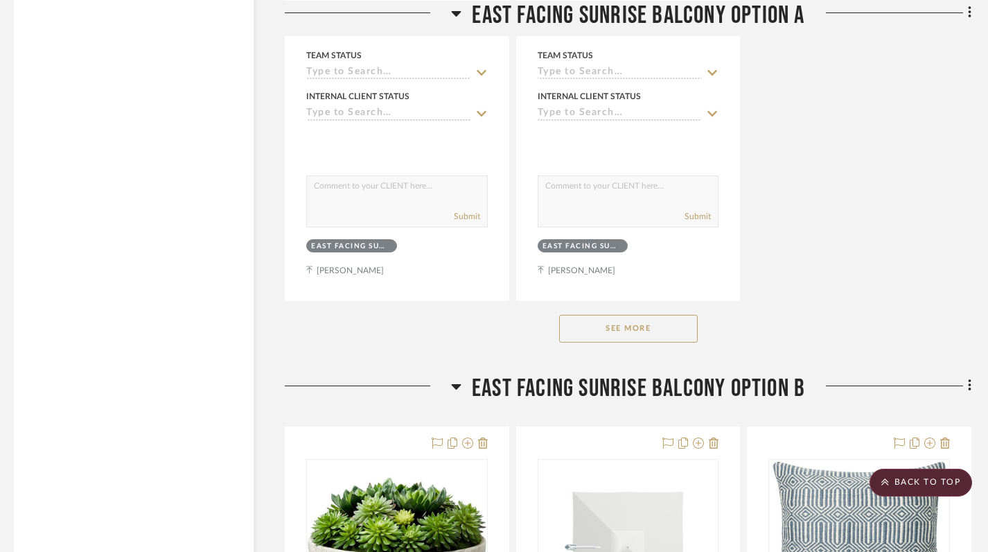
scroll to position [1952, 7]
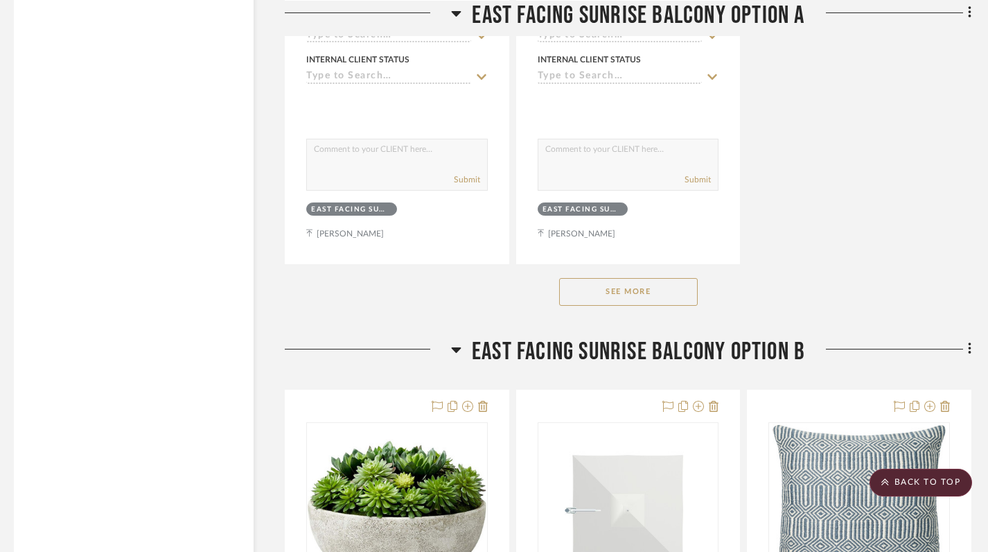
click at [626, 295] on button "See More" at bounding box center [628, 292] width 139 height 28
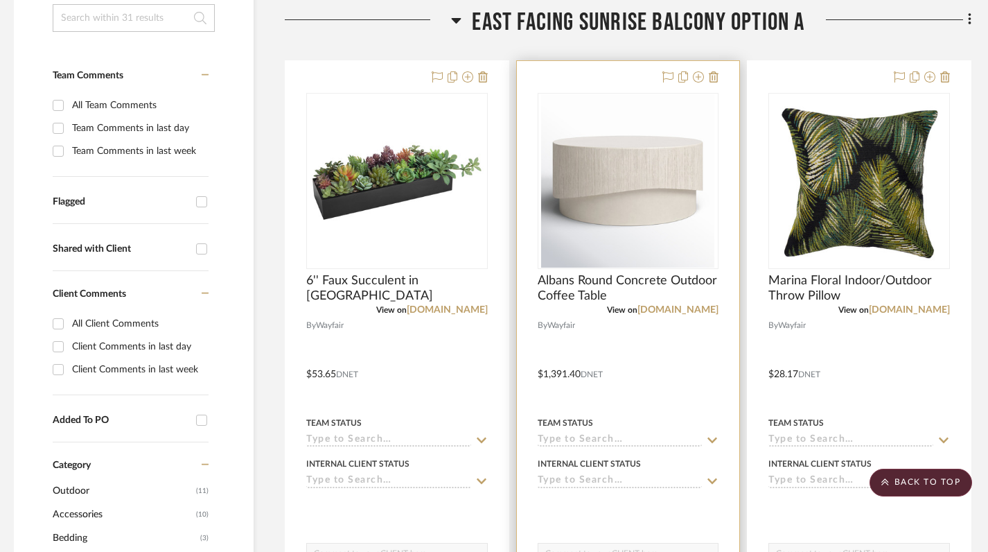
scroll to position [305, 7]
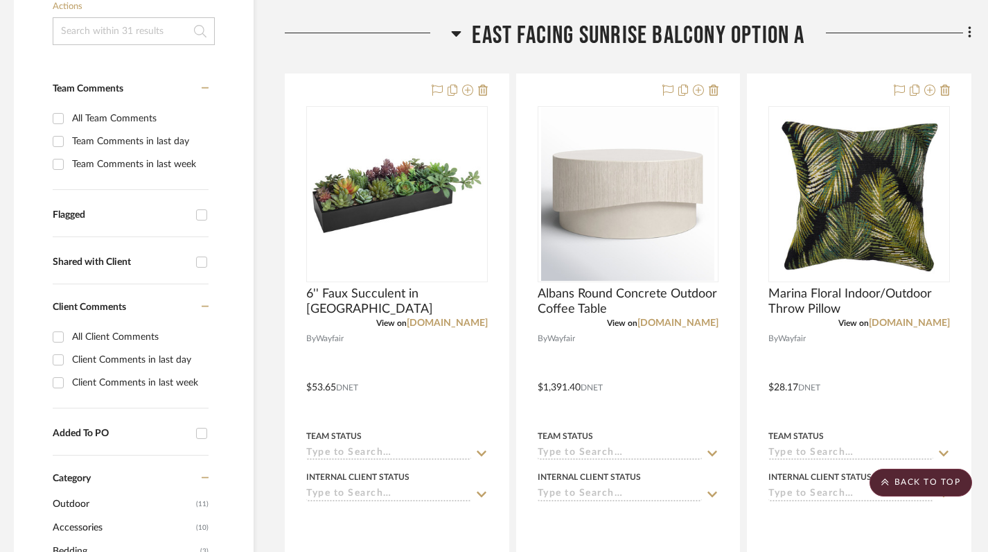
click at [456, 33] on icon at bounding box center [457, 34] width 10 height 6
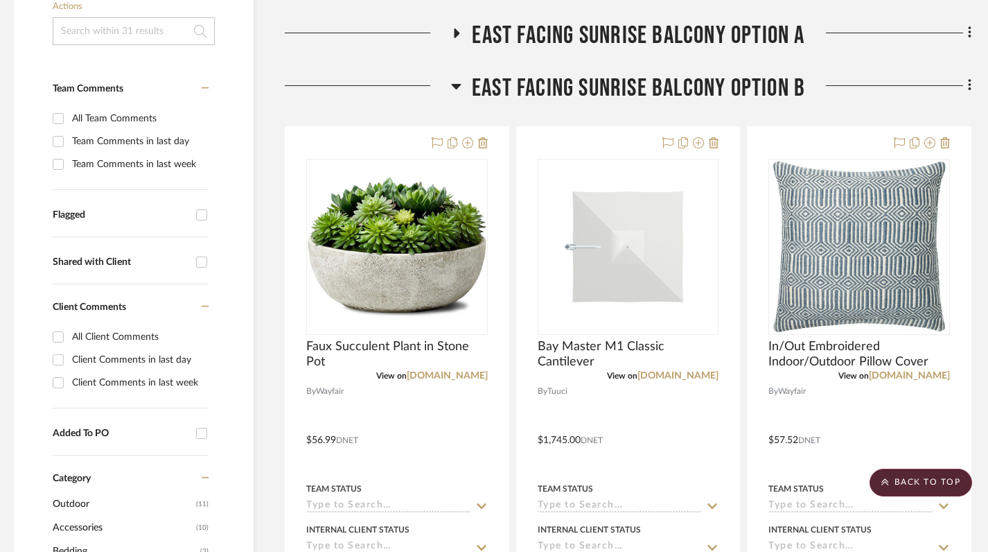
click at [457, 31] on icon at bounding box center [456, 33] width 17 height 10
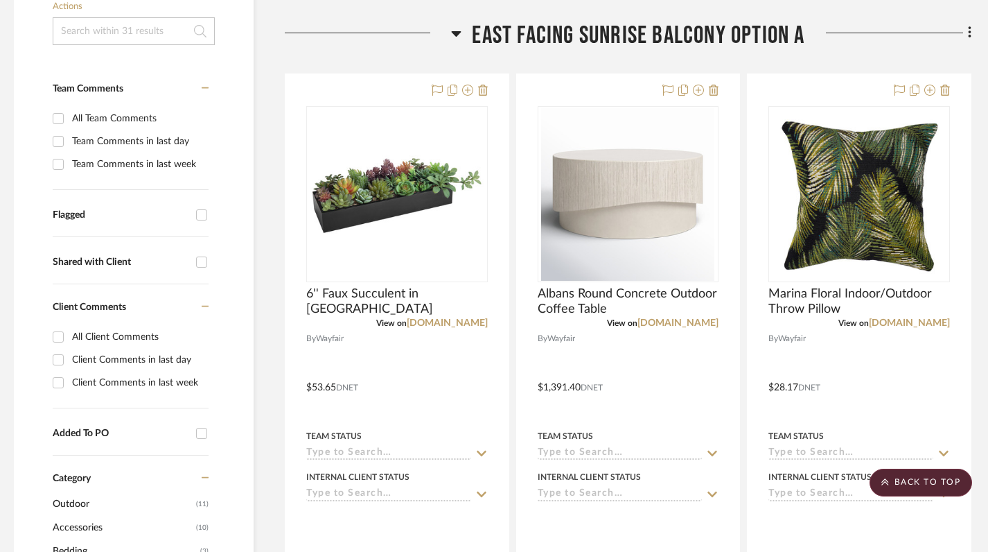
click at [457, 31] on icon at bounding box center [457, 34] width 10 height 6
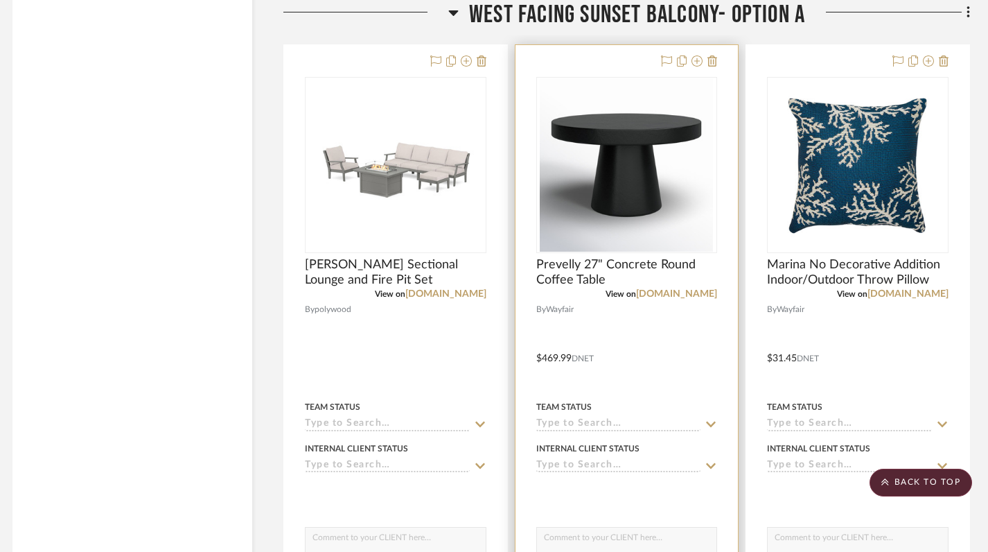
scroll to position [1678, 8]
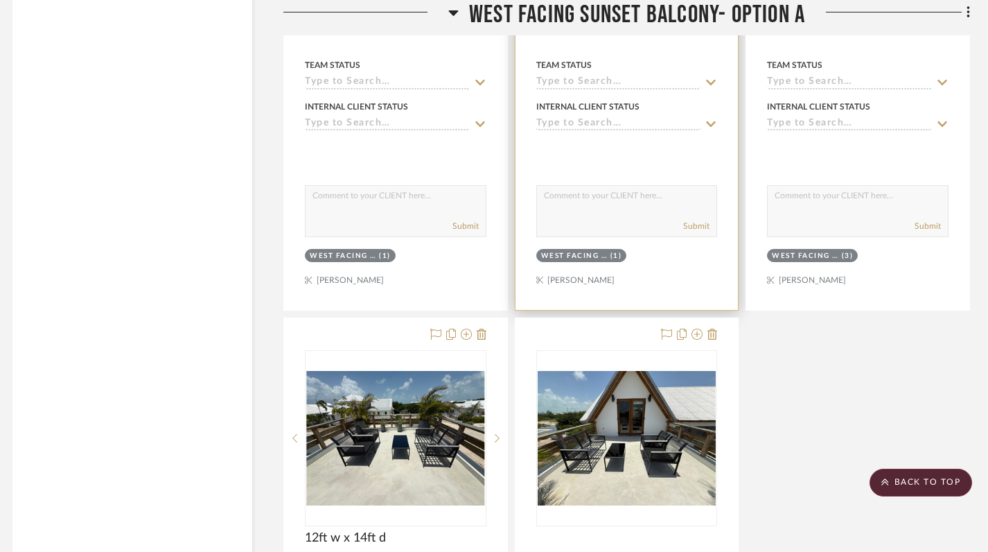
click at [692, 283] on div at bounding box center [627, 6] width 223 height 606
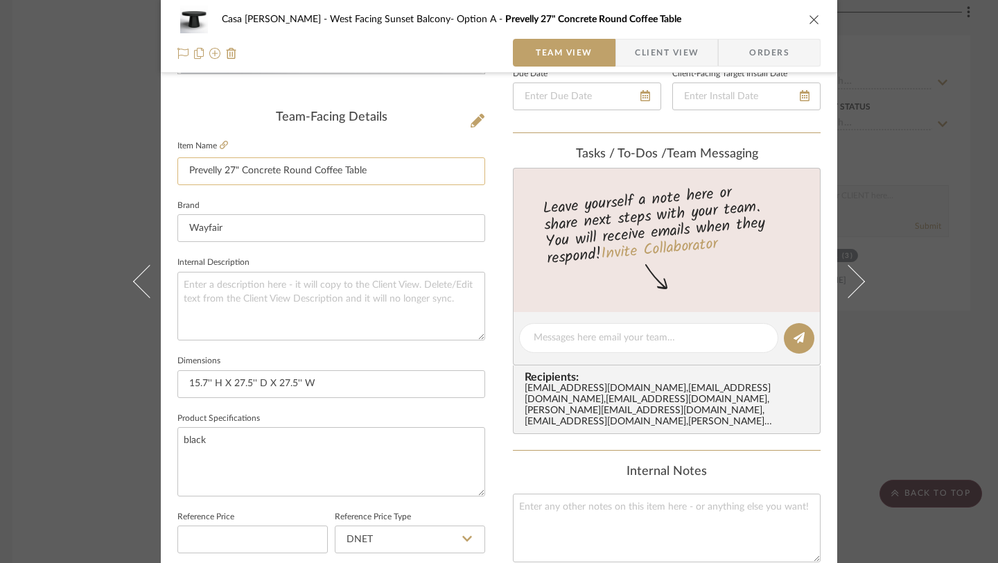
scroll to position [430, 0]
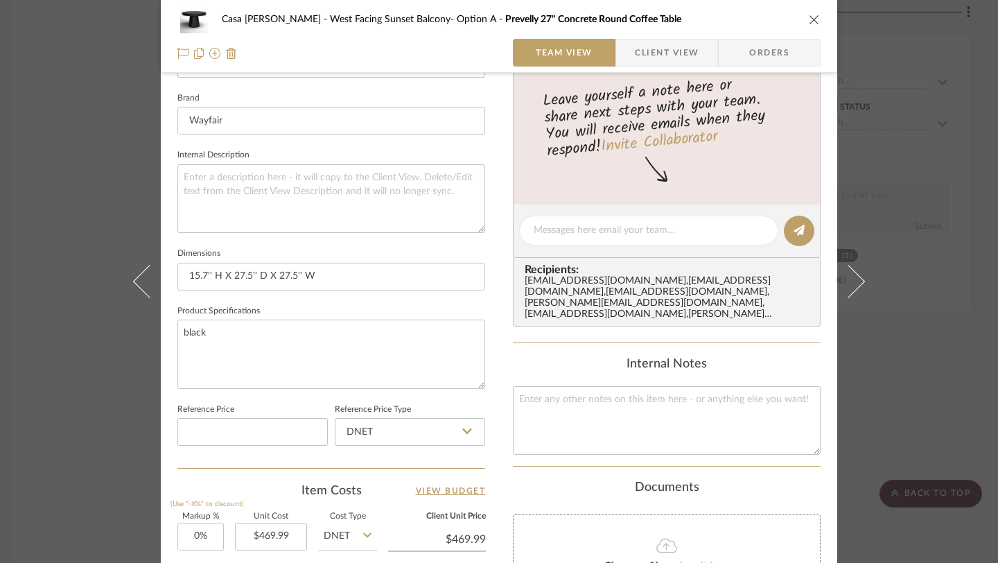
click at [811, 17] on icon "close" at bounding box center [814, 19] width 11 height 11
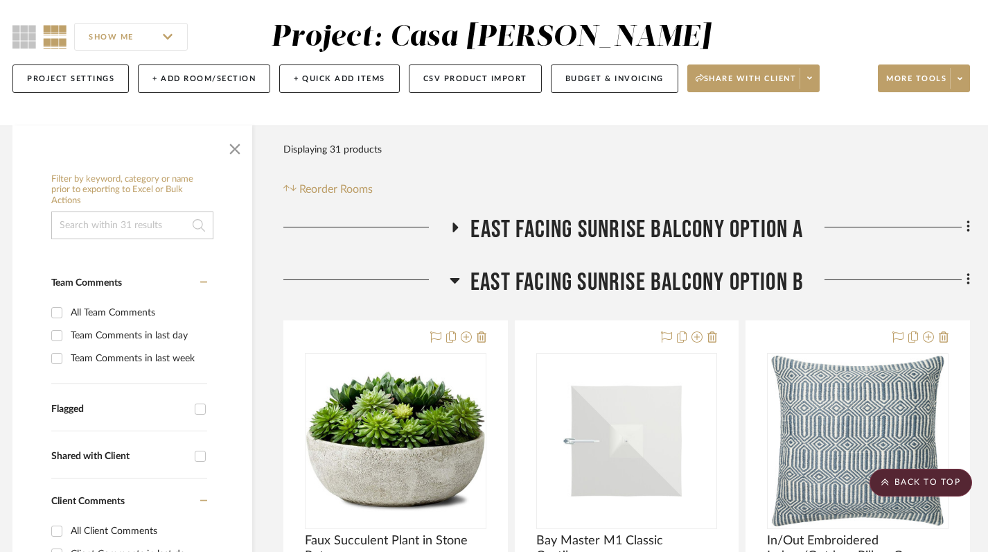
scroll to position [0, 8]
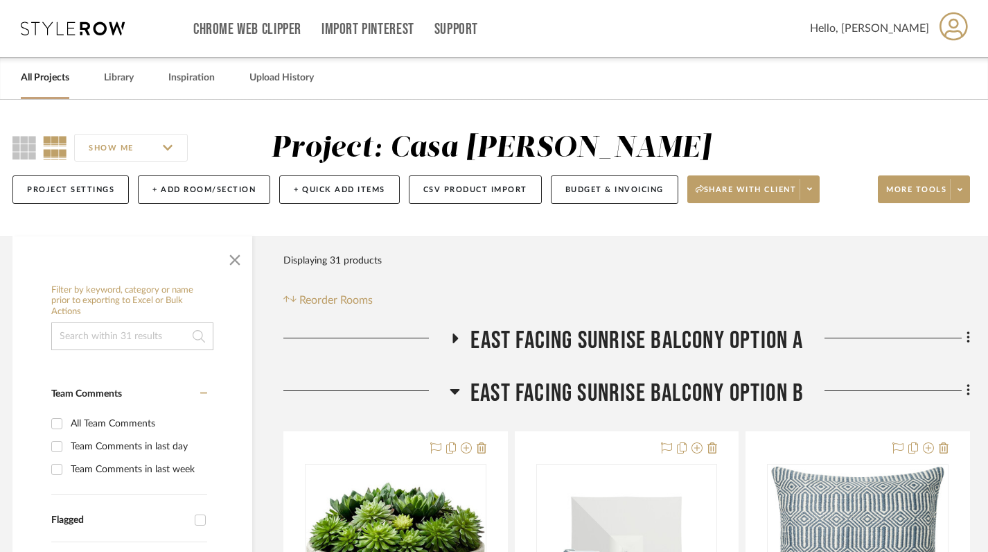
click at [455, 340] on icon at bounding box center [456, 338] width 6 height 10
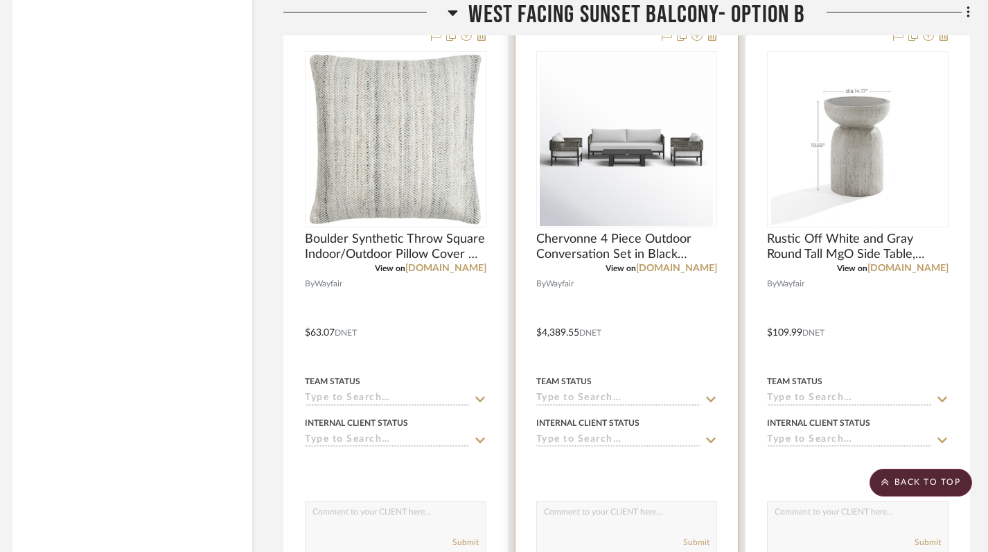
scroll to position [4937, 8]
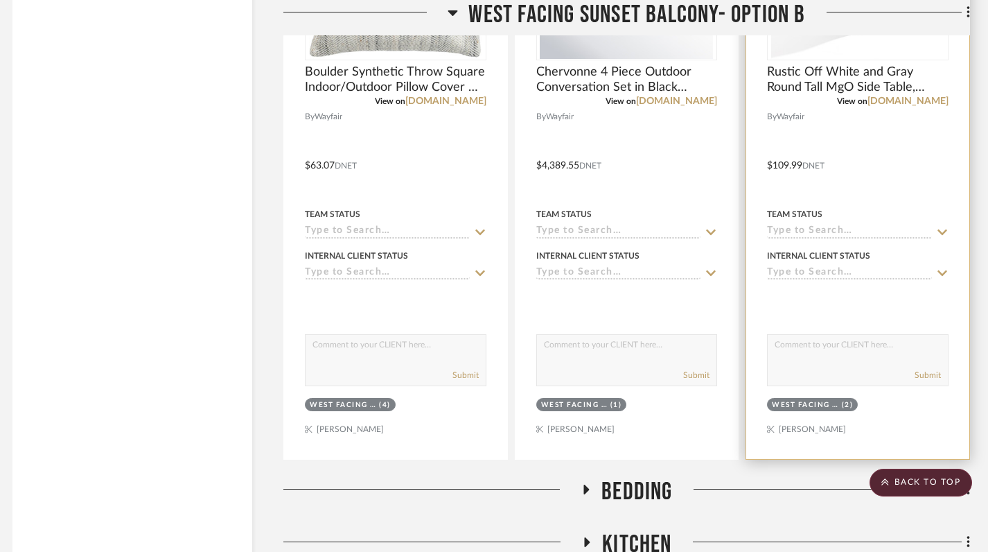
click at [877, 421] on div at bounding box center [858, 155] width 223 height 606
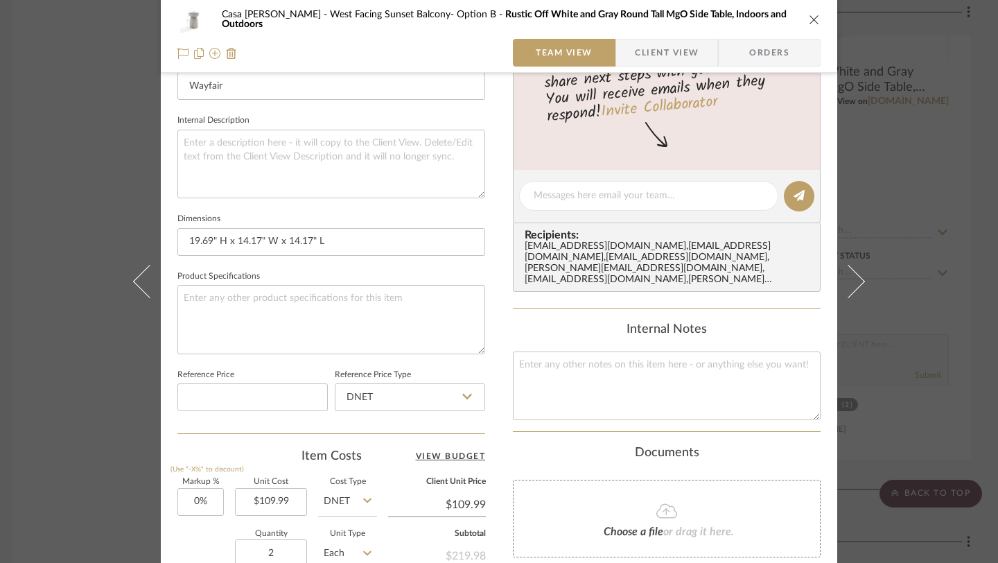
scroll to position [728, 0]
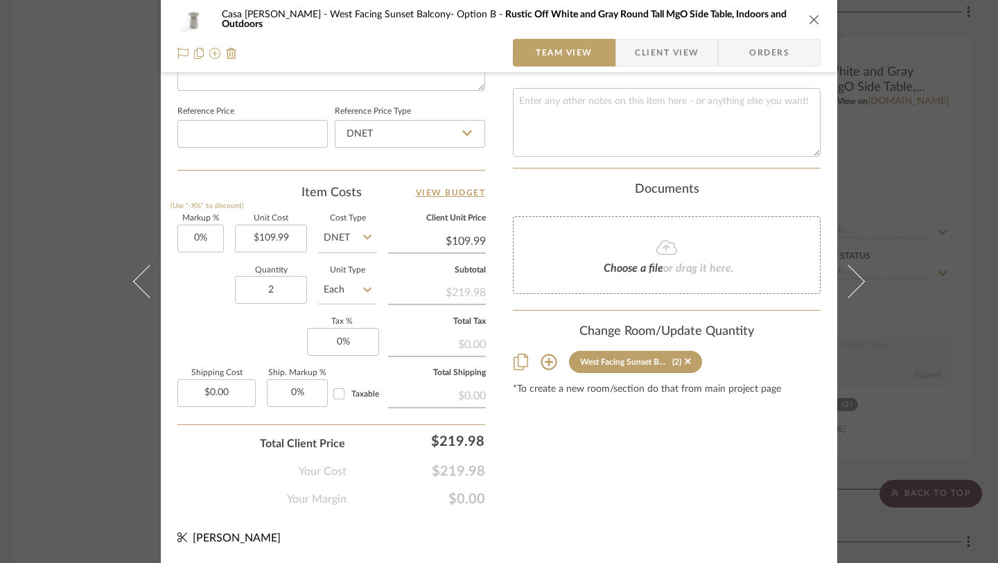
click at [543, 354] on icon at bounding box center [549, 362] width 16 height 16
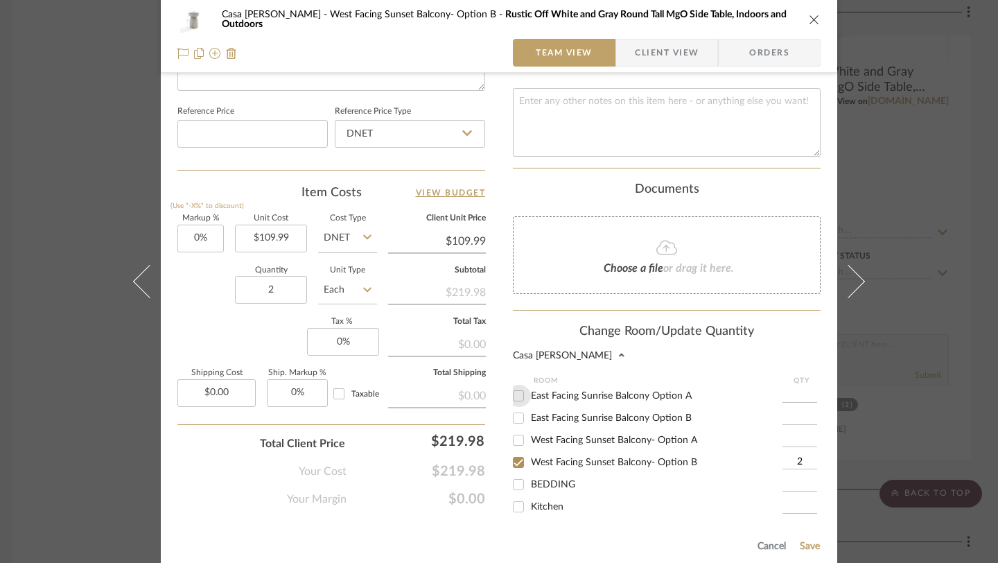
click at [515, 390] on input "East Facing Sunrise Balcony Option A" at bounding box center [518, 396] width 22 height 22
checkbox input "true"
type input "1"
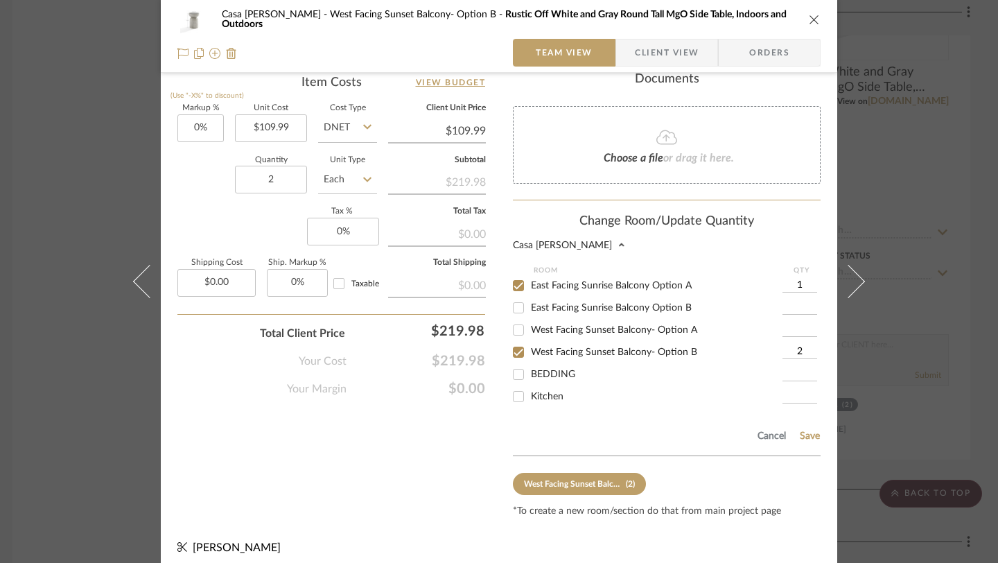
scroll to position [839, 0]
click at [808, 277] on input "1" at bounding box center [800, 284] width 35 height 14
type input "2"
click at [808, 429] on button "Save" at bounding box center [809, 434] width 21 height 11
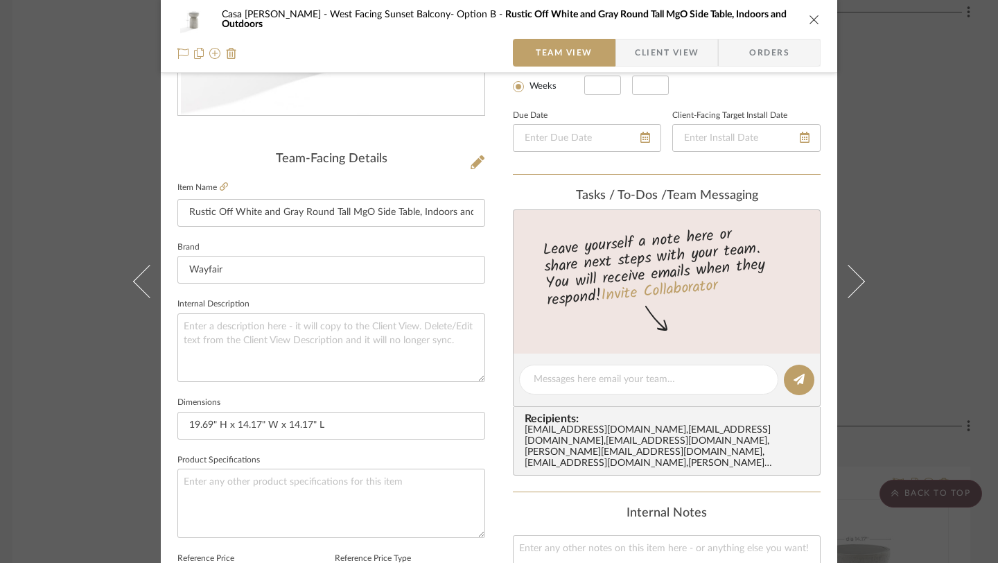
scroll to position [0, 0]
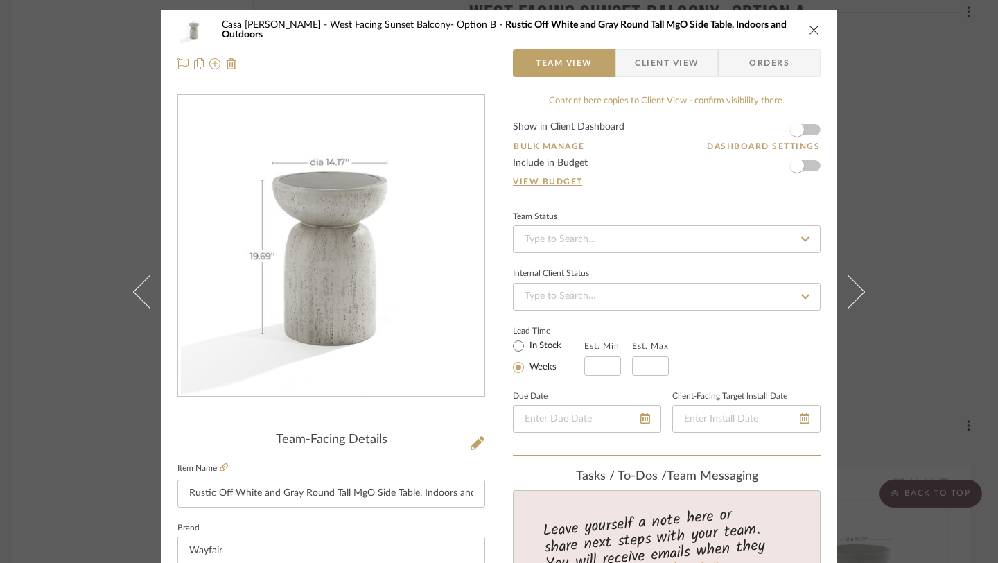
click at [810, 30] on icon "close" at bounding box center [814, 29] width 11 height 11
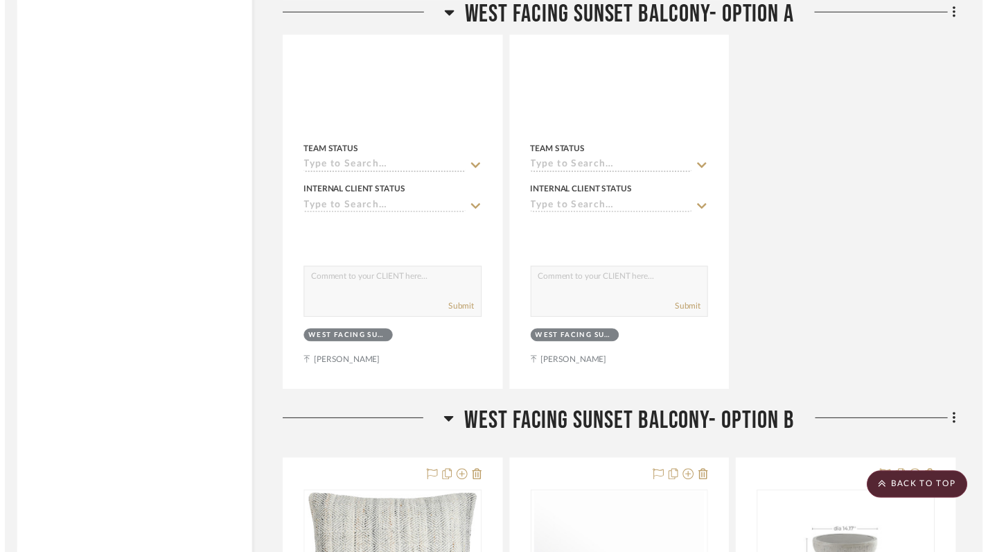
scroll to position [5075, 8]
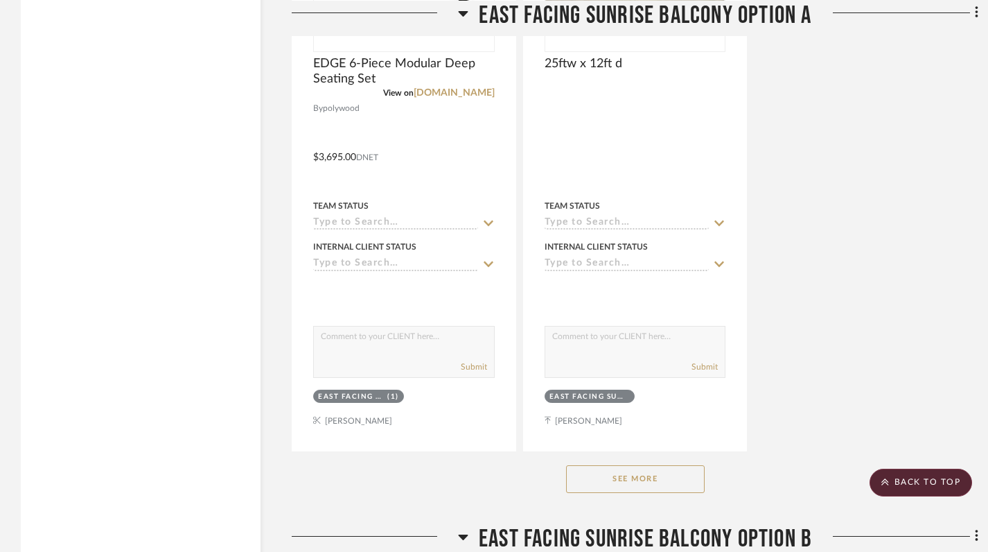
scroll to position [1769, 0]
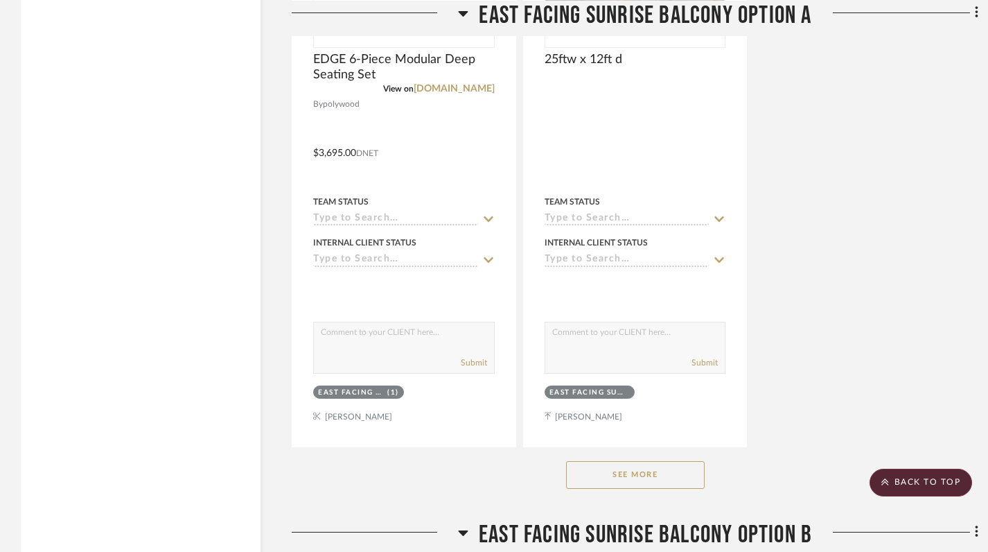
click at [633, 494] on div "See More" at bounding box center [635, 474] width 687 height 55
click at [625, 484] on button "See More" at bounding box center [635, 475] width 139 height 28
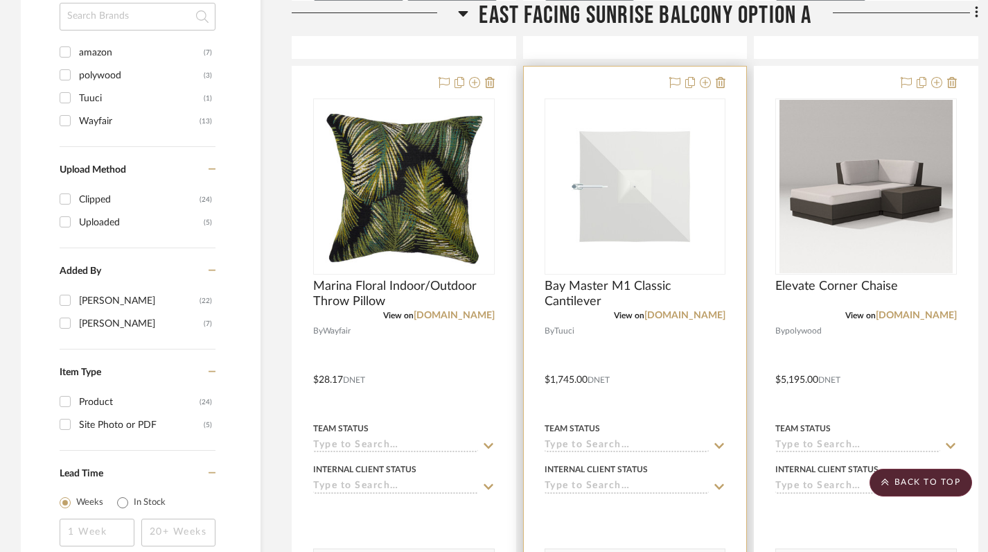
scroll to position [943, 0]
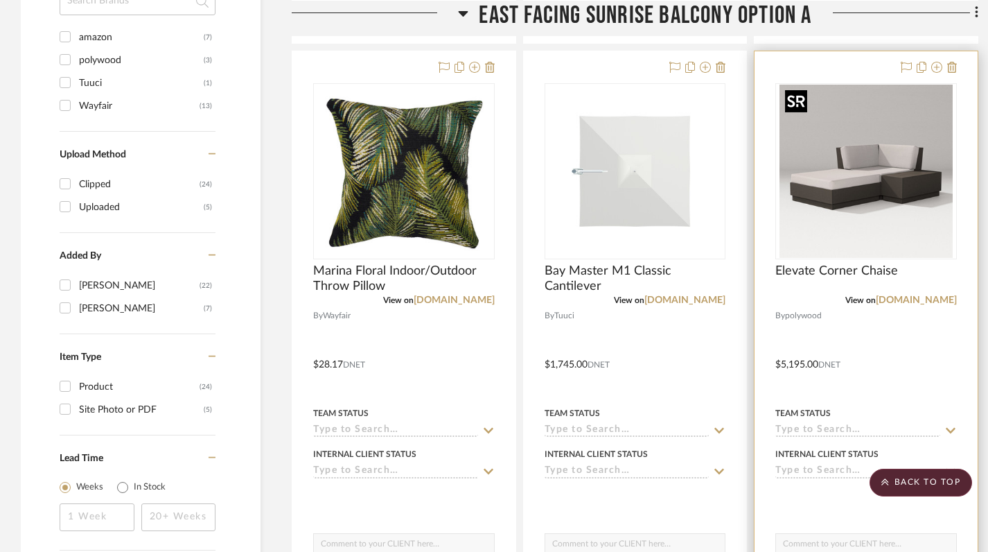
click at [851, 225] on img "0" at bounding box center [866, 171] width 173 height 173
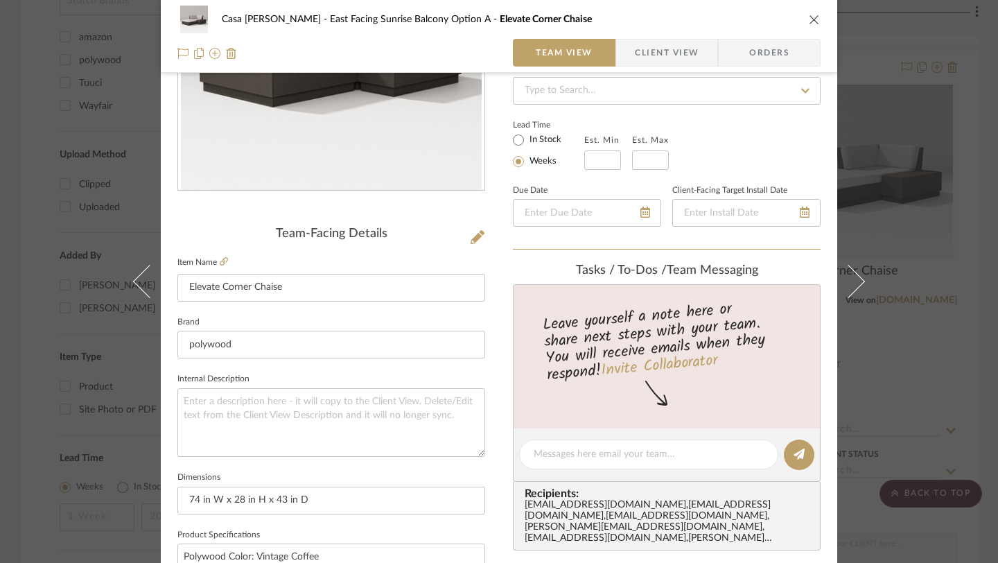
scroll to position [207, 0]
click at [810, 19] on icon "close" at bounding box center [814, 19] width 11 height 11
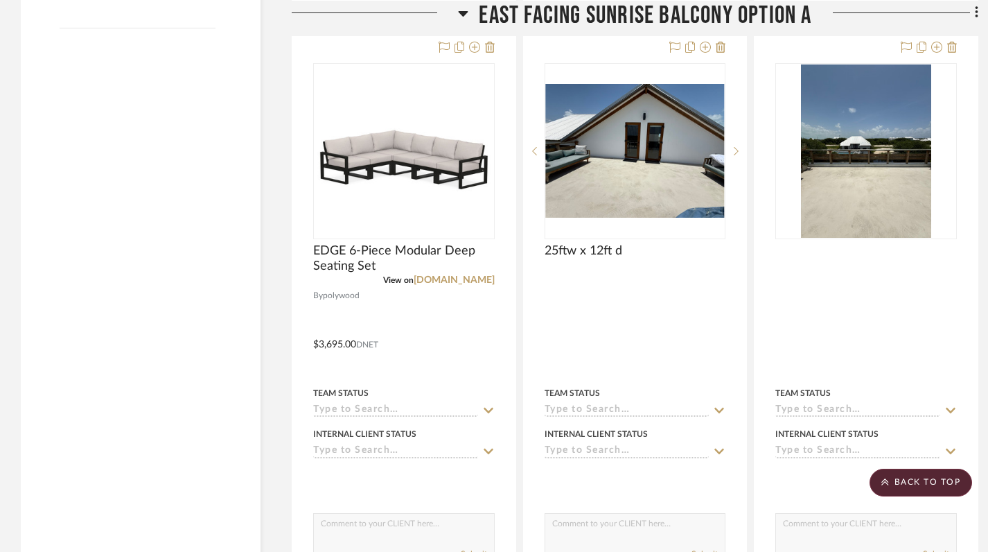
scroll to position [1517, 0]
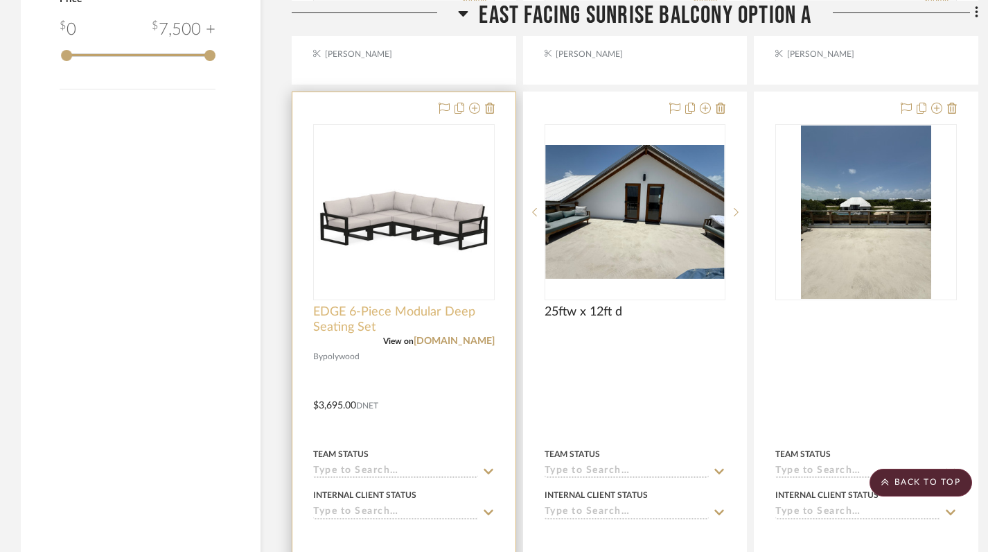
click at [365, 313] on span "EDGE 6-Piece Modular Deep Seating Set" at bounding box center [404, 319] width 182 height 30
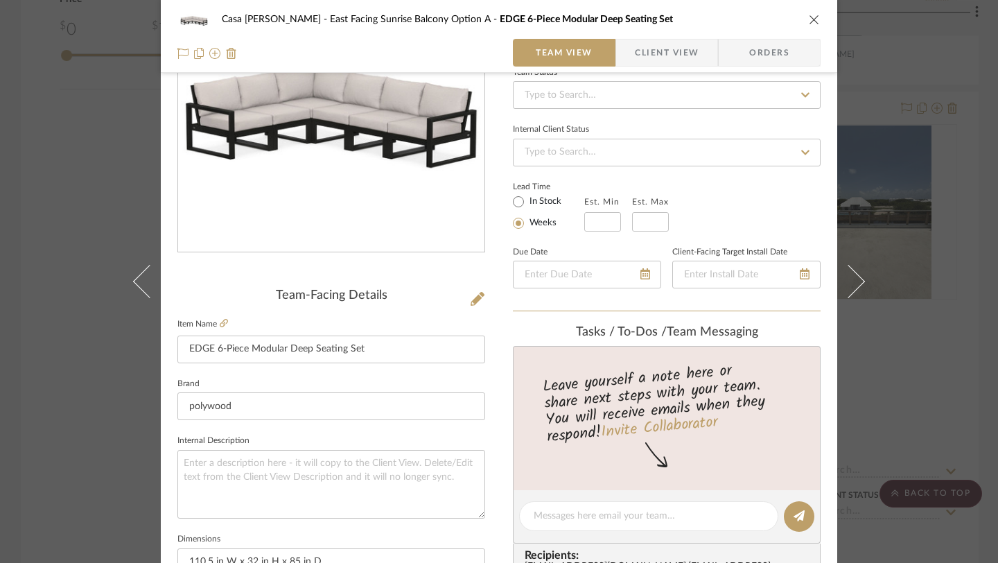
scroll to position [0, 0]
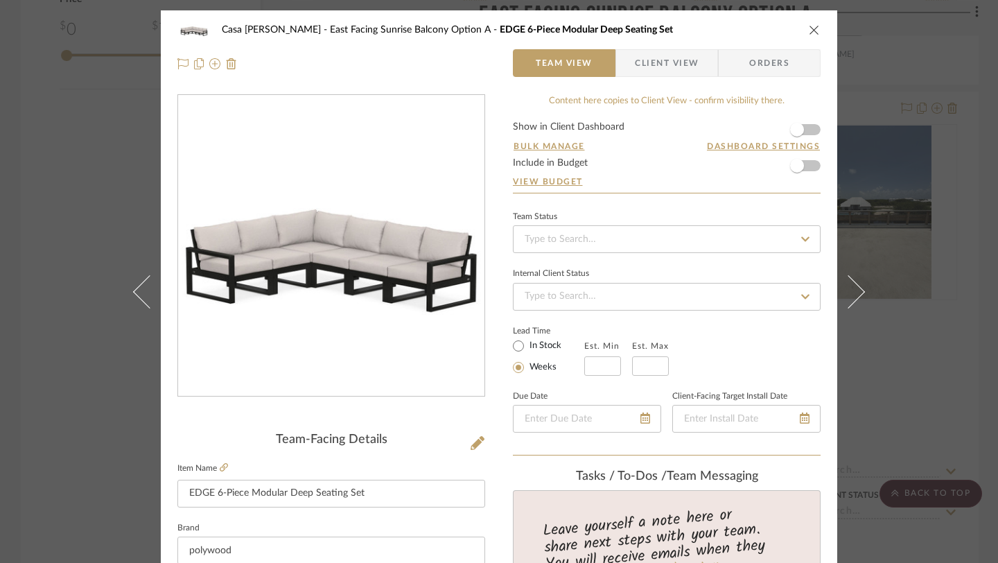
click at [810, 28] on icon "close" at bounding box center [814, 29] width 11 height 11
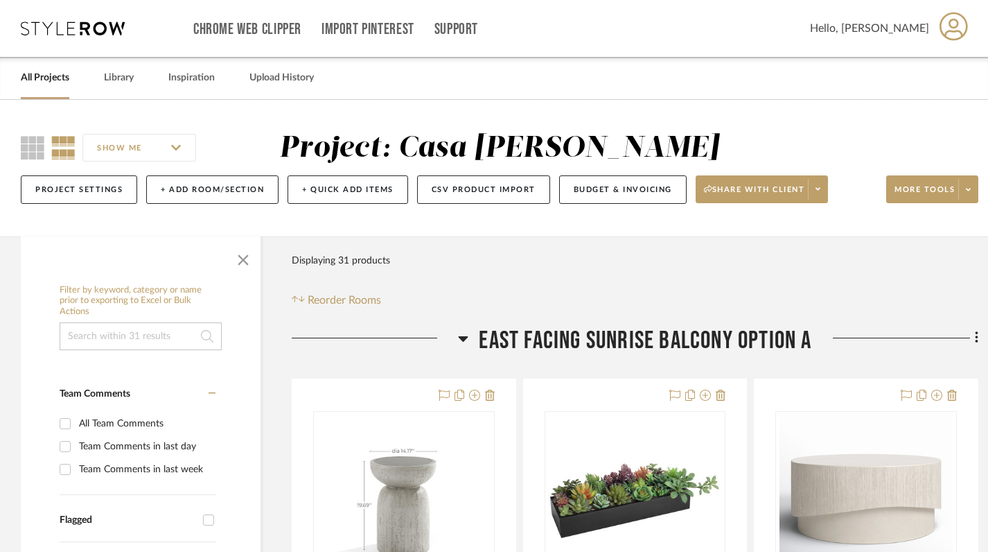
click at [462, 338] on icon at bounding box center [464, 339] width 10 height 6
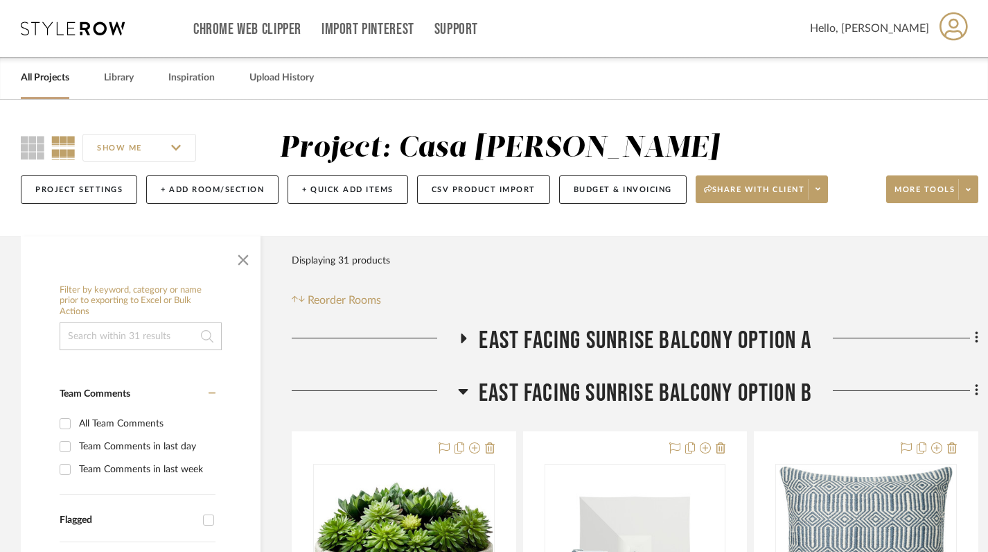
click at [465, 333] on icon at bounding box center [463, 338] width 17 height 10
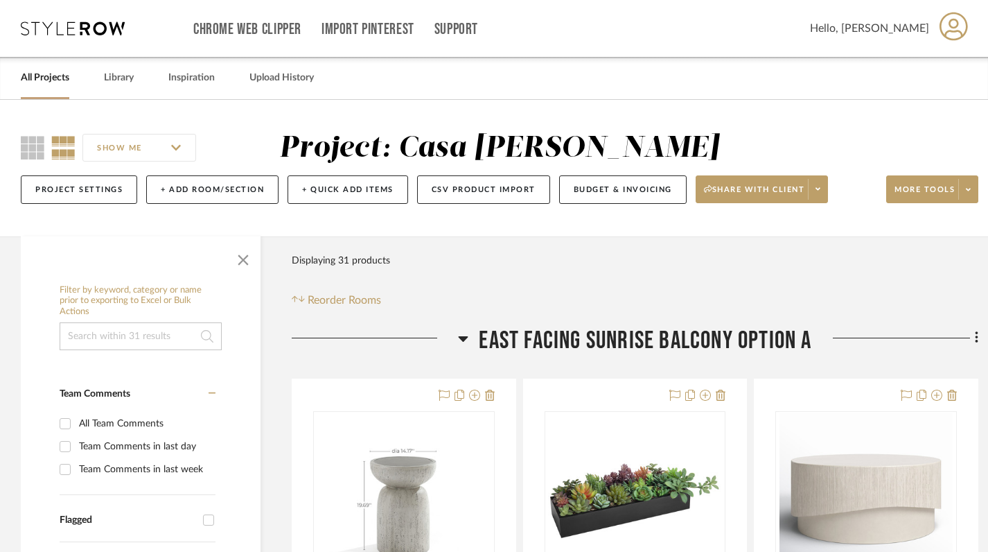
click at [465, 333] on icon at bounding box center [463, 338] width 10 height 17
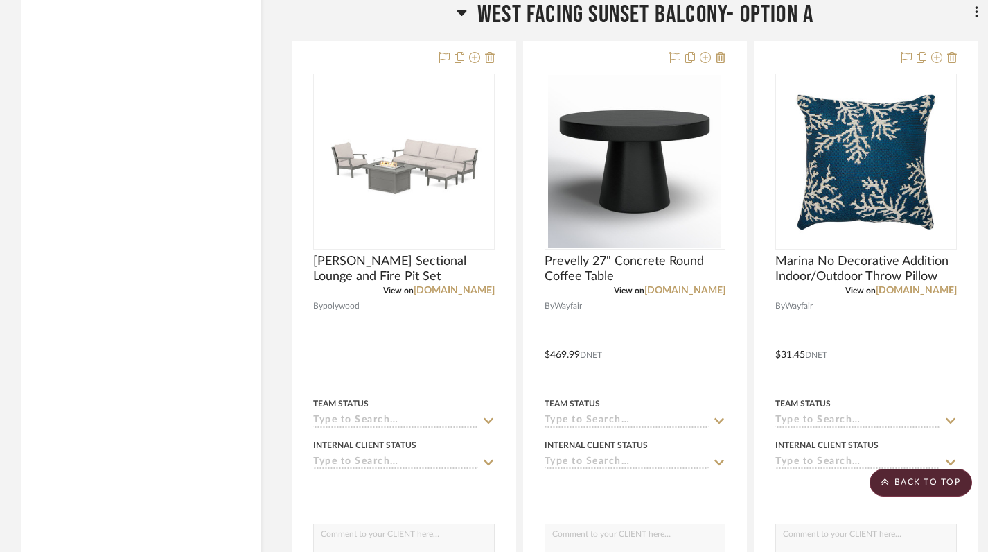
scroll to position [1870, 0]
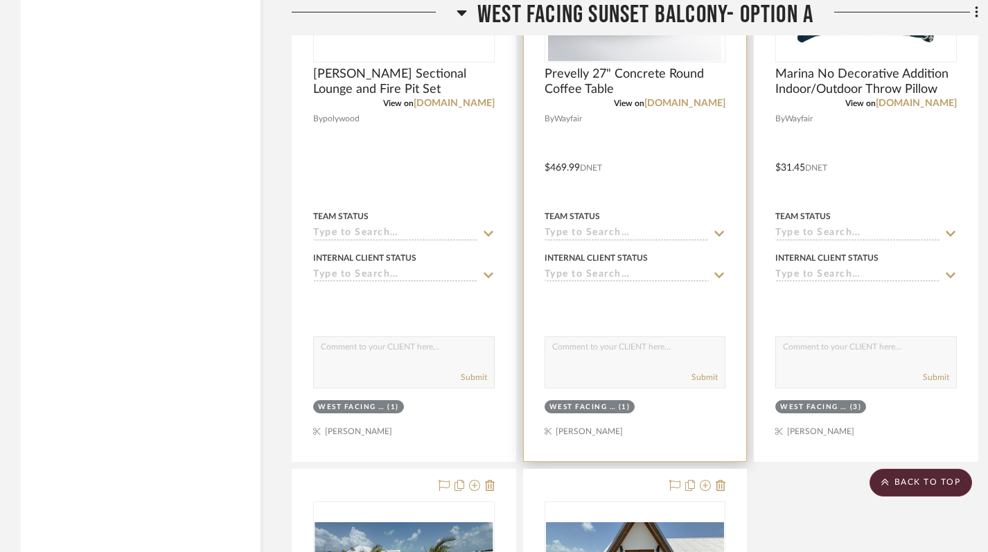
click at [660, 195] on div at bounding box center [635, 157] width 223 height 606
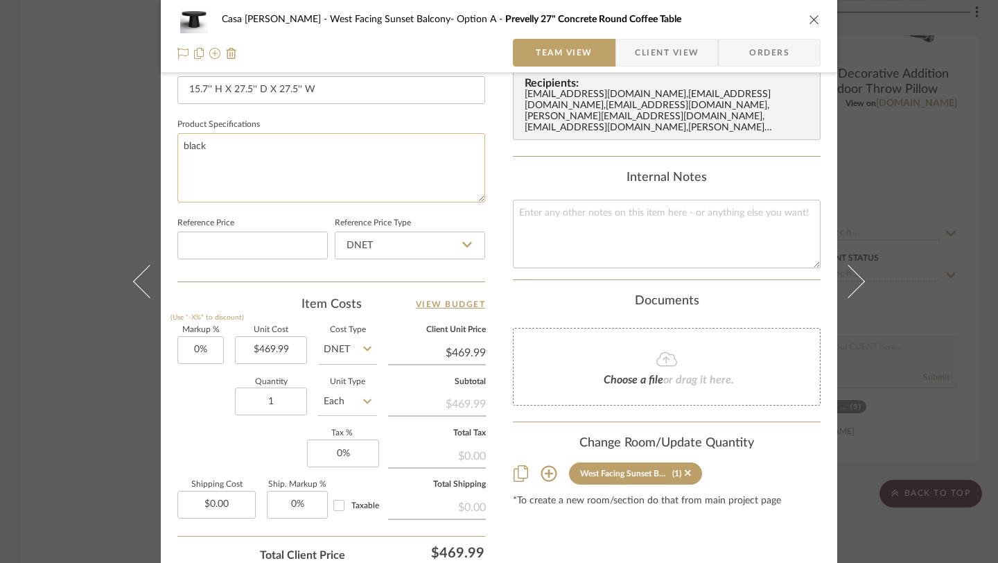
scroll to position [631, 0]
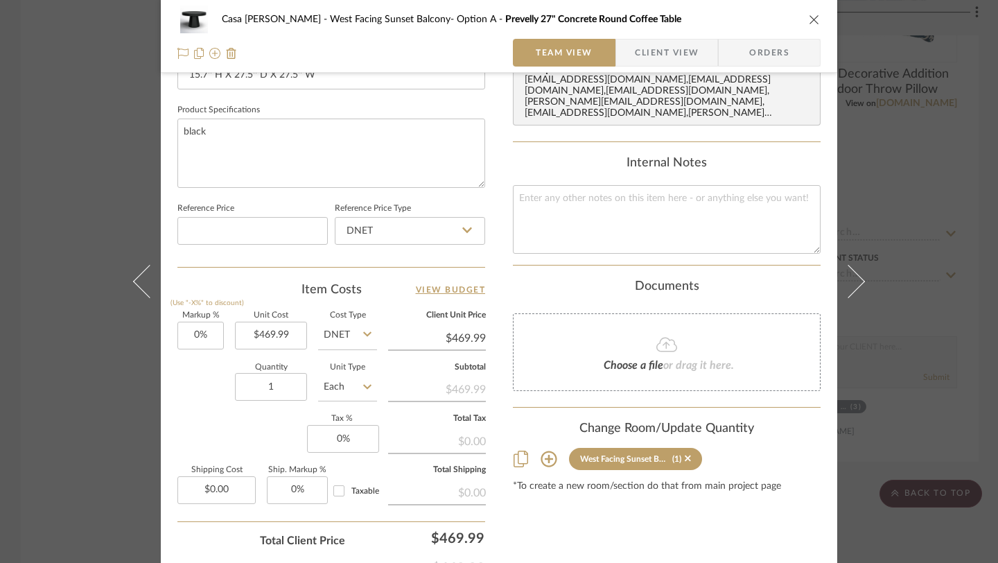
click at [541, 453] on icon at bounding box center [549, 459] width 17 height 17
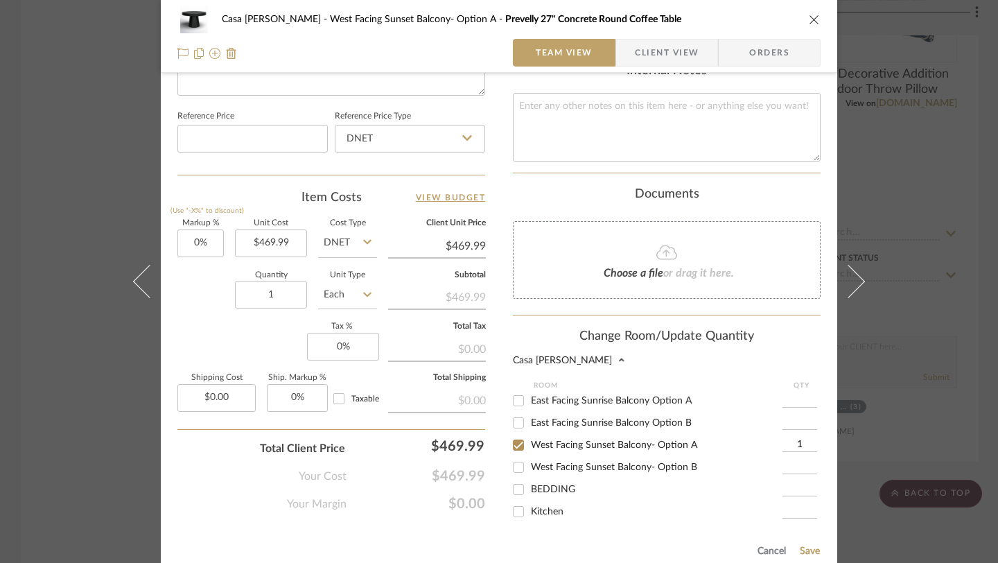
scroll to position [725, 0]
click at [514, 457] on input "West Facing Sunset Balcony- Option B" at bounding box center [518, 465] width 22 height 22
checkbox input "true"
type input "1"
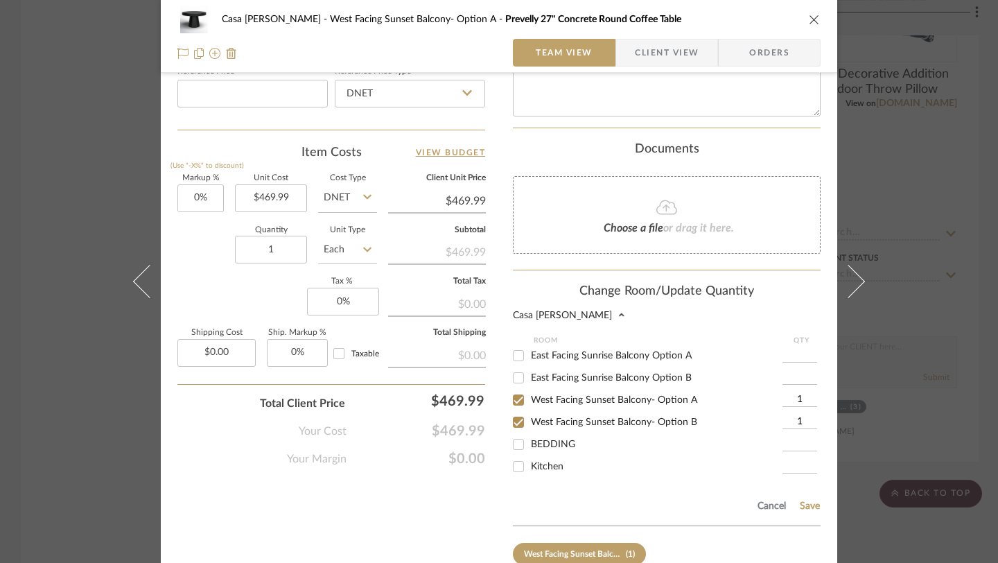
scroll to position [769, 0]
click at [514, 389] on input "West Facing Sunset Balcony- Option A" at bounding box center [518, 399] width 22 height 22
checkbox input "false"
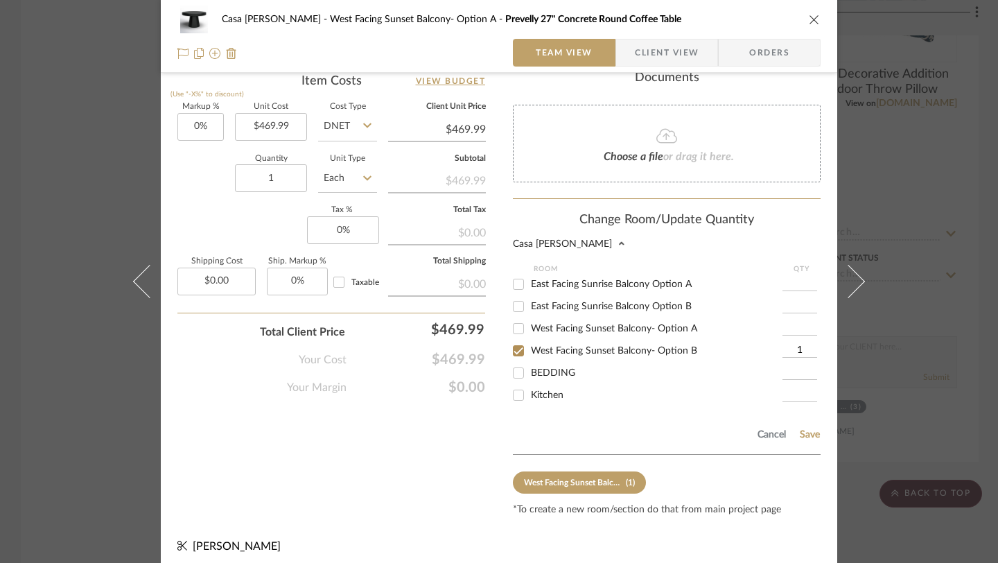
click at [811, 434] on div "Cancel Save" at bounding box center [667, 432] width 308 height 45
click at [808, 429] on button "Save" at bounding box center [809, 434] width 21 height 11
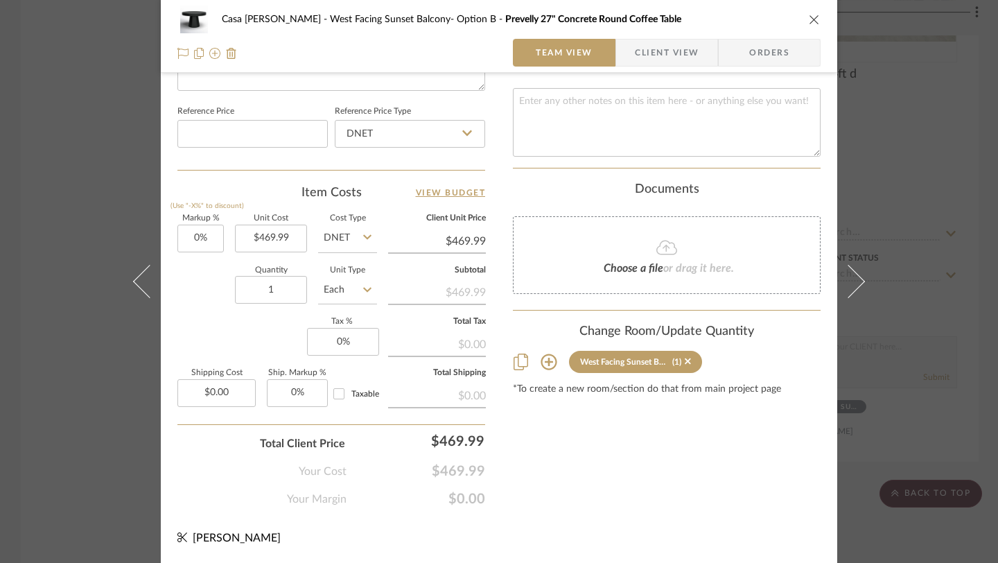
scroll to position [0, 0]
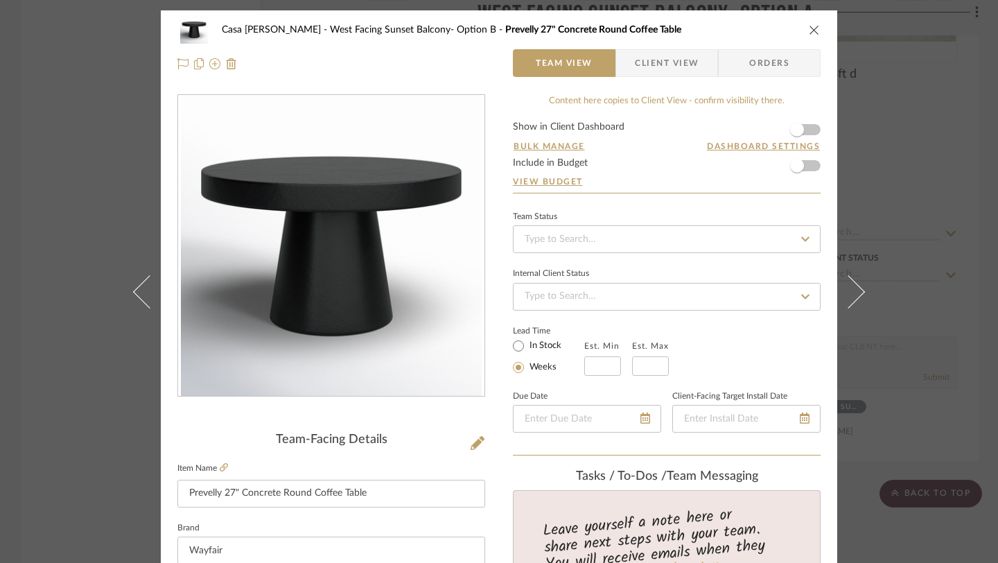
click at [811, 26] on icon "close" at bounding box center [814, 29] width 11 height 11
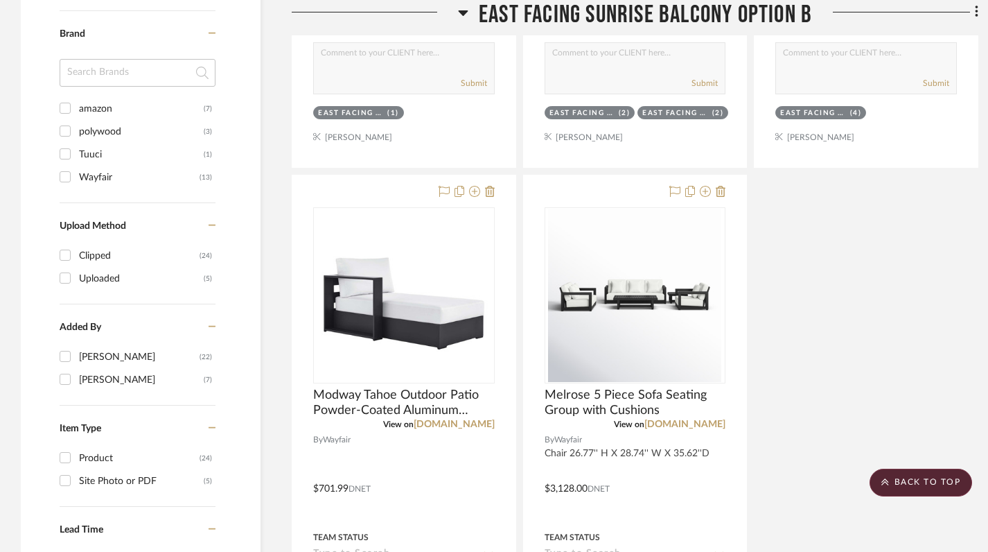
scroll to position [870, 0]
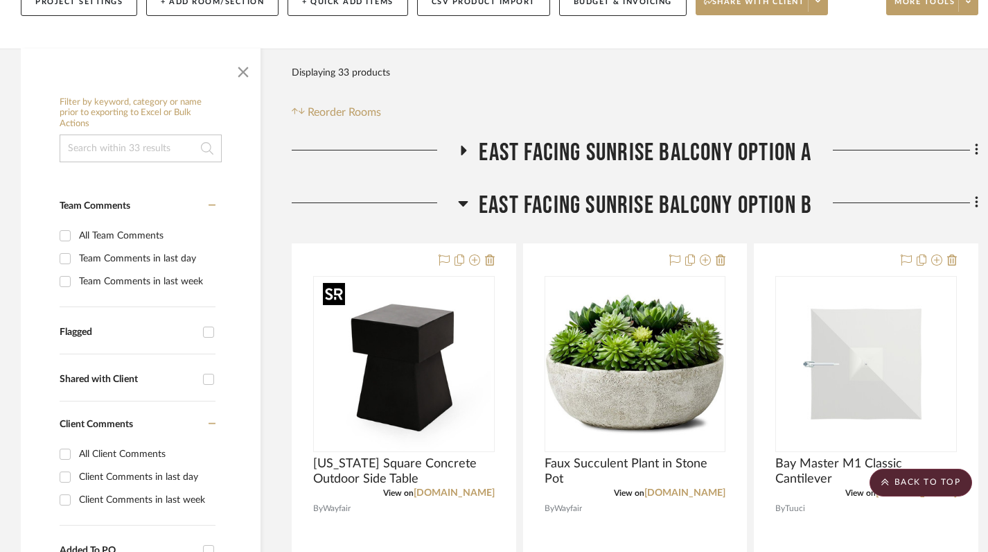
scroll to position [71, 0]
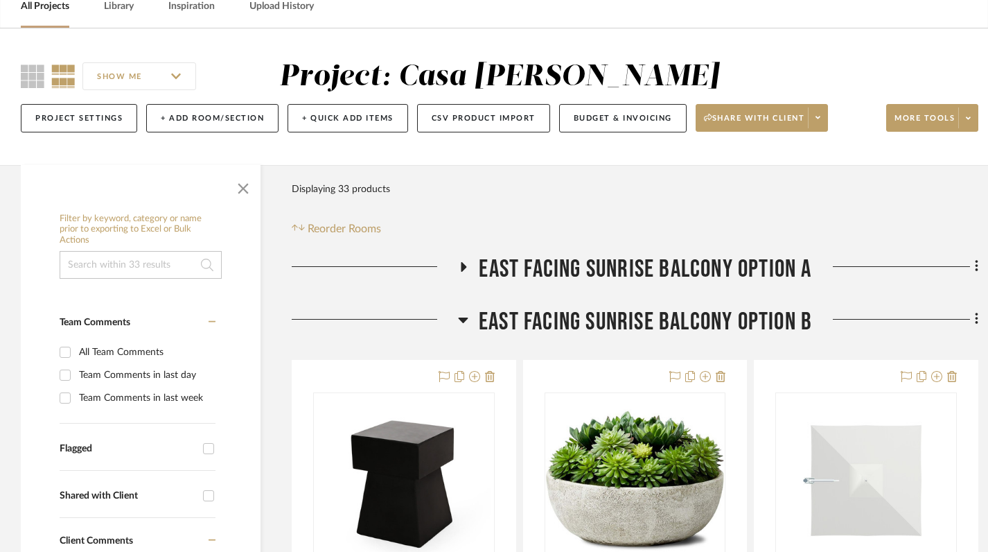
click at [461, 316] on icon at bounding box center [463, 319] width 10 height 17
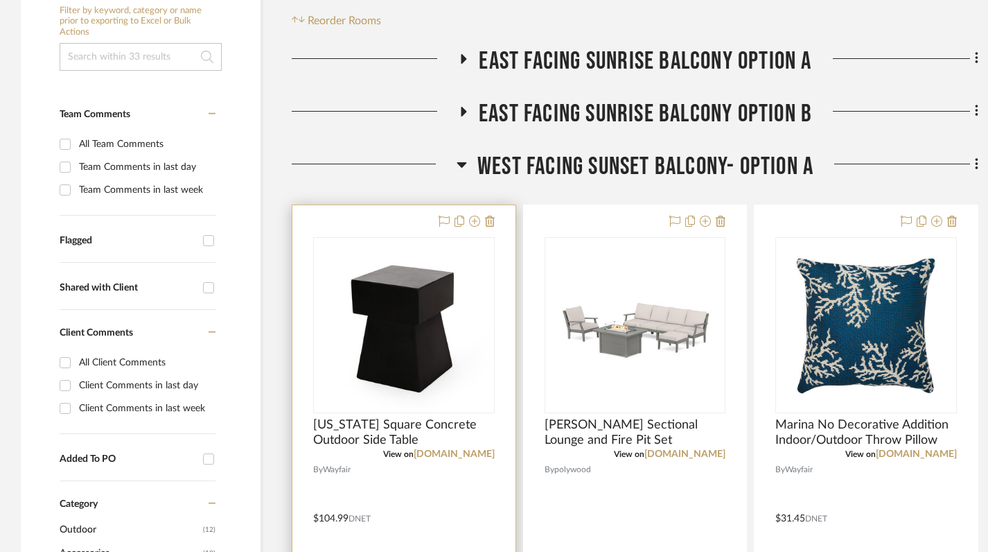
scroll to position [283, 0]
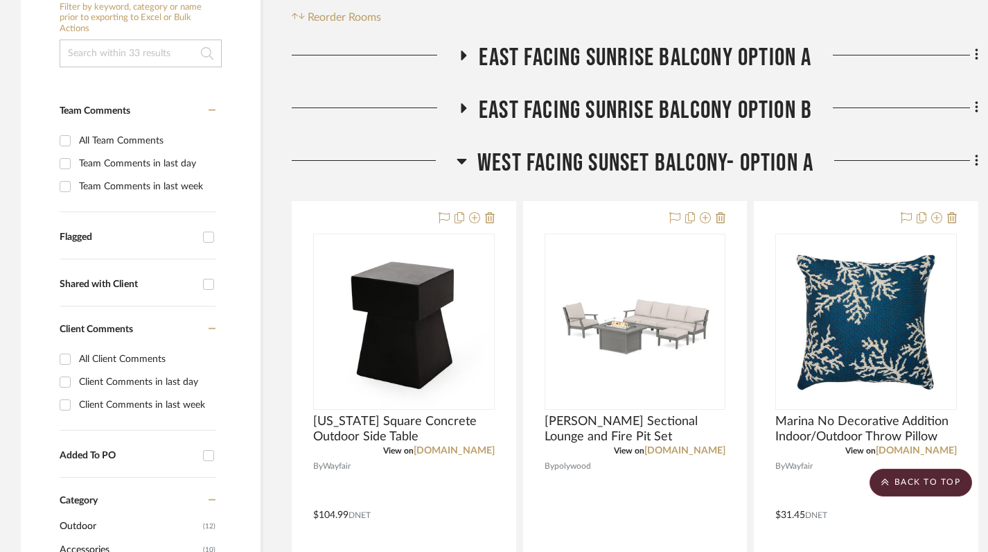
click at [458, 164] on icon at bounding box center [462, 160] width 10 height 17
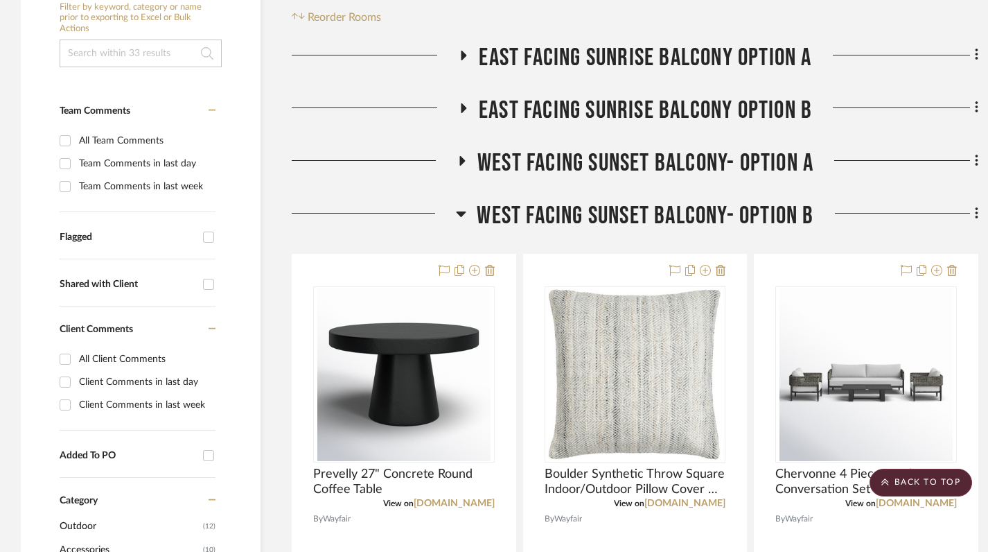
click at [460, 215] on icon at bounding box center [462, 214] width 10 height 6
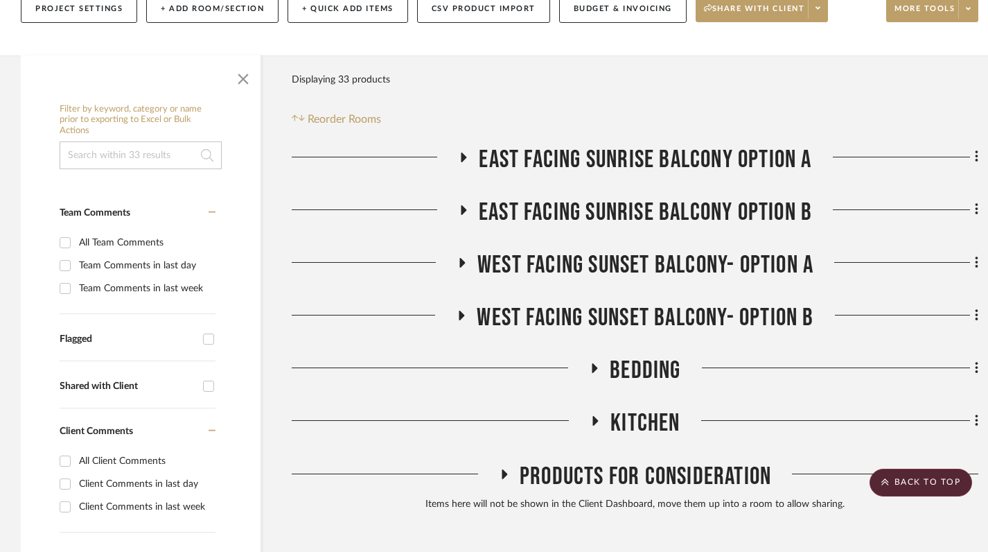
scroll to position [164, 0]
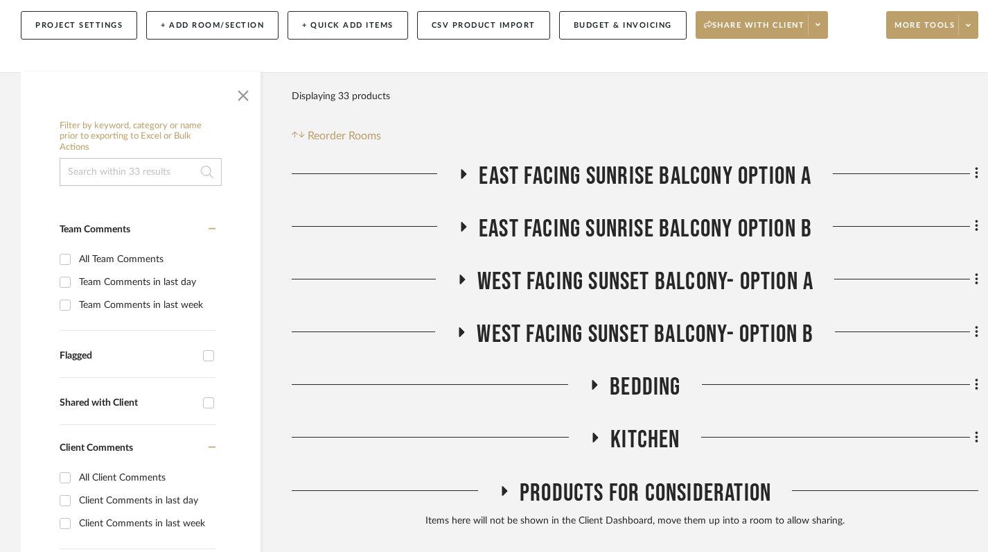
click at [462, 172] on icon at bounding box center [465, 174] width 6 height 10
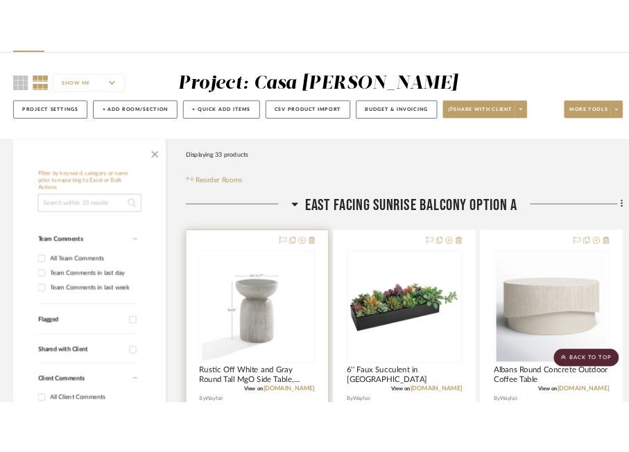
scroll to position [0, 0]
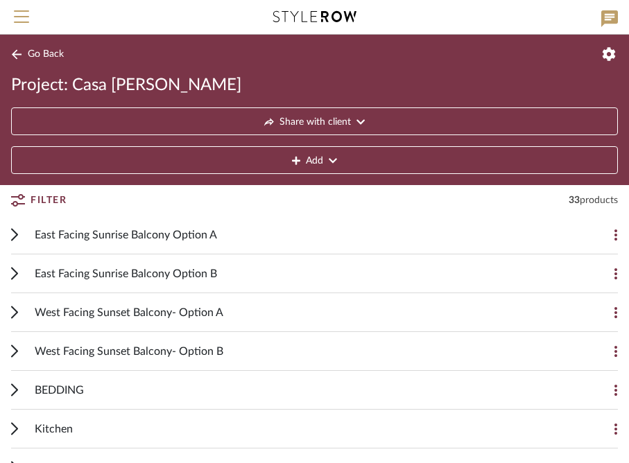
click at [48, 233] on span "East Facing Sunrise Balcony Option A" at bounding box center [126, 235] width 182 height 17
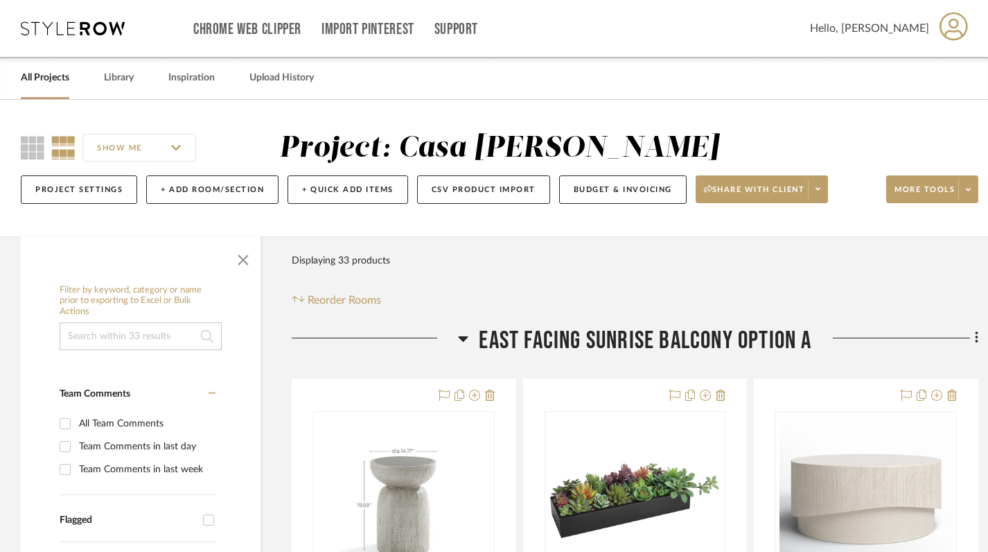
click at [464, 335] on icon at bounding box center [463, 338] width 10 height 17
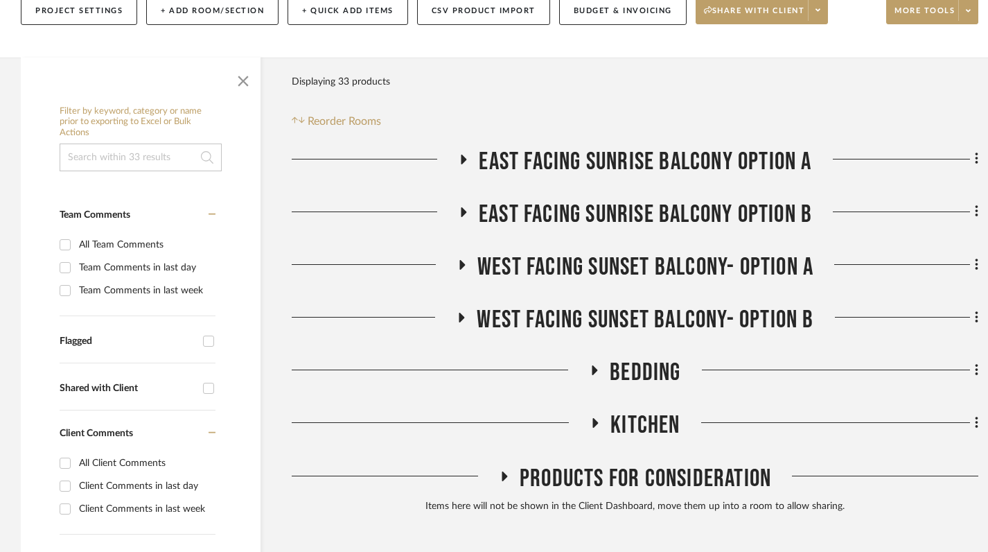
scroll to position [213, 0]
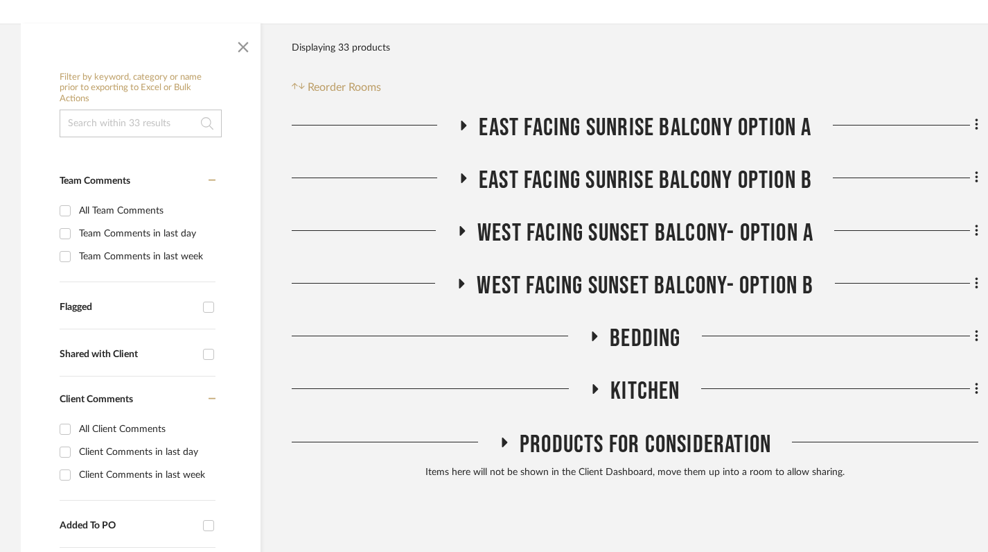
click at [457, 175] on icon at bounding box center [463, 178] width 17 height 10
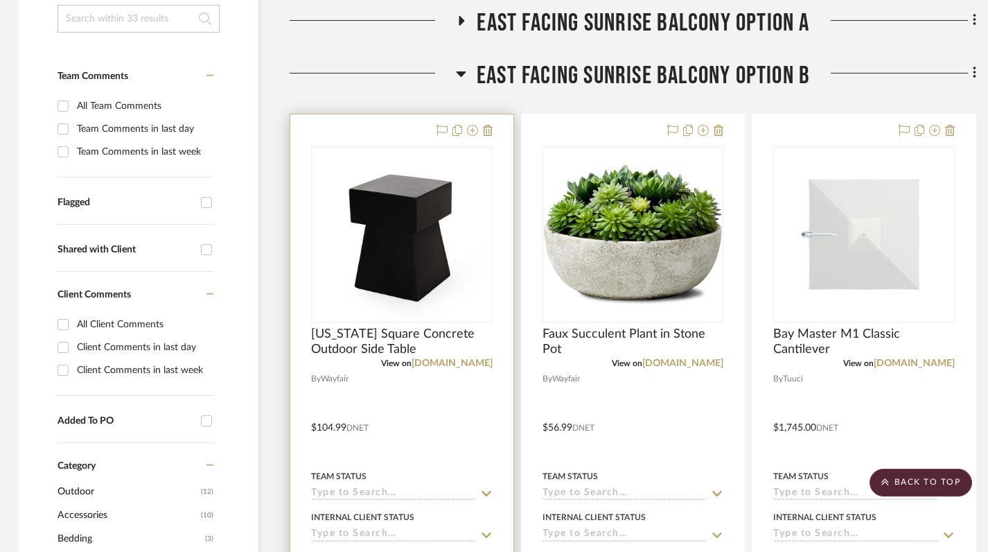
scroll to position [316, 2]
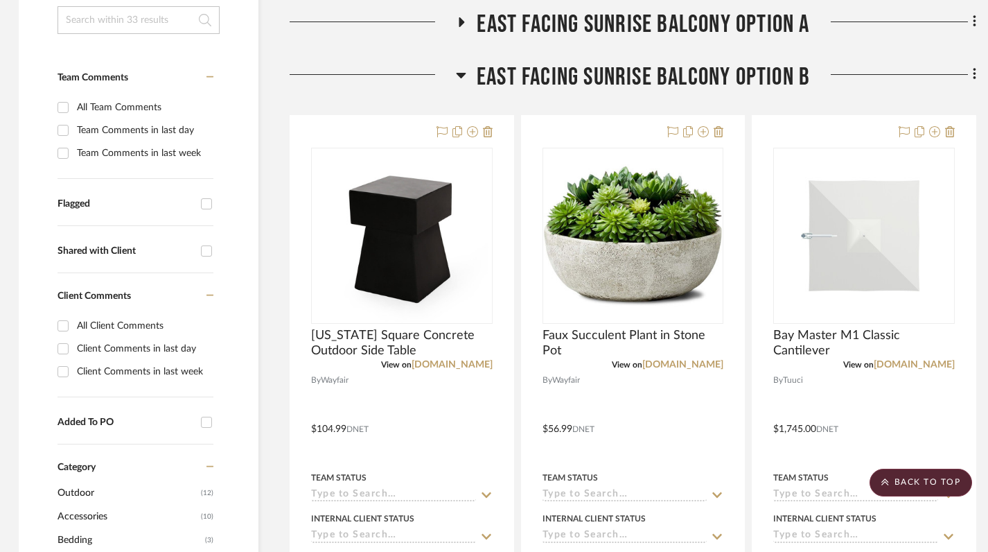
click at [462, 72] on icon at bounding box center [461, 75] width 10 height 17
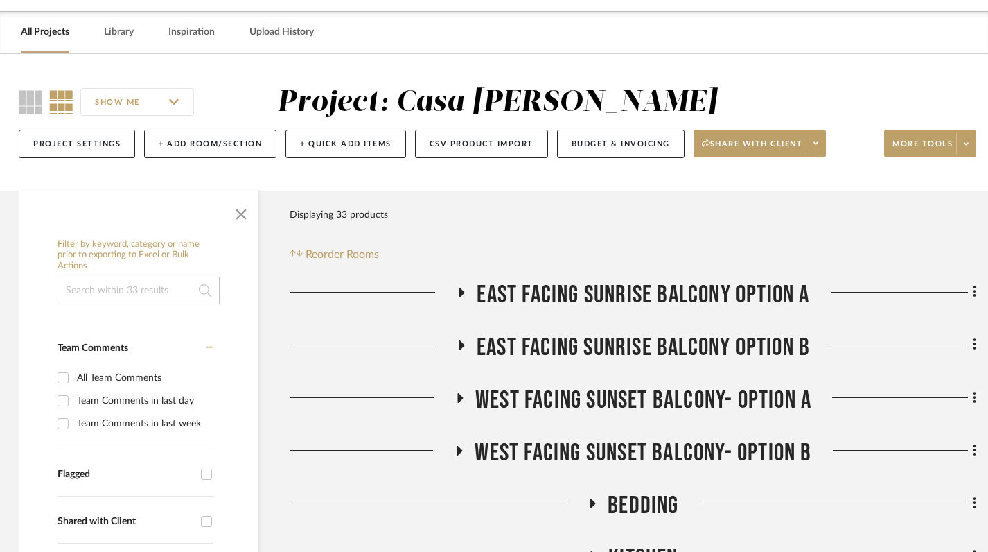
scroll to position [46, 2]
click at [460, 291] on icon at bounding box center [463, 292] width 6 height 10
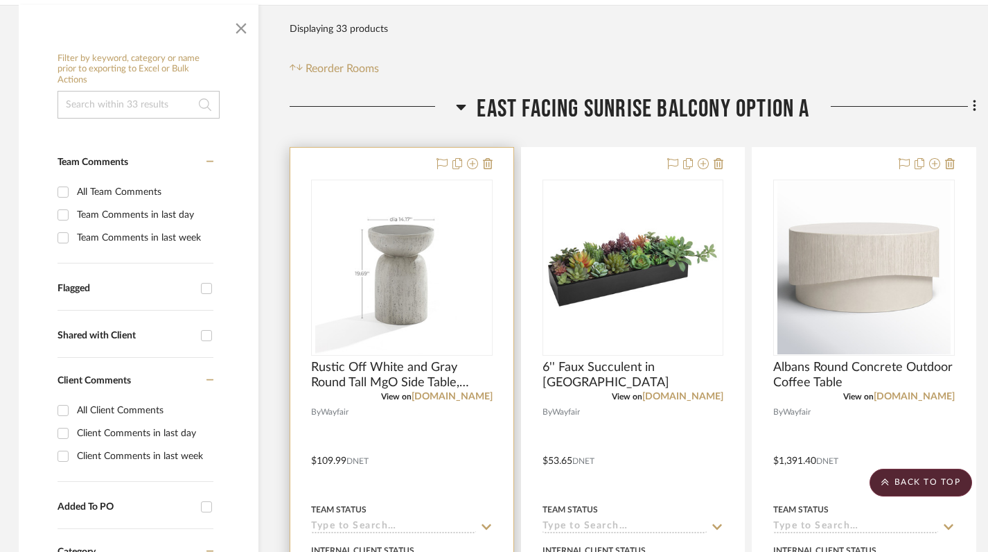
scroll to position [229, 2]
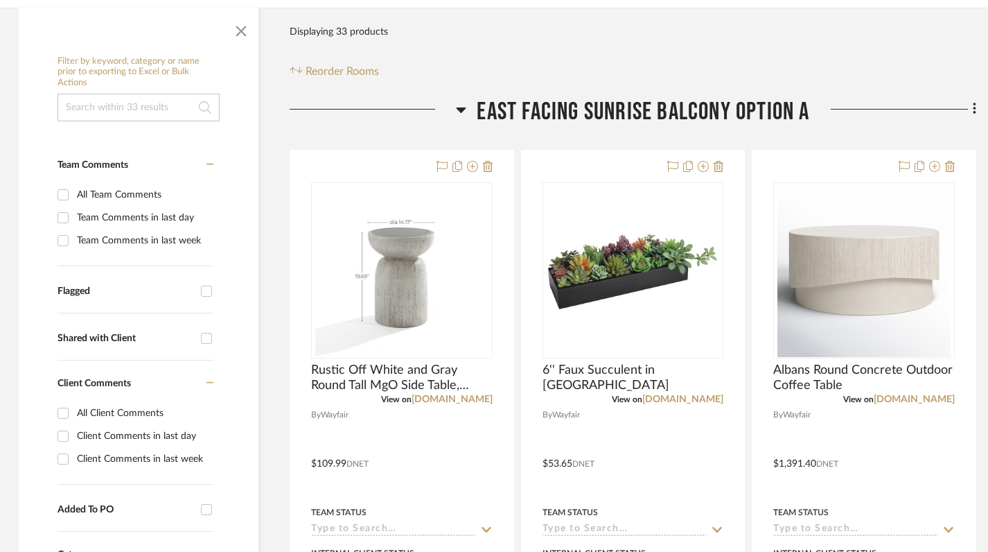
click at [458, 103] on icon at bounding box center [461, 109] width 10 height 17
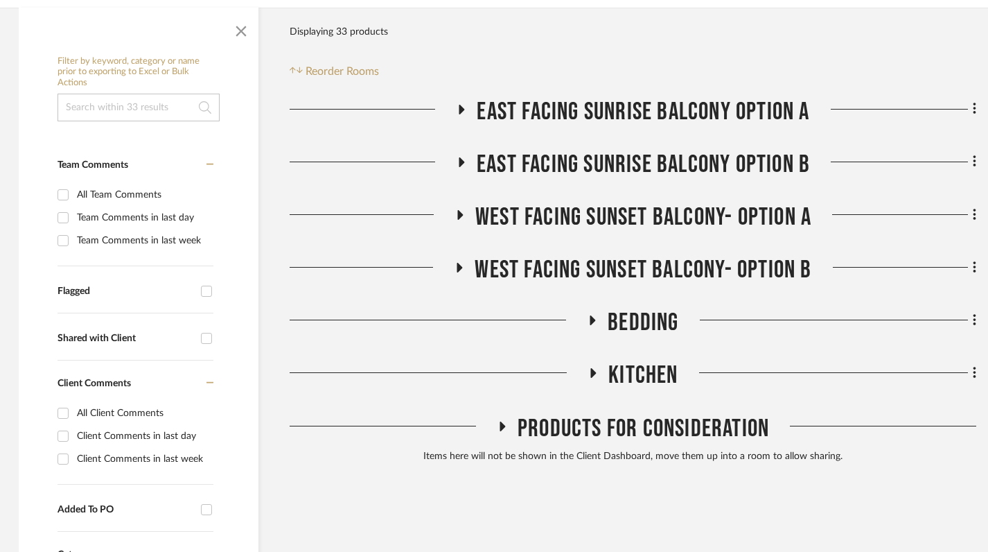
click at [455, 160] on icon at bounding box center [461, 162] width 17 height 10
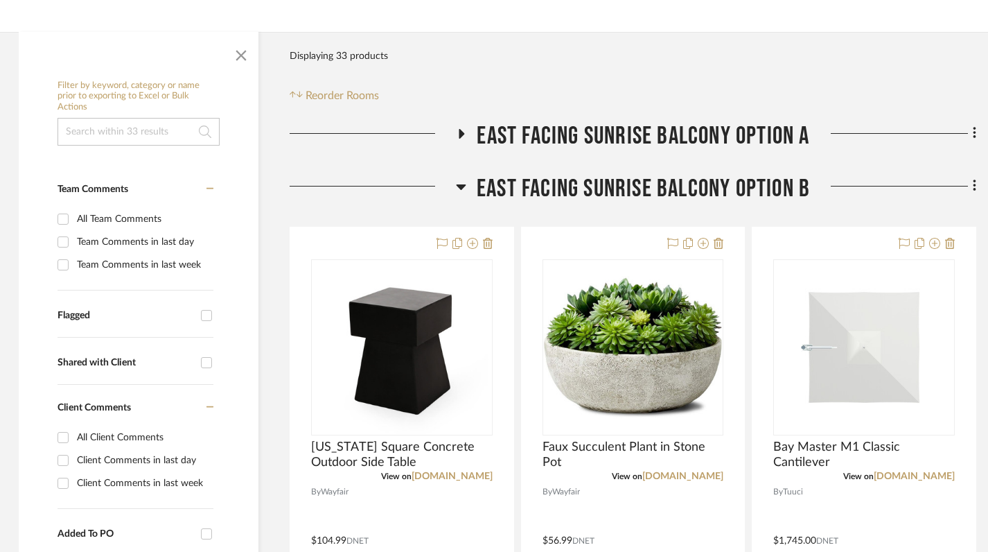
scroll to position [0, 2]
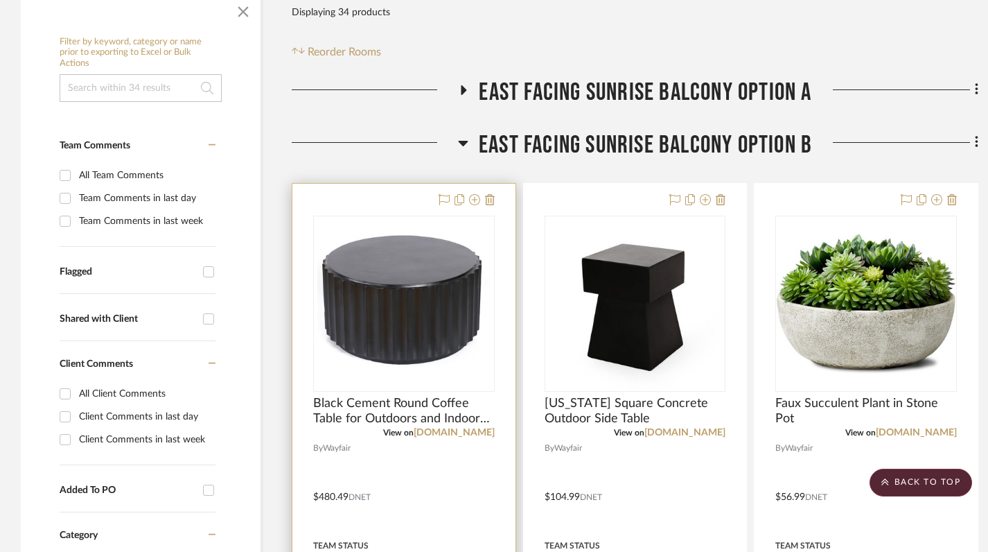
scroll to position [239, 0]
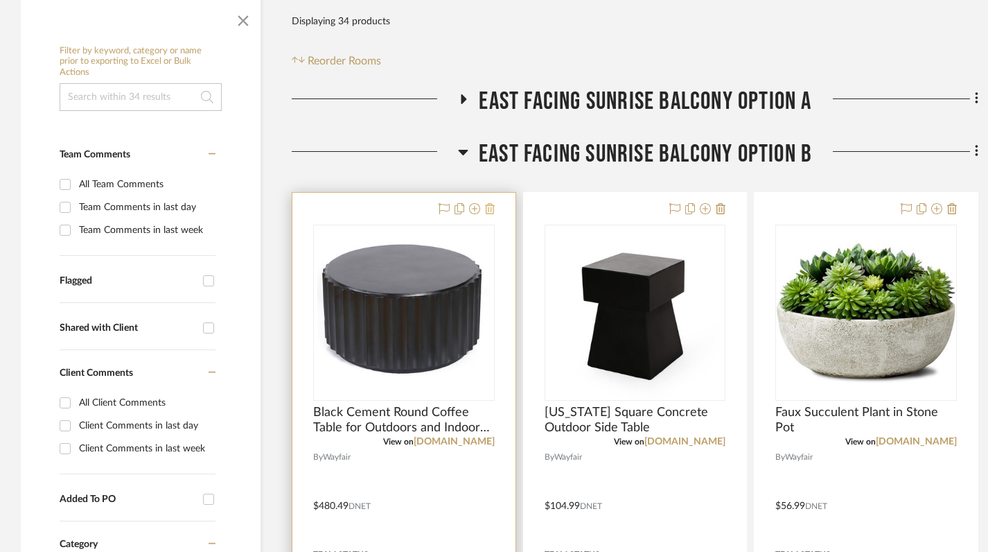
click at [490, 209] on icon at bounding box center [490, 208] width 10 height 11
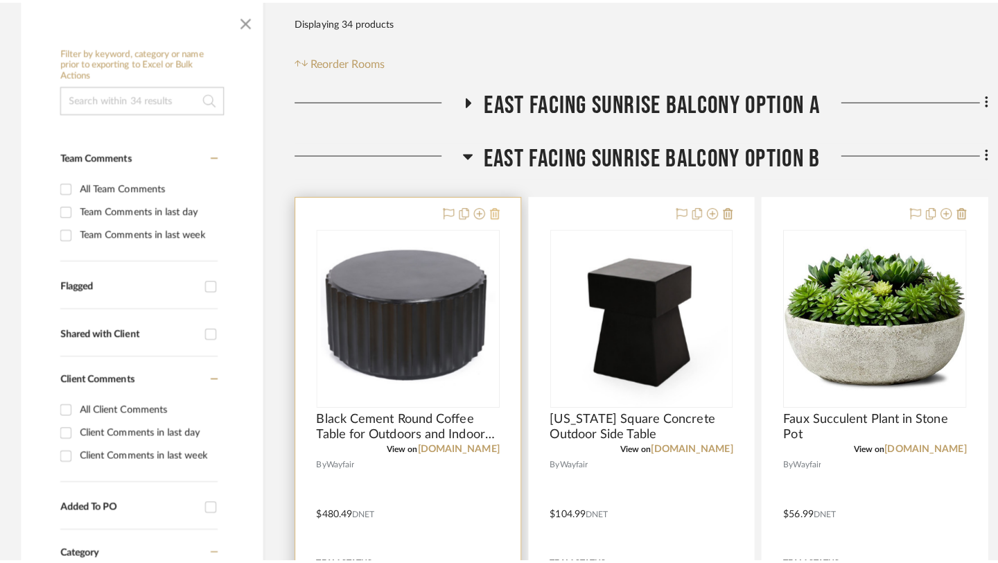
scroll to position [0, 0]
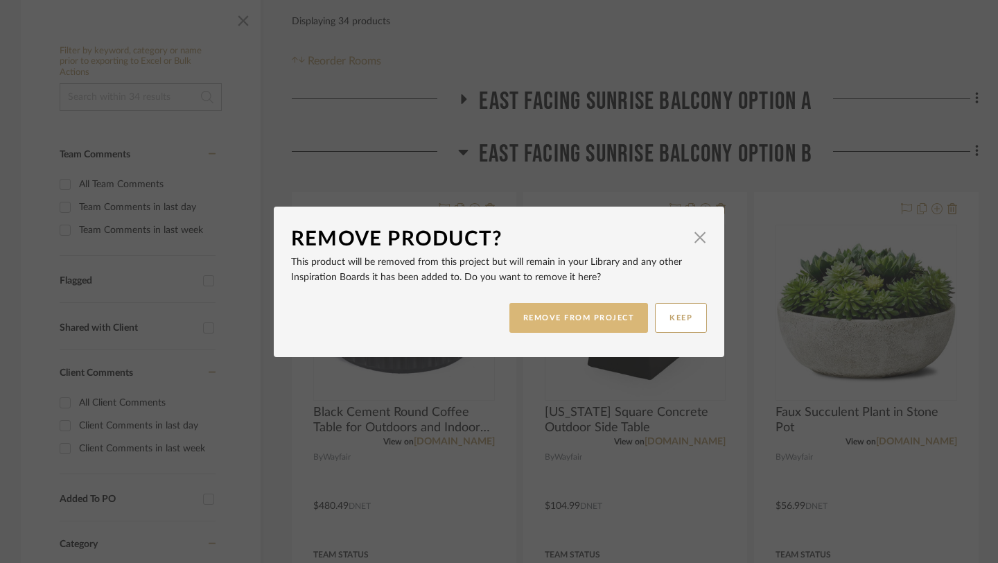
click at [592, 317] on button "REMOVE FROM PROJECT" at bounding box center [578, 318] width 139 height 30
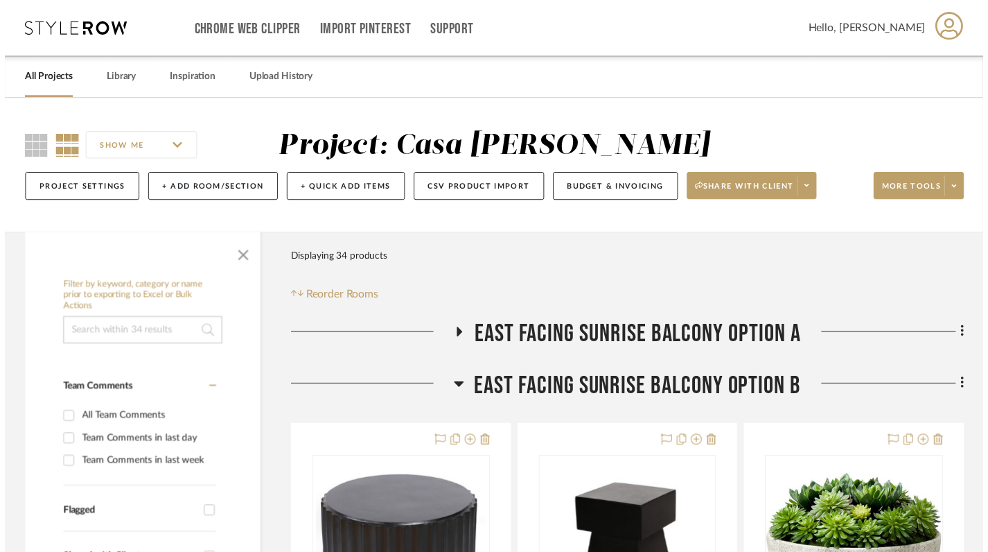
scroll to position [239, 0]
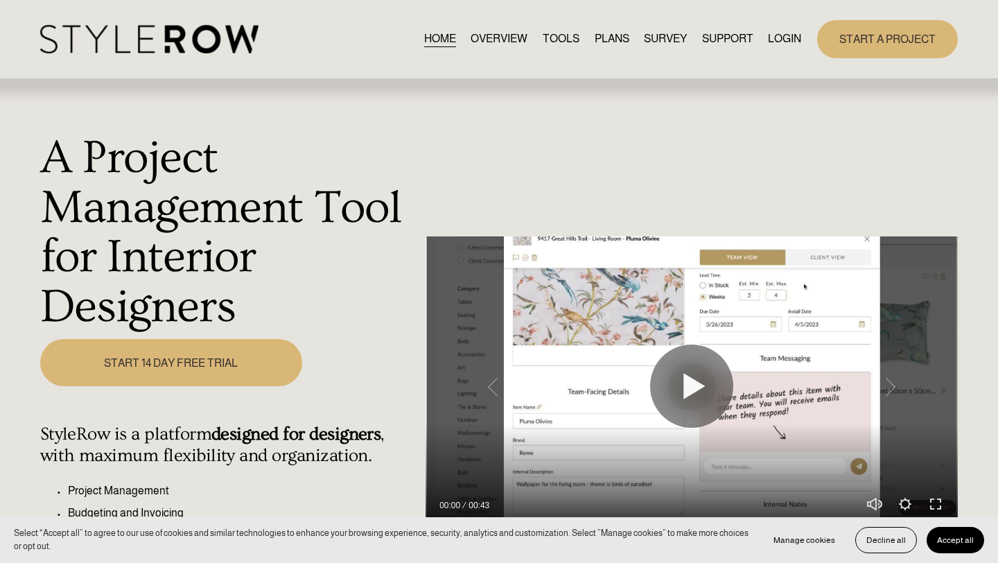
click at [780, 41] on link "LOGIN" at bounding box center [784, 39] width 33 height 19
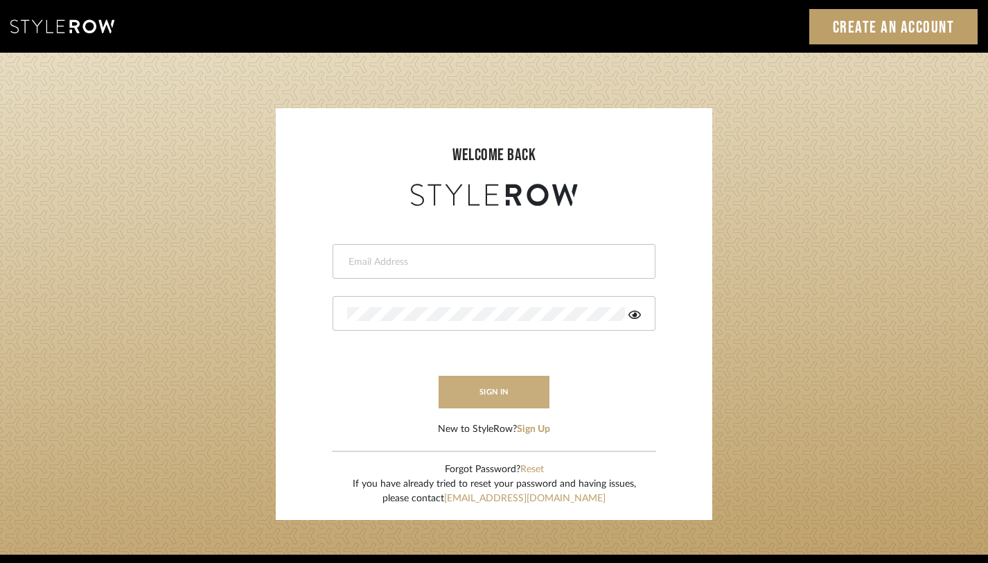
type input "[PERSON_NAME][EMAIL_ADDRESS][DOMAIN_NAME]"
click at [496, 385] on button "sign in" at bounding box center [494, 392] width 111 height 33
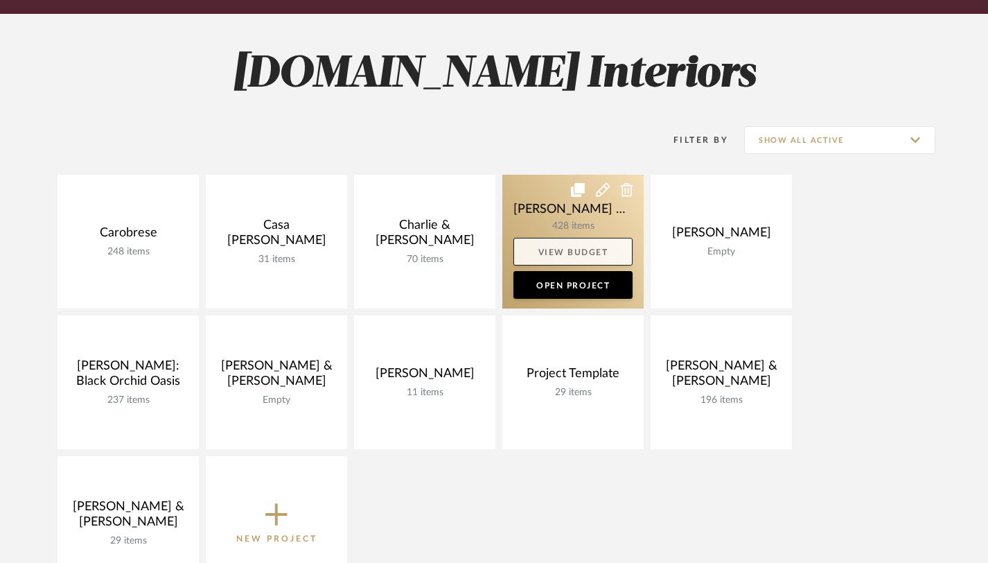
scroll to position [219, 0]
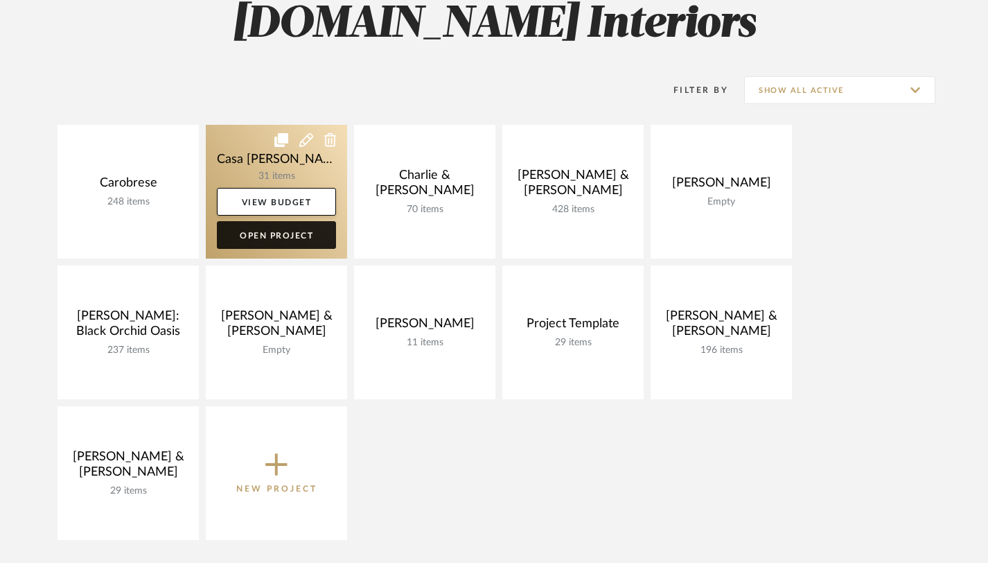
click at [288, 232] on link "Open Project" at bounding box center [276, 235] width 119 height 28
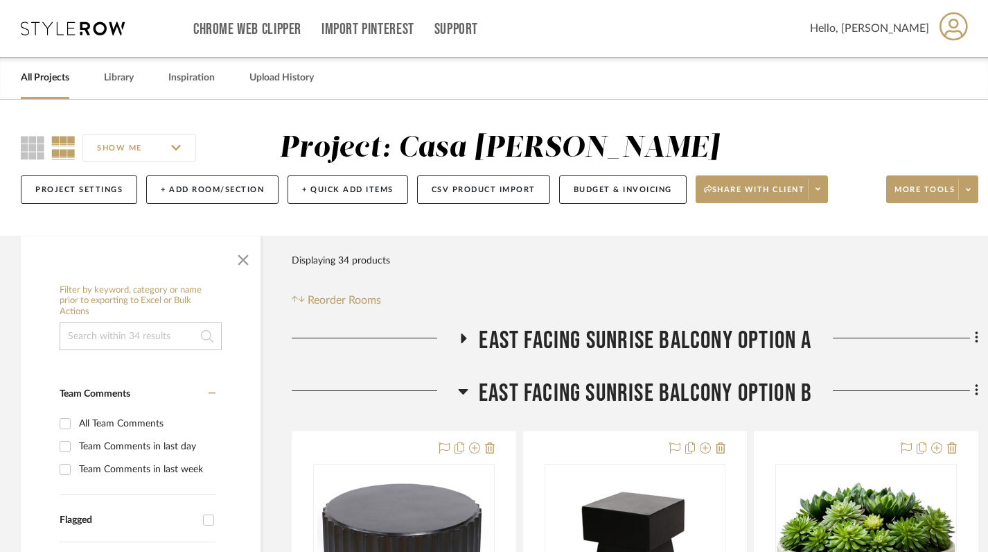
scroll to position [60, 0]
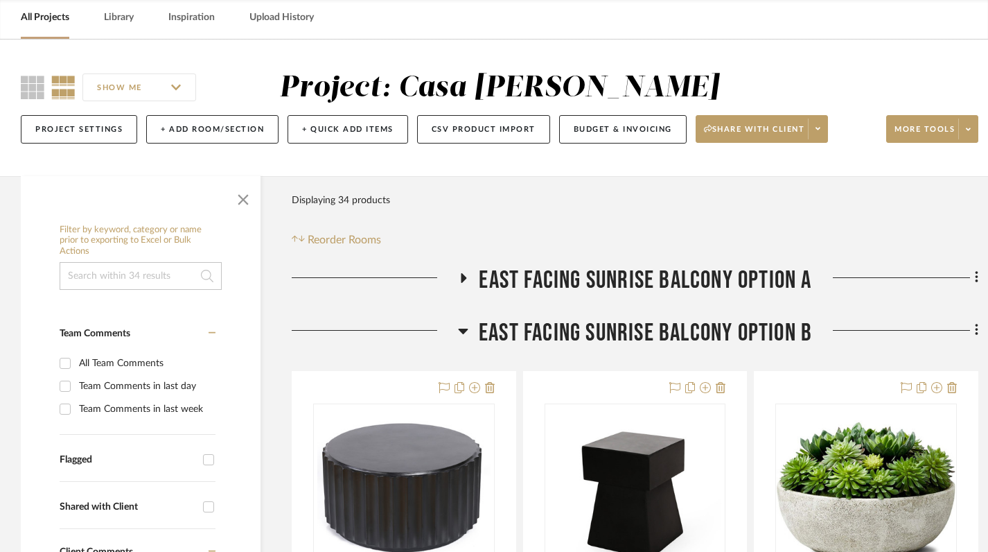
click at [466, 275] on icon at bounding box center [463, 277] width 17 height 10
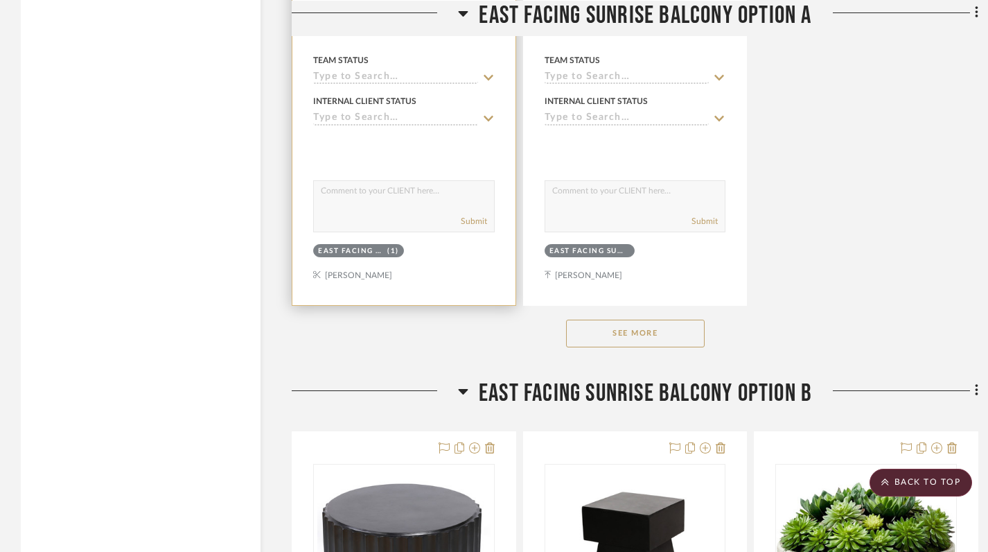
scroll to position [1934, 0]
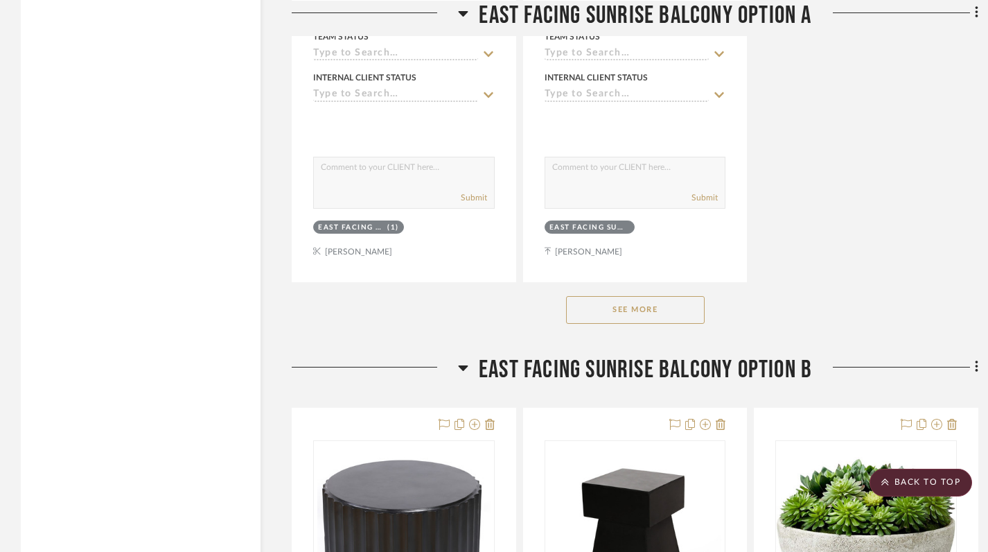
click at [667, 308] on button "See More" at bounding box center [635, 310] width 139 height 28
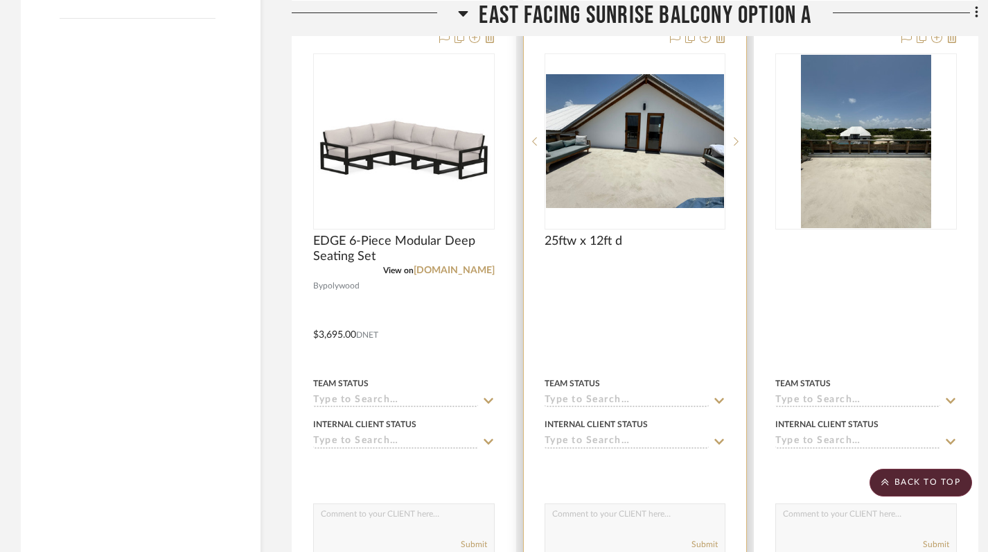
scroll to position [1522, 0]
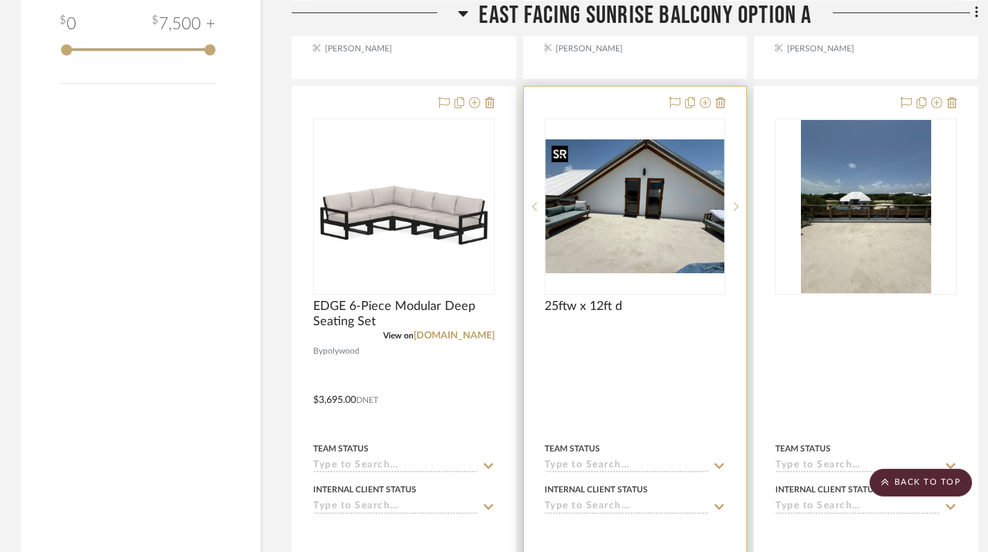
click at [622, 247] on img "0" at bounding box center [635, 206] width 179 height 134
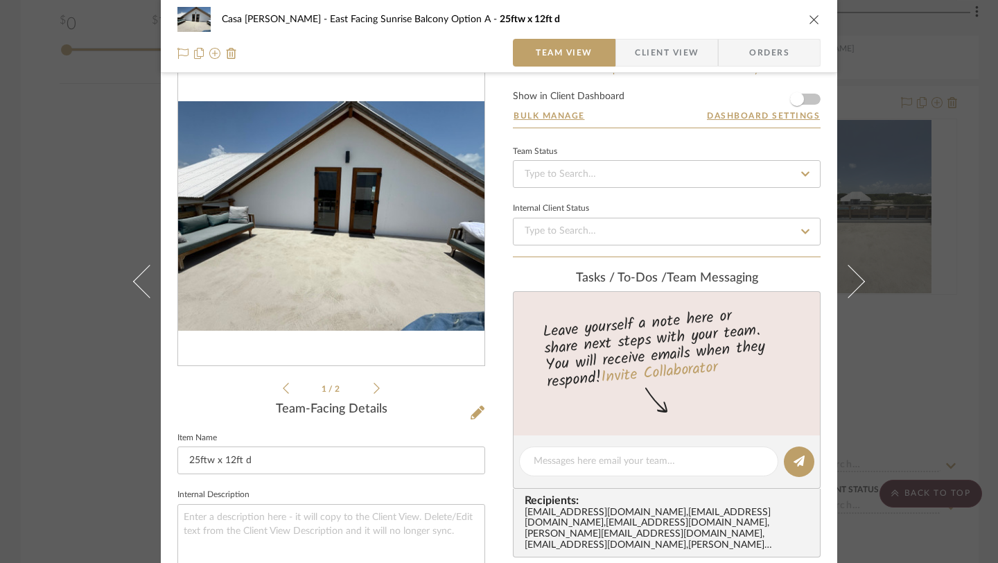
scroll to position [21, 0]
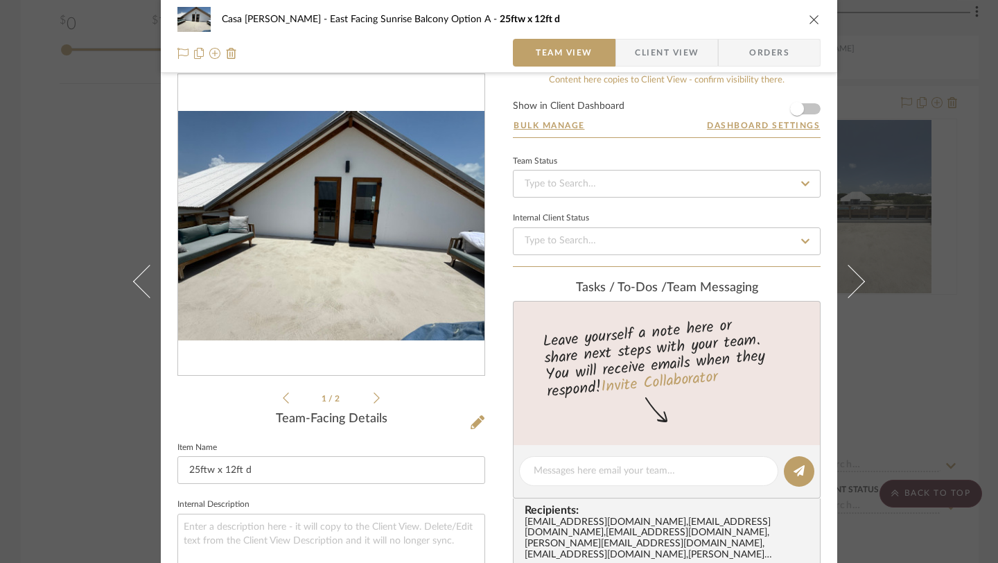
click at [811, 19] on icon "close" at bounding box center [814, 19] width 11 height 11
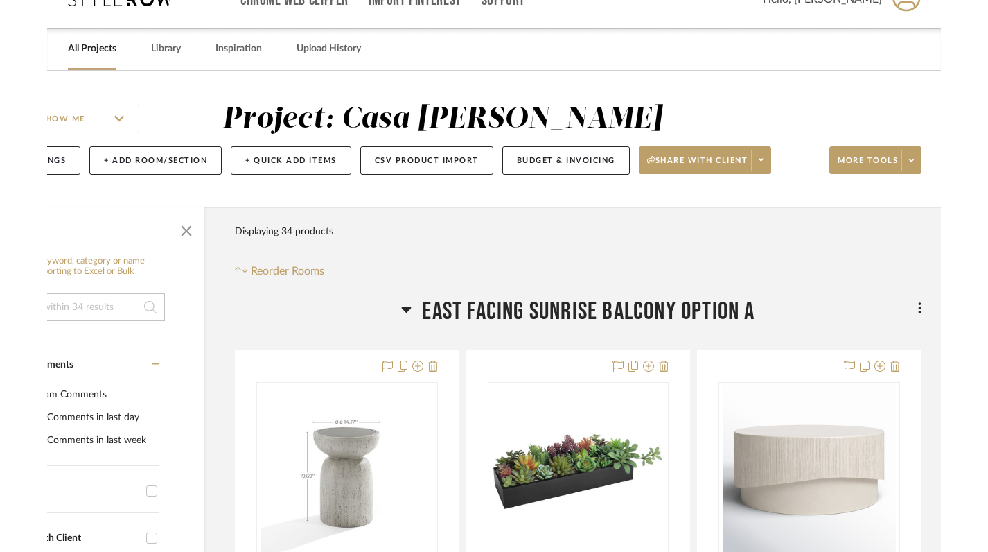
scroll to position [0, 10]
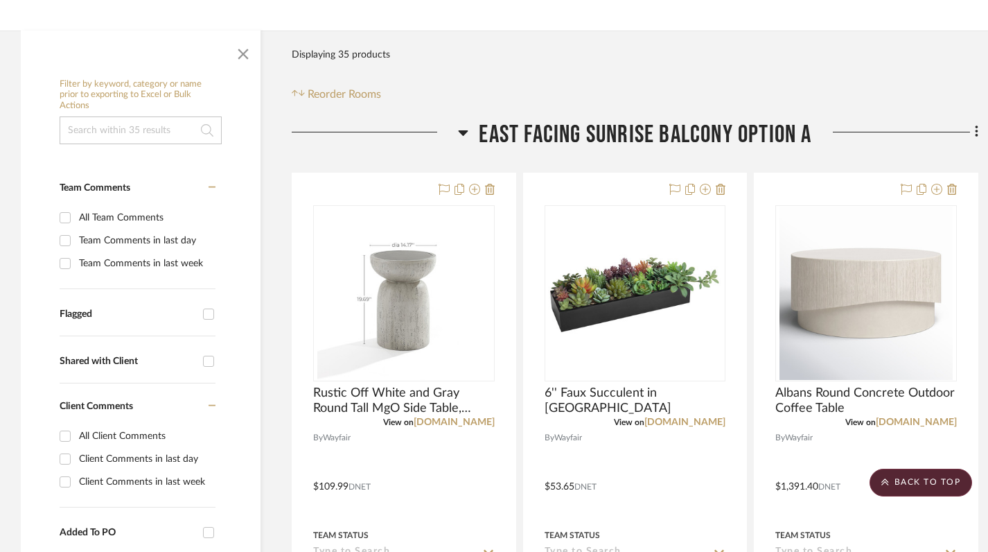
scroll to position [86, 0]
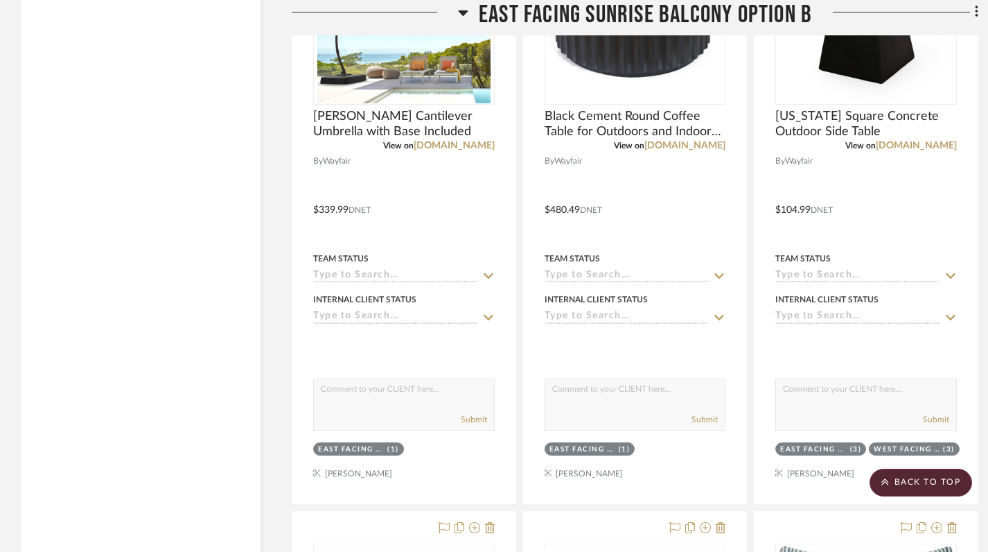
scroll to position [2448, 0]
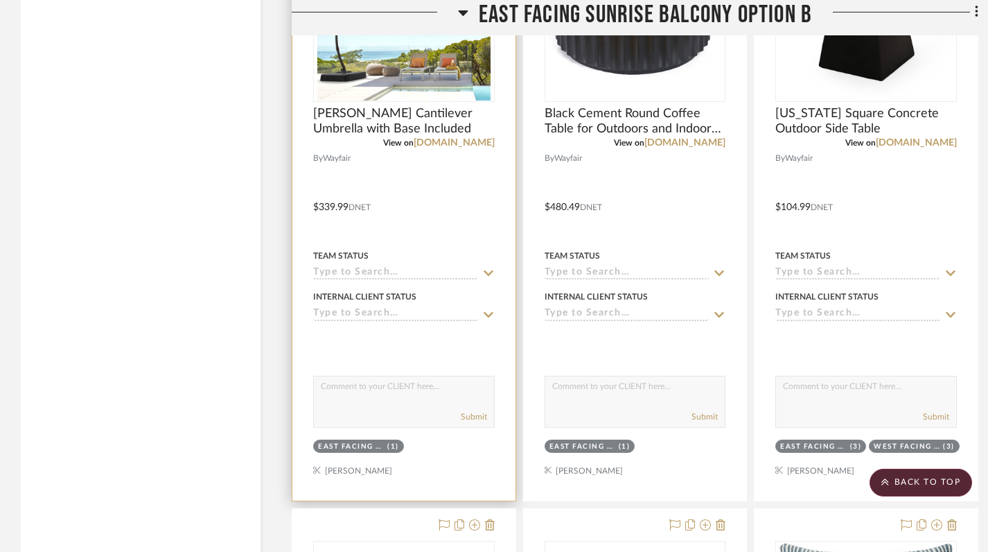
click at [390, 448] on div "(1)" at bounding box center [393, 447] width 12 height 10
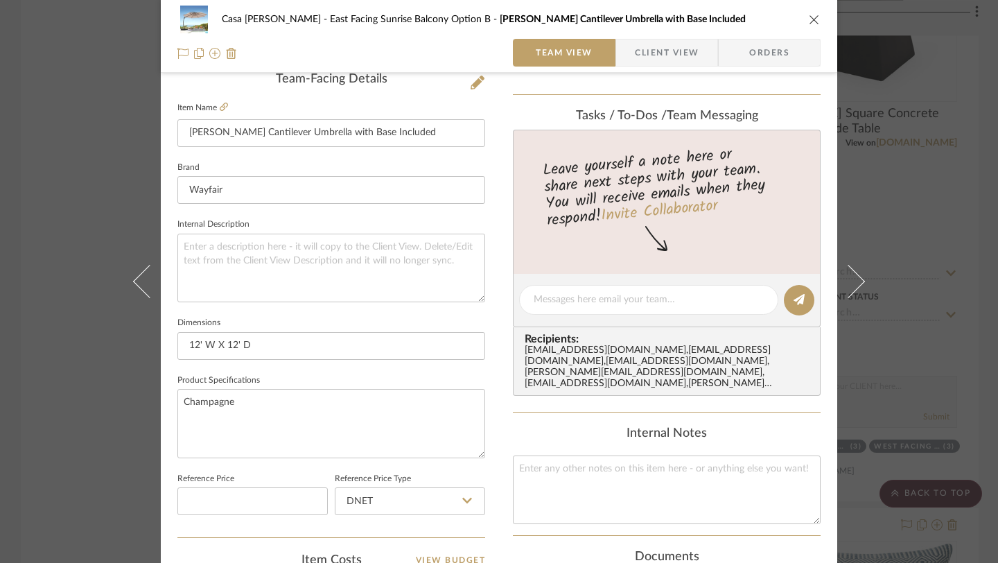
scroll to position [480, 0]
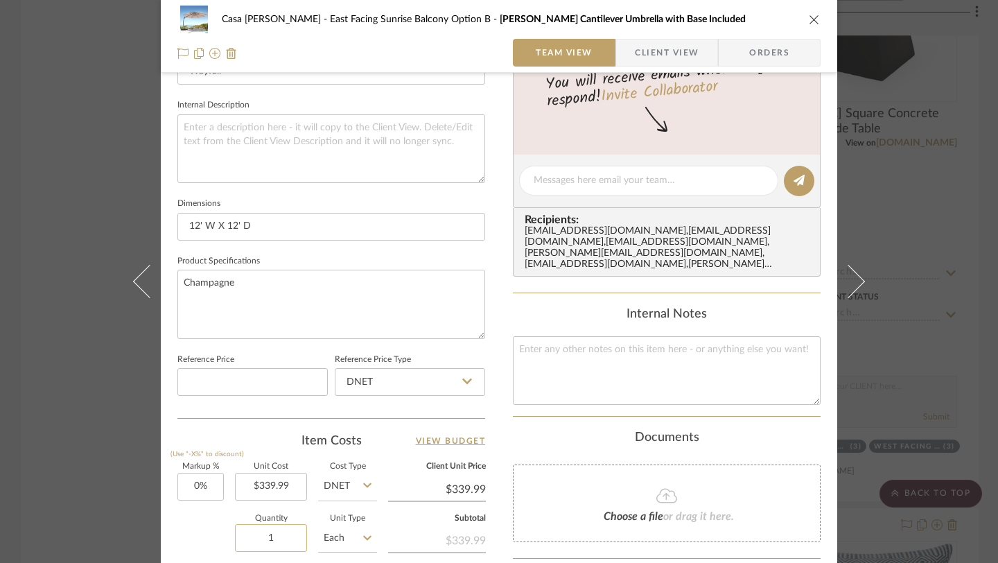
click at [281, 534] on input "1" at bounding box center [271, 538] width 72 height 28
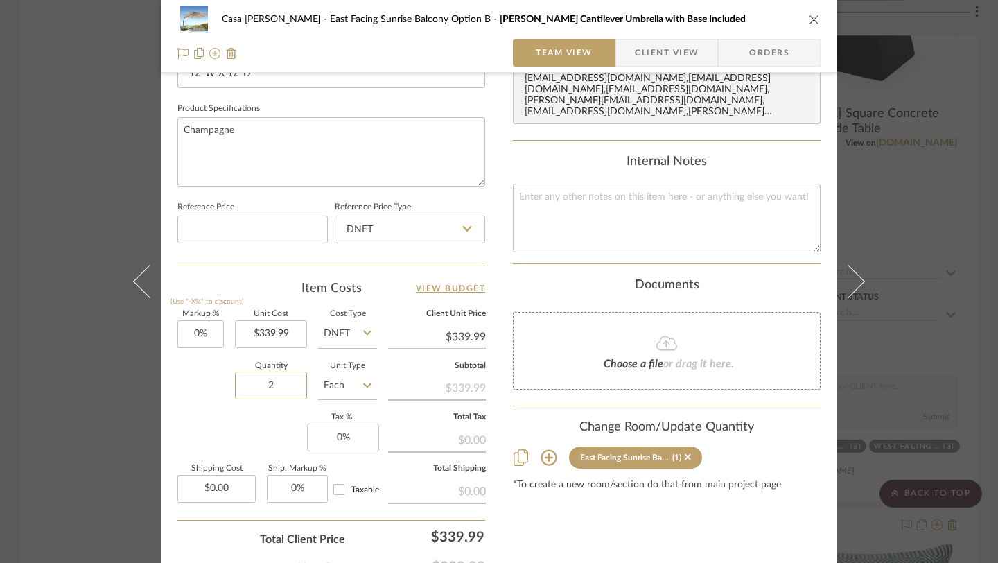
scroll to position [634, 0]
type input "2"
click at [566, 515] on div "Content here copies to Client View - confirm visibility there. Show in Client D…" at bounding box center [667, 31] width 308 height 1141
click at [809, 17] on icon "close" at bounding box center [814, 19] width 11 height 11
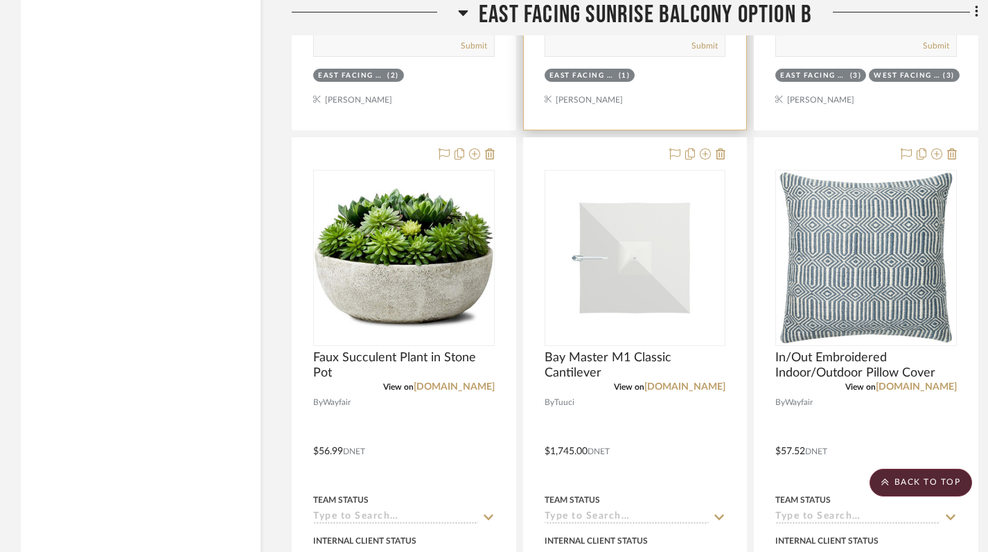
scroll to position [2818, 0]
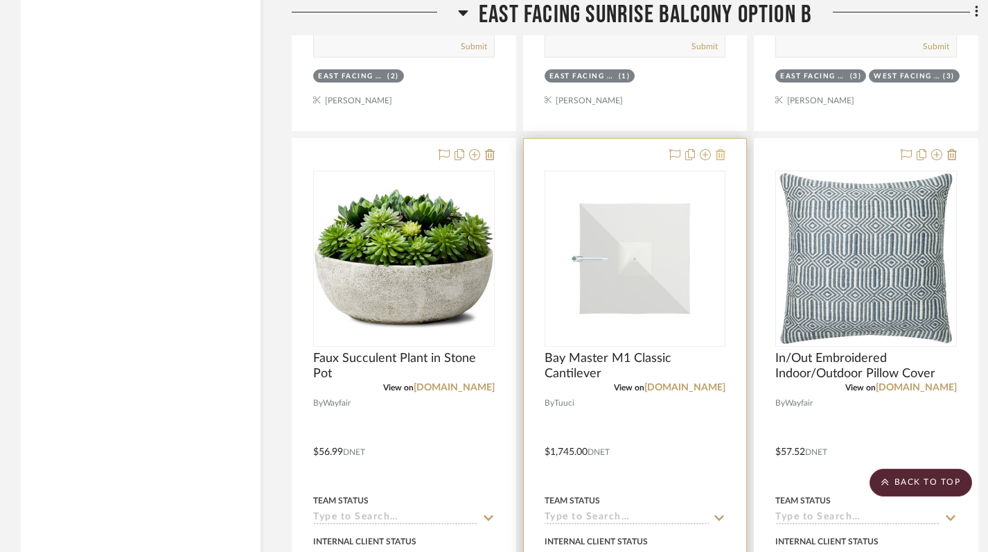
click at [722, 152] on icon at bounding box center [721, 154] width 10 height 11
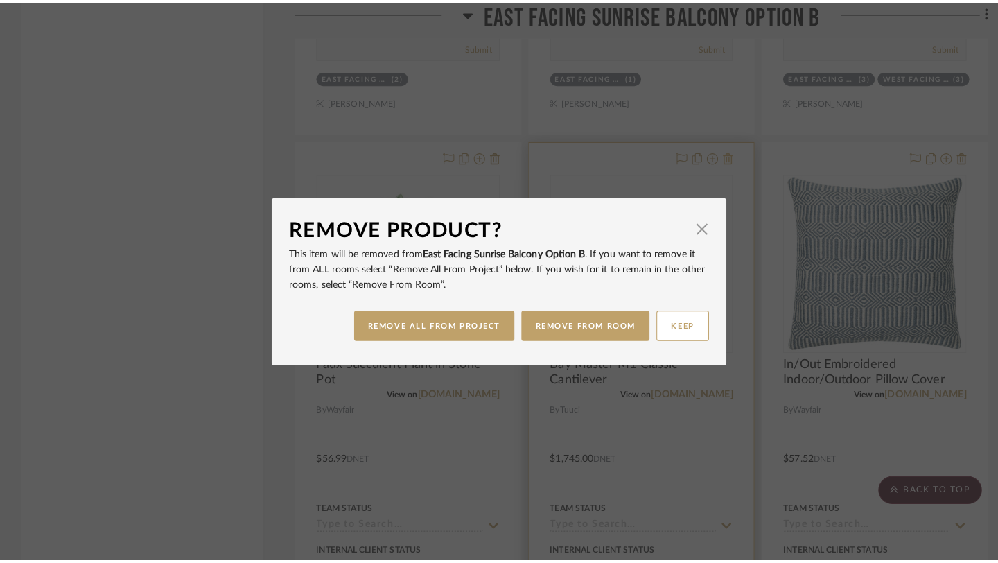
scroll to position [0, 0]
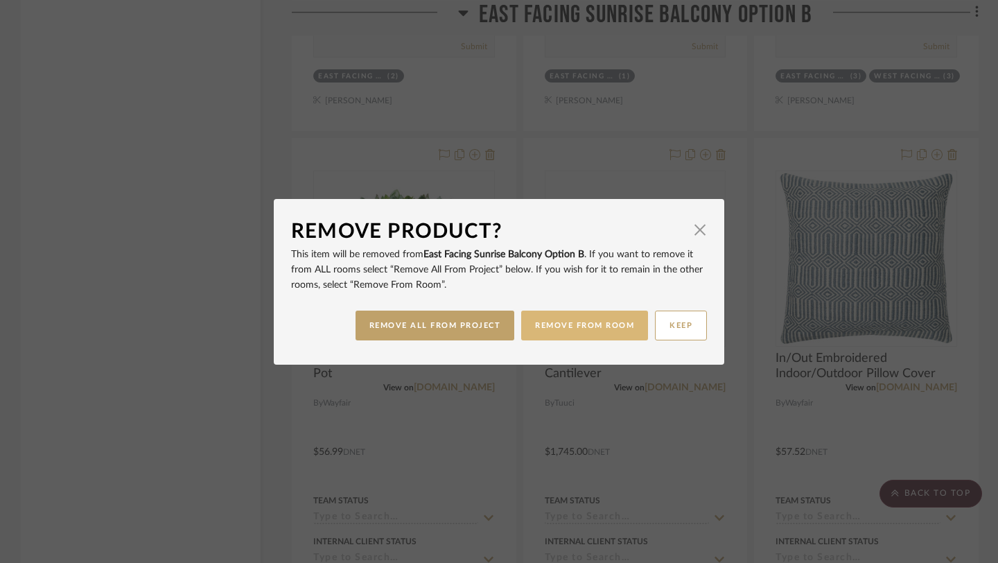
click at [563, 324] on button "REMOVE FROM ROOM" at bounding box center [584, 326] width 127 height 30
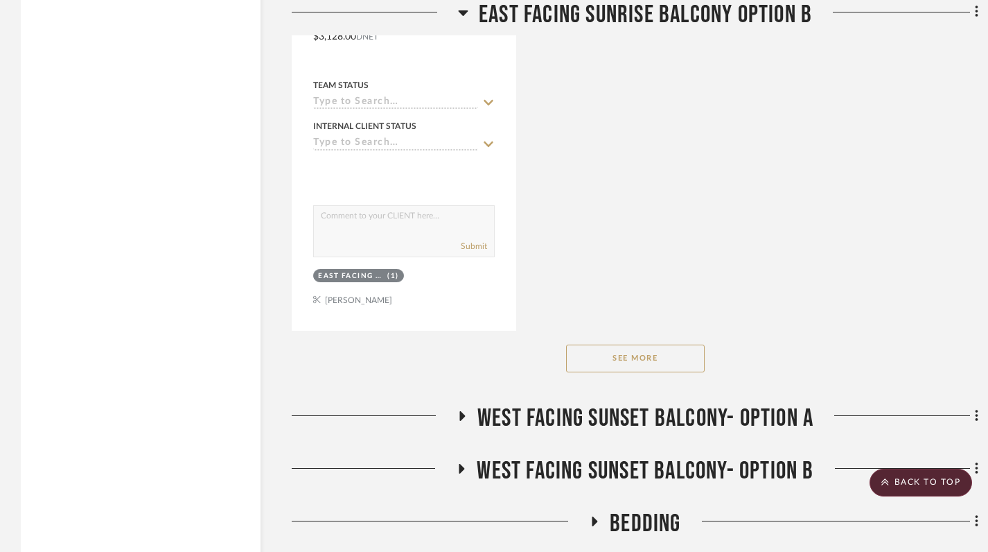
scroll to position [3842, 0]
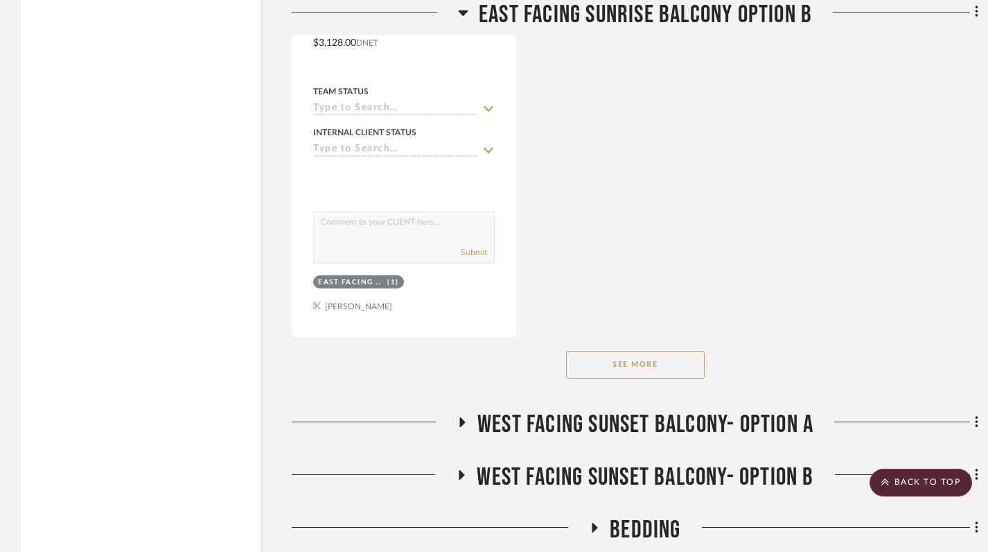
click at [633, 371] on button "See More" at bounding box center [635, 365] width 139 height 28
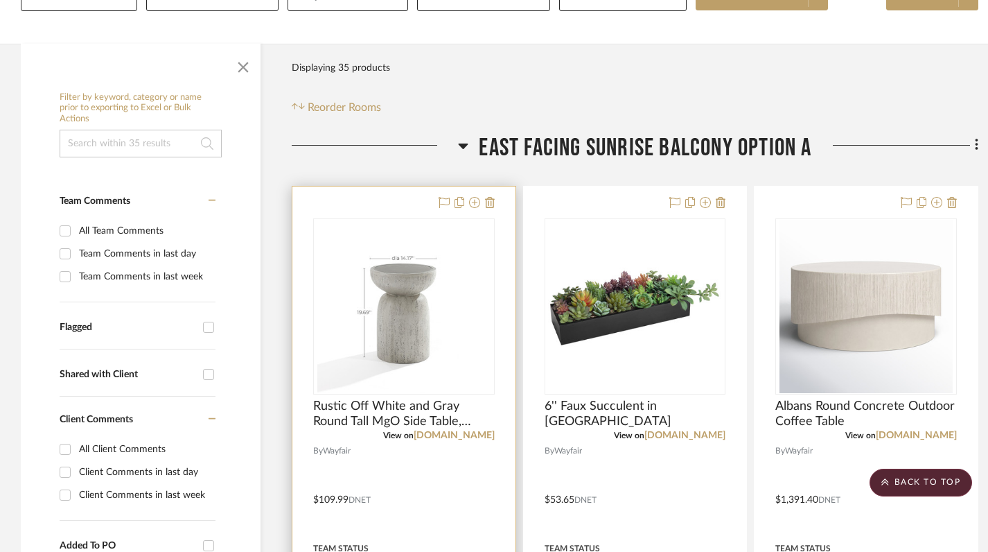
scroll to position [0, 0]
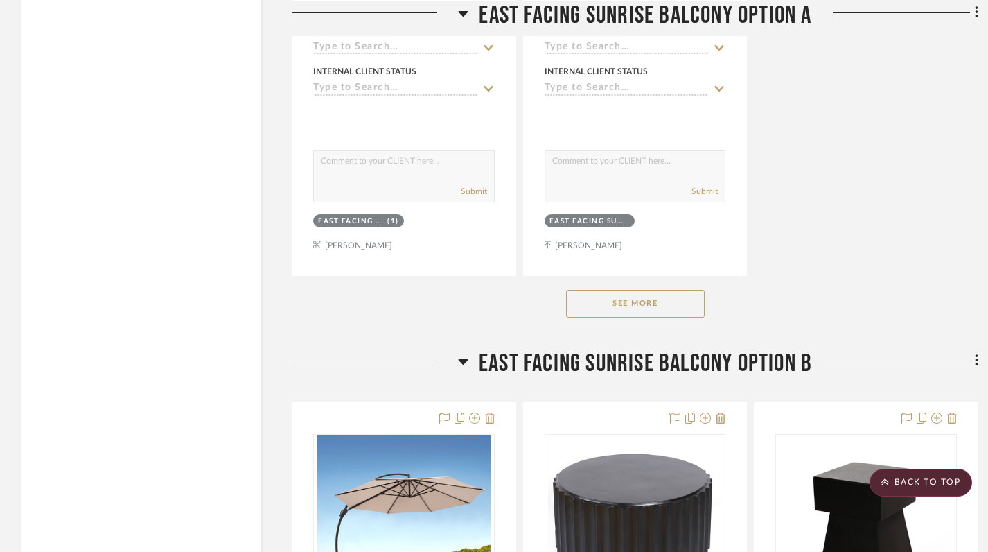
scroll to position [1955, 0]
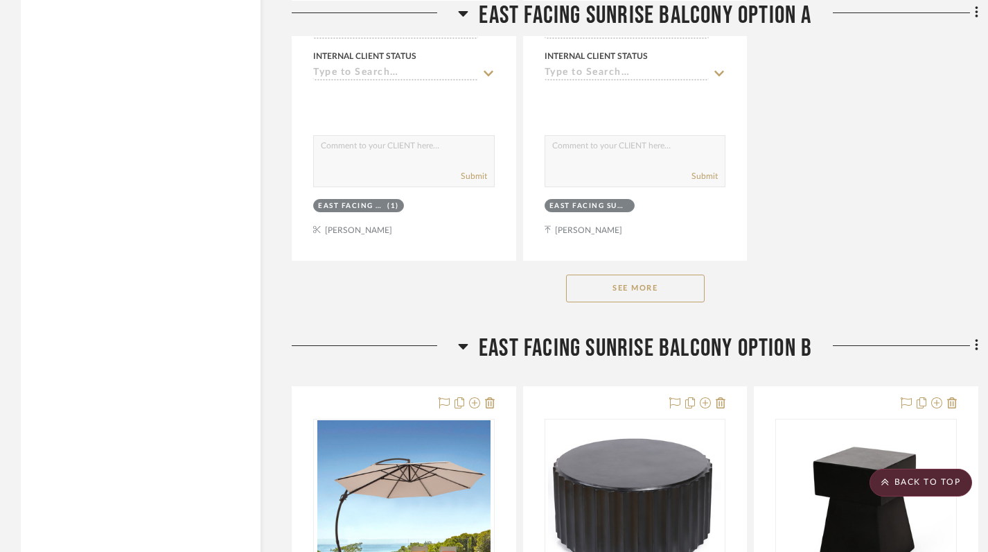
click at [645, 297] on button "See More" at bounding box center [635, 288] width 139 height 28
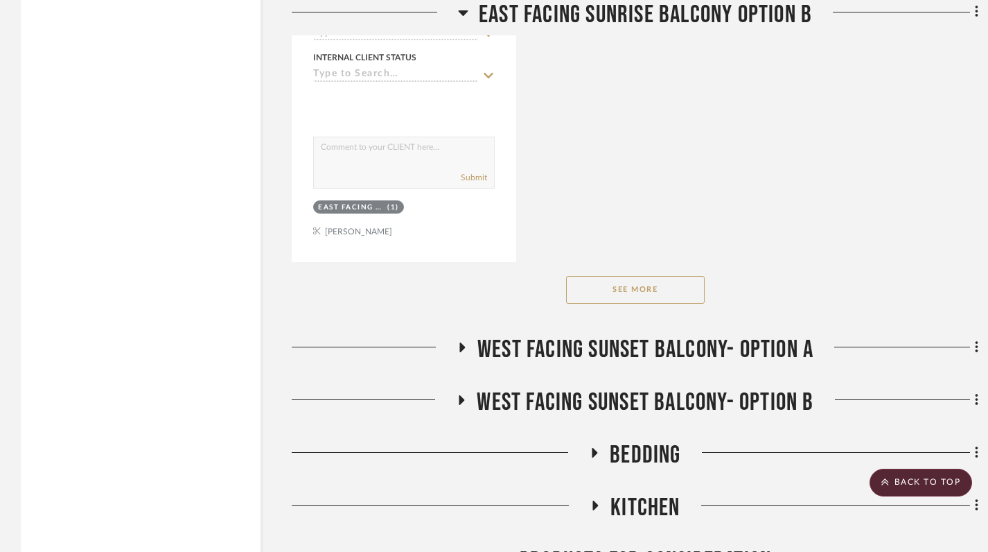
scroll to position [4690, 0]
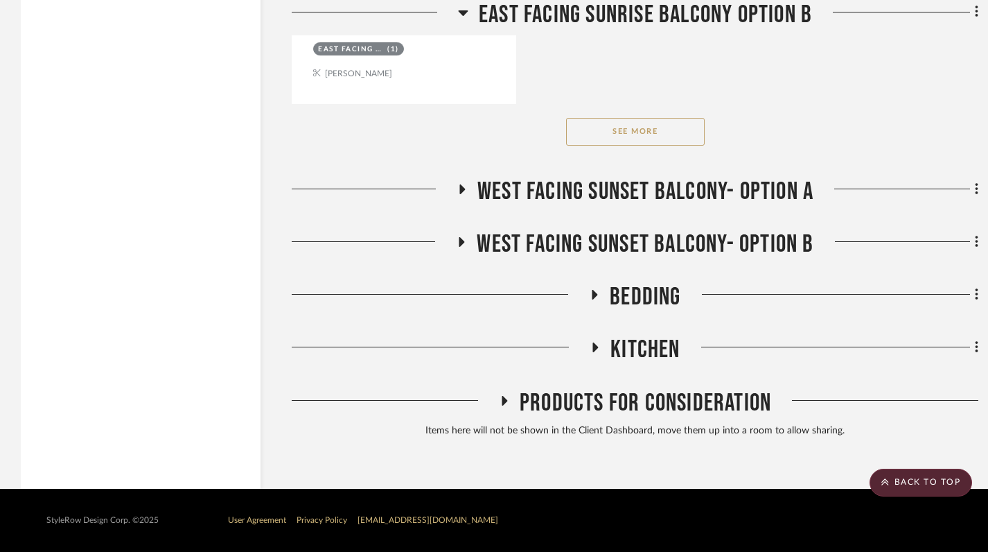
click at [634, 131] on button "See More" at bounding box center [635, 132] width 139 height 28
click at [464, 188] on icon at bounding box center [461, 189] width 17 height 10
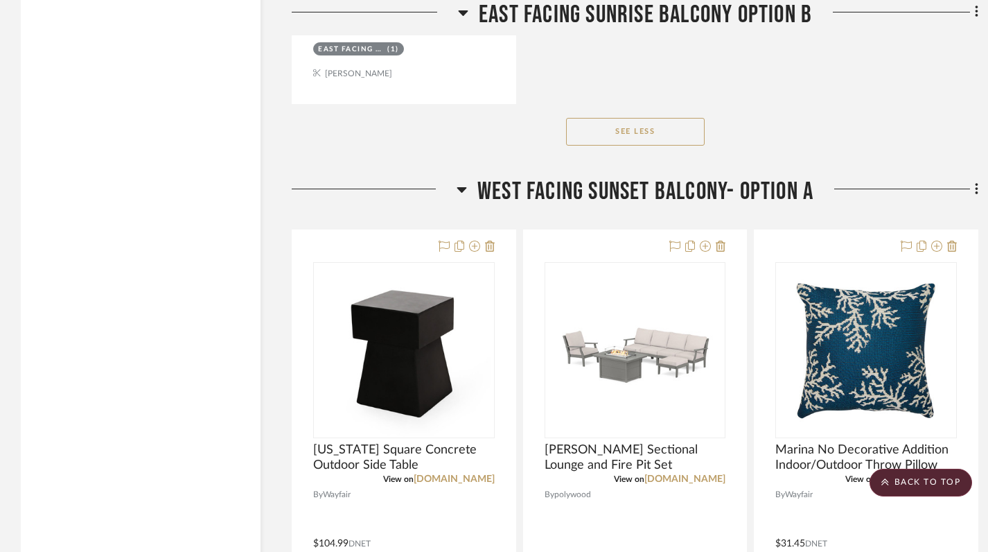
scroll to position [4801, 0]
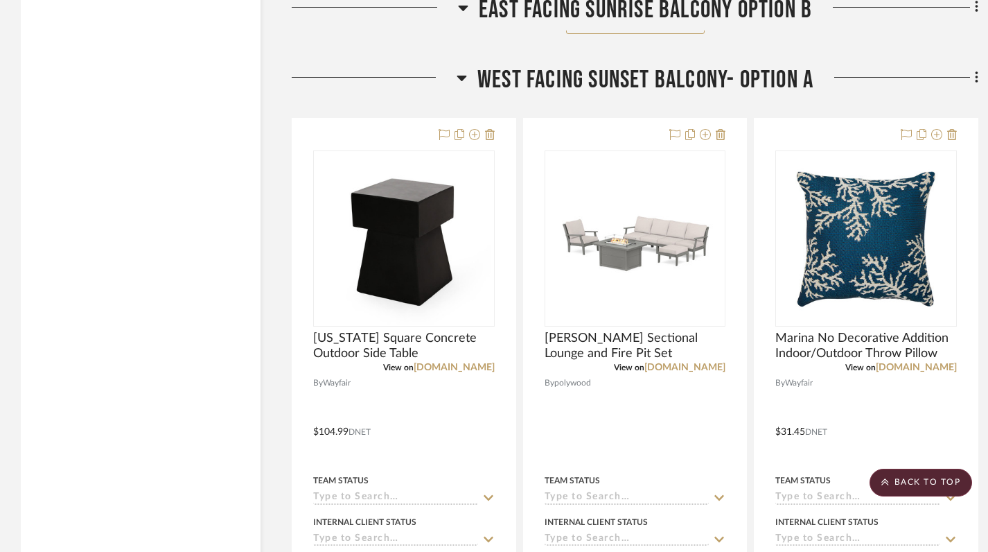
click at [457, 76] on icon at bounding box center [462, 79] width 10 height 6
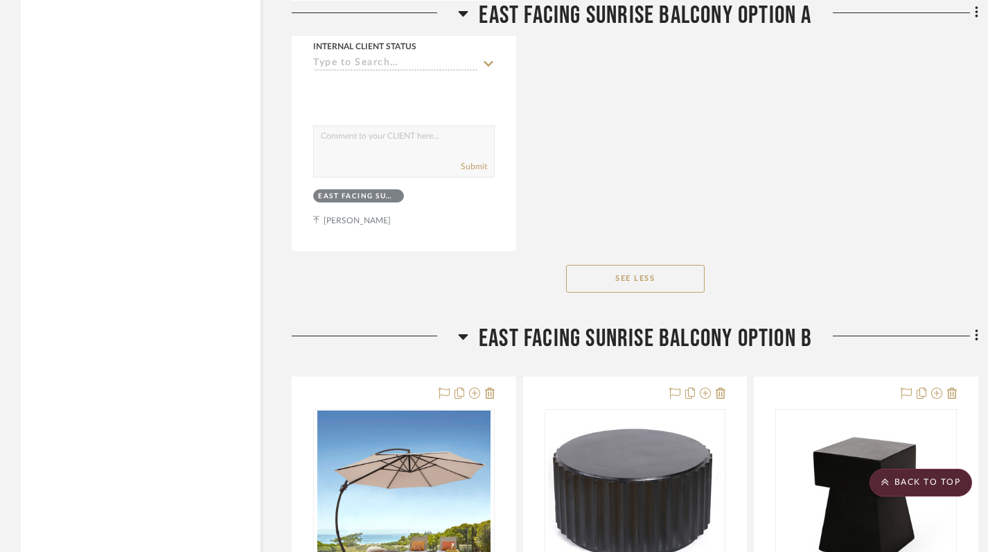
scroll to position [2456, 0]
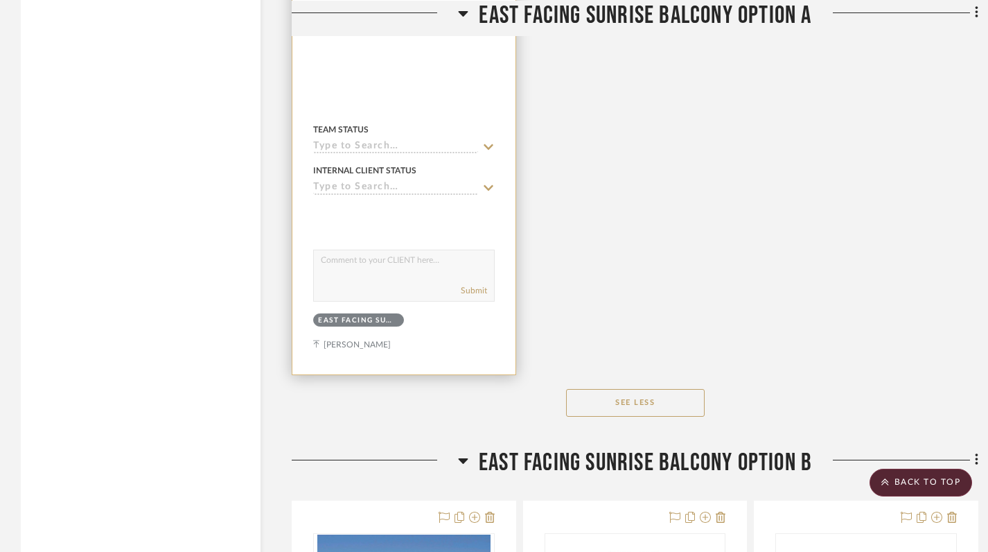
click at [461, 12] on div at bounding box center [404, 16] width 182 height 12
click at [463, 12] on div at bounding box center [404, 16] width 182 height 12
click at [462, 12] on div at bounding box center [404, 16] width 182 height 12
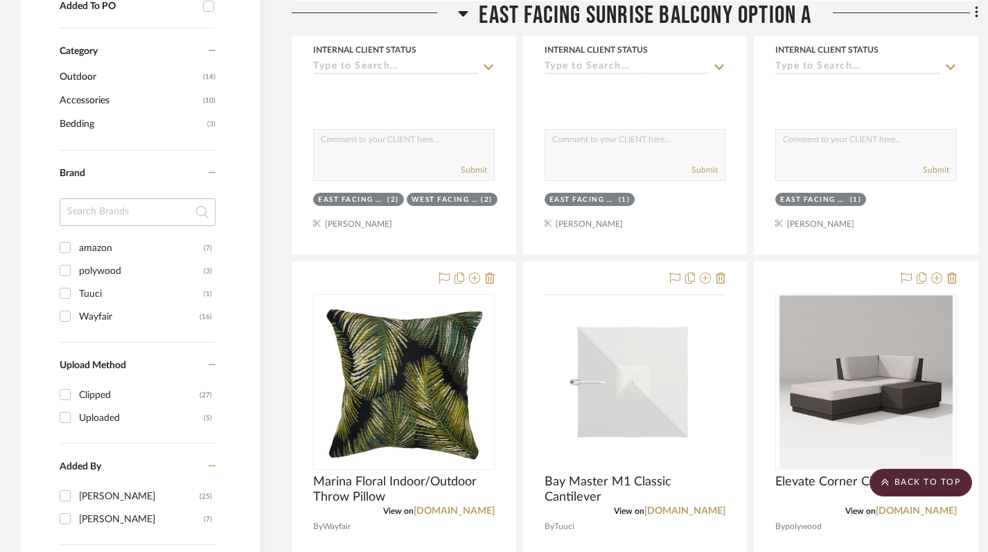
scroll to position [304, 0]
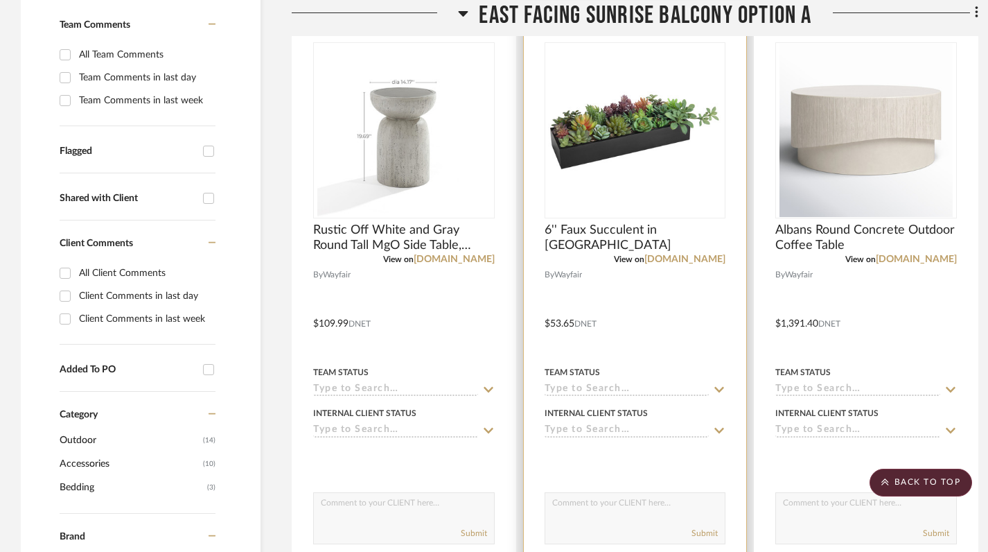
scroll to position [247, 0]
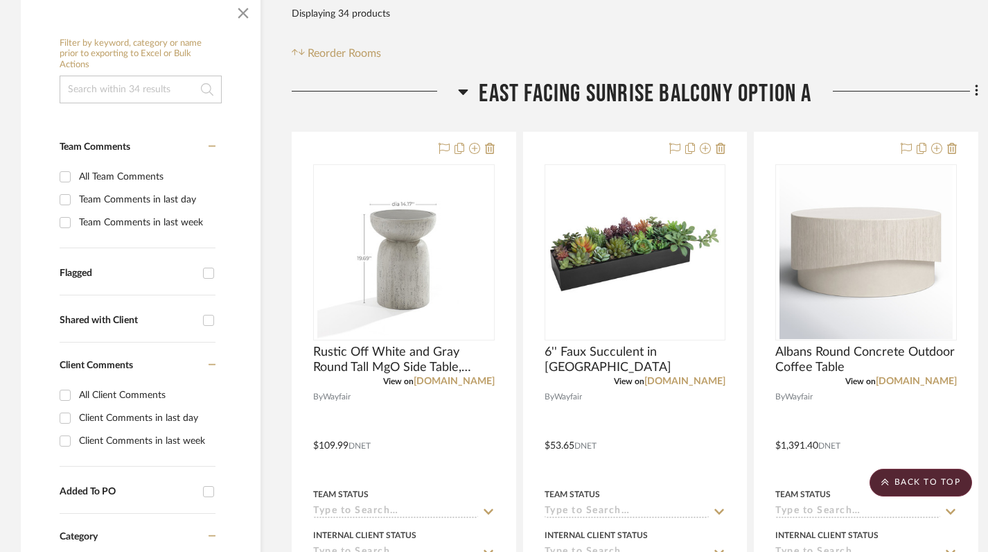
click at [462, 94] on icon at bounding box center [464, 92] width 10 height 6
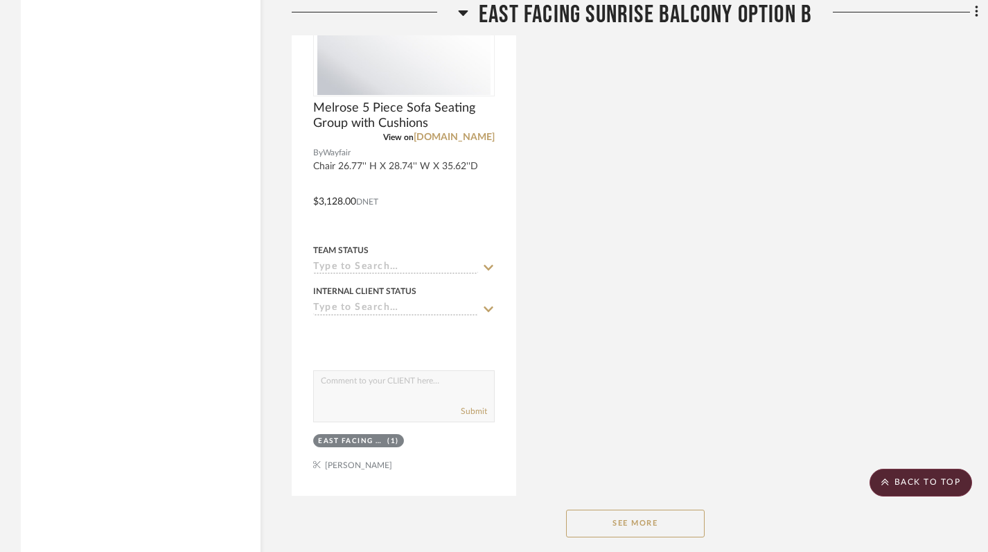
scroll to position [1811, 0]
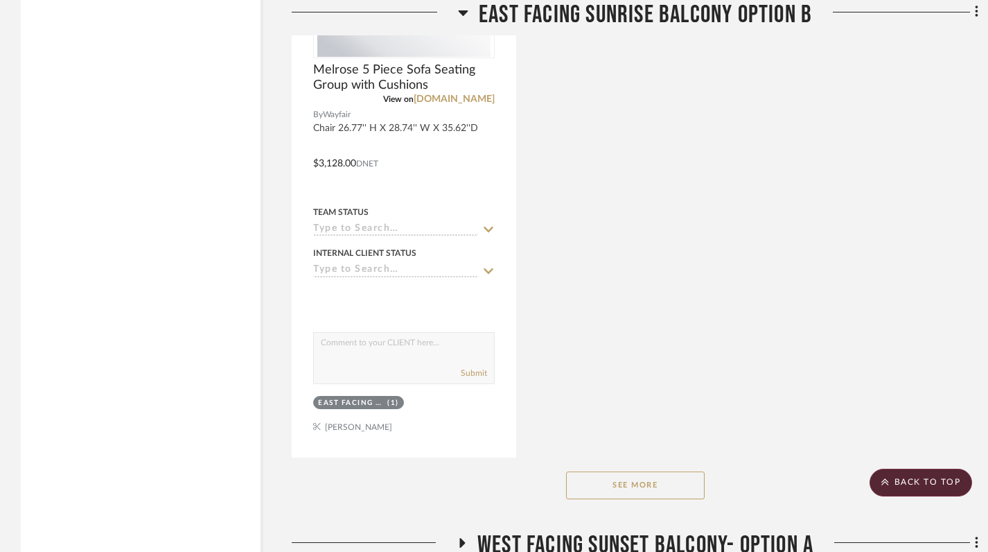
click at [661, 484] on button "See More" at bounding box center [635, 485] width 139 height 28
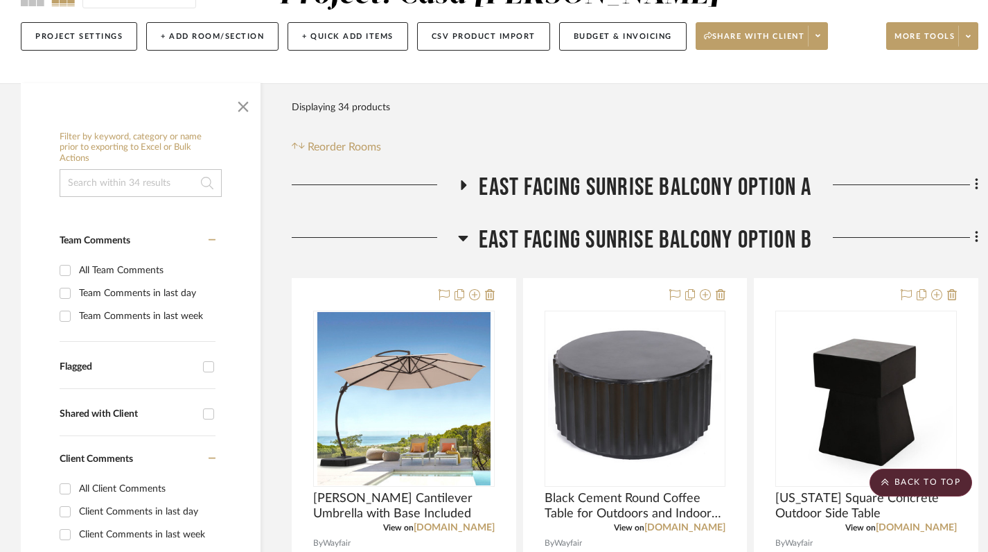
scroll to position [0, 0]
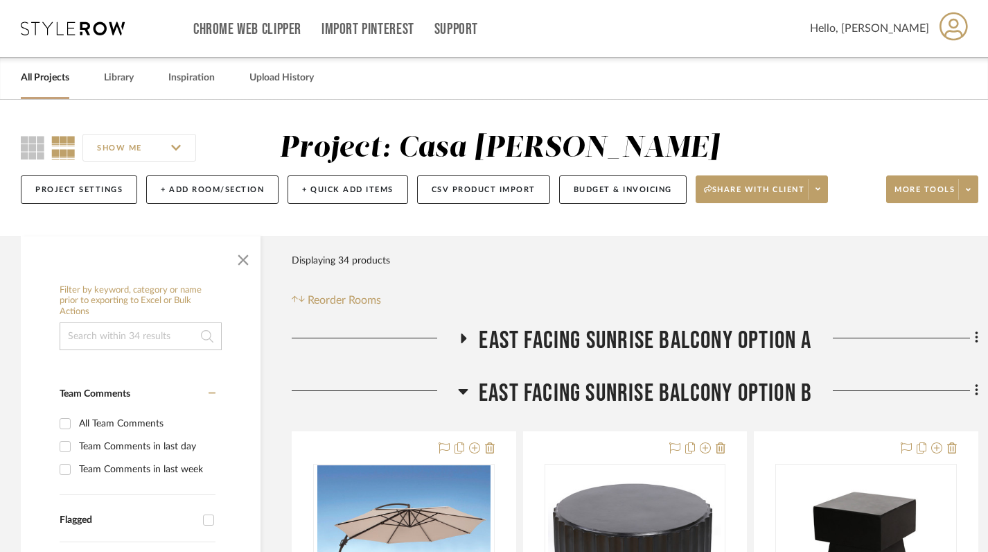
click at [463, 394] on icon at bounding box center [463, 391] width 10 height 17
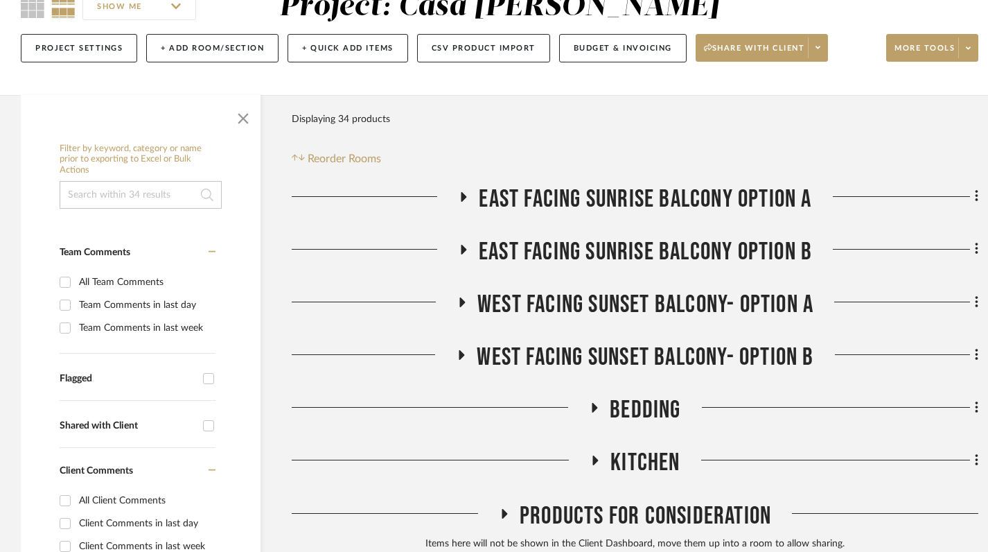
scroll to position [171, 0]
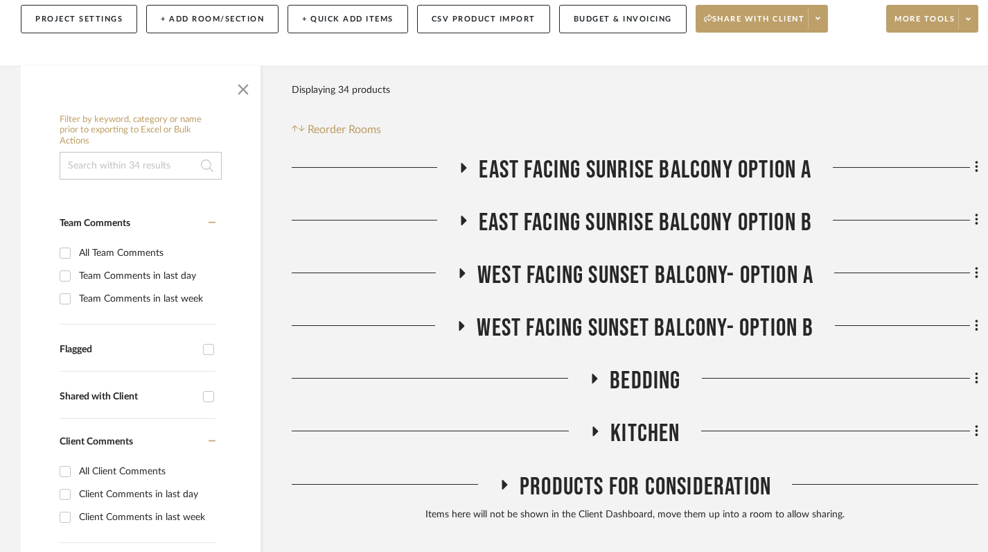
click at [460, 271] on icon at bounding box center [463, 273] width 6 height 10
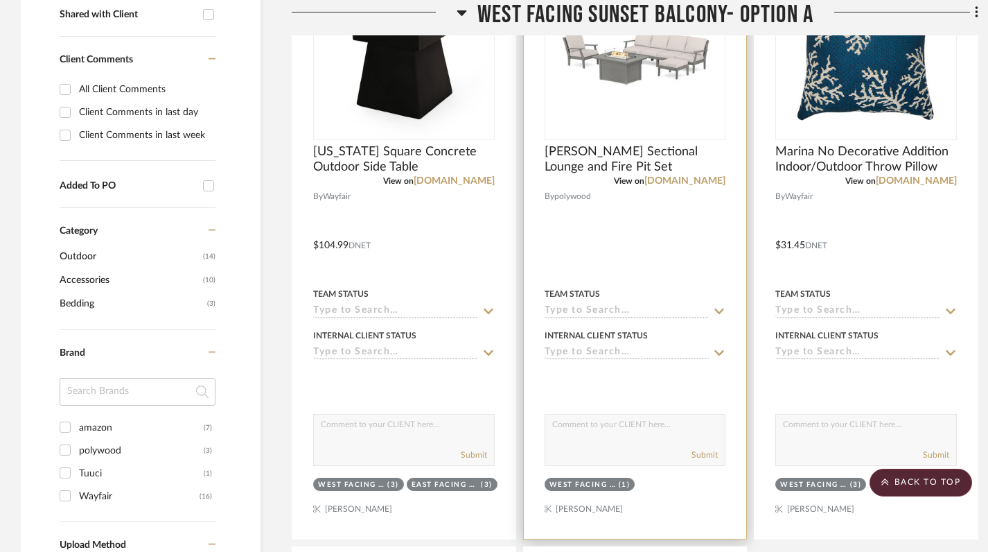
scroll to position [553, 0]
click at [655, 236] on div at bounding box center [635, 234] width 223 height 606
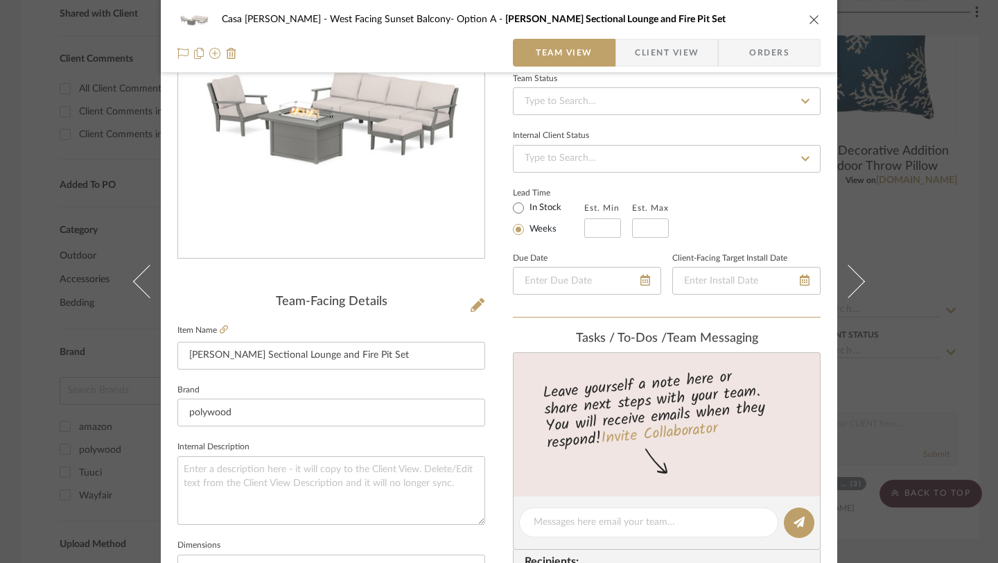
scroll to position [0, 0]
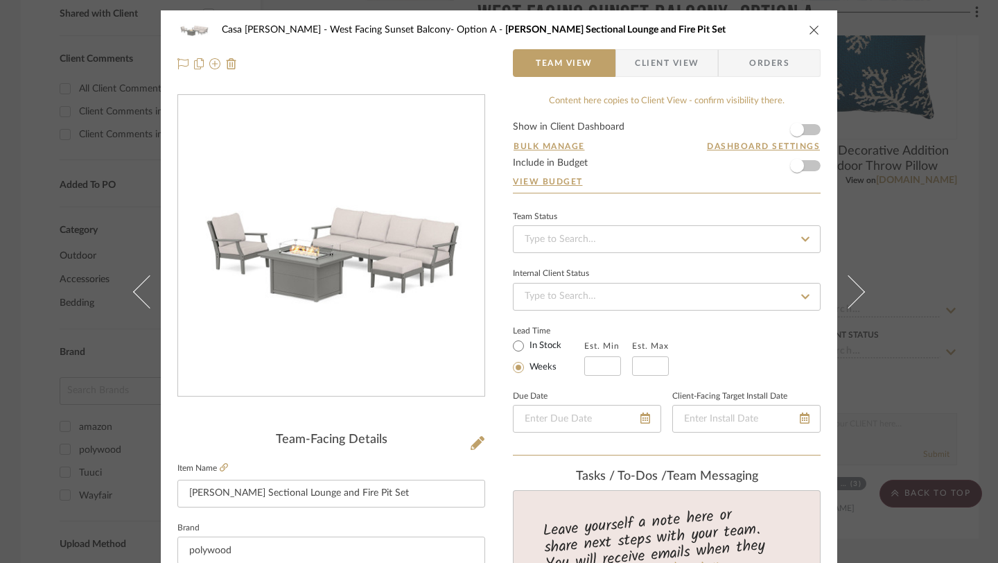
click at [811, 29] on icon "close" at bounding box center [814, 29] width 11 height 11
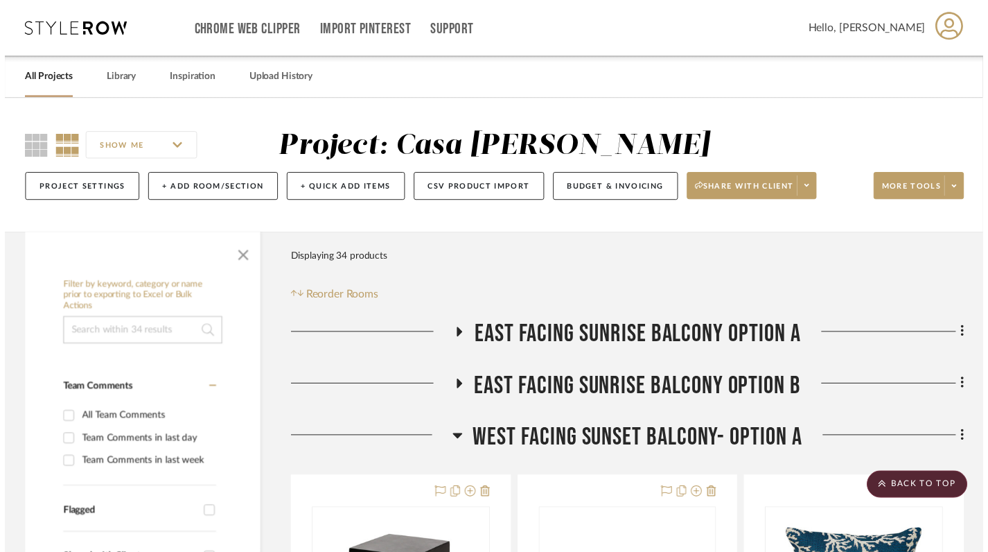
scroll to position [553, 0]
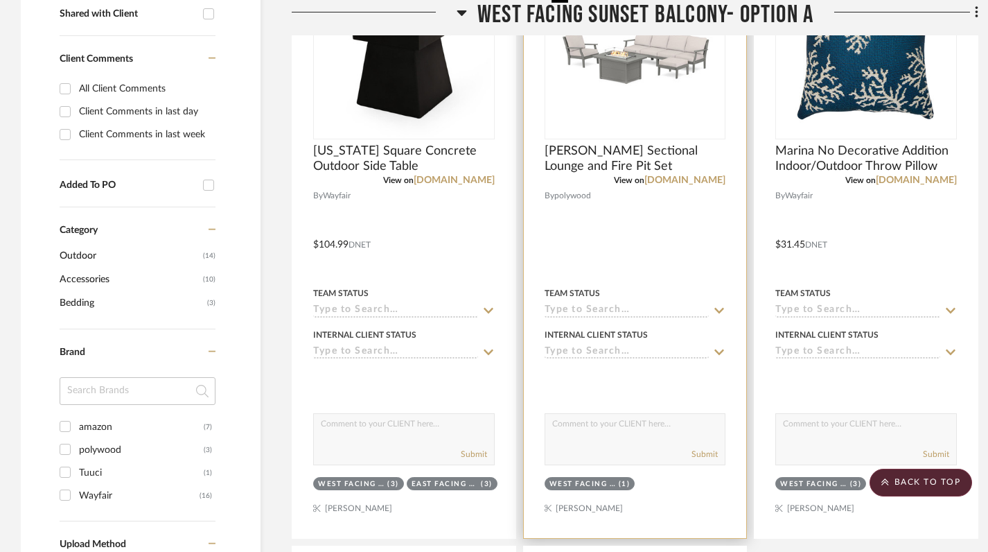
click at [589, 112] on img "0" at bounding box center [635, 51] width 179 height 143
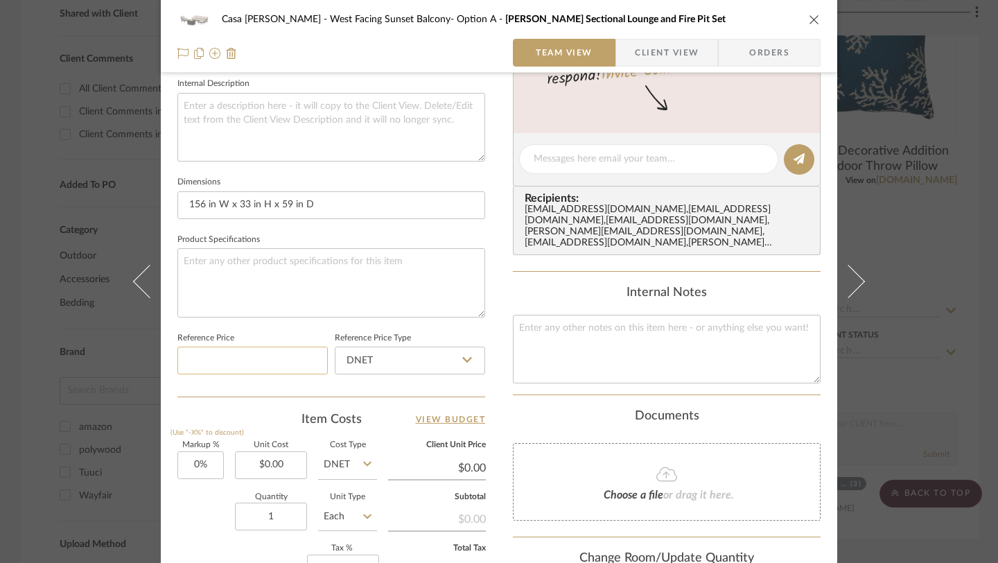
scroll to position [505, 0]
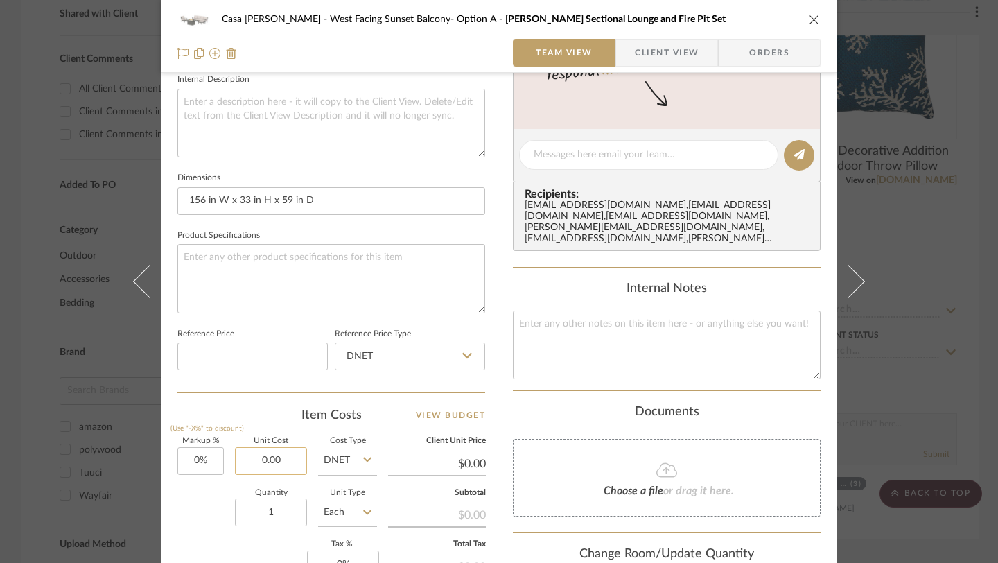
click at [261, 455] on input "0.00" at bounding box center [271, 461] width 72 height 28
type input "$5,149.00"
click at [533, 405] on div "Documents" at bounding box center [667, 412] width 308 height 15
type input "$5,149.00"
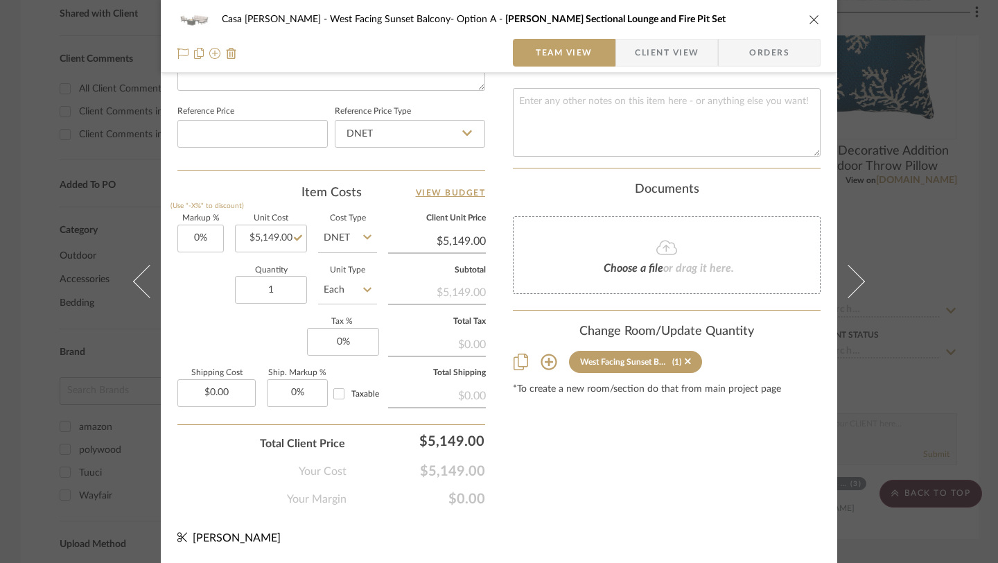
click at [811, 24] on icon "close" at bounding box center [814, 19] width 11 height 11
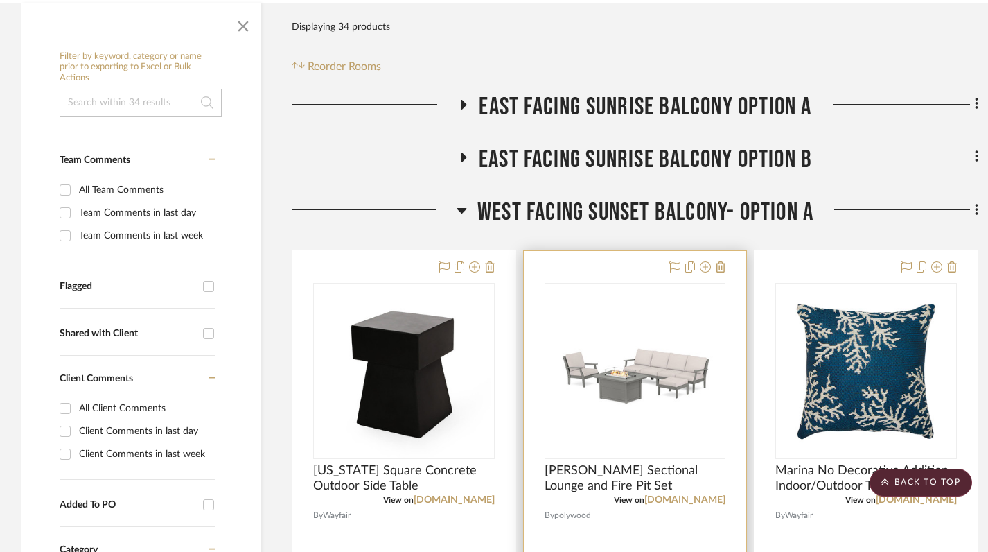
scroll to position [78, 0]
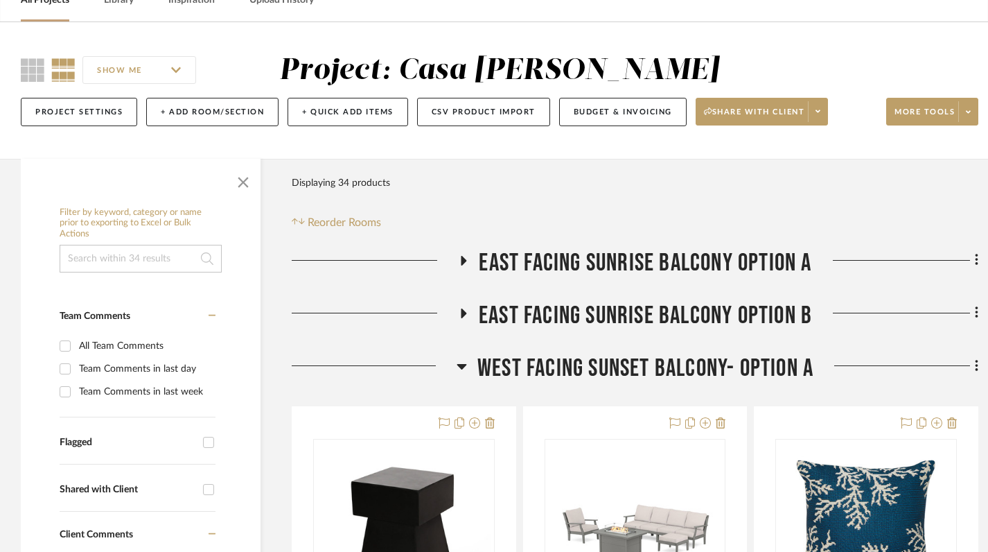
click at [462, 259] on icon at bounding box center [465, 261] width 6 height 10
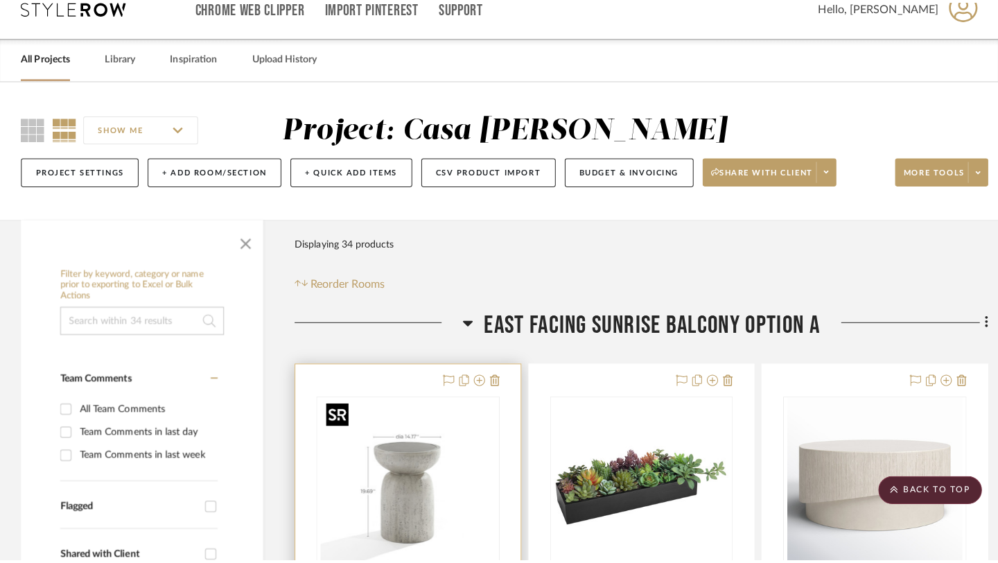
scroll to position [0, 0]
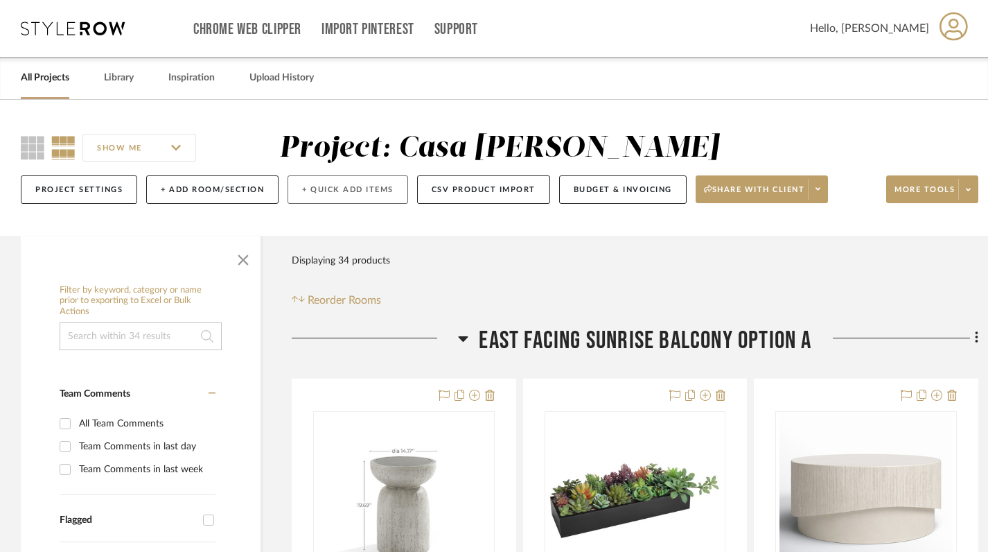
click at [359, 190] on button "+ Quick Add Items" at bounding box center [348, 189] width 121 height 28
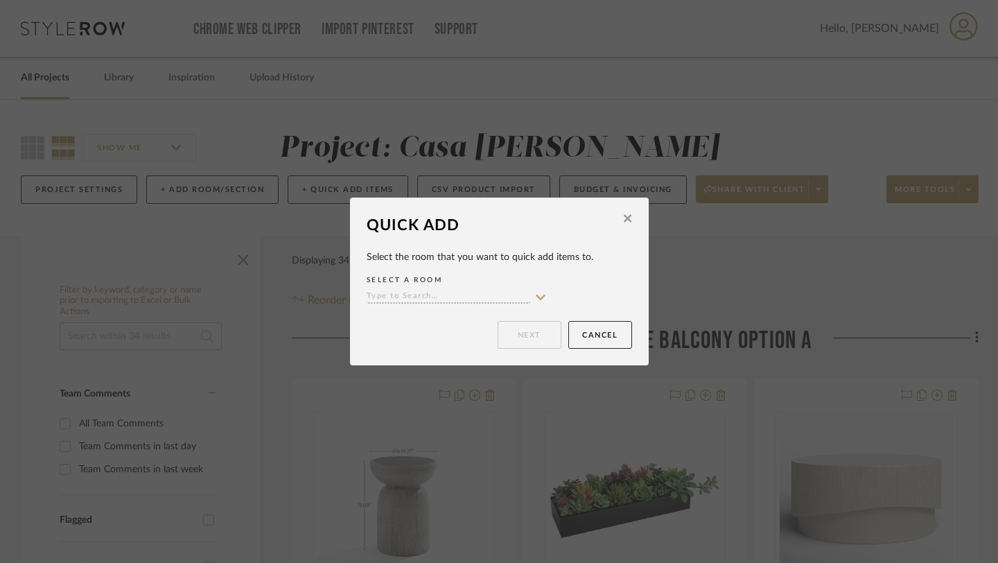
click at [624, 220] on icon at bounding box center [628, 219] width 8 height 8
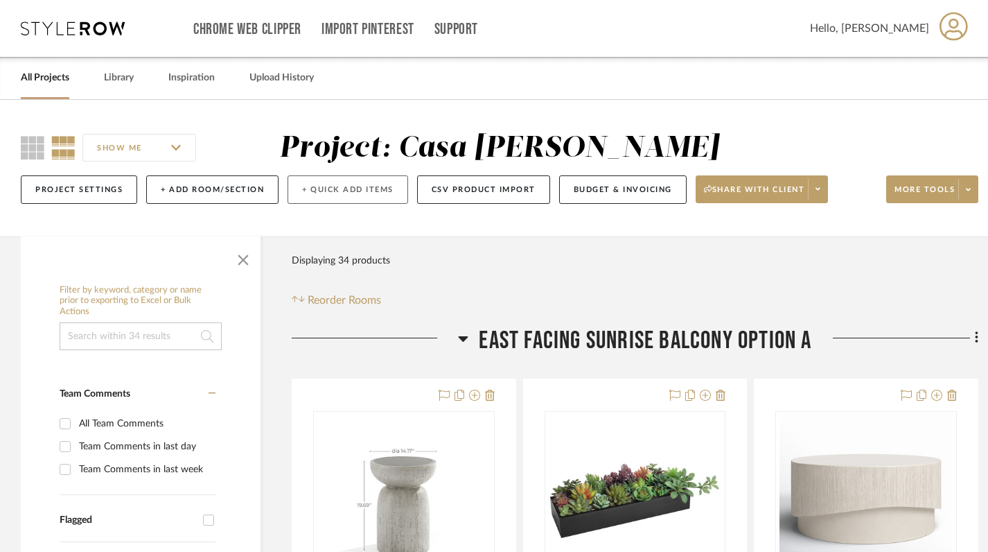
click at [351, 195] on button "+ Quick Add Items" at bounding box center [348, 189] width 121 height 28
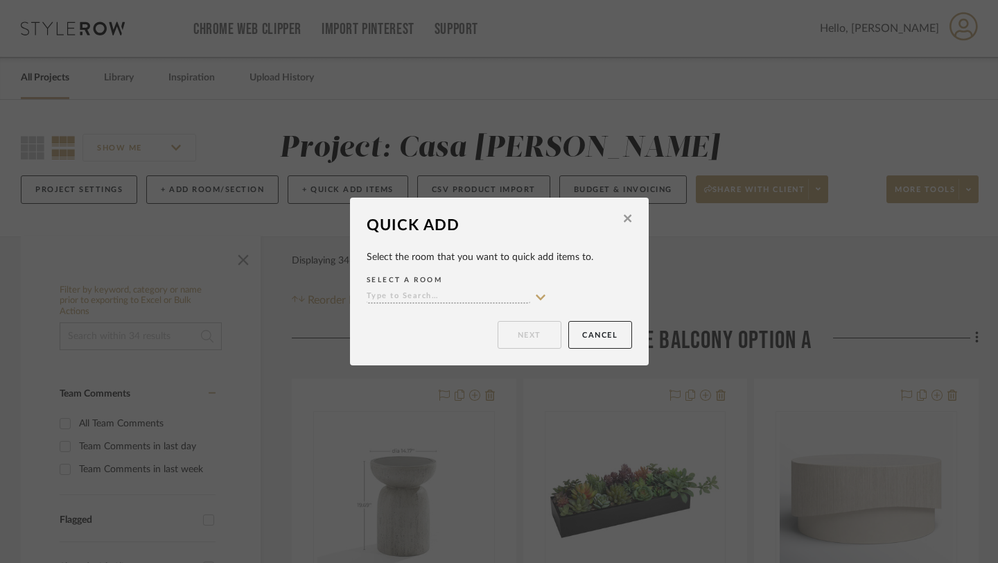
click at [539, 299] on icon at bounding box center [540, 297] width 12 height 11
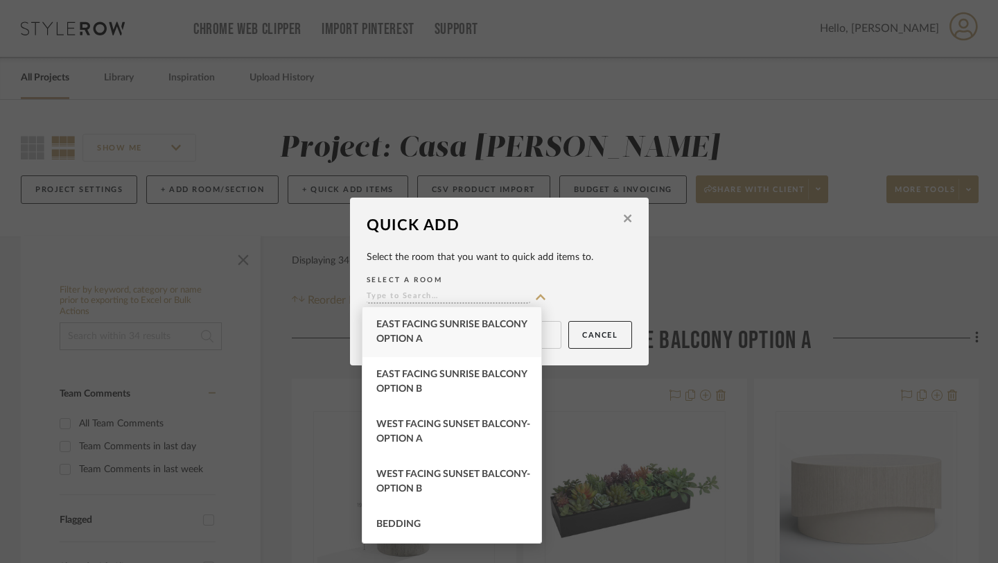
click at [457, 337] on span "East Facing Sunrise Balcony Option A" at bounding box center [451, 332] width 150 height 24
type input "East Facing Sunrise Balcony Option A"
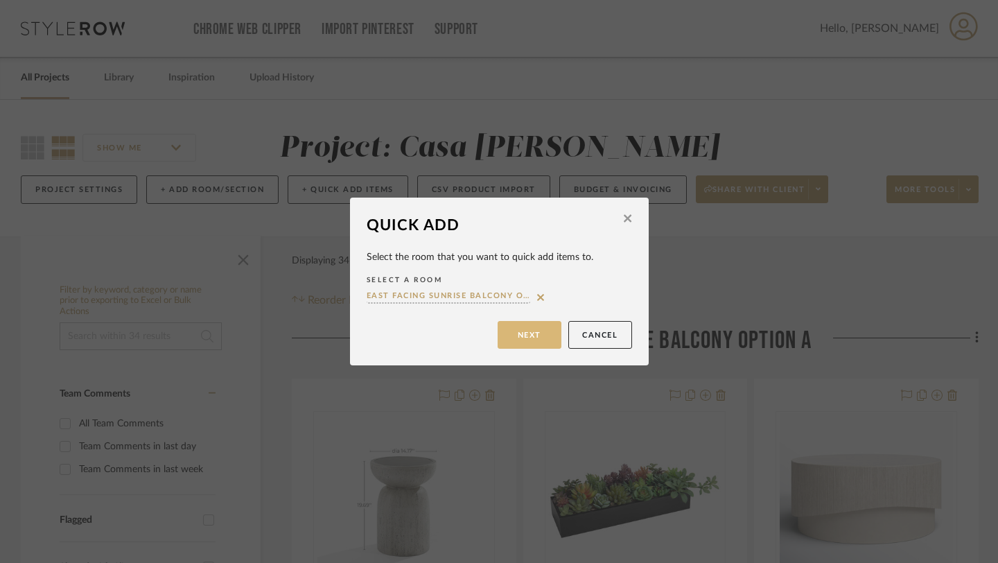
click at [521, 334] on button "Next" at bounding box center [530, 335] width 64 height 28
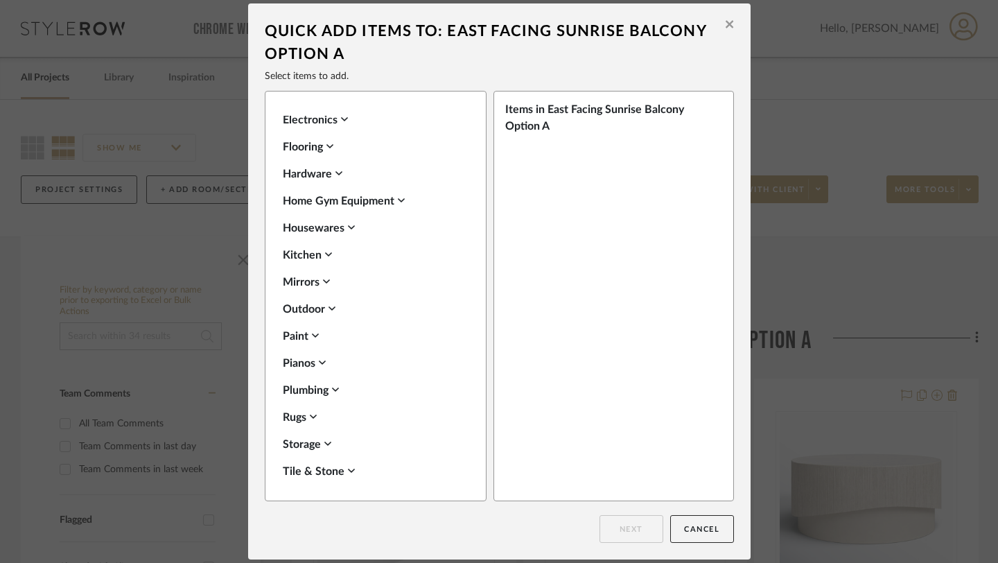
scroll to position [454, 0]
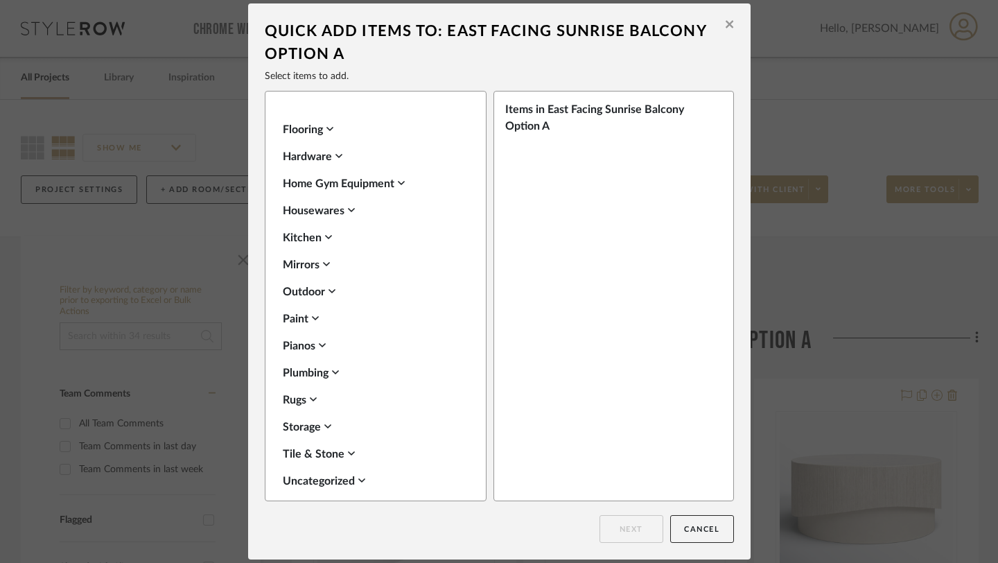
click at [302, 290] on div "Outdoor" at bounding box center [372, 291] width 179 height 17
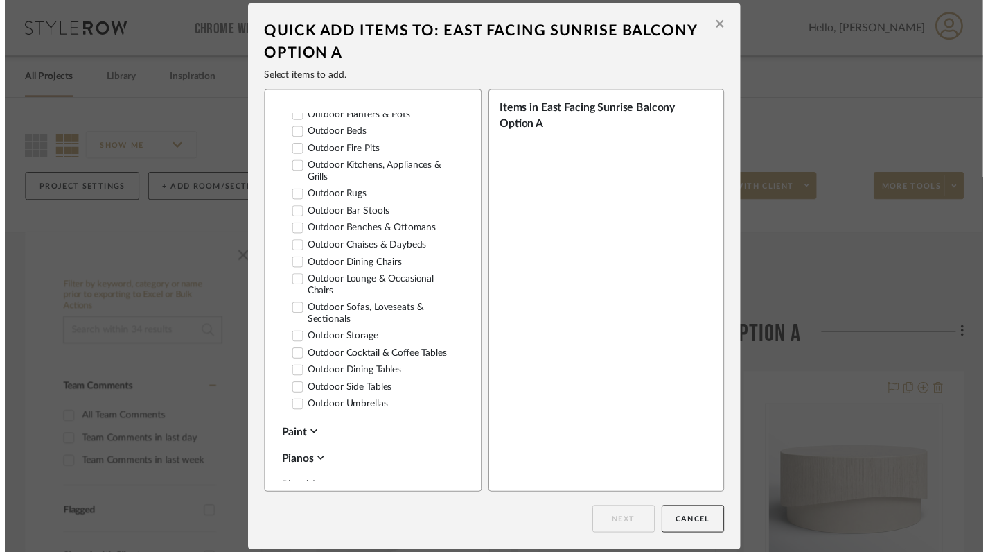
scroll to position [748, 0]
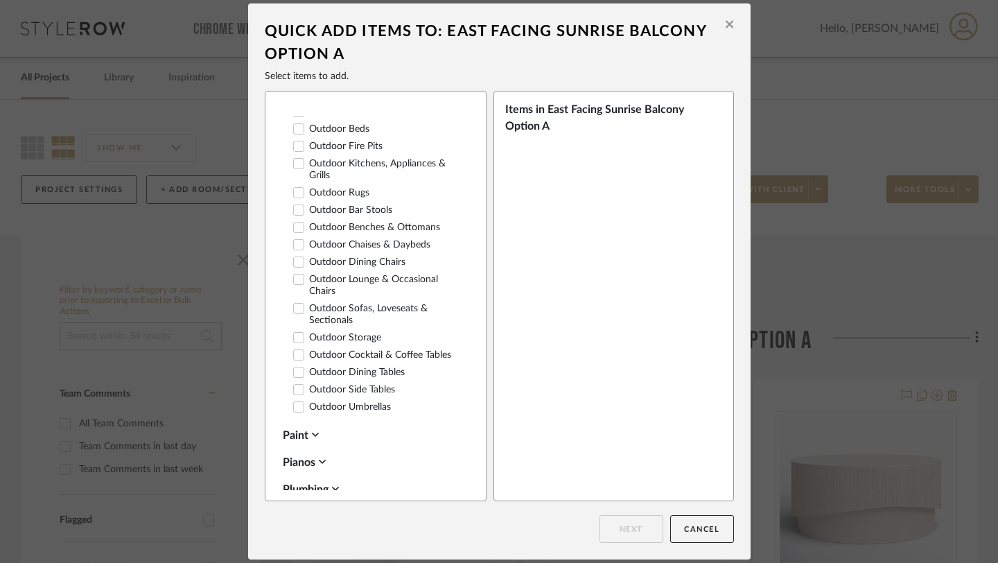
click at [335, 406] on label "Outdoor Umbrellas" at bounding box center [342, 407] width 98 height 12
click at [641, 526] on button "Next" at bounding box center [632, 529] width 64 height 28
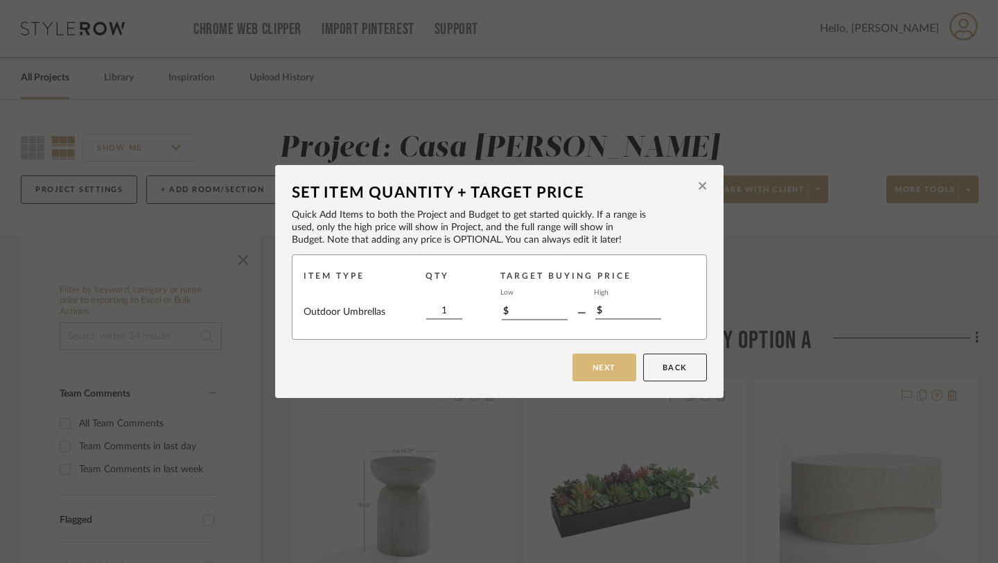
click at [595, 359] on button "Next" at bounding box center [605, 367] width 64 height 28
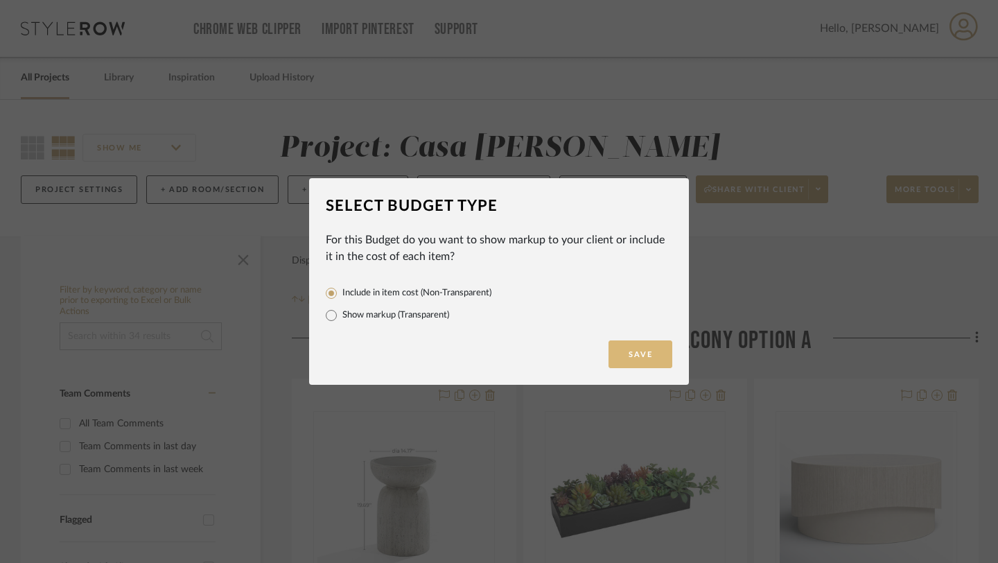
click at [627, 354] on button "Save" at bounding box center [641, 354] width 64 height 28
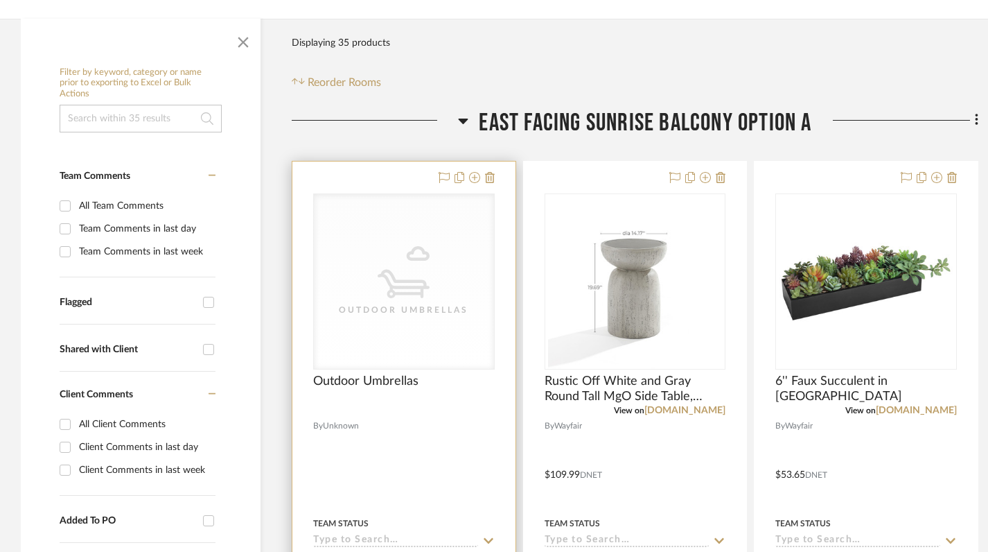
scroll to position [230, 0]
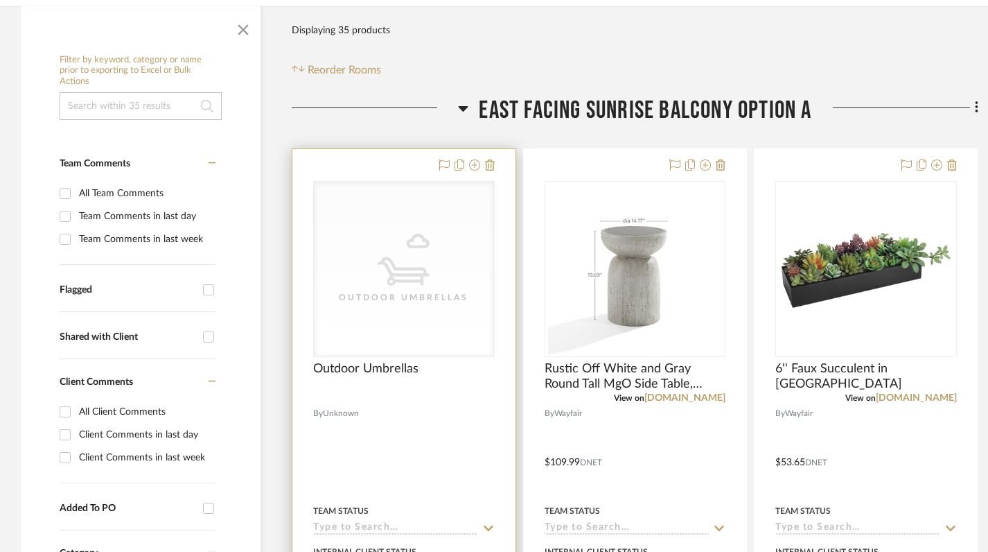
click at [412, 287] on div "CategoryIconOutdoor Outdoor Umbrellas" at bounding box center [404, 269] width 180 height 175
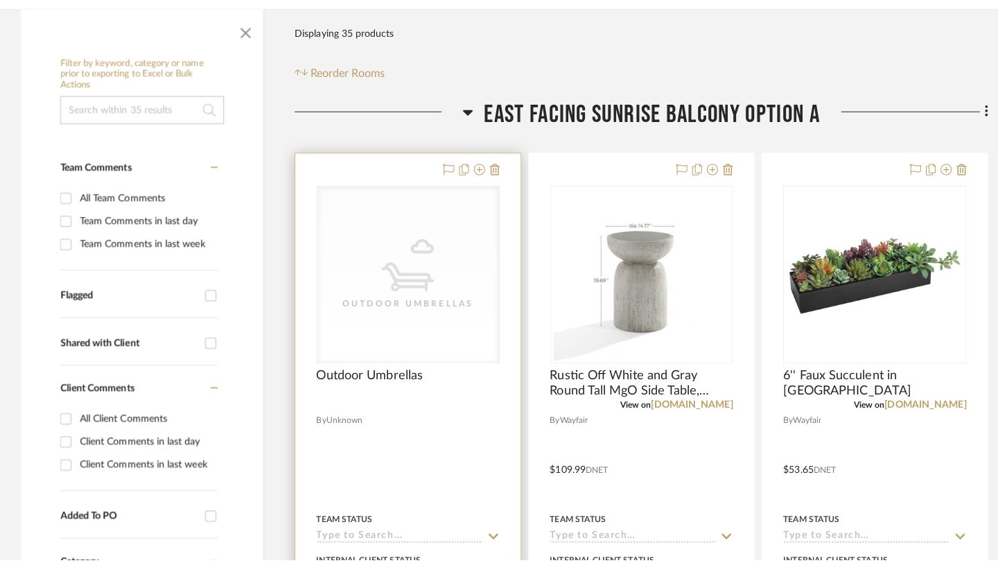
scroll to position [0, 0]
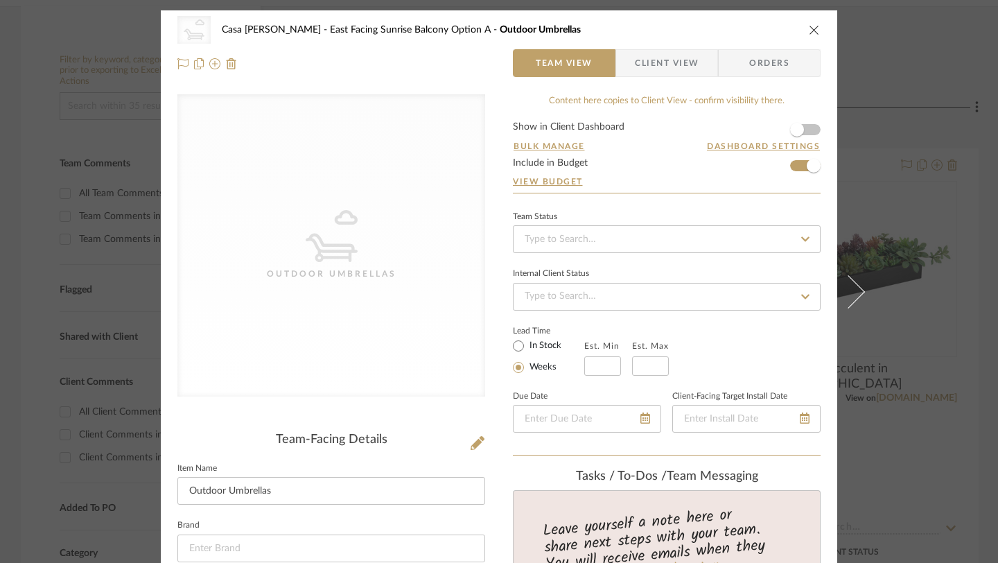
click at [306, 250] on icon "CategoryIconOutdoor" at bounding box center [332, 236] width 52 height 52
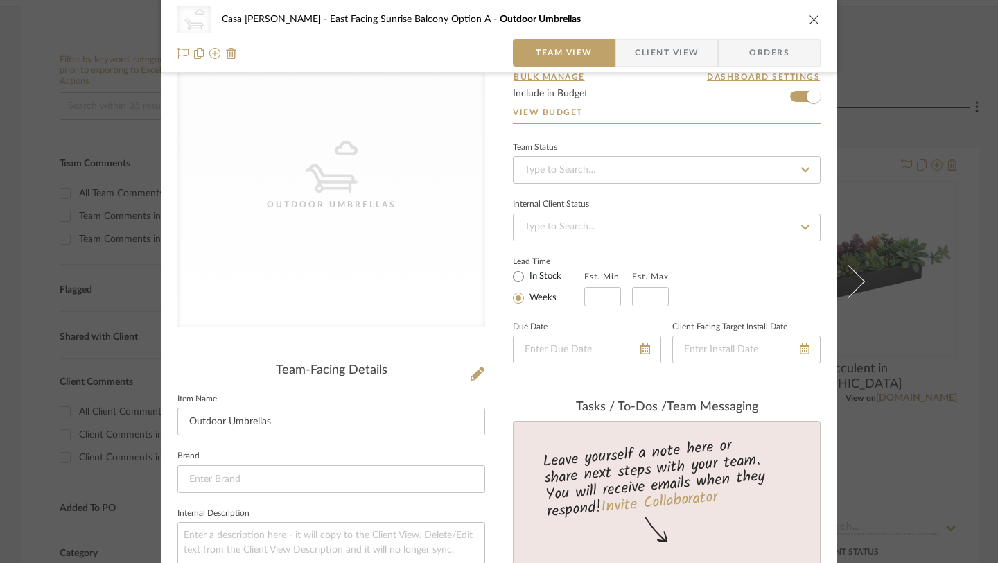
scroll to position [102, 0]
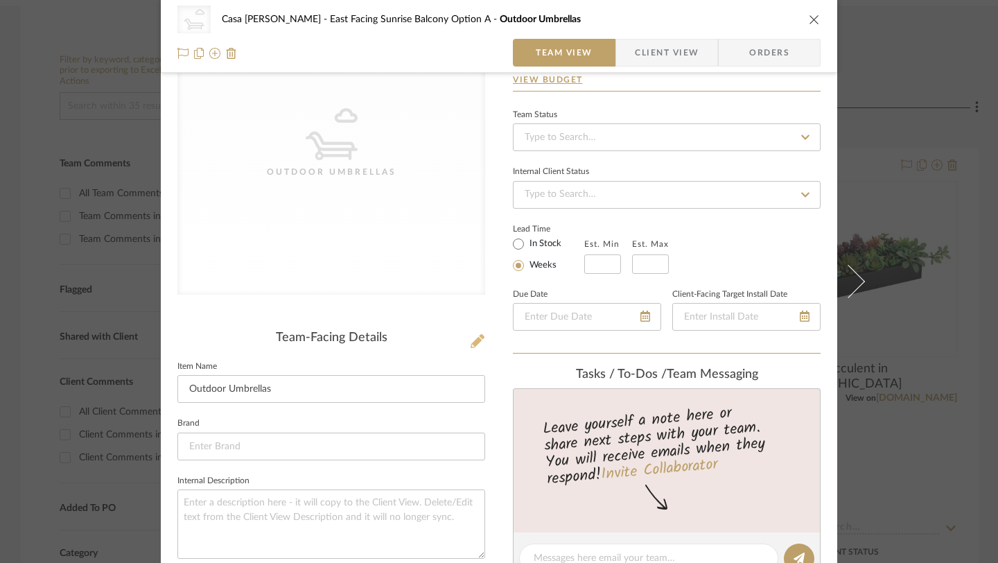
click at [471, 344] on icon at bounding box center [478, 341] width 14 height 14
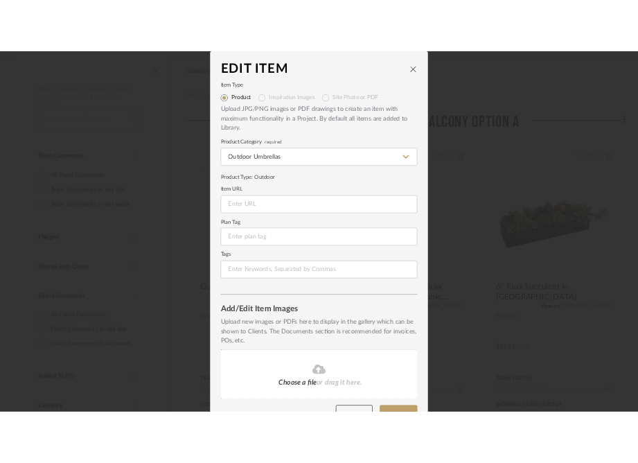
scroll to position [35, 0]
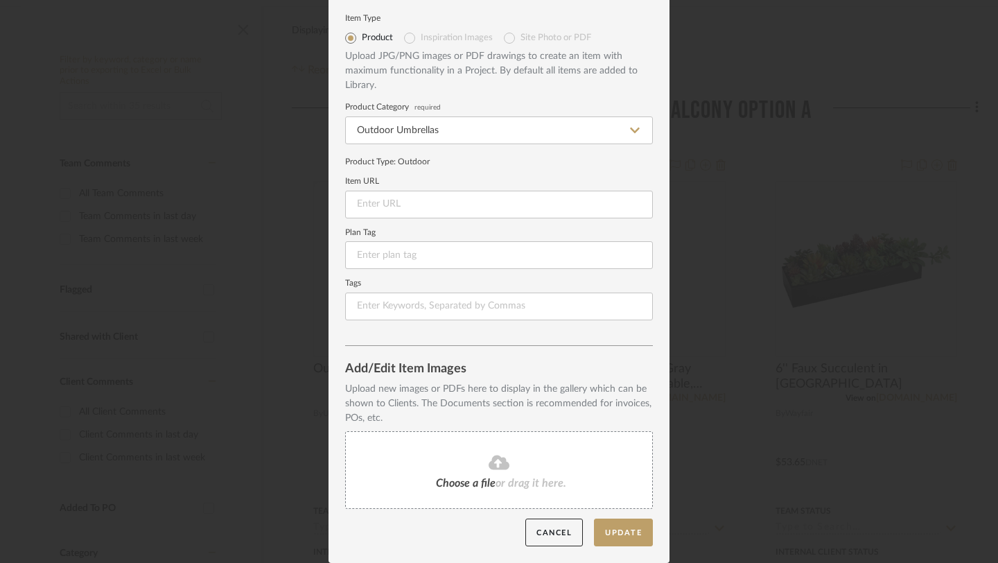
click at [504, 473] on div "Choose a file or drag it here." at bounding box center [499, 470] width 308 height 78
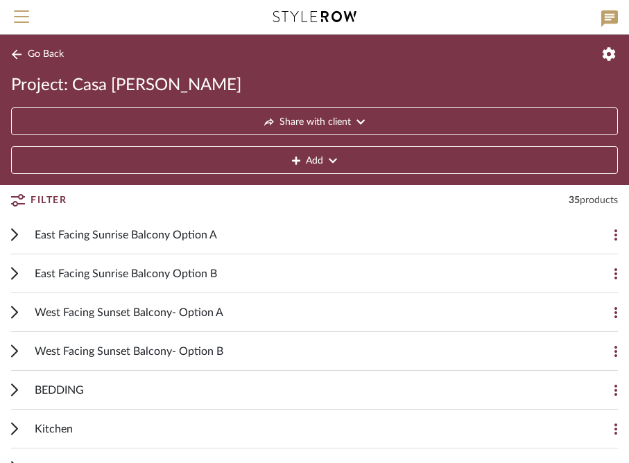
click at [148, 237] on span "East Facing Sunrise Balcony Option A" at bounding box center [126, 235] width 182 height 17
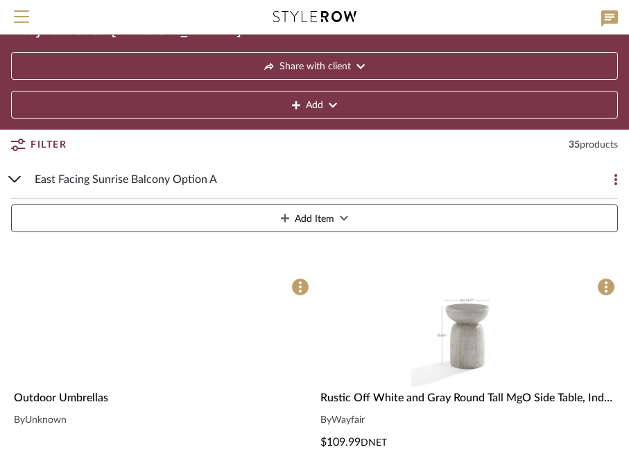
scroll to position [138, 0]
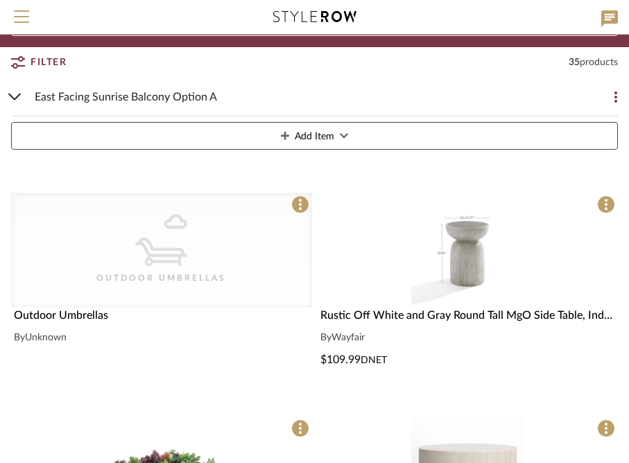
click at [193, 274] on div "Outdoor Umbrellas" at bounding box center [161, 278] width 139 height 14
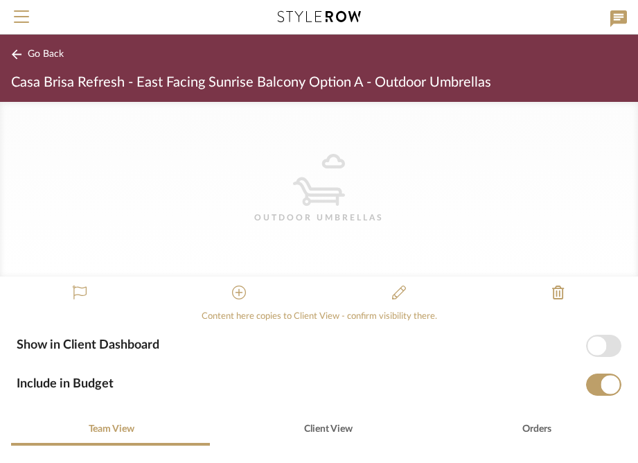
click at [241, 250] on div "CategoryIconOutdoor Outdoor Umbrellas" at bounding box center [319, 189] width 638 height 175
click at [333, 146] on div "CategoryIconOutdoor Outdoor Umbrellas" at bounding box center [319, 189] width 638 height 175
click at [234, 294] on icon at bounding box center [239, 293] width 14 height 14
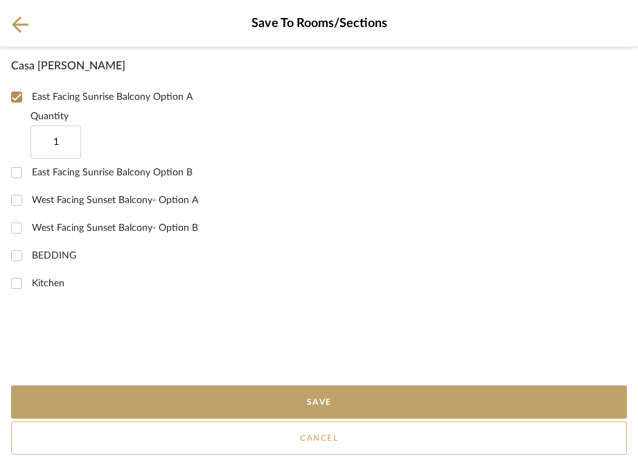
click at [298, 451] on button "Cancel" at bounding box center [319, 437] width 616 height 33
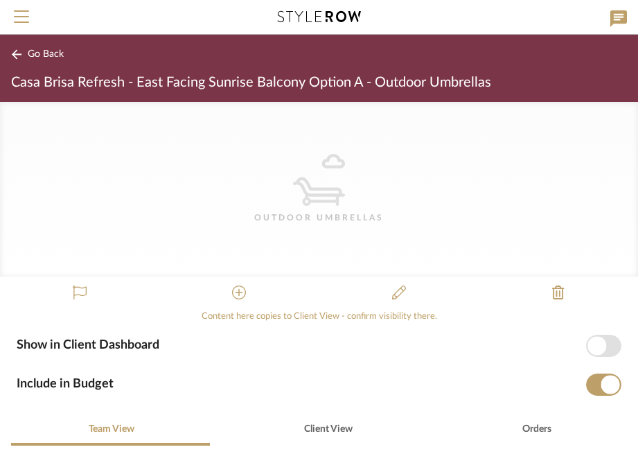
click at [21, 58] on icon at bounding box center [16, 54] width 11 height 10
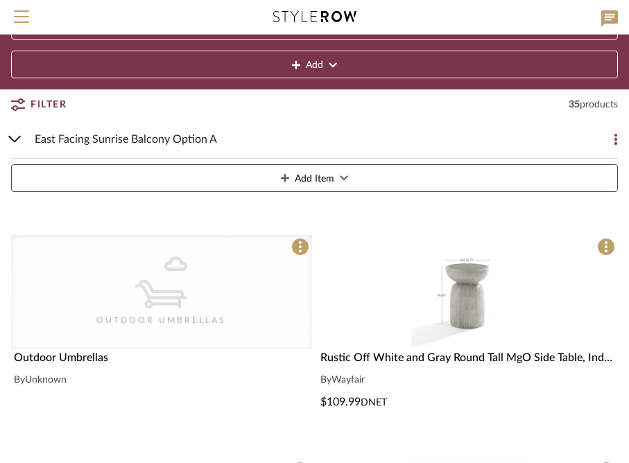
scroll to position [138, 0]
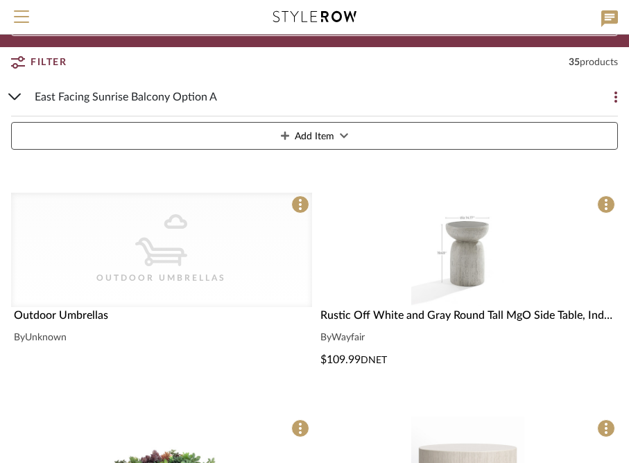
click at [198, 254] on div "CategoryIconOutdoor Outdoor Umbrellas" at bounding box center [161, 250] width 301 height 114
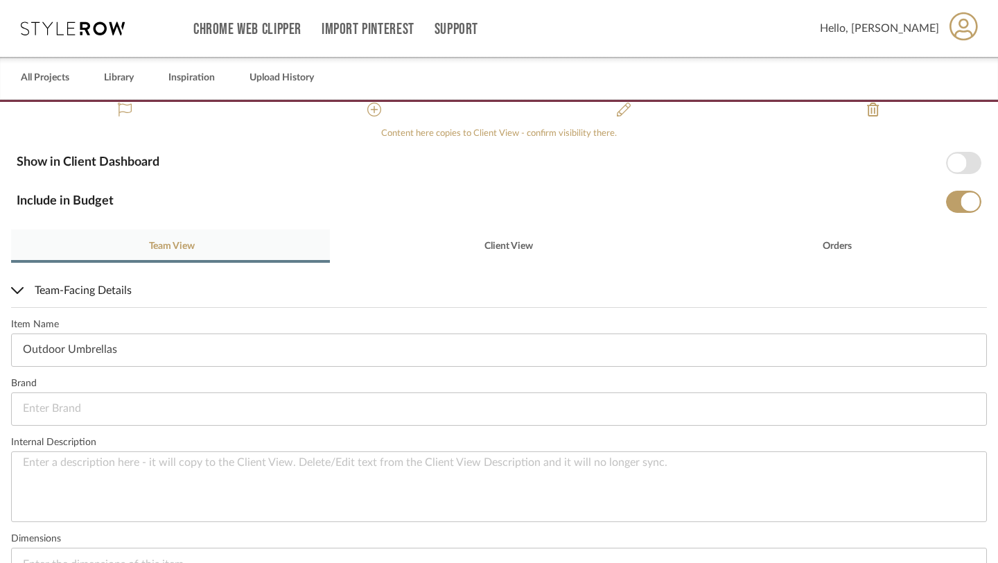
scroll to position [182, 0]
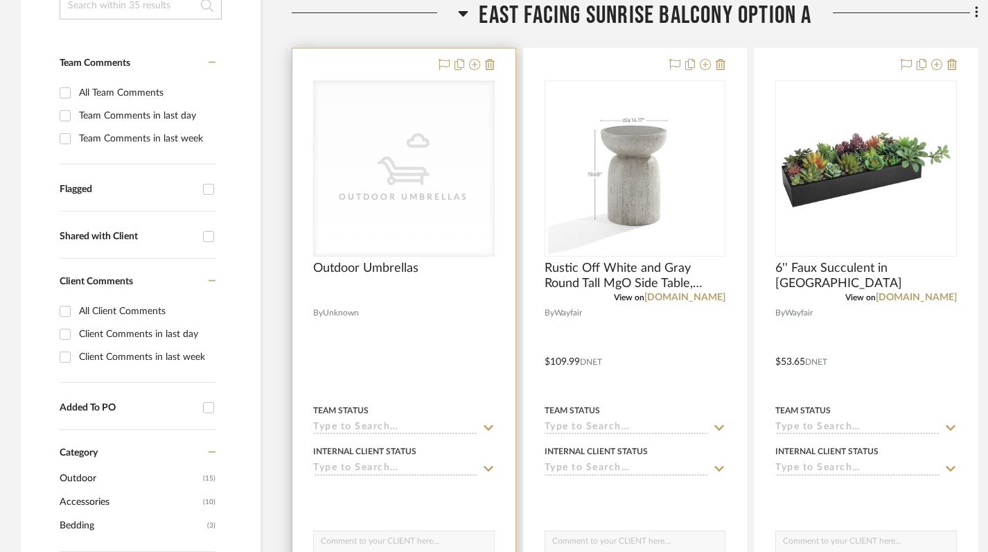
scroll to position [331, 0]
click at [383, 245] on div "CategoryIconOutdoor Outdoor Umbrellas" at bounding box center [404, 167] width 180 height 175
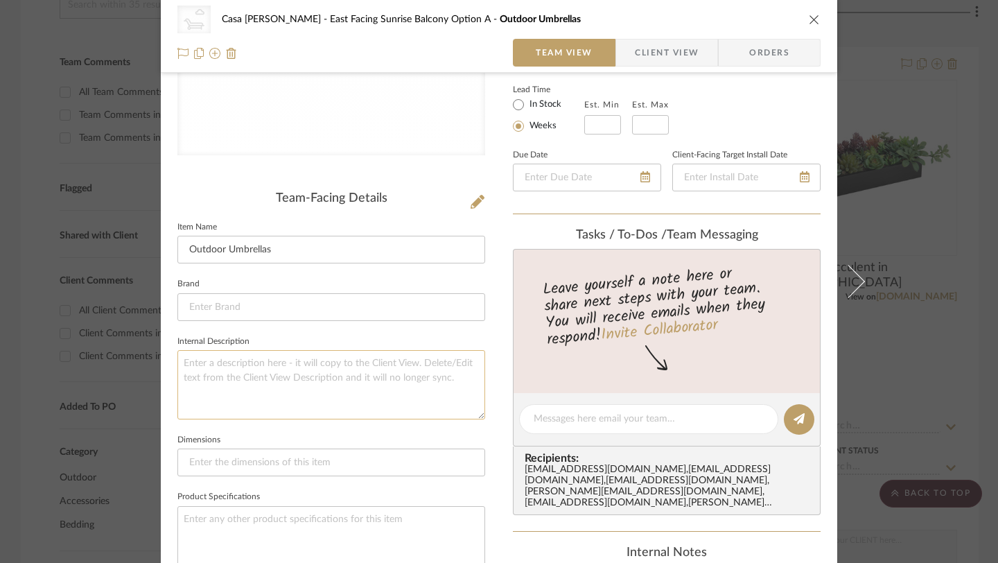
scroll to position [303, 0]
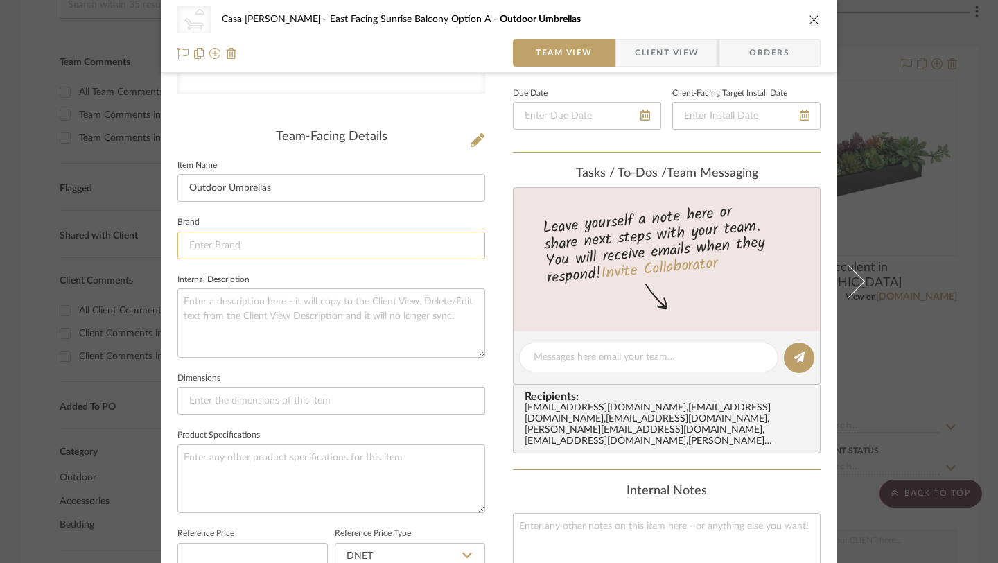
click at [207, 250] on input at bounding box center [331, 246] width 308 height 28
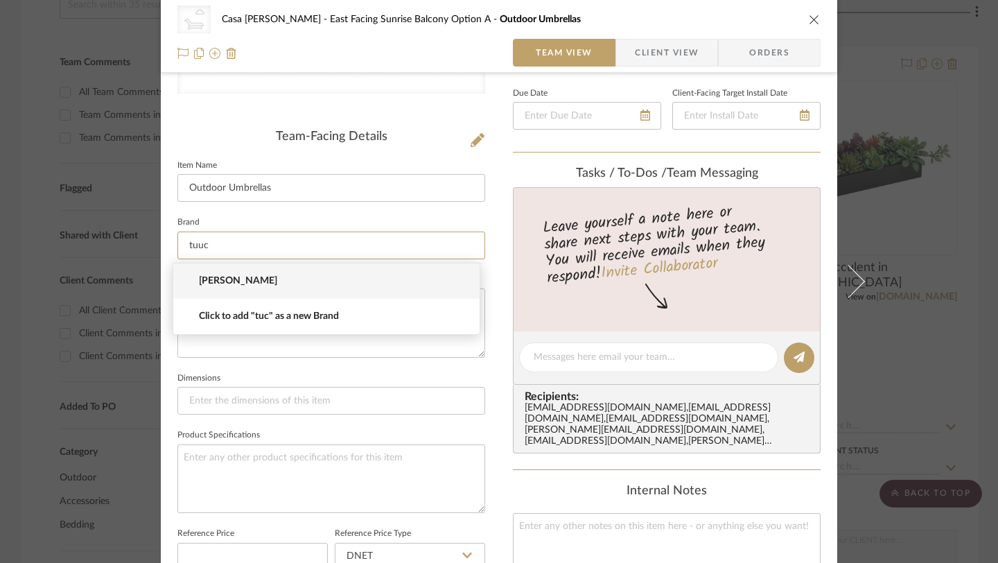
type input "tuuc"
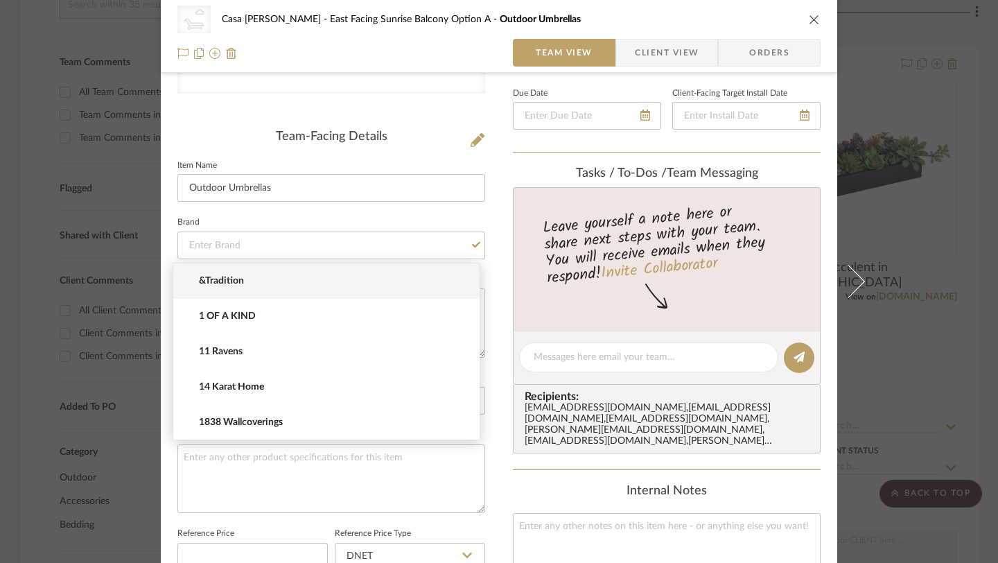
click at [230, 290] on mat-option "&Tradition" at bounding box center [326, 280] width 306 height 35
type input "&Tradition"
type input "&"
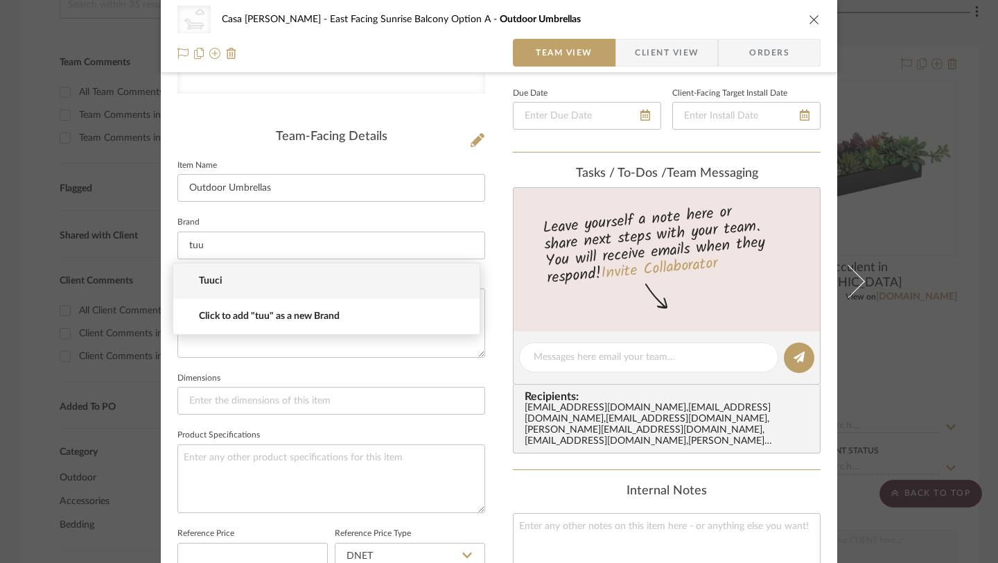
click at [232, 280] on span "Tuuci" at bounding box center [332, 281] width 266 height 12
type input "Tuuci"
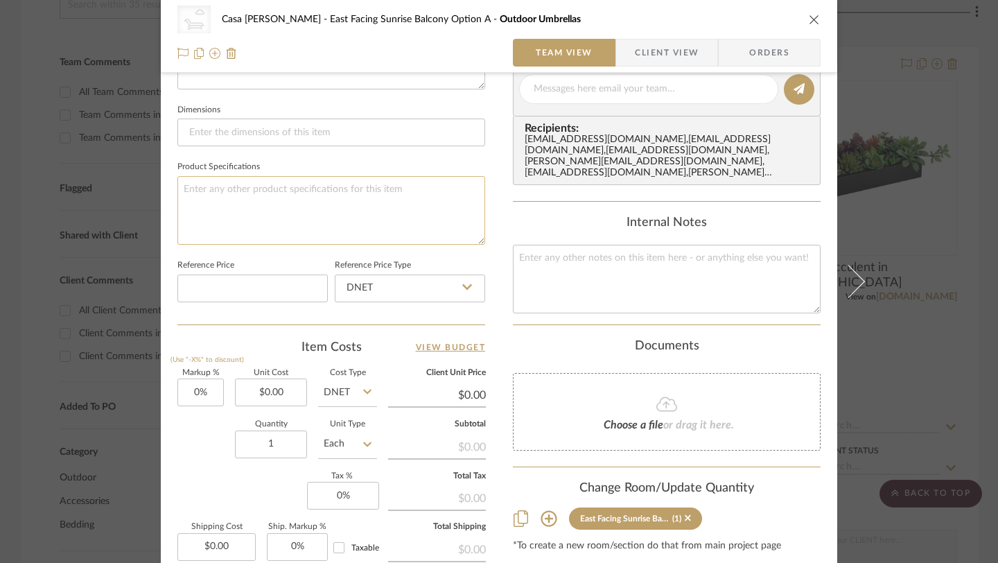
scroll to position [577, 0]
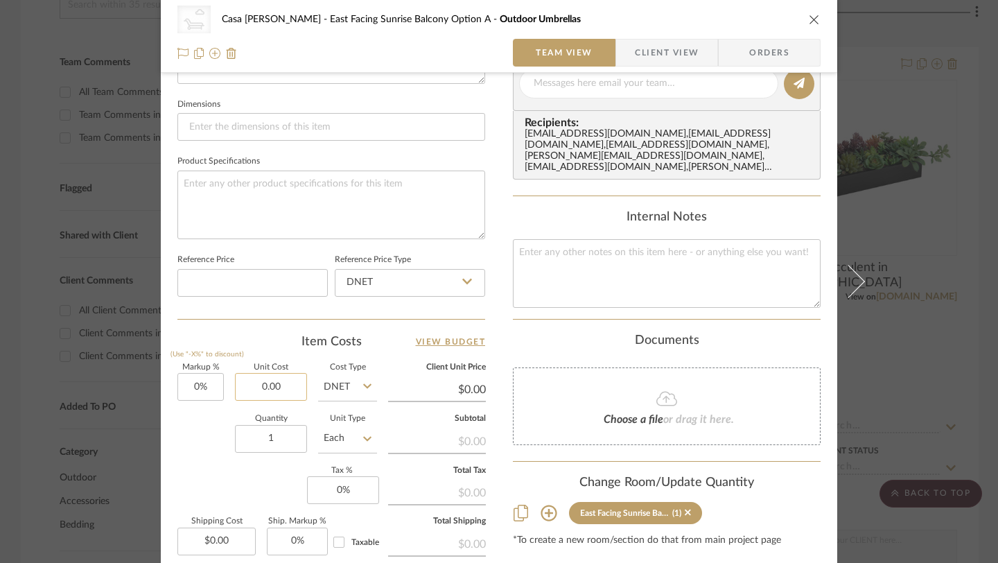
click at [274, 391] on input "0.00" at bounding box center [271, 387] width 72 height 28
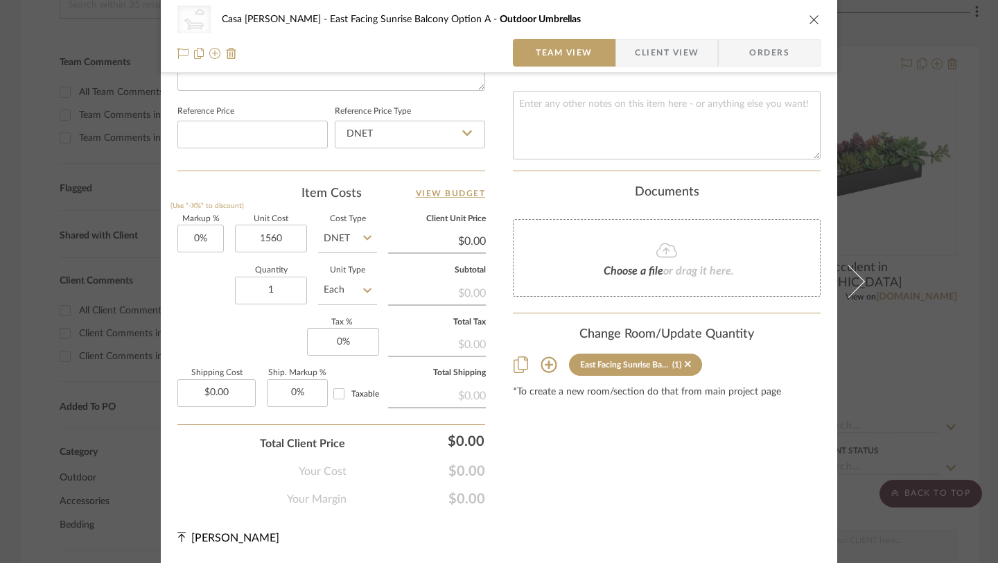
type input "$1,560.00"
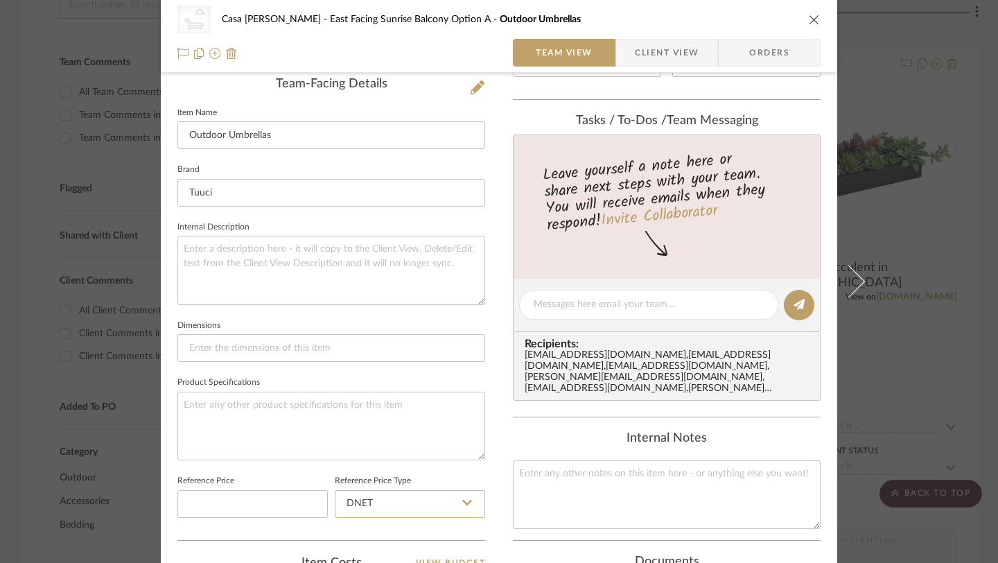
scroll to position [322, 0]
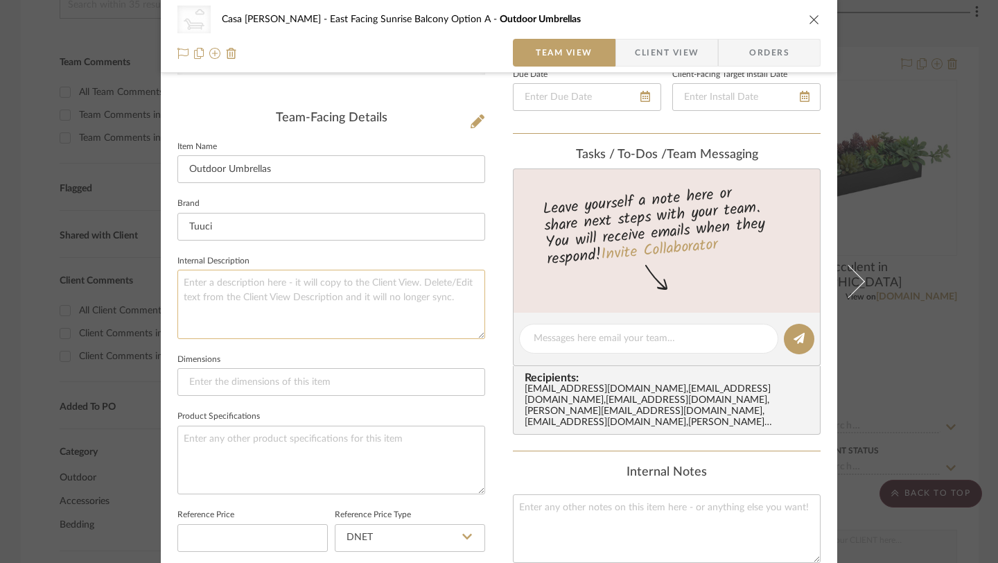
click at [220, 297] on textarea at bounding box center [331, 304] width 308 height 69
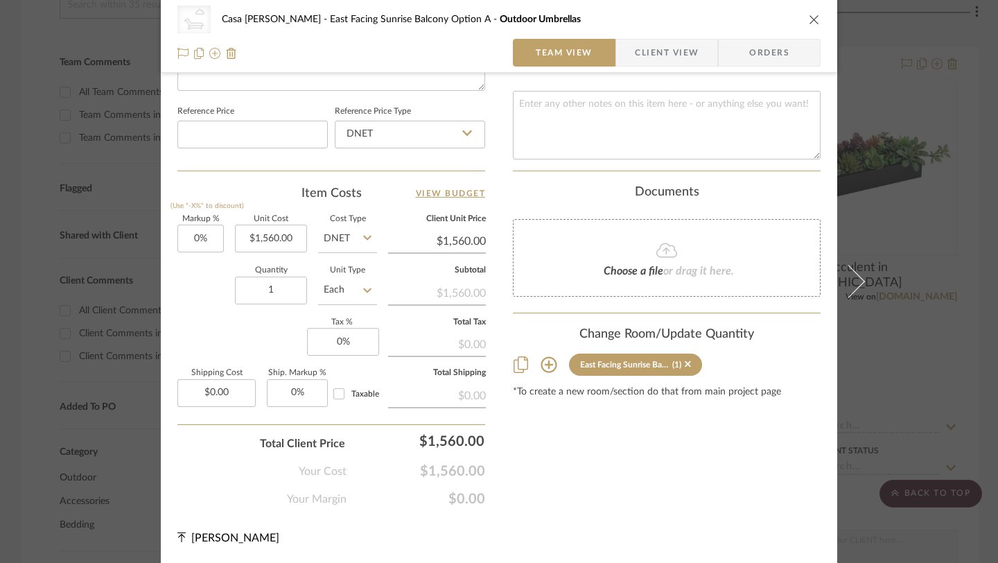
type textarea "200lbs"
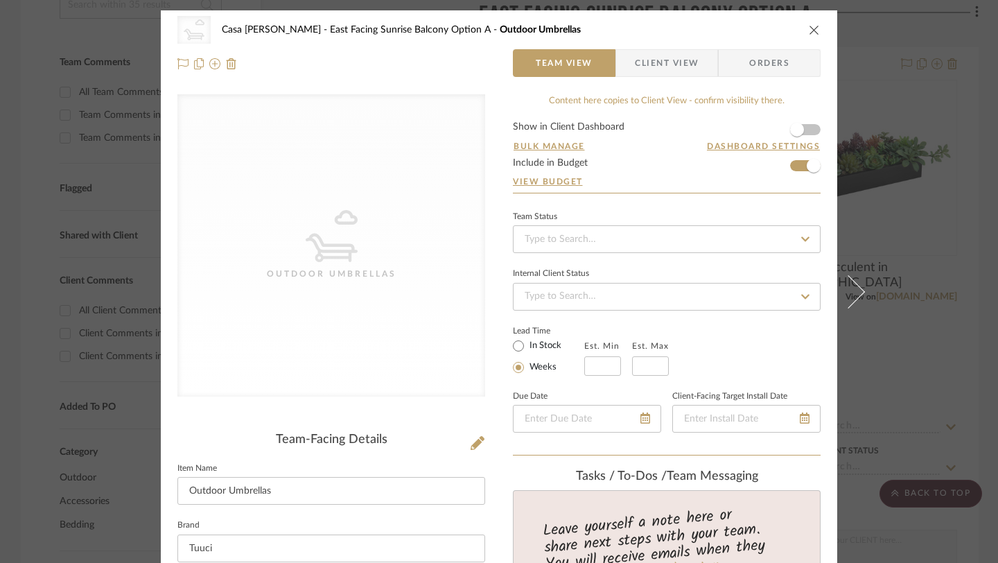
click at [809, 33] on icon "close" at bounding box center [814, 29] width 11 height 11
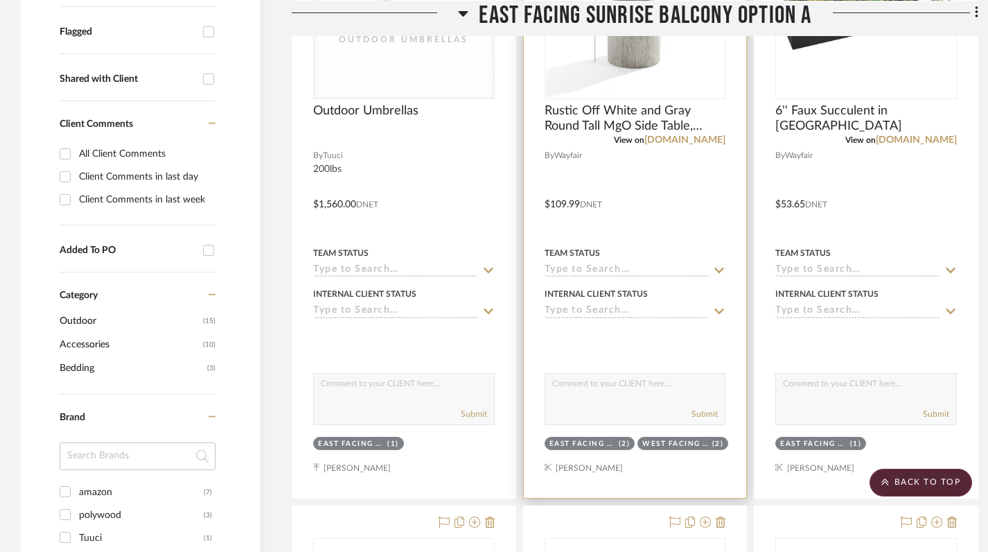
scroll to position [521, 0]
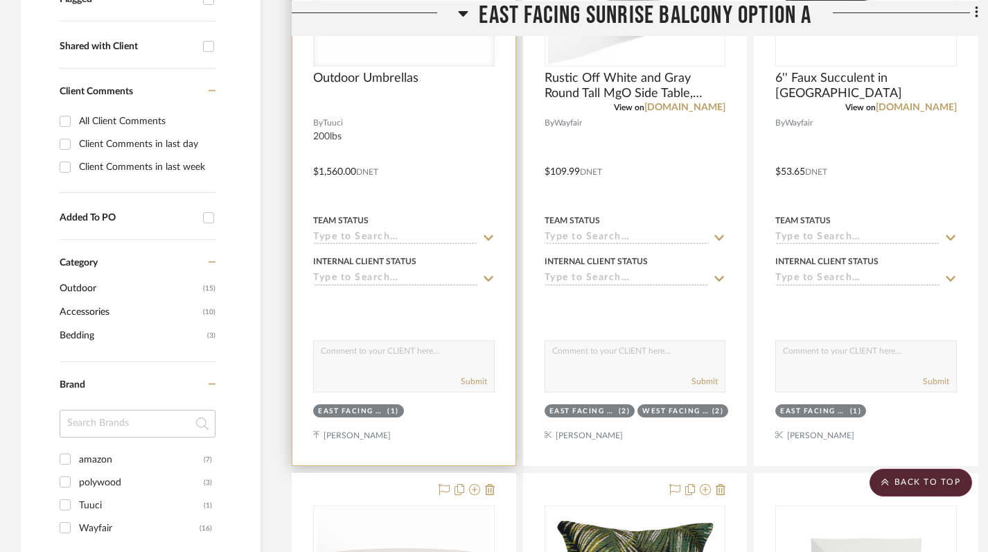
click at [387, 410] on div "(1)" at bounding box center [393, 411] width 12 height 10
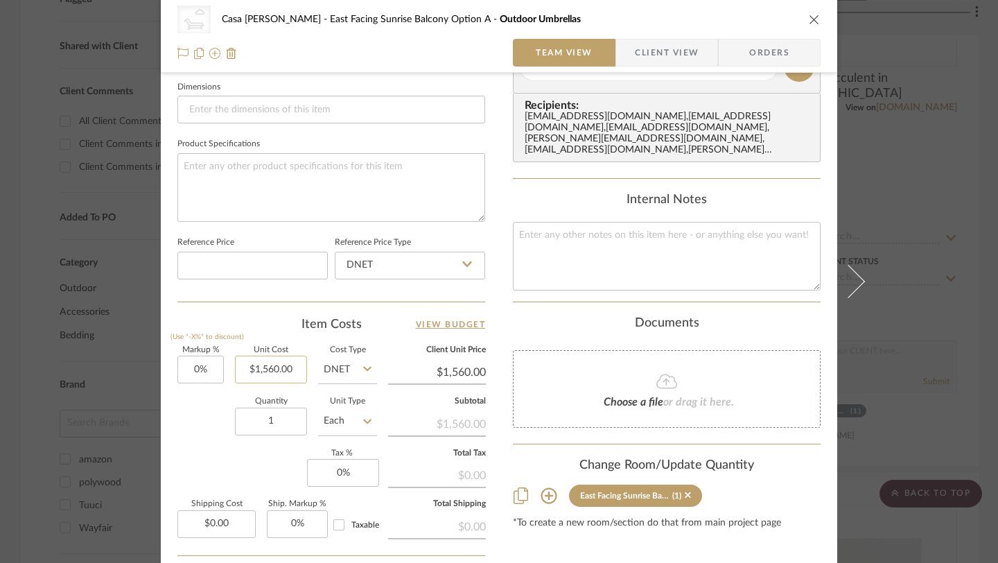
scroll to position [613, 0]
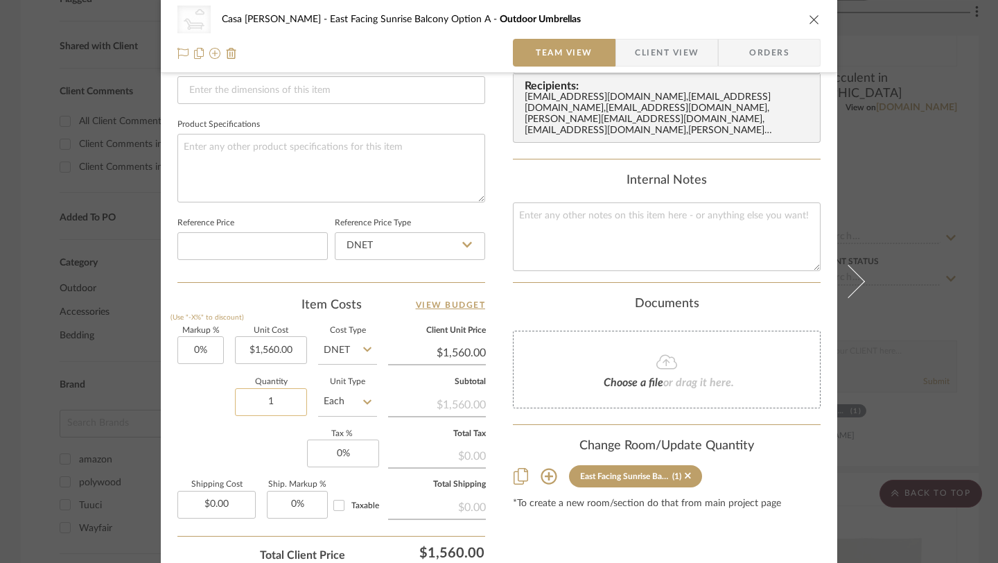
click at [272, 410] on input "1" at bounding box center [271, 402] width 72 height 28
type input "2"
click at [612, 540] on div "Content here copies to Client View - confirm visibility there. Show in Client D…" at bounding box center [667, 50] width 308 height 1138
click at [809, 19] on icon "close" at bounding box center [814, 19] width 11 height 11
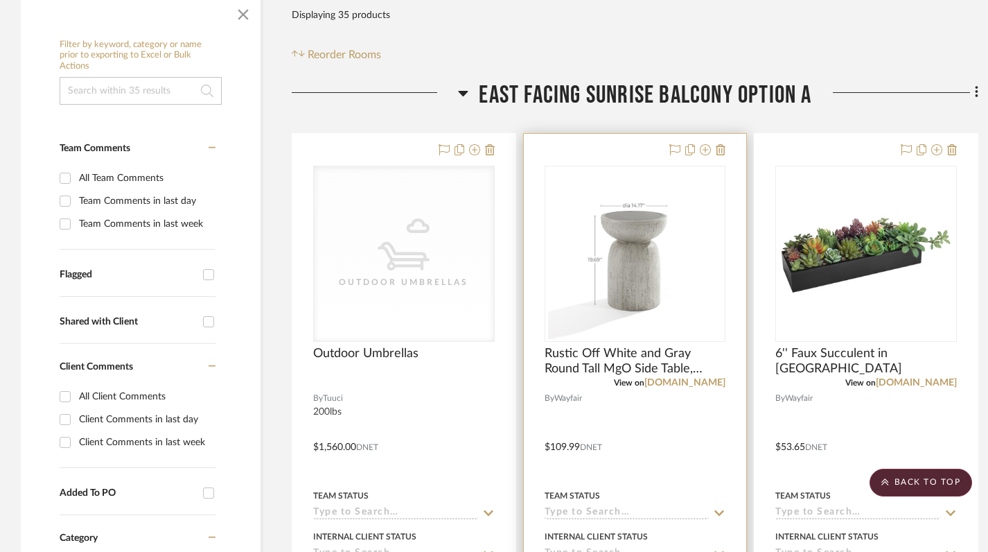
scroll to position [0, 0]
